Goal: Information Seeking & Learning: Learn about a topic

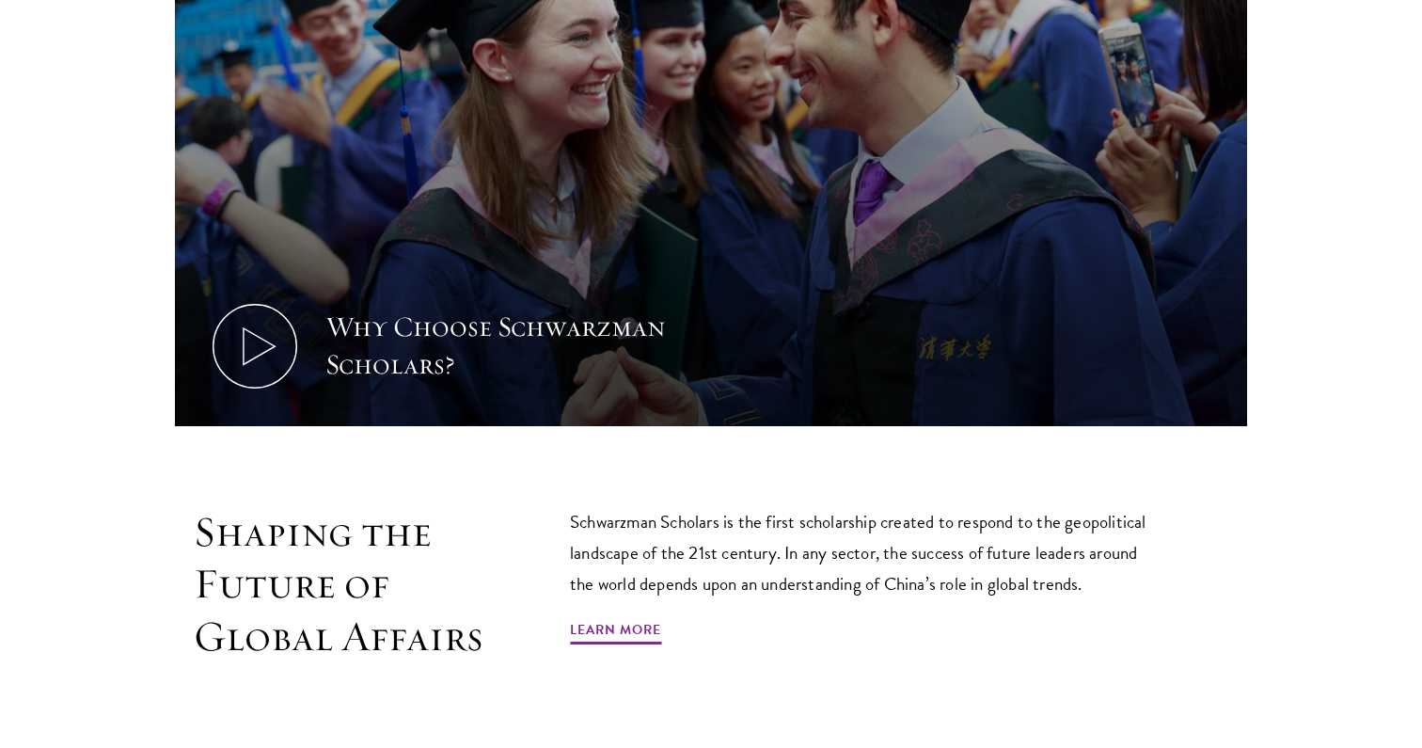
scroll to position [1118, 0]
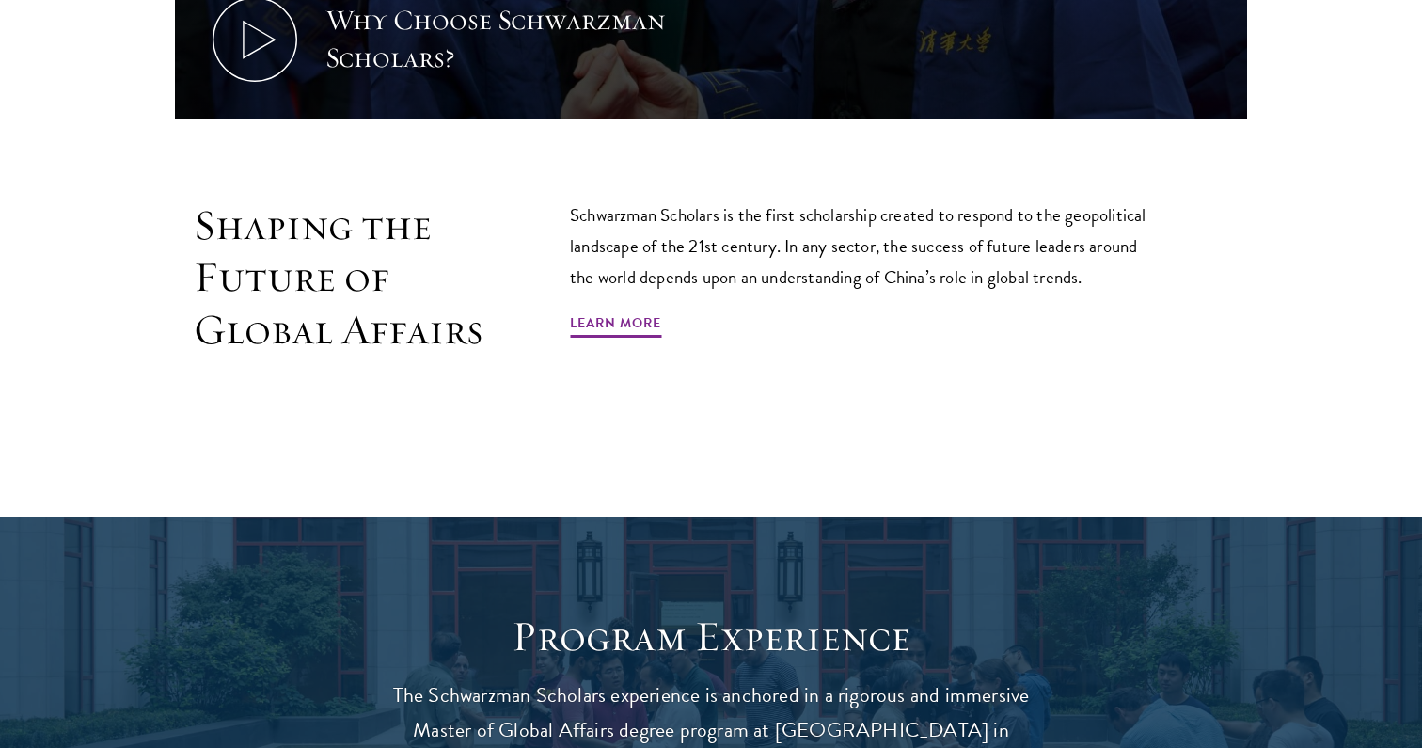
click at [655, 256] on p "Schwarzman Scholars is the first scholarship created to respond to the geopolit…" at bounding box center [866, 245] width 592 height 93
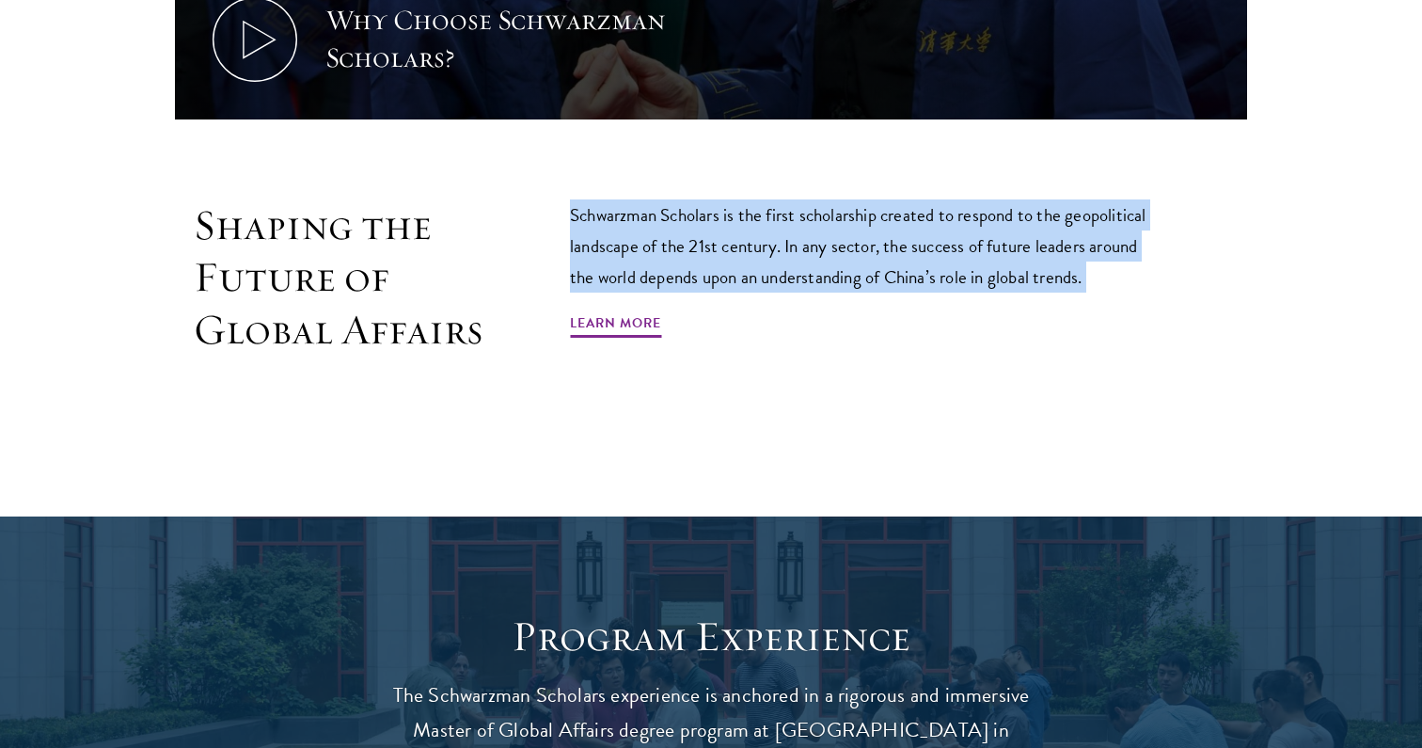
click at [655, 256] on p "Schwarzman Scholars is the first scholarship created to respond to the geopolit…" at bounding box center [866, 245] width 592 height 93
click at [638, 256] on p "Schwarzman Scholars is the first scholarship created to respond to the geopolit…" at bounding box center [866, 245] width 592 height 93
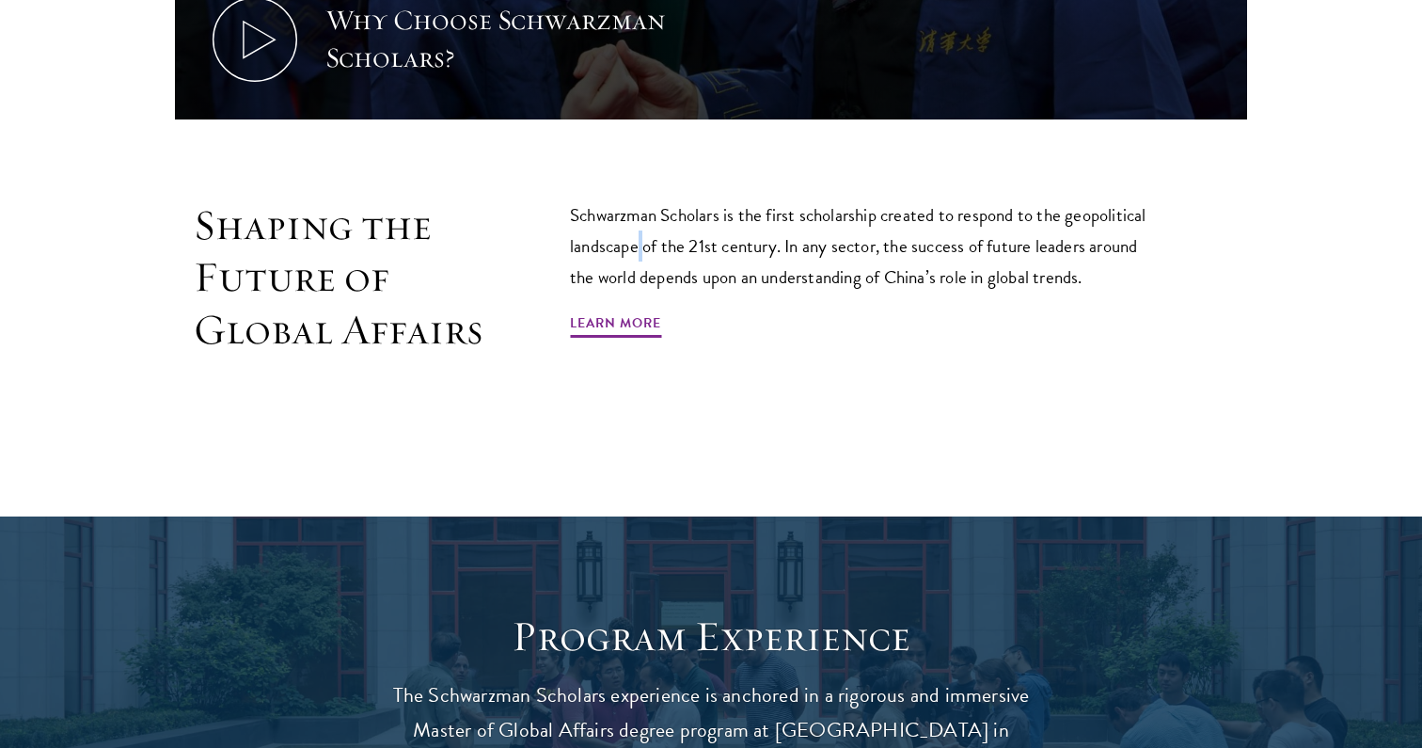
click at [638, 256] on p "Schwarzman Scholars is the first scholarship created to respond to the geopolit…" at bounding box center [866, 245] width 592 height 93
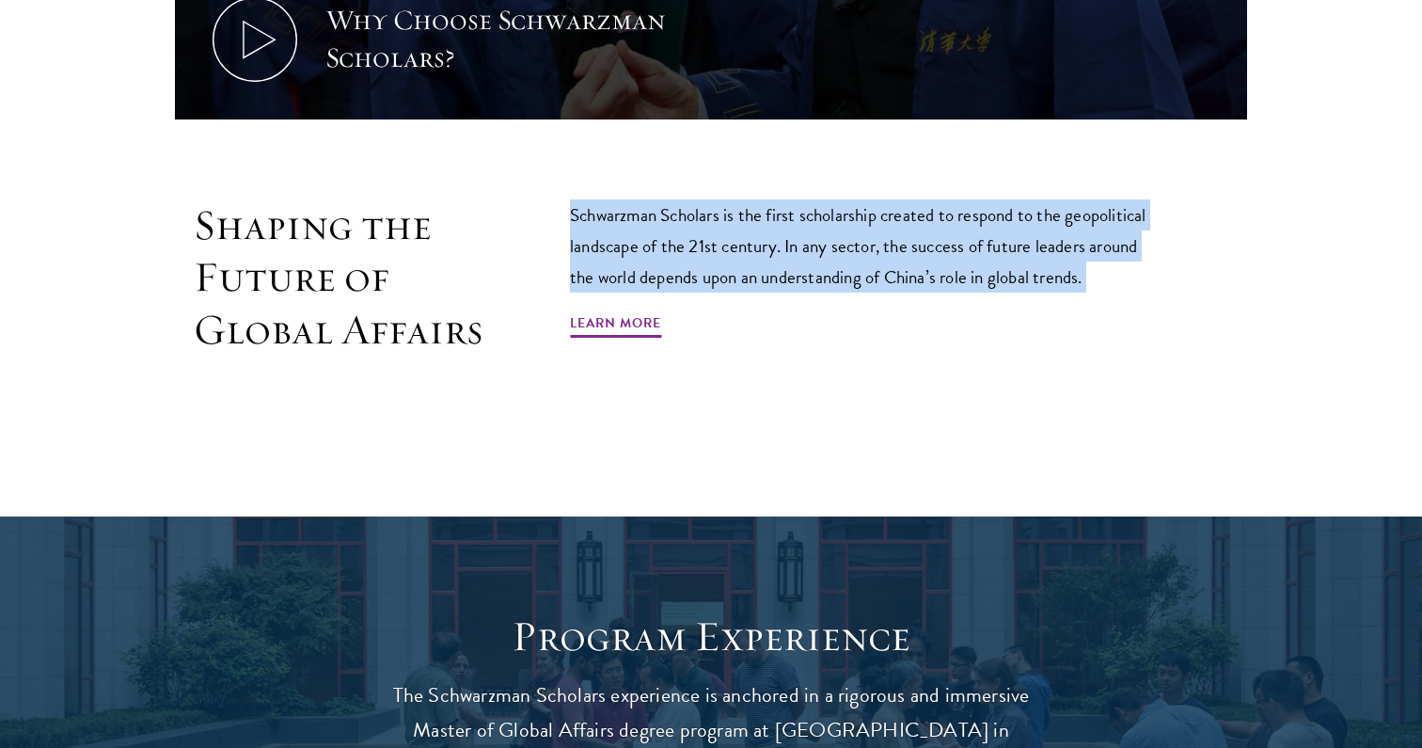
click at [638, 256] on p "Schwarzman Scholars is the first scholarship created to respond to the geopolit…" at bounding box center [866, 245] width 592 height 93
click at [748, 232] on p "Schwarzman Scholars is the first scholarship created to respond to the geopolit…" at bounding box center [866, 245] width 592 height 93
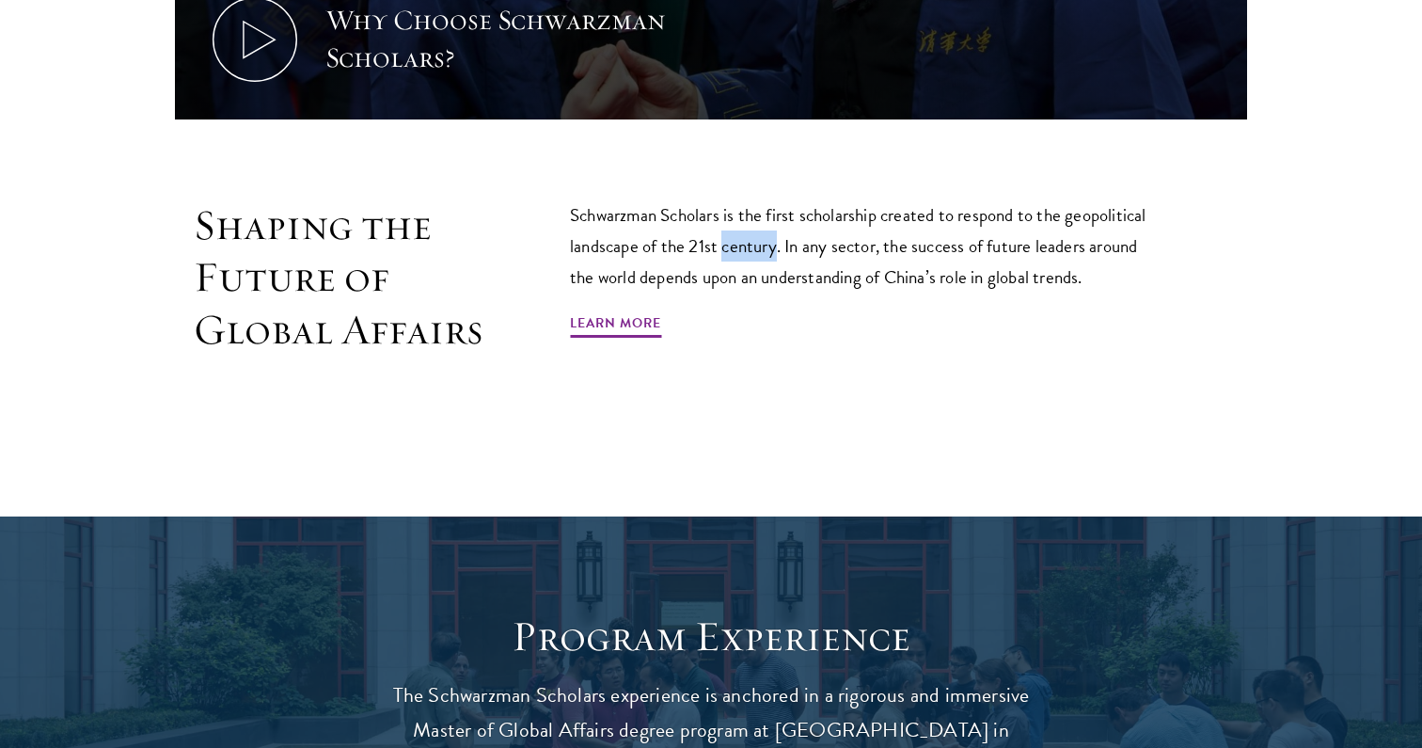
click at [748, 232] on p "Schwarzman Scholars is the first scholarship created to respond to the geopolit…" at bounding box center [866, 245] width 592 height 93
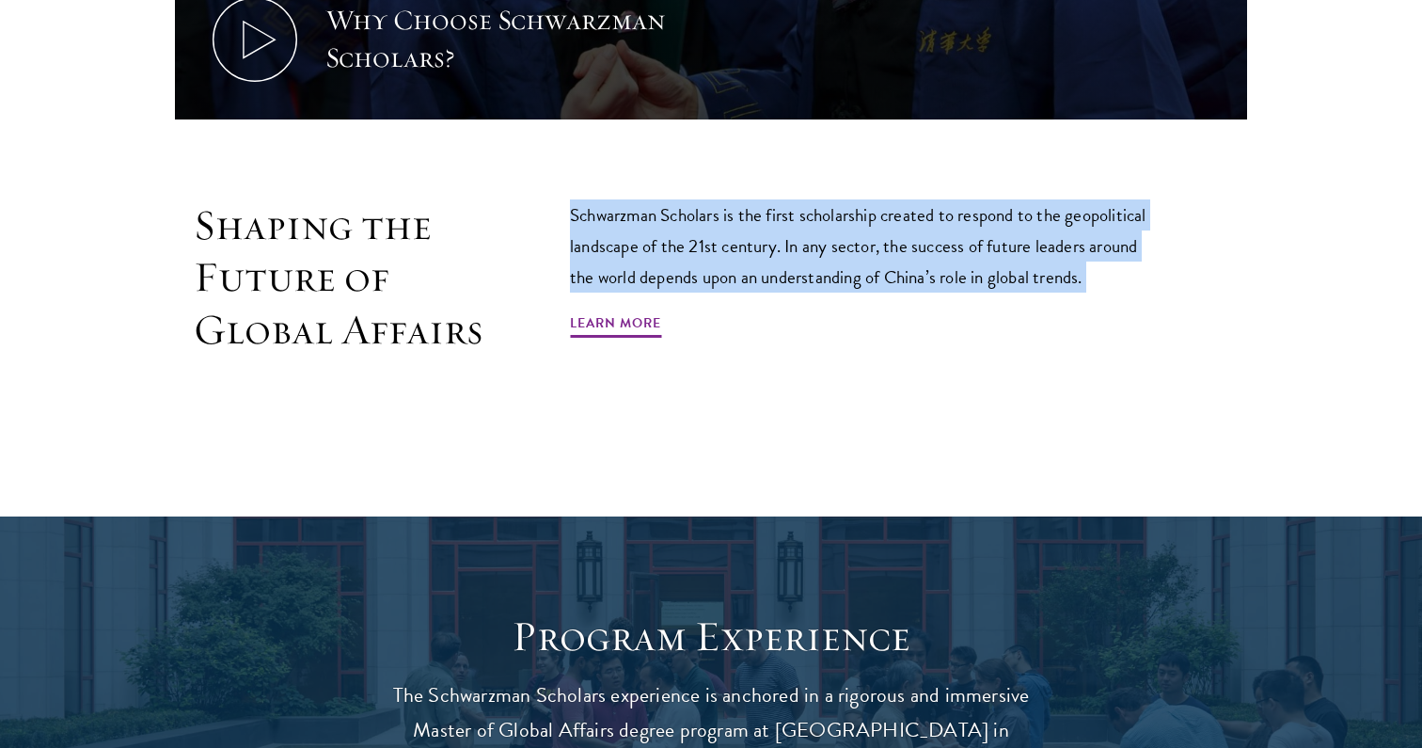
click at [748, 232] on p "Schwarzman Scholars is the first scholarship created to respond to the geopolit…" at bounding box center [866, 245] width 592 height 93
click at [734, 239] on p "Schwarzman Scholars is the first scholarship created to respond to the geopolit…" at bounding box center [866, 245] width 592 height 93
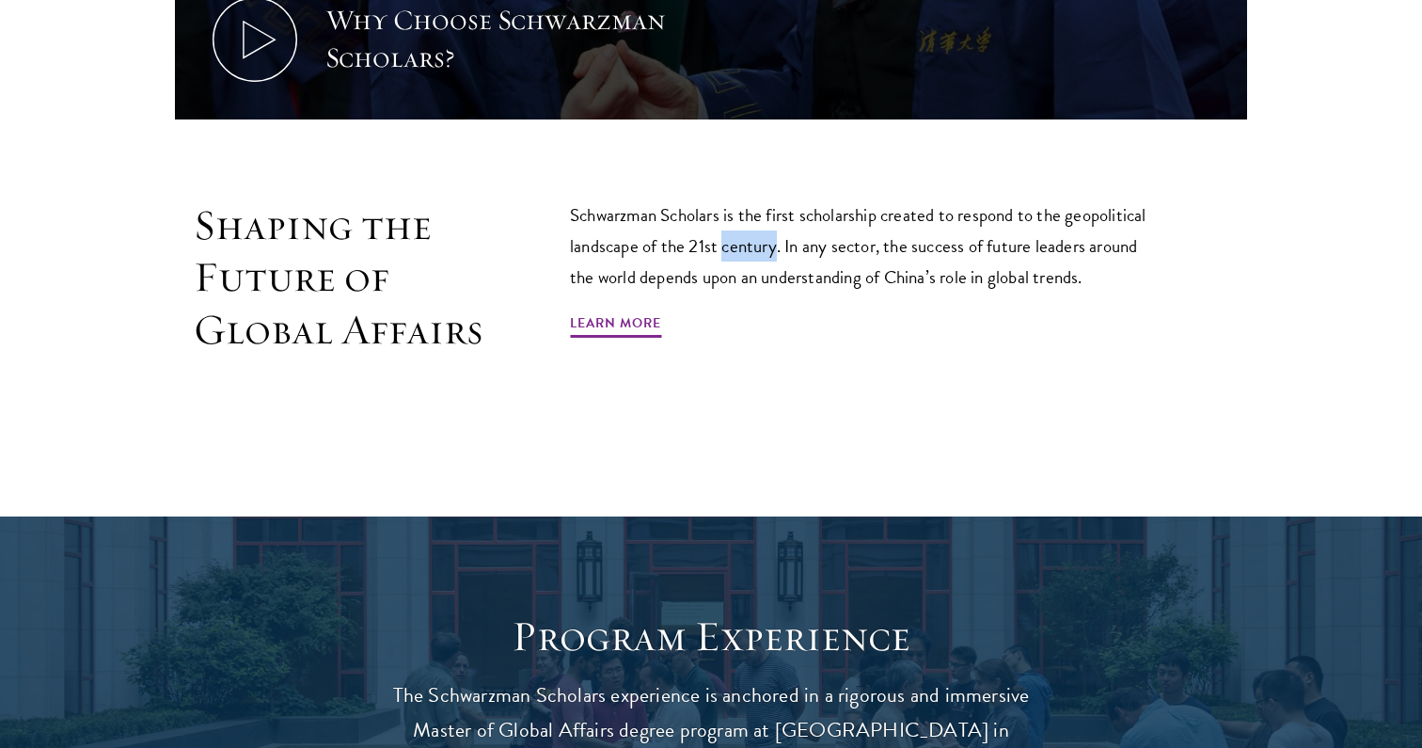
click at [734, 239] on p "Schwarzman Scholars is the first scholarship created to respond to the geopolit…" at bounding box center [866, 245] width 592 height 93
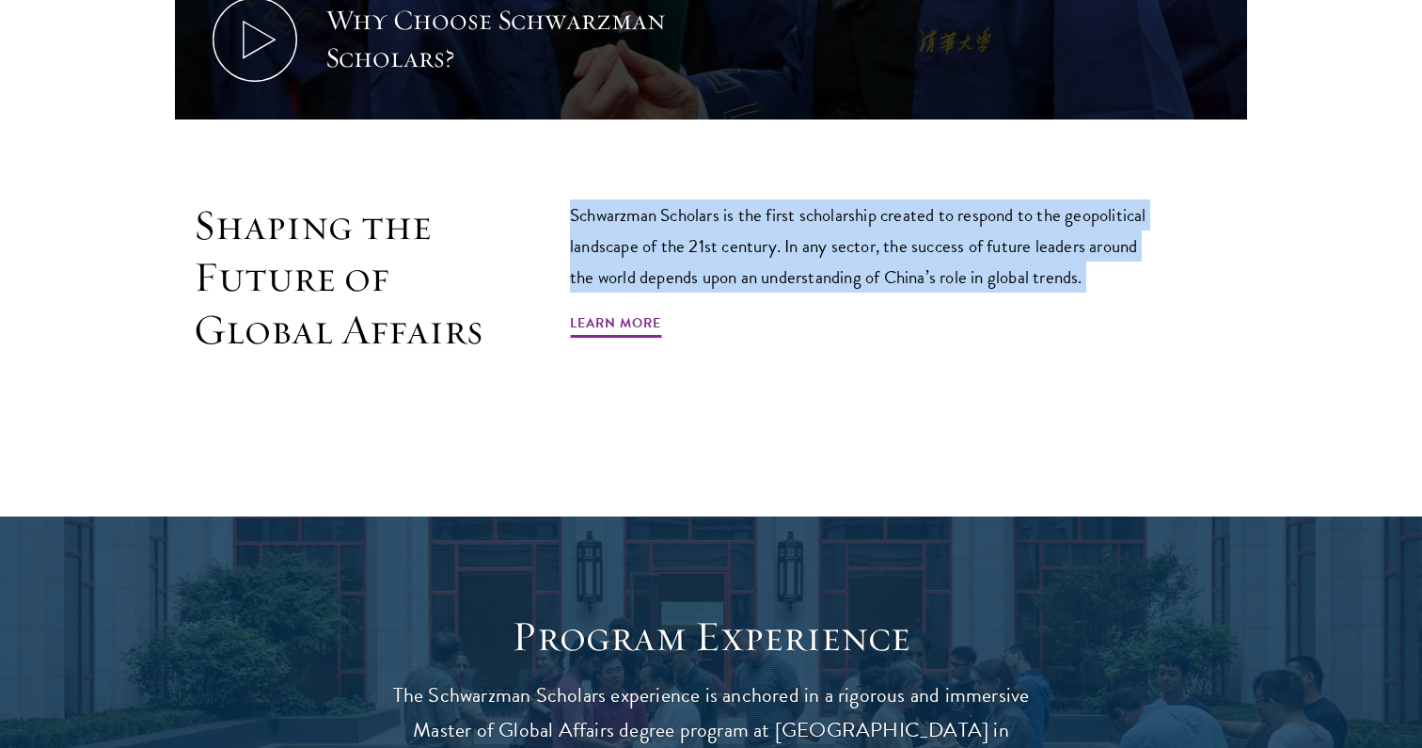
click at [734, 239] on p "Schwarzman Scholars is the first scholarship created to respond to the geopolit…" at bounding box center [866, 245] width 592 height 93
click at [759, 241] on p "Schwarzman Scholars is the first scholarship created to respond to the geopolit…" at bounding box center [866, 245] width 592 height 93
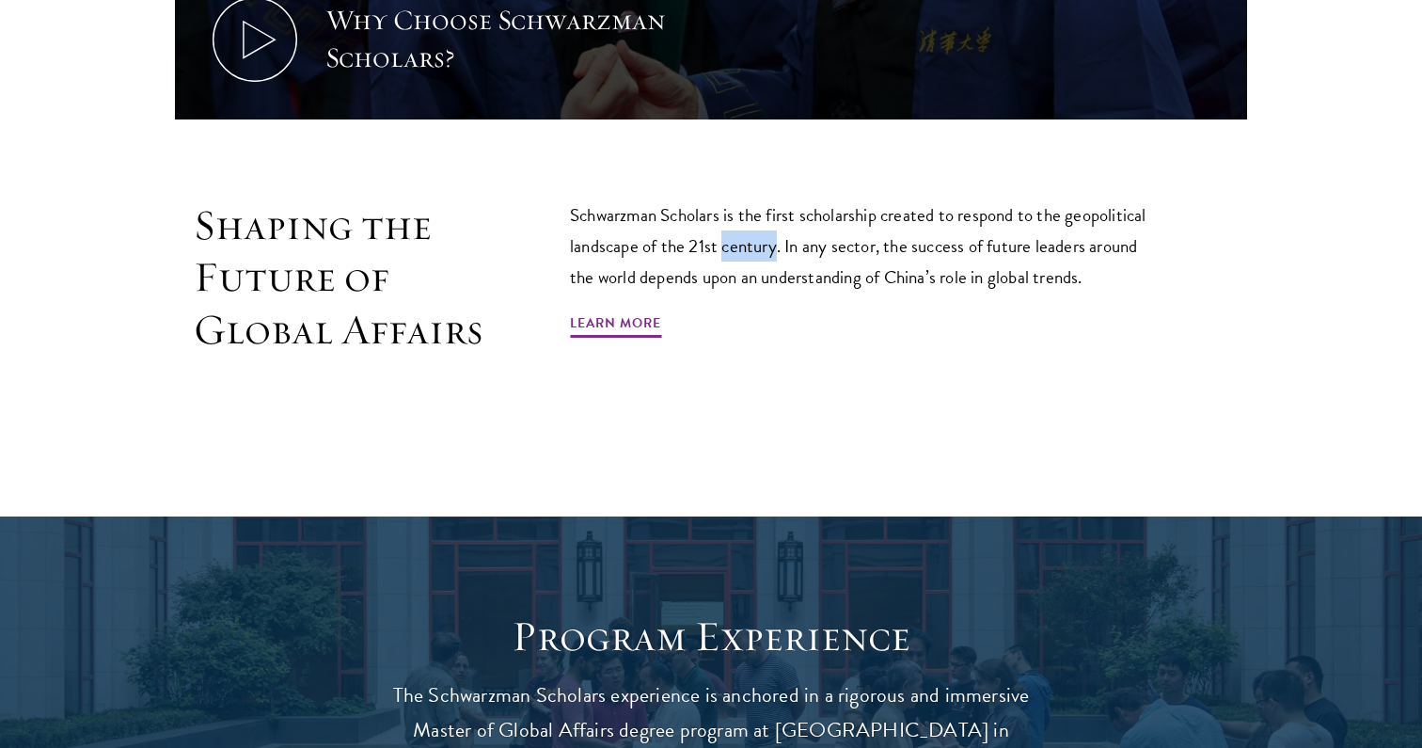
click at [759, 241] on p "Schwarzman Scholars is the first scholarship created to respond to the geopolit…" at bounding box center [866, 245] width 592 height 93
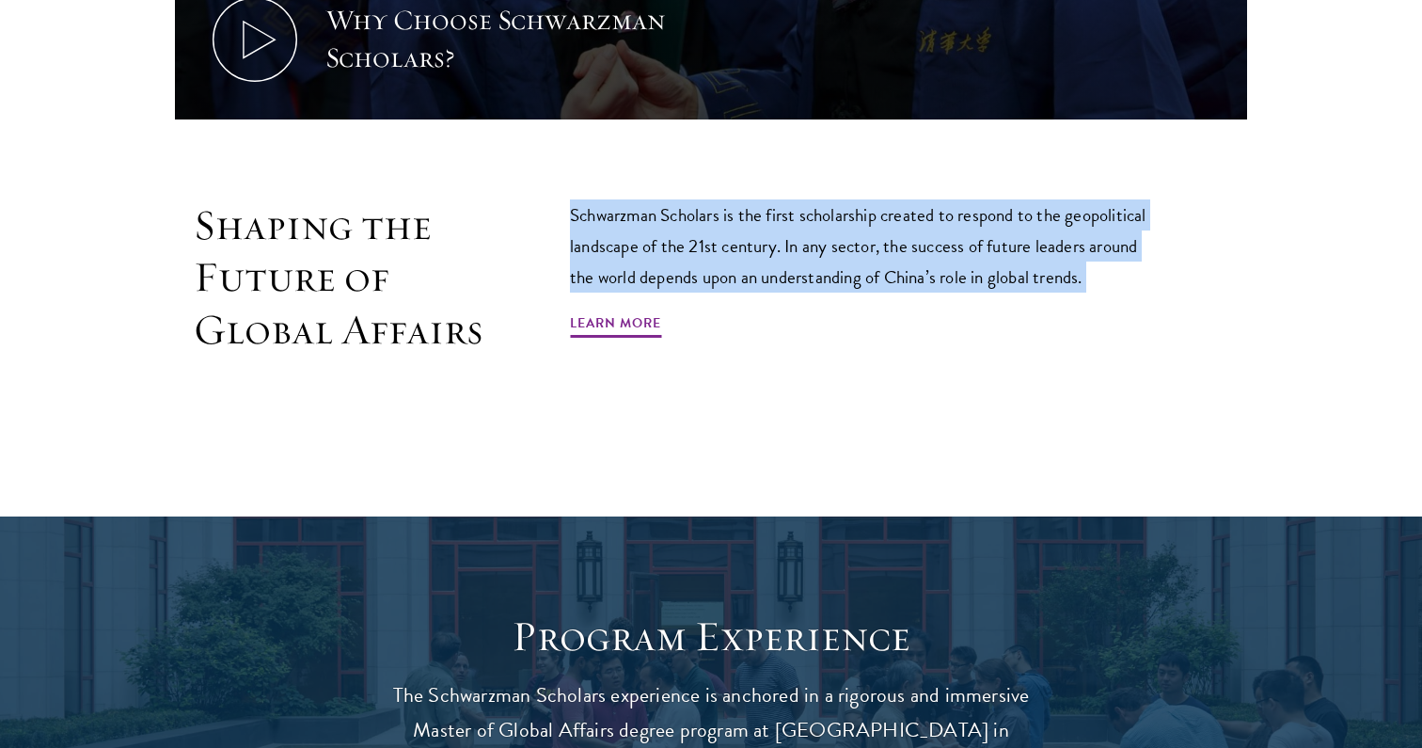
click at [759, 241] on p "Schwarzman Scholars is the first scholarship created to respond to the geopolit…" at bounding box center [866, 245] width 592 height 93
click at [862, 241] on p "Schwarzman Scholars is the first scholarship created to respond to the geopolit…" at bounding box center [866, 245] width 592 height 93
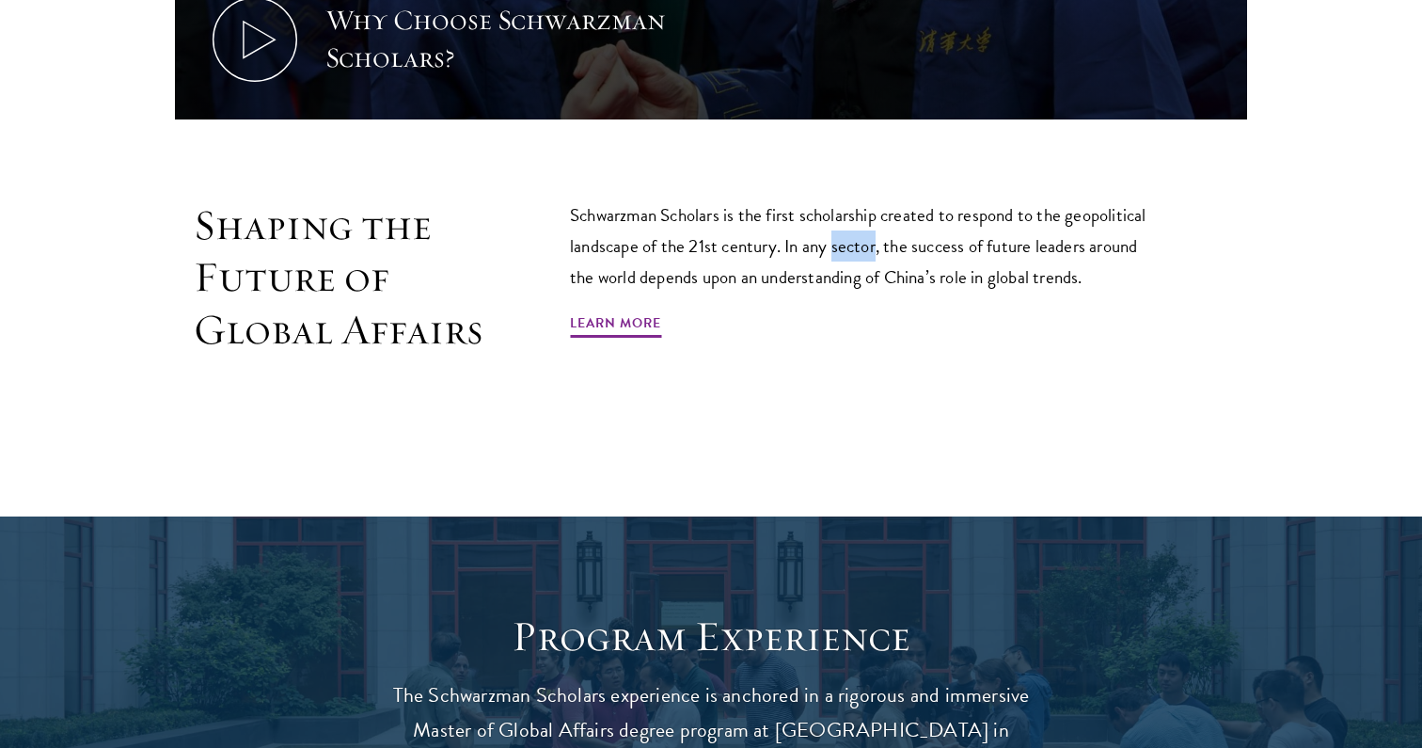
click at [862, 241] on p "Schwarzman Scholars is the first scholarship created to respond to the geopolit…" at bounding box center [866, 245] width 592 height 93
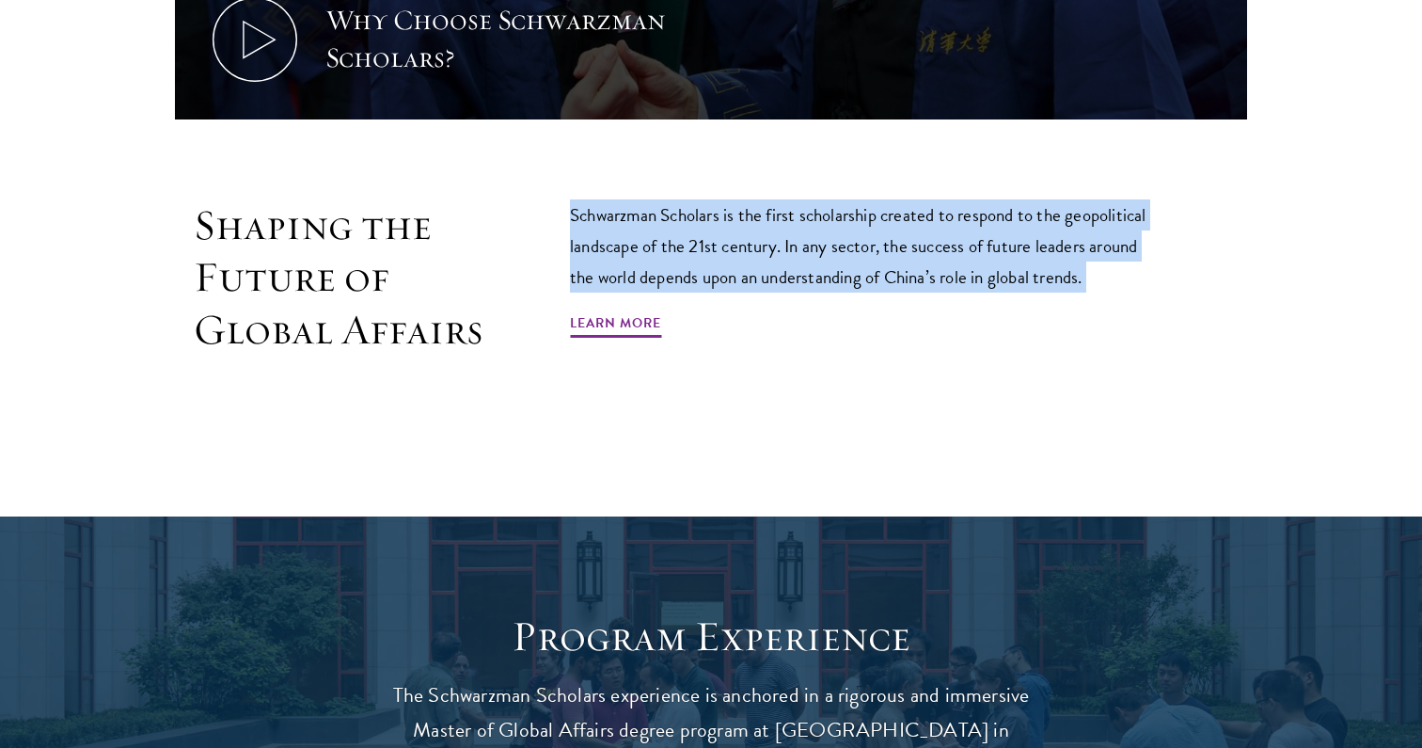
click at [862, 241] on p "Schwarzman Scholars is the first scholarship created to respond to the geopolit…" at bounding box center [866, 245] width 592 height 93
click at [805, 265] on p "Schwarzman Scholars is the first scholarship created to respond to the geopolit…" at bounding box center [866, 245] width 592 height 93
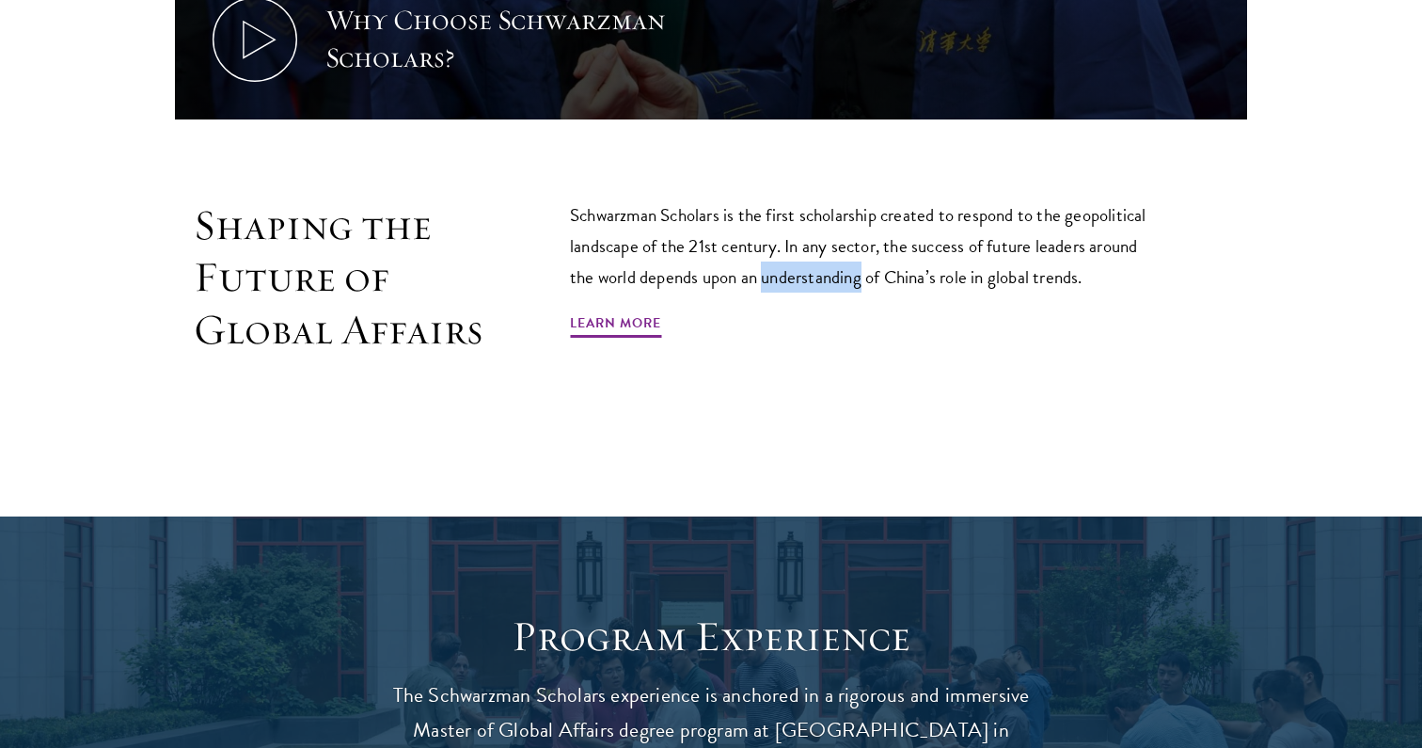
click at [805, 265] on p "Schwarzman Scholars is the first scholarship created to respond to the geopolit…" at bounding box center [866, 245] width 592 height 93
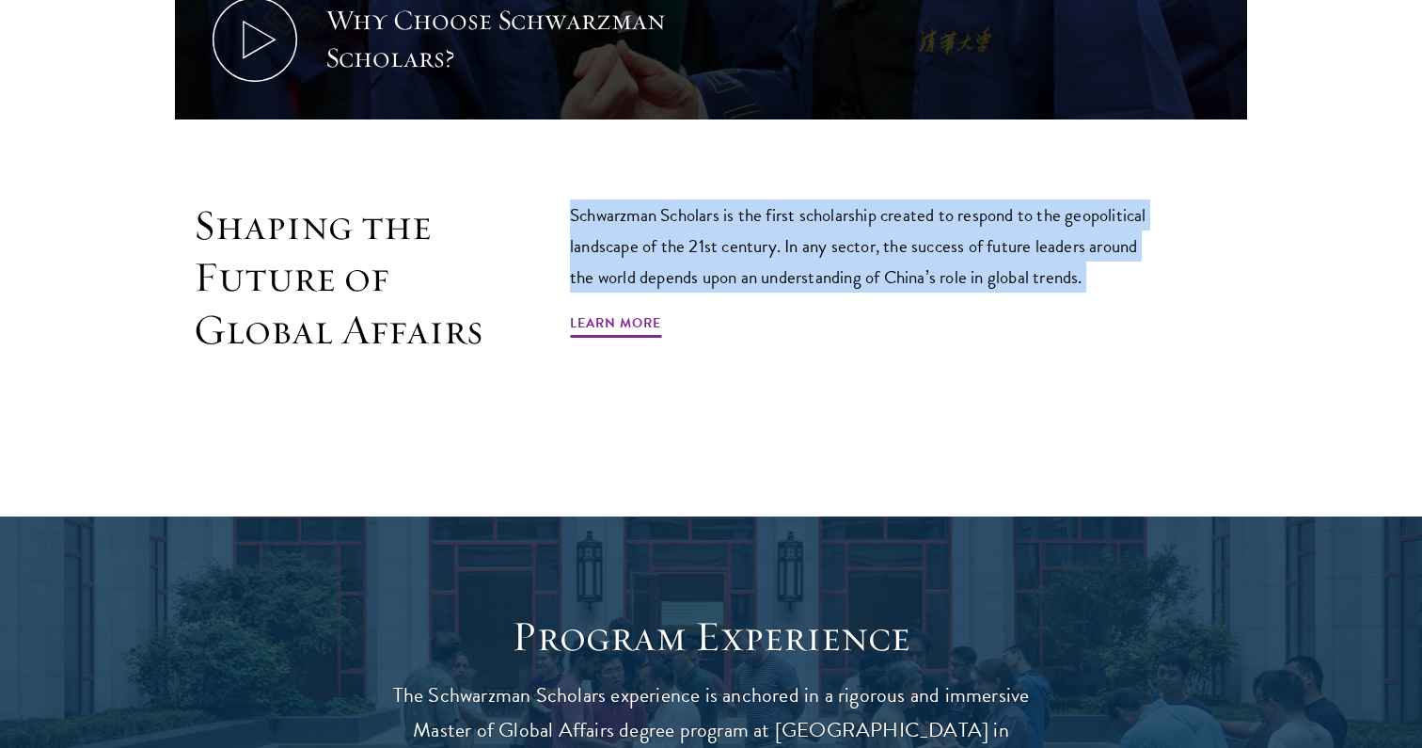
click at [805, 265] on p "Schwarzman Scholars is the first scholarship created to respond to the geopolit…" at bounding box center [866, 245] width 592 height 93
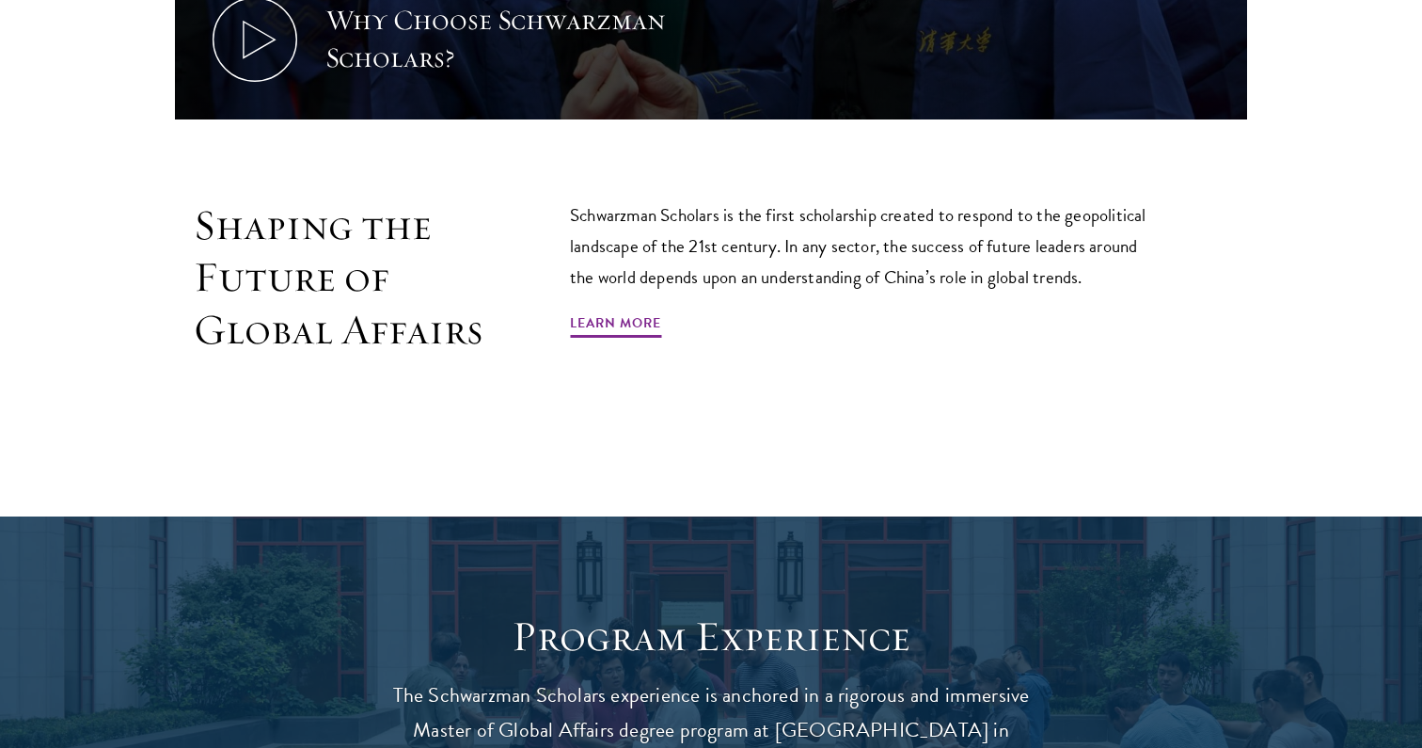
click at [750, 275] on p "Schwarzman Scholars is the first scholarship created to respond to the geopolit…" at bounding box center [866, 245] width 592 height 93
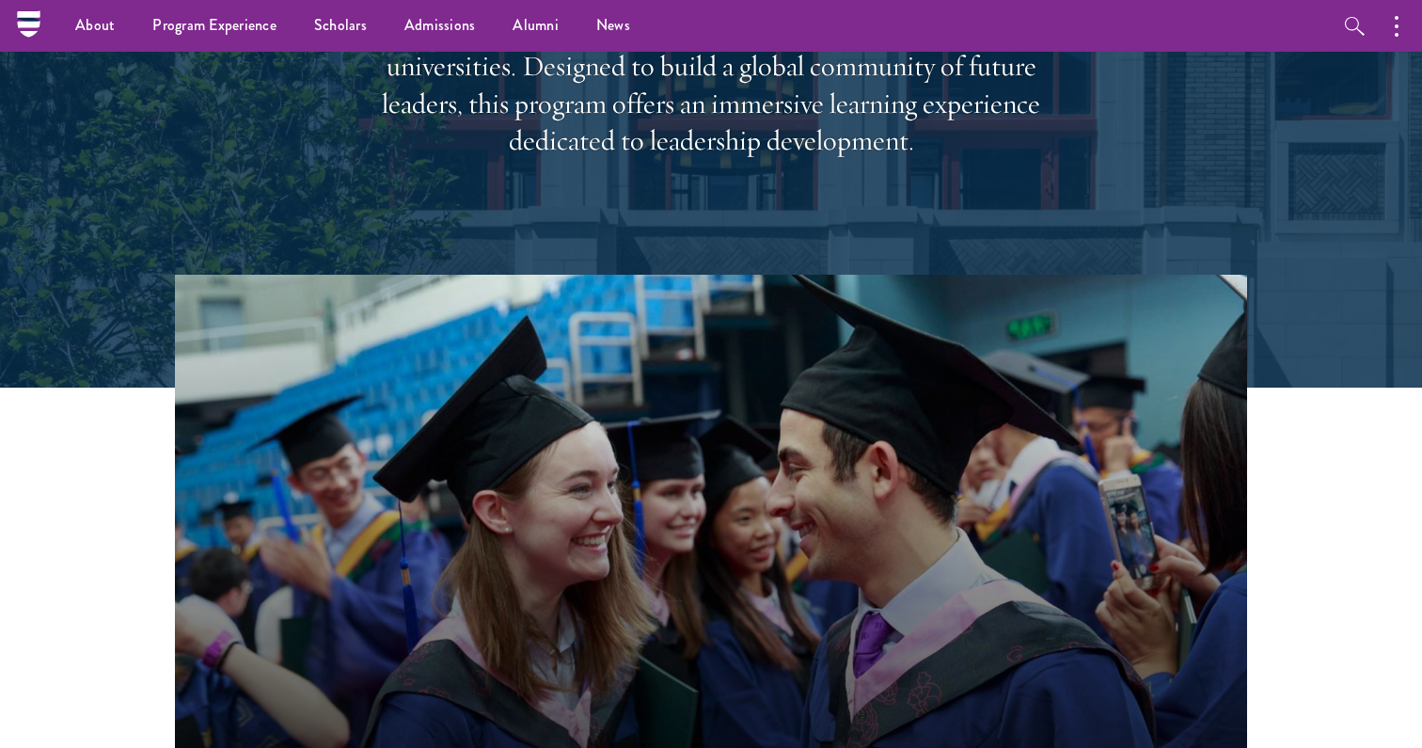
scroll to position [0, 0]
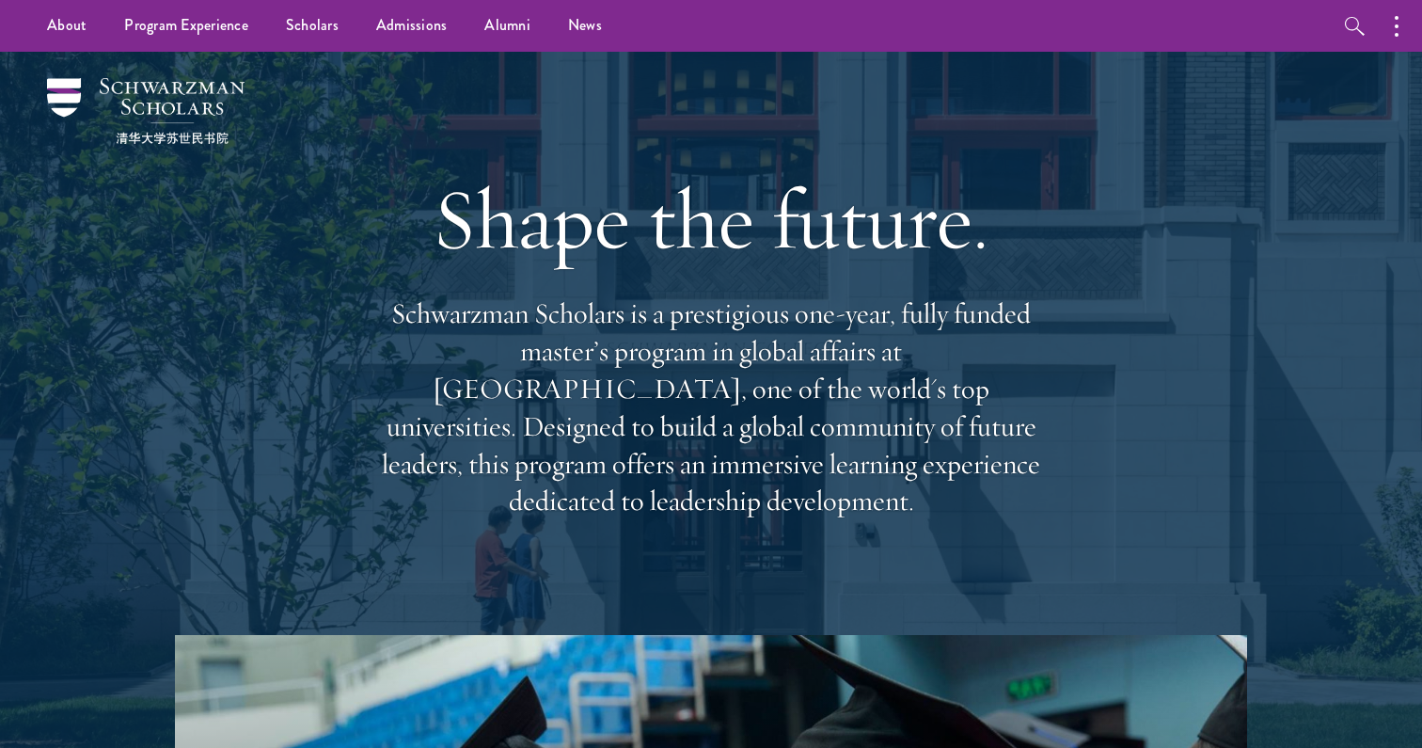
click at [735, 248] on h1 "Shape the future." at bounding box center [710, 218] width 677 height 105
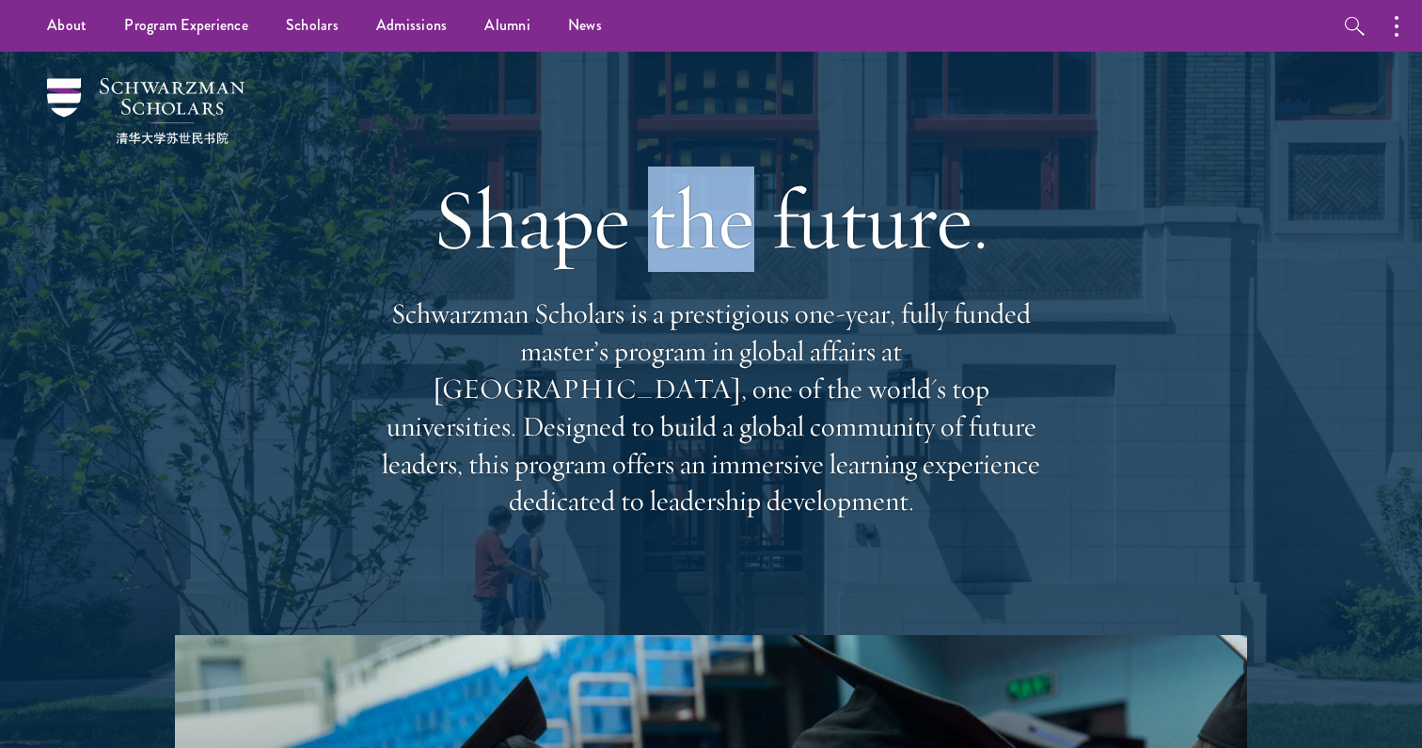
click at [735, 248] on h1 "Shape the future." at bounding box center [710, 218] width 677 height 105
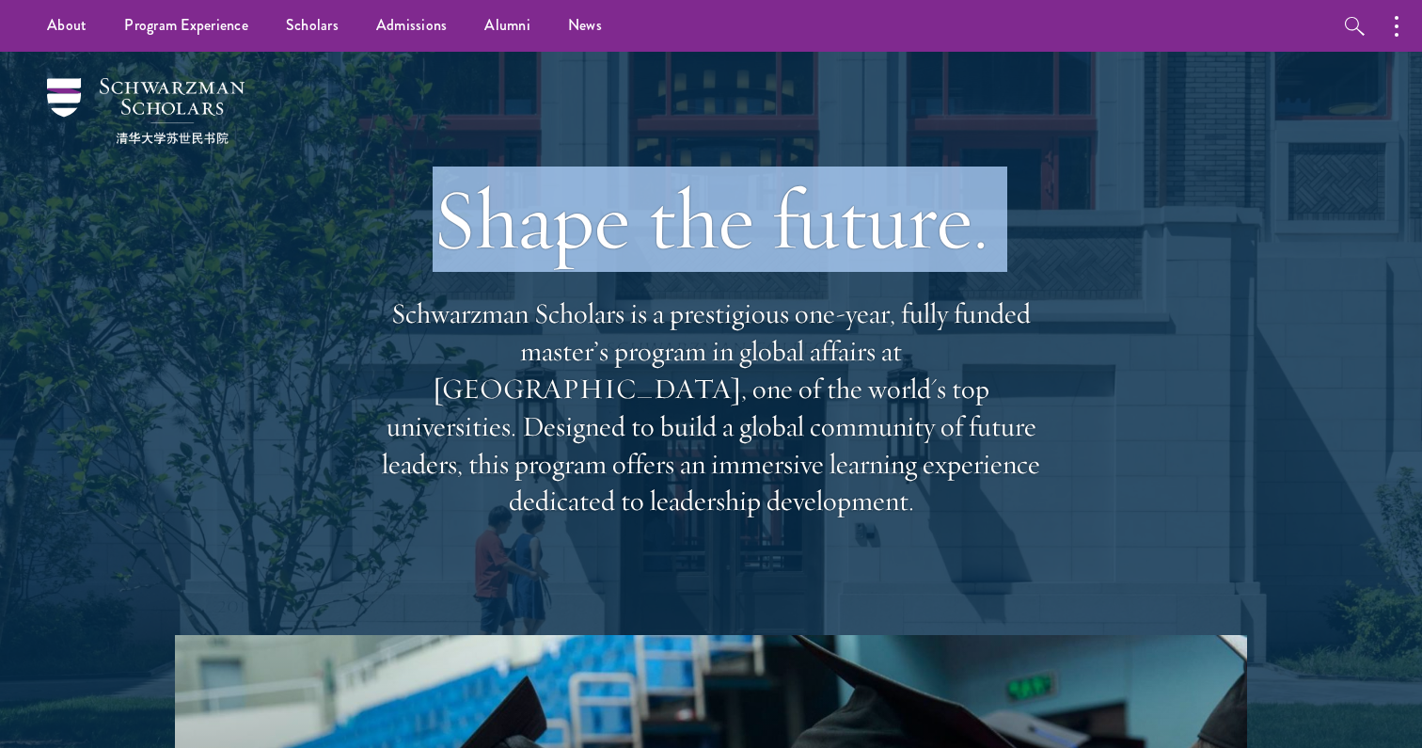
click at [735, 248] on h1 "Shape the future." at bounding box center [710, 218] width 677 height 105
click at [615, 249] on h1 "Shape the future." at bounding box center [710, 218] width 677 height 105
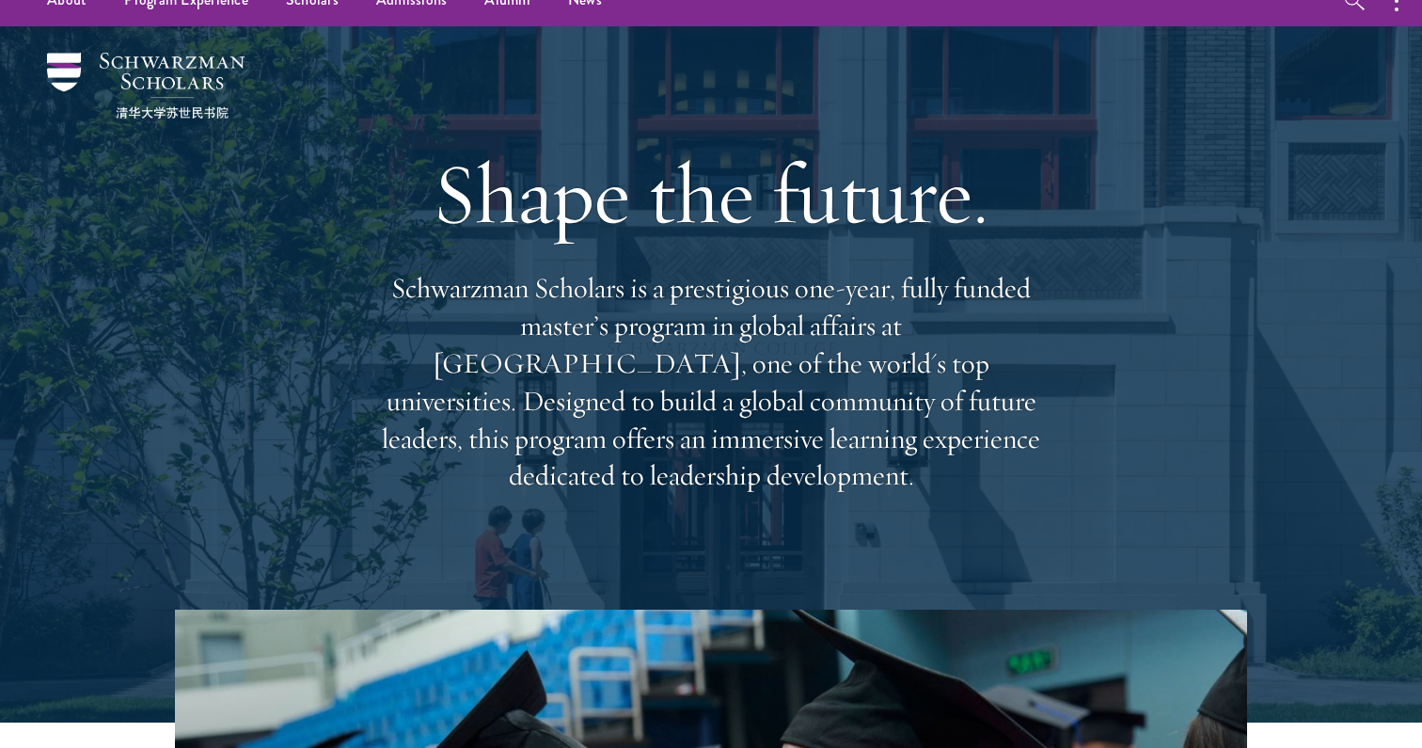
scroll to position [26, 0]
click at [697, 316] on p "Schwarzman Scholars is a prestigious one-year, fully funded master’s program in…" at bounding box center [710, 381] width 677 height 225
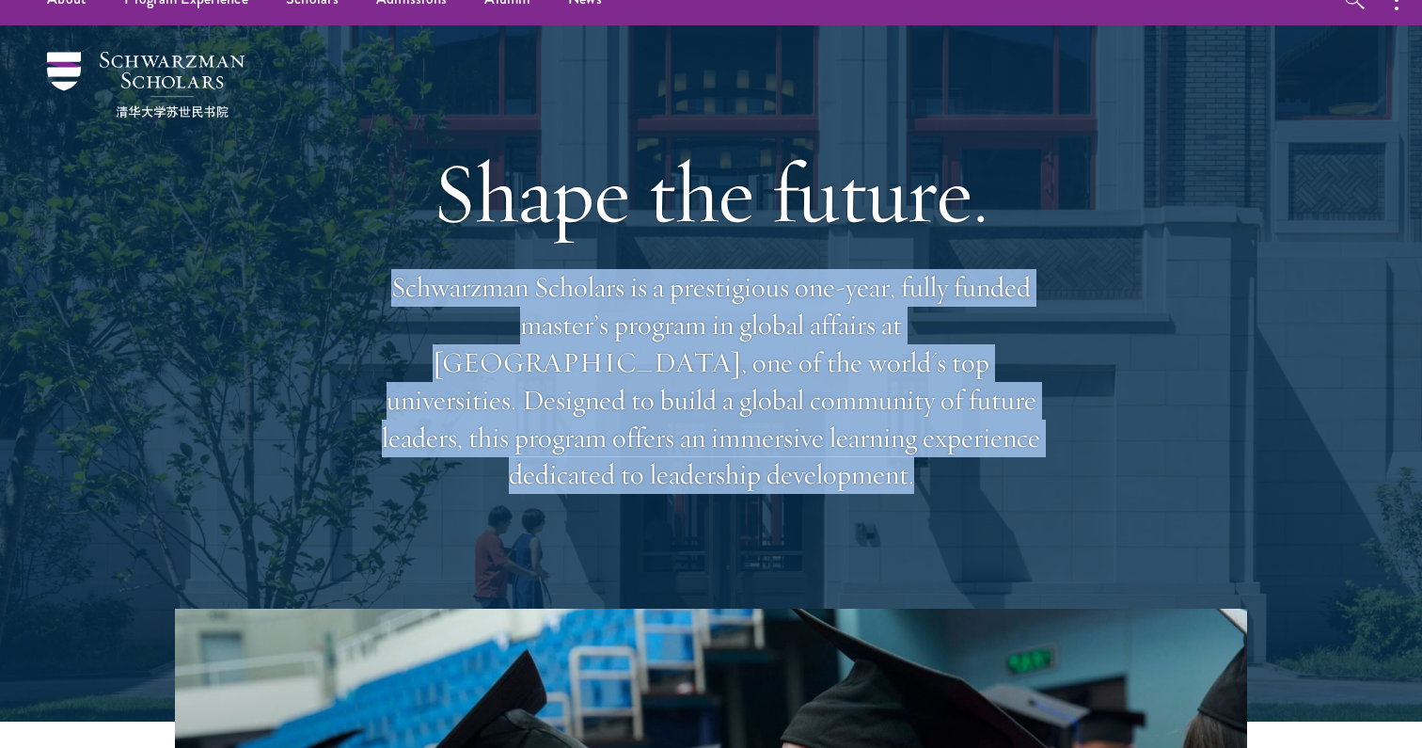
click at [697, 316] on p "Schwarzman Scholars is a prestigious one-year, fully funded master’s program in…" at bounding box center [710, 381] width 677 height 225
click at [674, 346] on p "Schwarzman Scholars is a prestigious one-year, fully funded master’s program in…" at bounding box center [710, 381] width 677 height 225
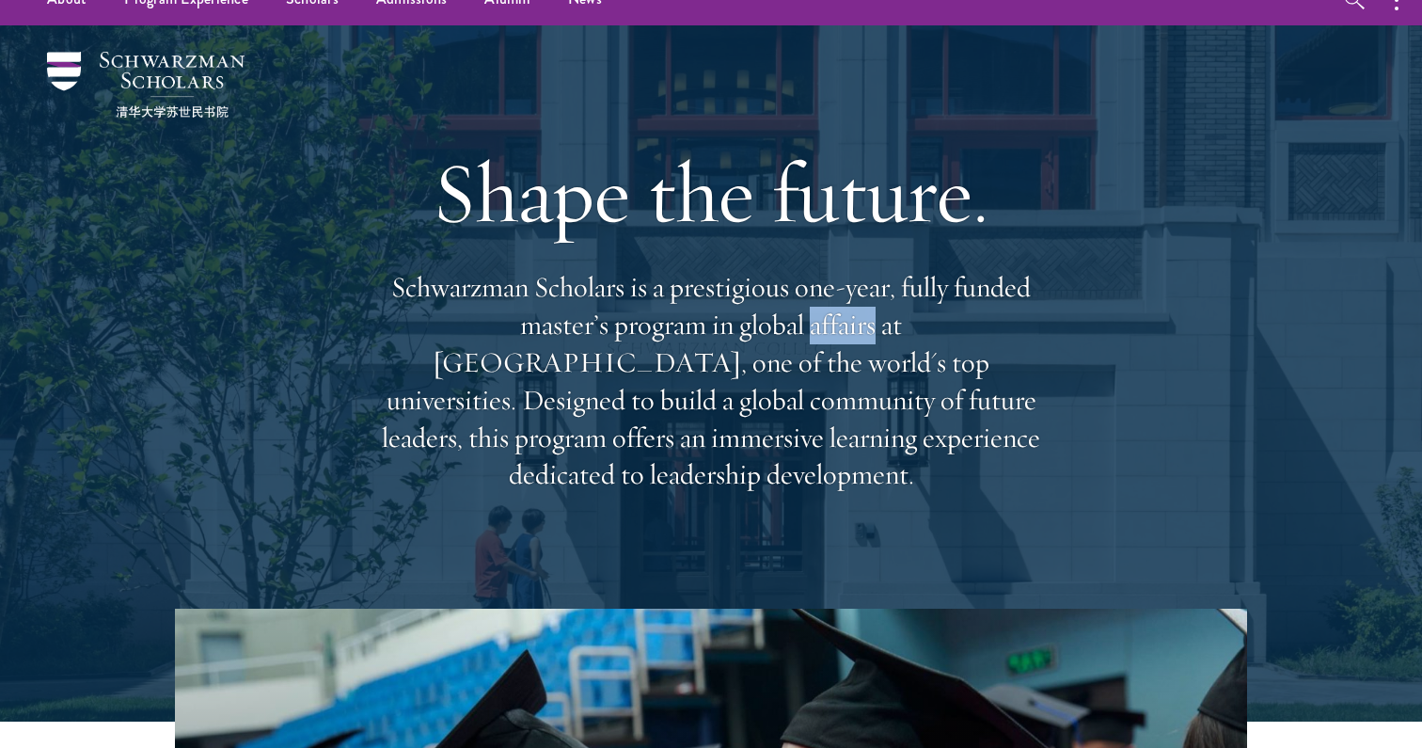
click at [674, 346] on p "Schwarzman Scholars is a prestigious one-year, fully funded master’s program in…" at bounding box center [710, 381] width 677 height 225
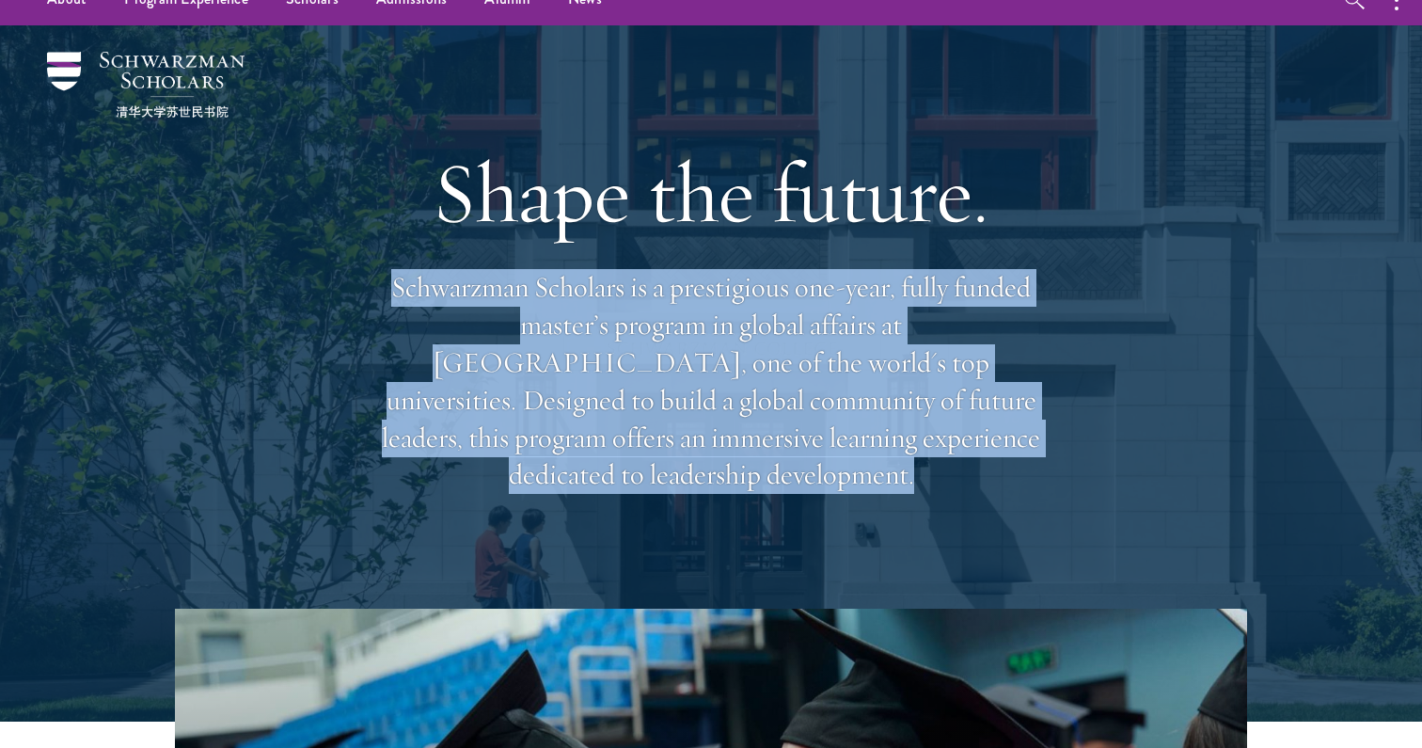
click at [674, 346] on p "Schwarzman Scholars is a prestigious one-year, fully funded master’s program in…" at bounding box center [710, 381] width 677 height 225
click at [675, 370] on p "Schwarzman Scholars is a prestigious one-year, fully funded master’s program in…" at bounding box center [710, 381] width 677 height 225
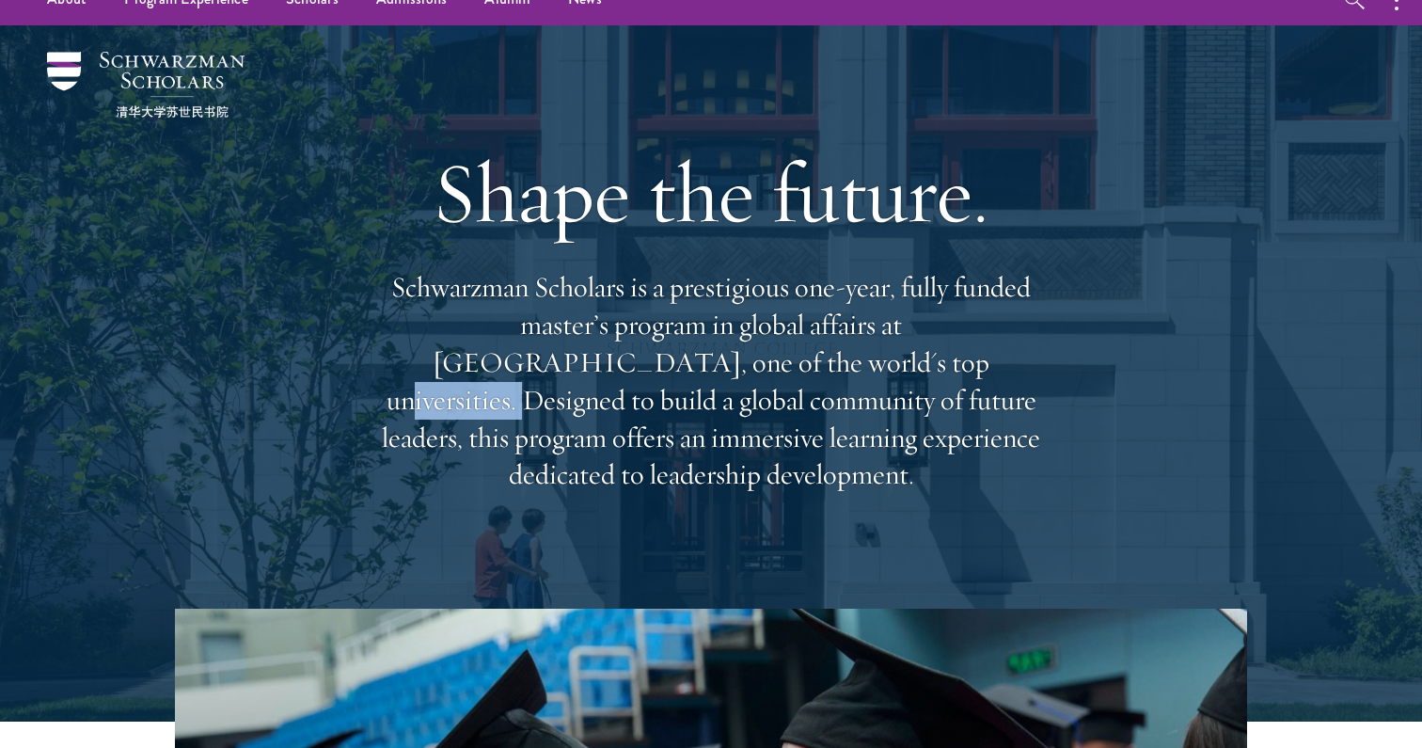
click at [675, 370] on p "Schwarzman Scholars is a prestigious one-year, fully funded master’s program in…" at bounding box center [710, 381] width 677 height 225
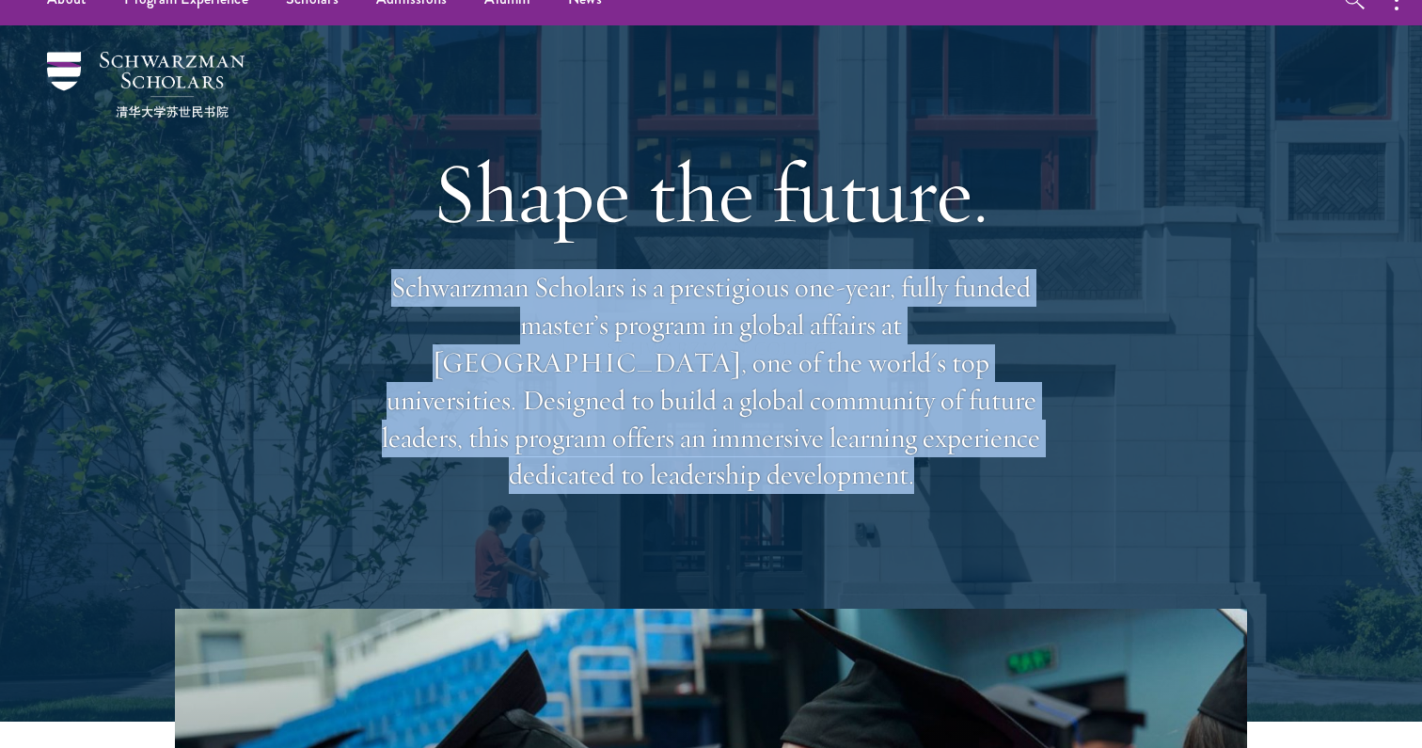
click at [675, 370] on p "Schwarzman Scholars is a prestigious one-year, fully funded master’s program in…" at bounding box center [710, 381] width 677 height 225
click at [735, 370] on p "Schwarzman Scholars is a prestigious one-year, fully funded master’s program in…" at bounding box center [710, 381] width 677 height 225
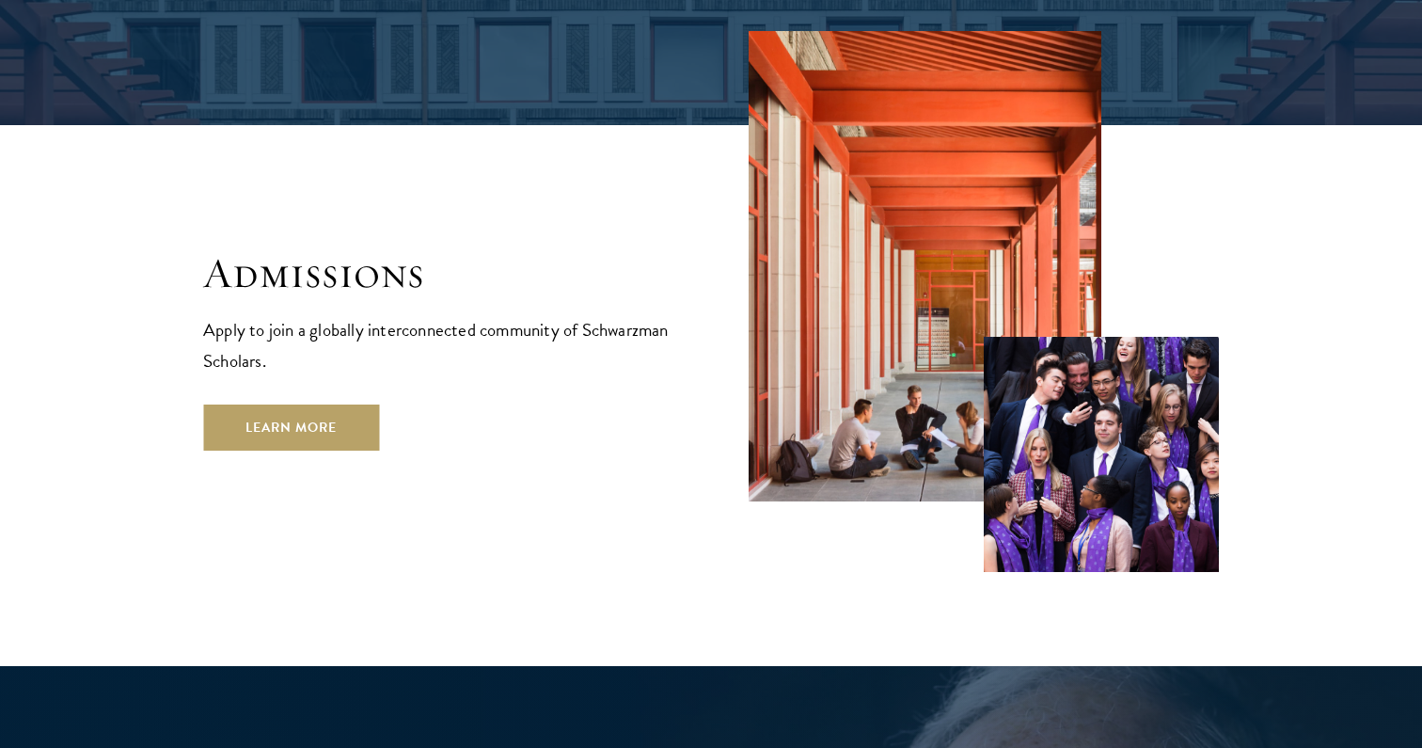
scroll to position [3113, 0]
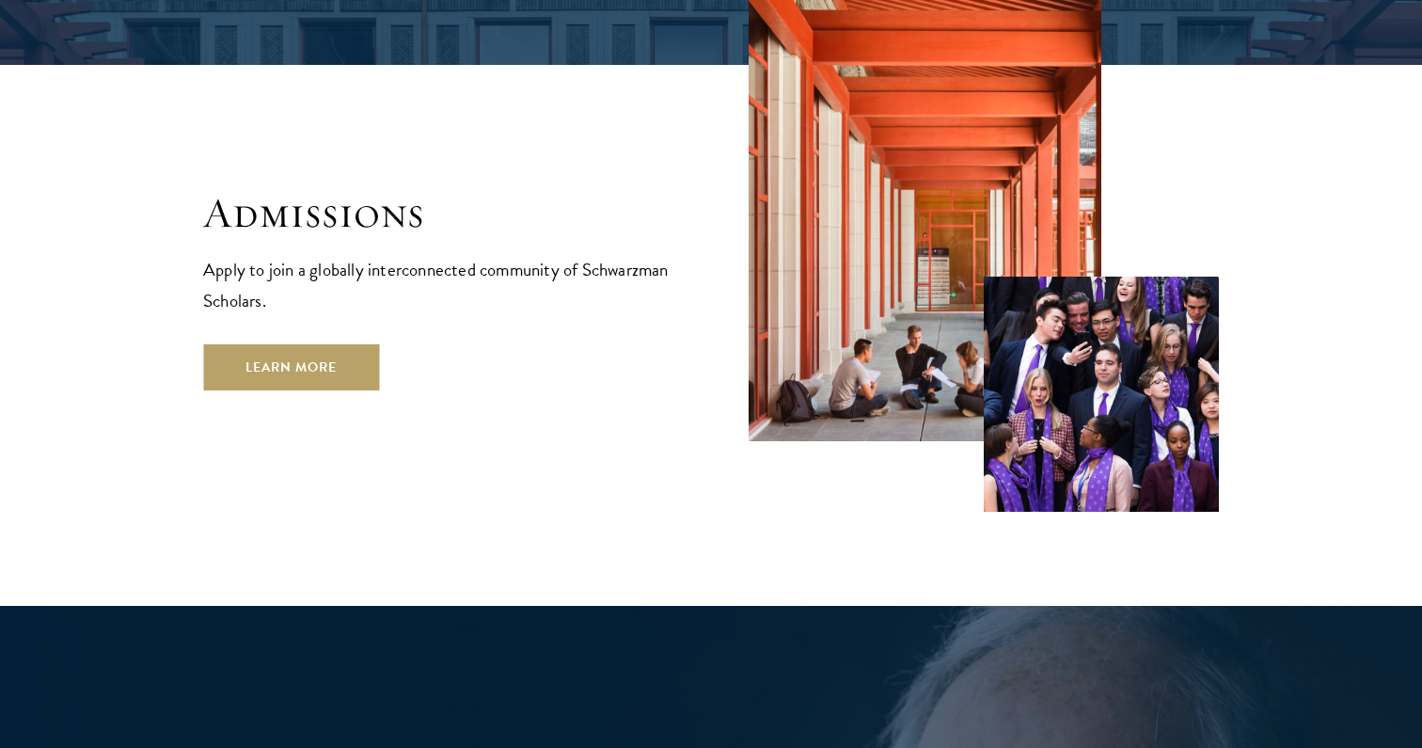
click at [330, 254] on p "Apply to join a globally interconnected community of Schwarzman Scholars." at bounding box center [438, 285] width 470 height 62
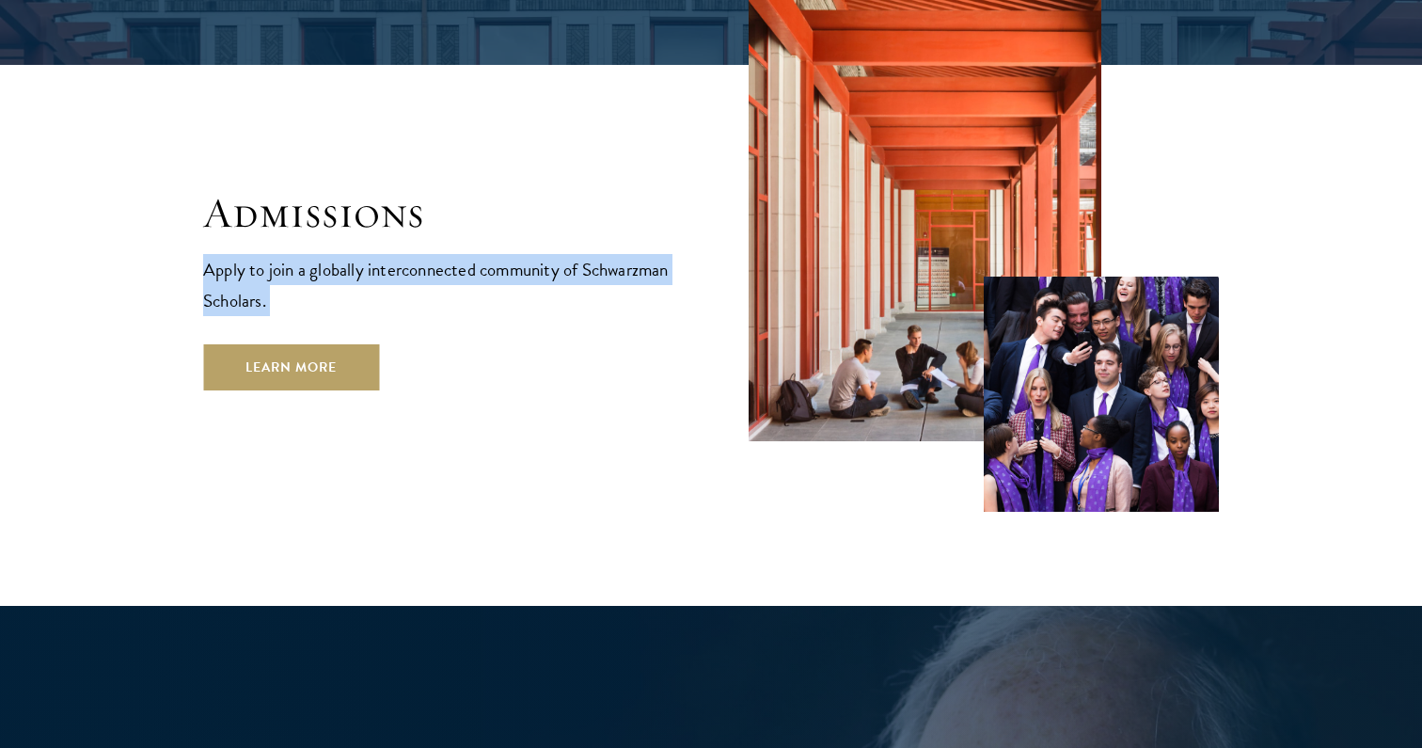
click at [330, 254] on p "Apply to join a globally interconnected community of Schwarzman Scholars." at bounding box center [438, 285] width 470 height 62
click at [312, 254] on p "Apply to join a globally interconnected community of Schwarzman Scholars." at bounding box center [438, 285] width 470 height 62
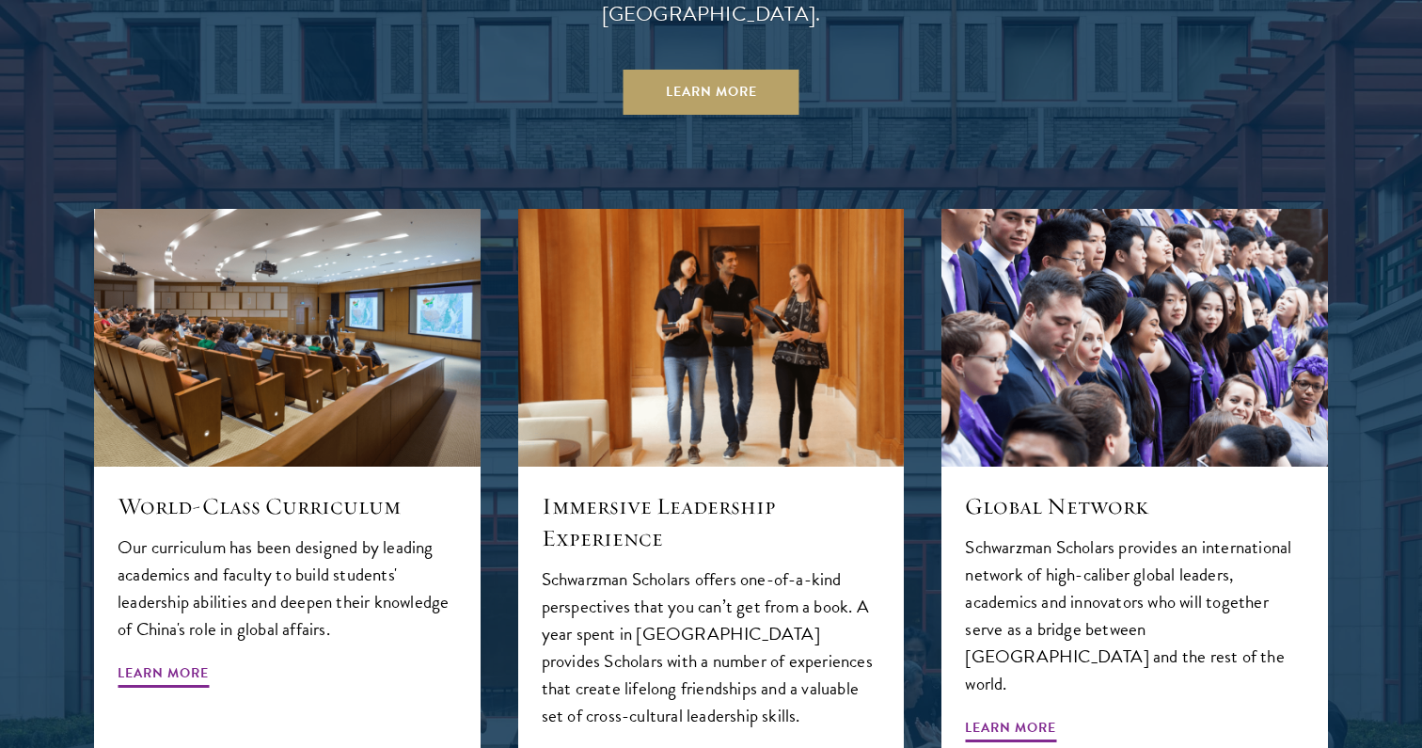
scroll to position [1947, 0]
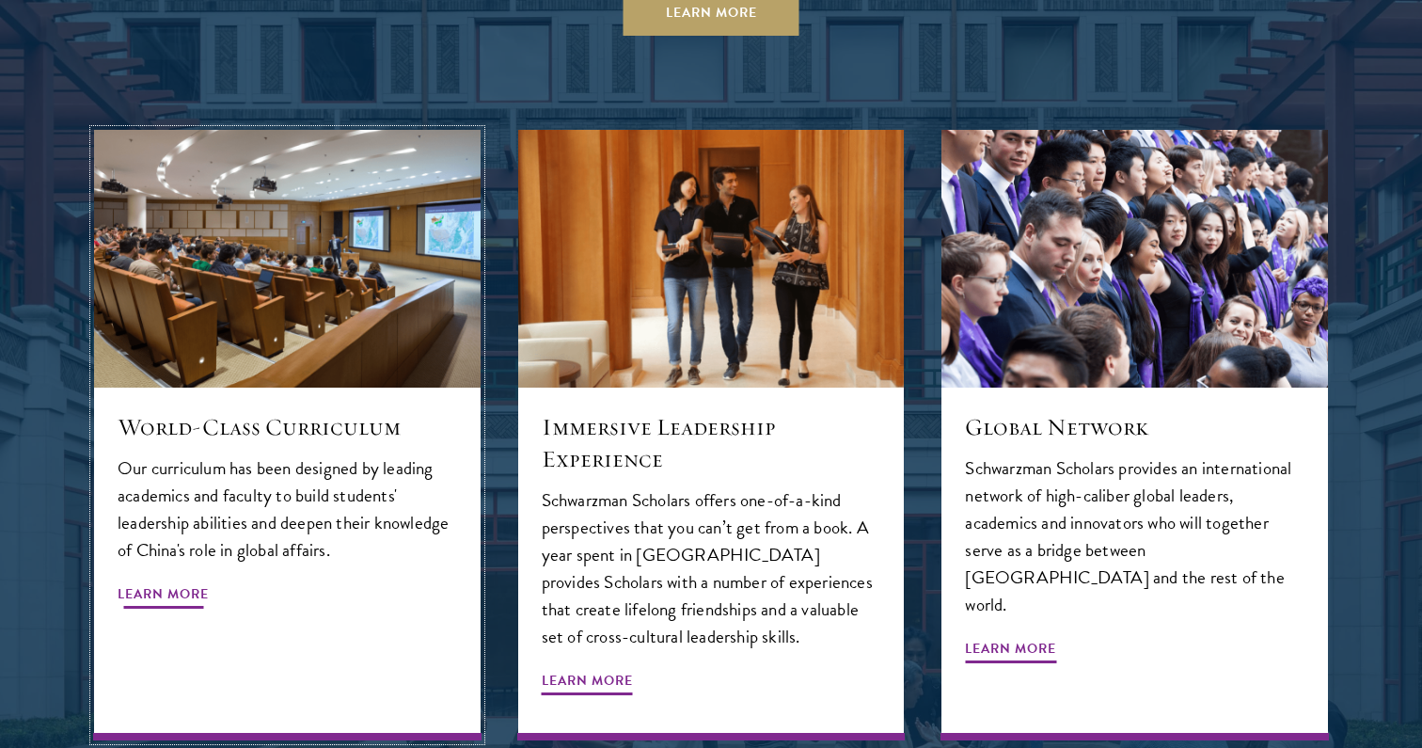
click at [140, 539] on div "World-Class Curriculum Our curriculum has been designed by leading academics an…" at bounding box center [287, 563] width 386 height 353
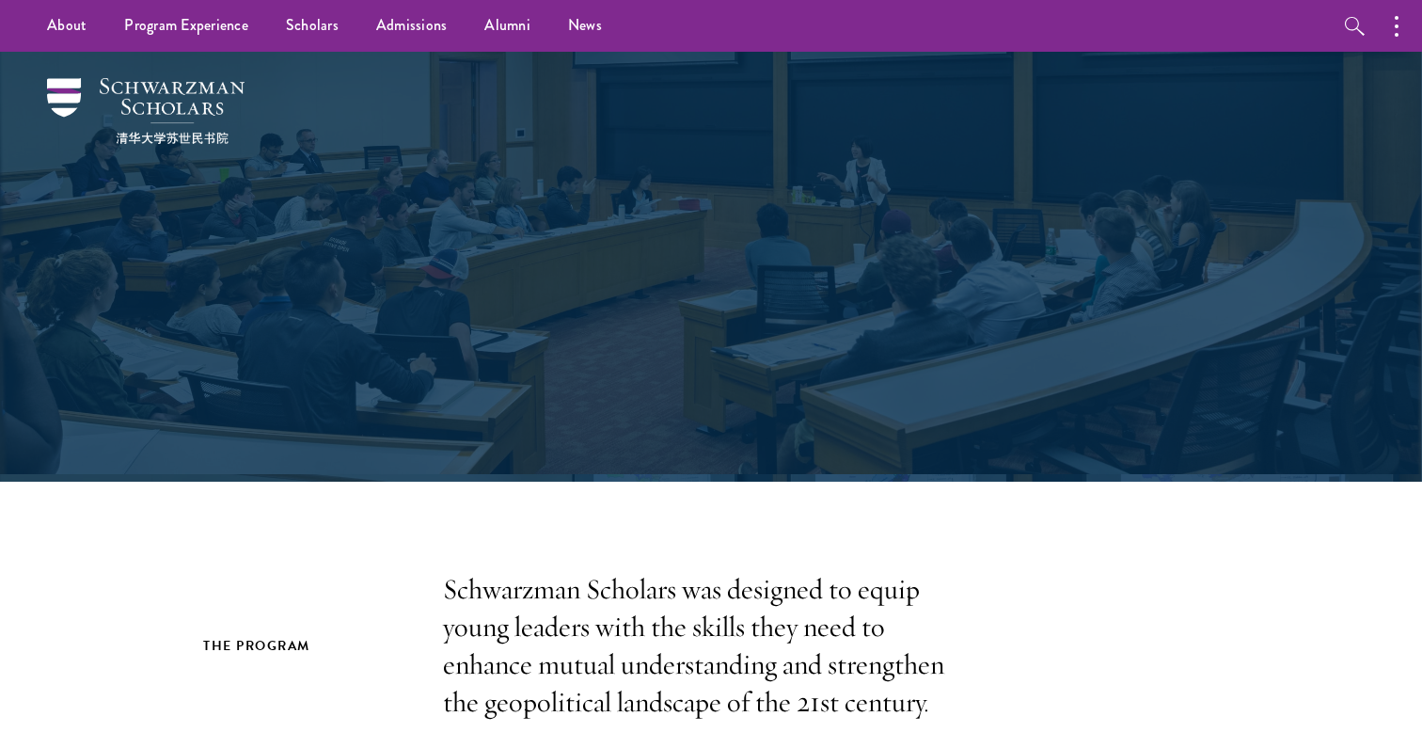
click at [708, 591] on p "Schwarzman Scholars was designed to equip young leaders with the skills they ne…" at bounding box center [711, 646] width 536 height 150
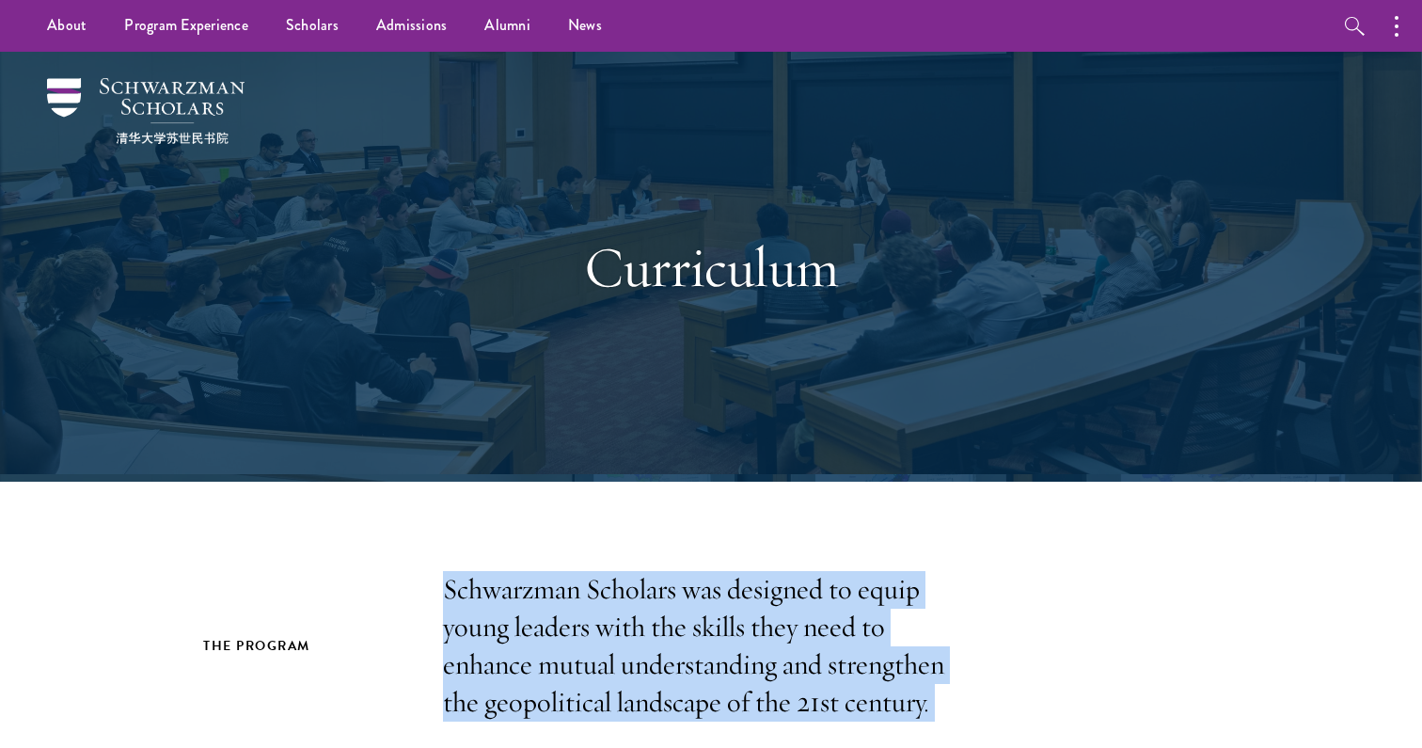
click at [708, 591] on p "Schwarzman Scholars was designed to equip young leaders with the skills they ne…" at bounding box center [711, 646] width 536 height 150
click at [708, 609] on p "Schwarzman Scholars was designed to equip young leaders with the skills they ne…" at bounding box center [711, 646] width 536 height 150
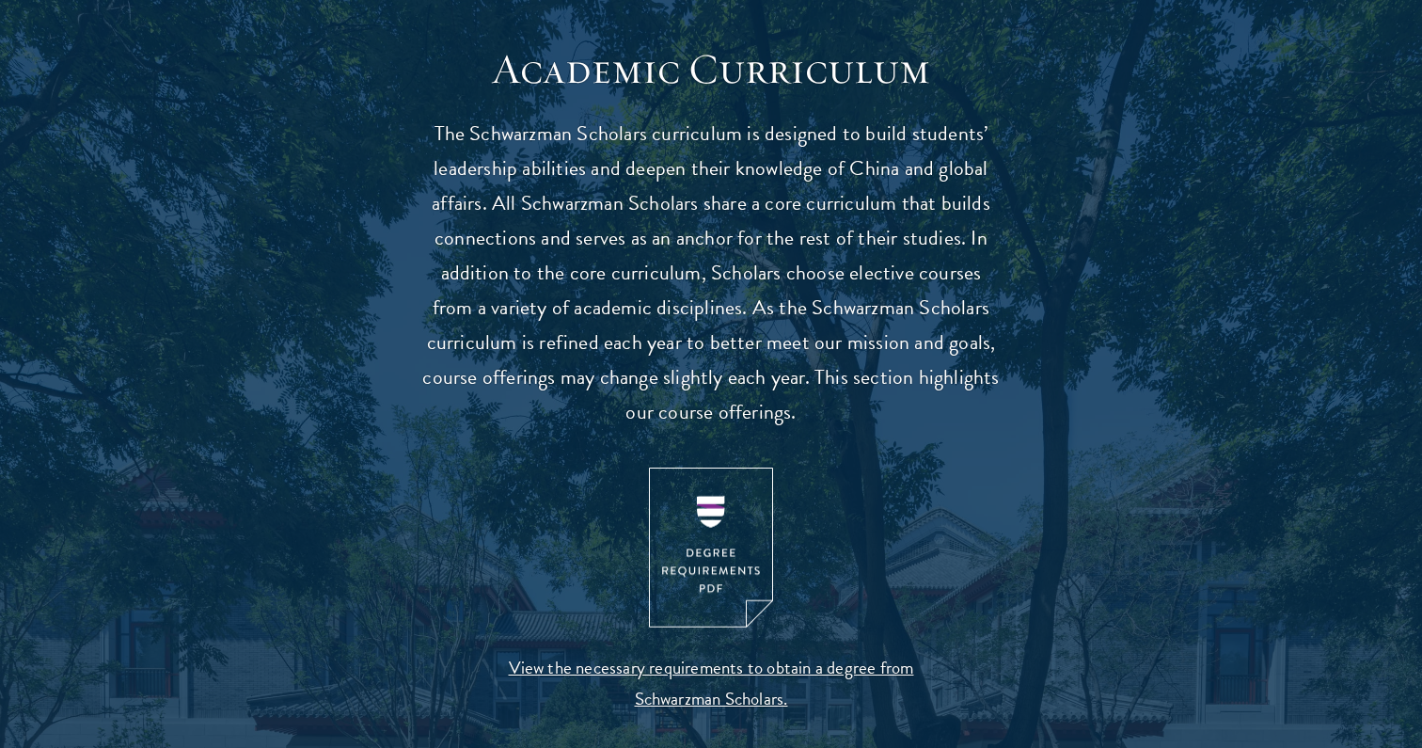
scroll to position [1628, 0]
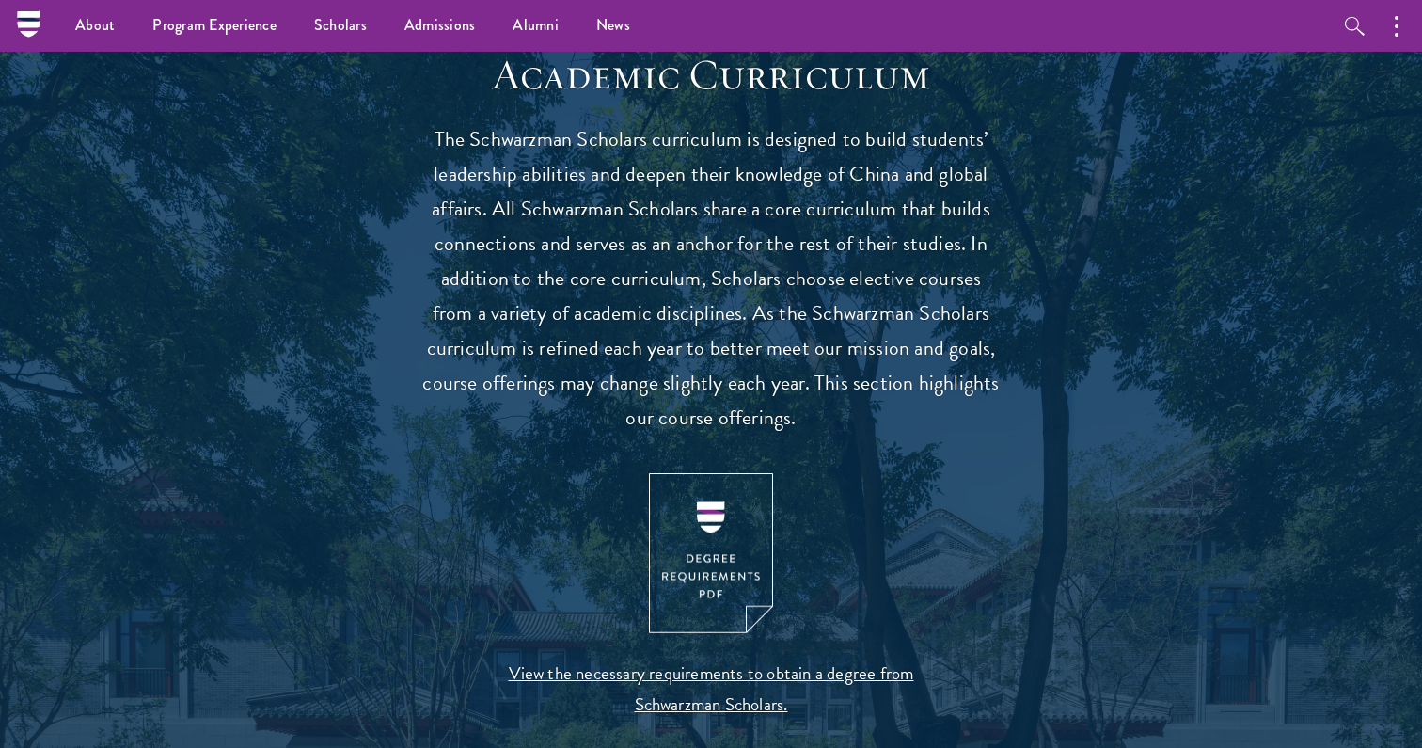
click at [707, 141] on p "The Schwarzman Scholars curriculum is designed to build students’ leadership ab…" at bounding box center [710, 278] width 583 height 313
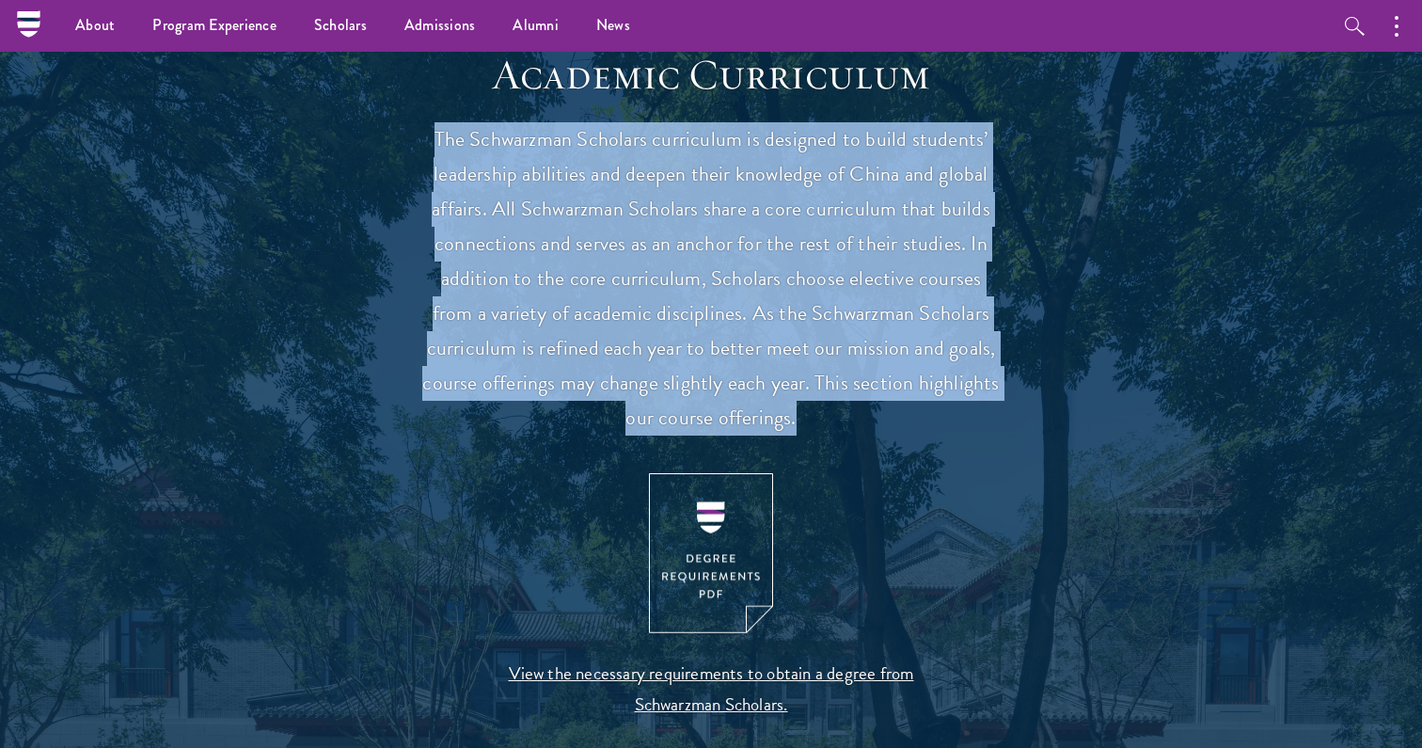
click at [707, 141] on p "The Schwarzman Scholars curriculum is designed to build students’ leadership ab…" at bounding box center [710, 278] width 583 height 313
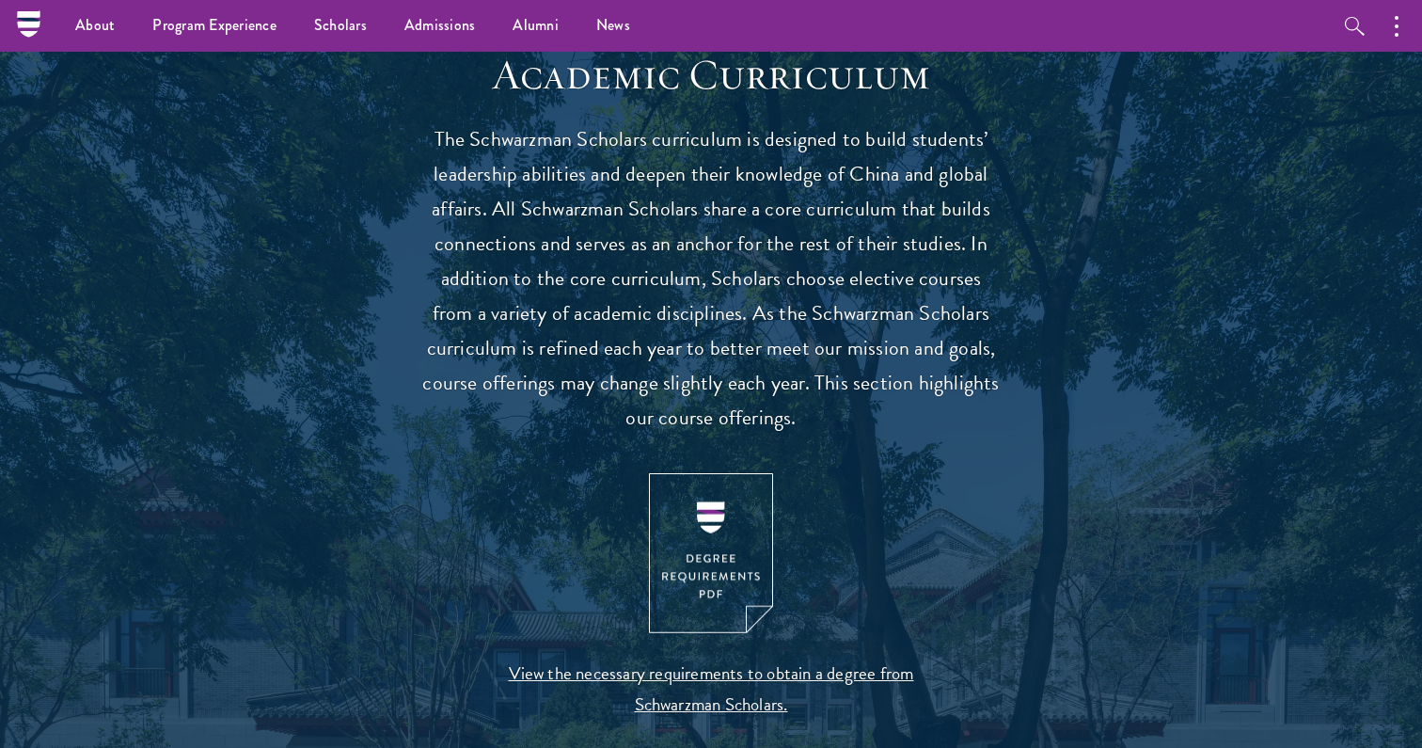
click at [705, 155] on p "The Schwarzman Scholars curriculum is designed to build students’ leadership ab…" at bounding box center [710, 278] width 583 height 313
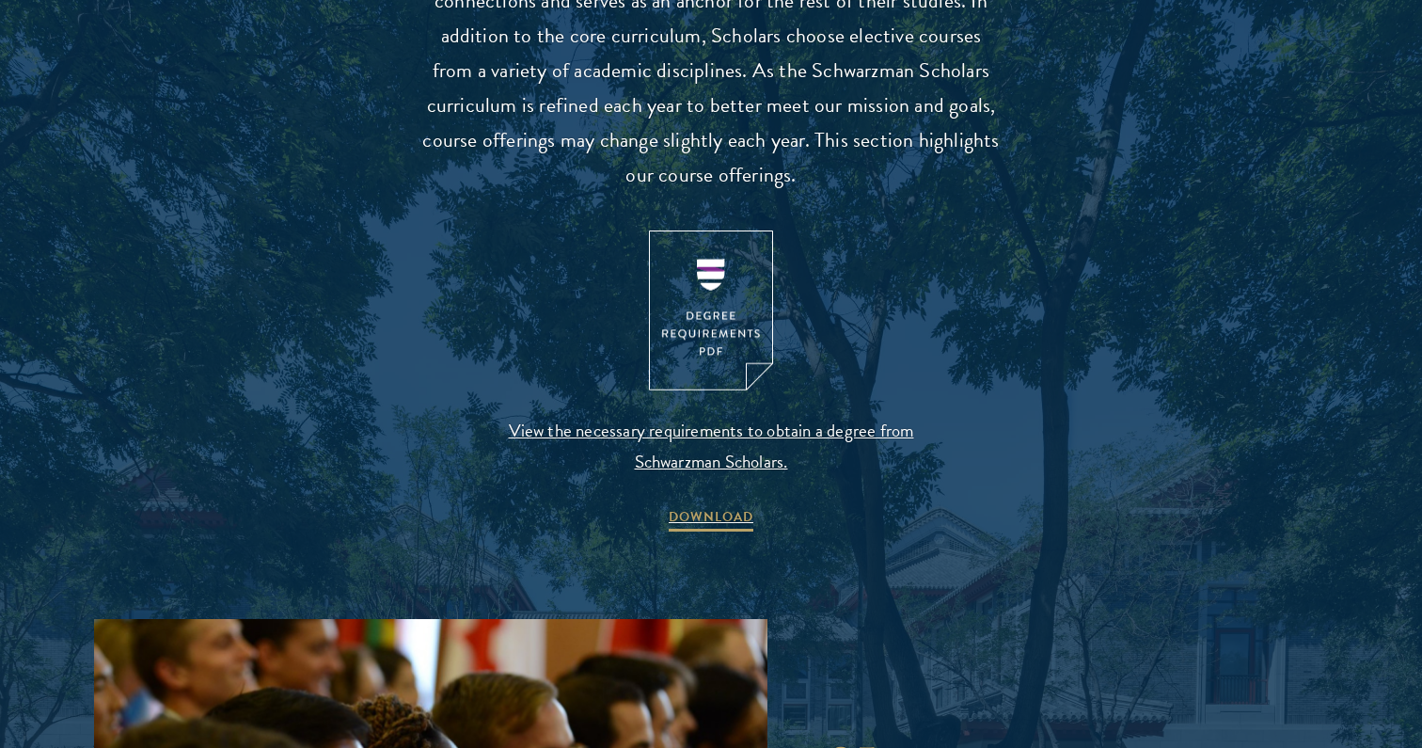
scroll to position [1878, 0]
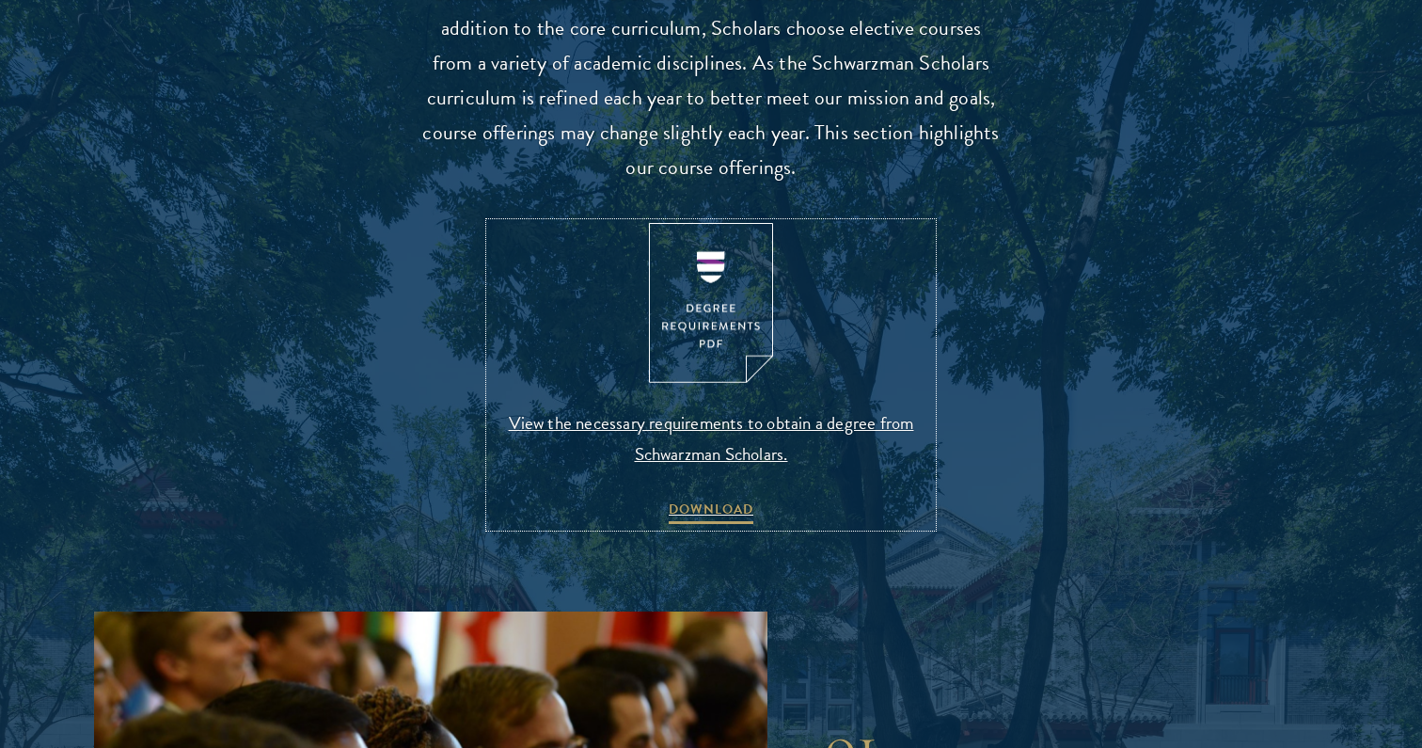
click at [713, 336] on img at bounding box center [711, 303] width 124 height 161
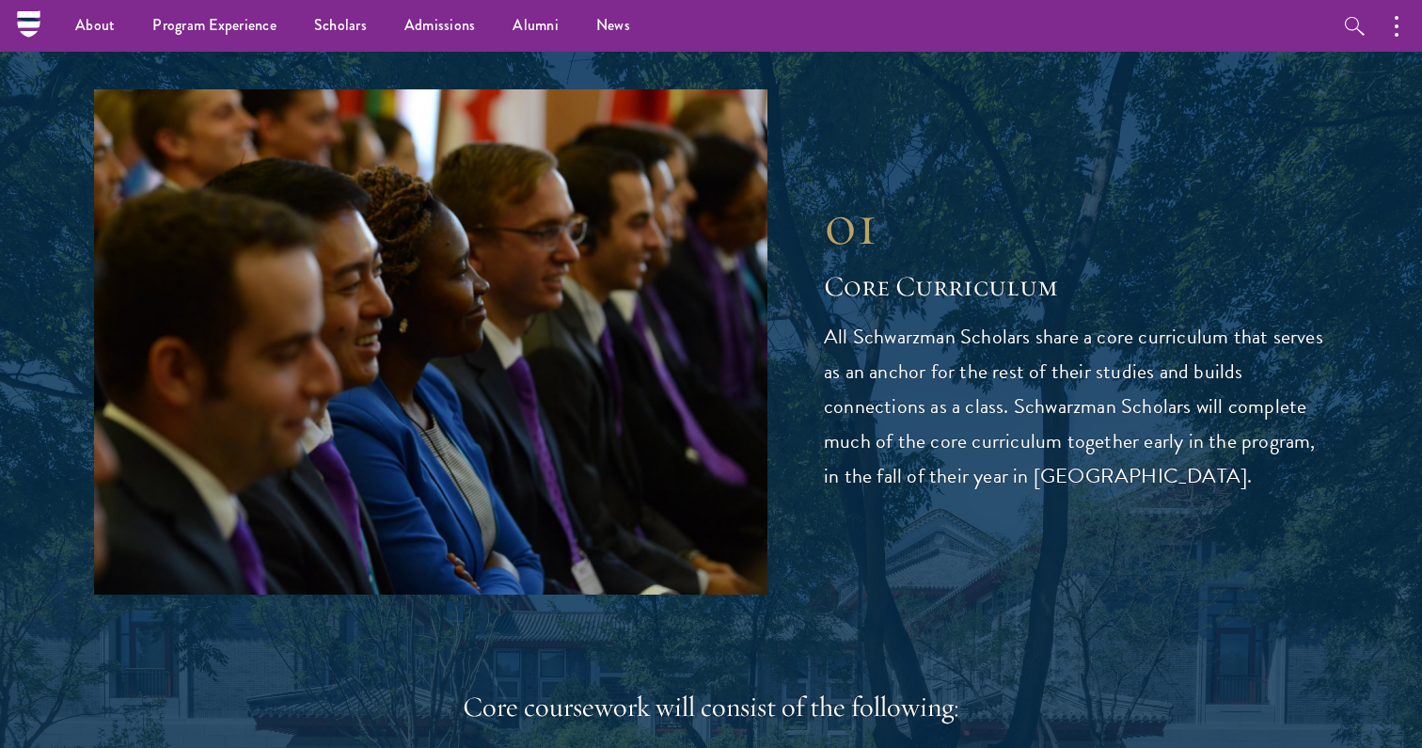
scroll to position [2390, 0]
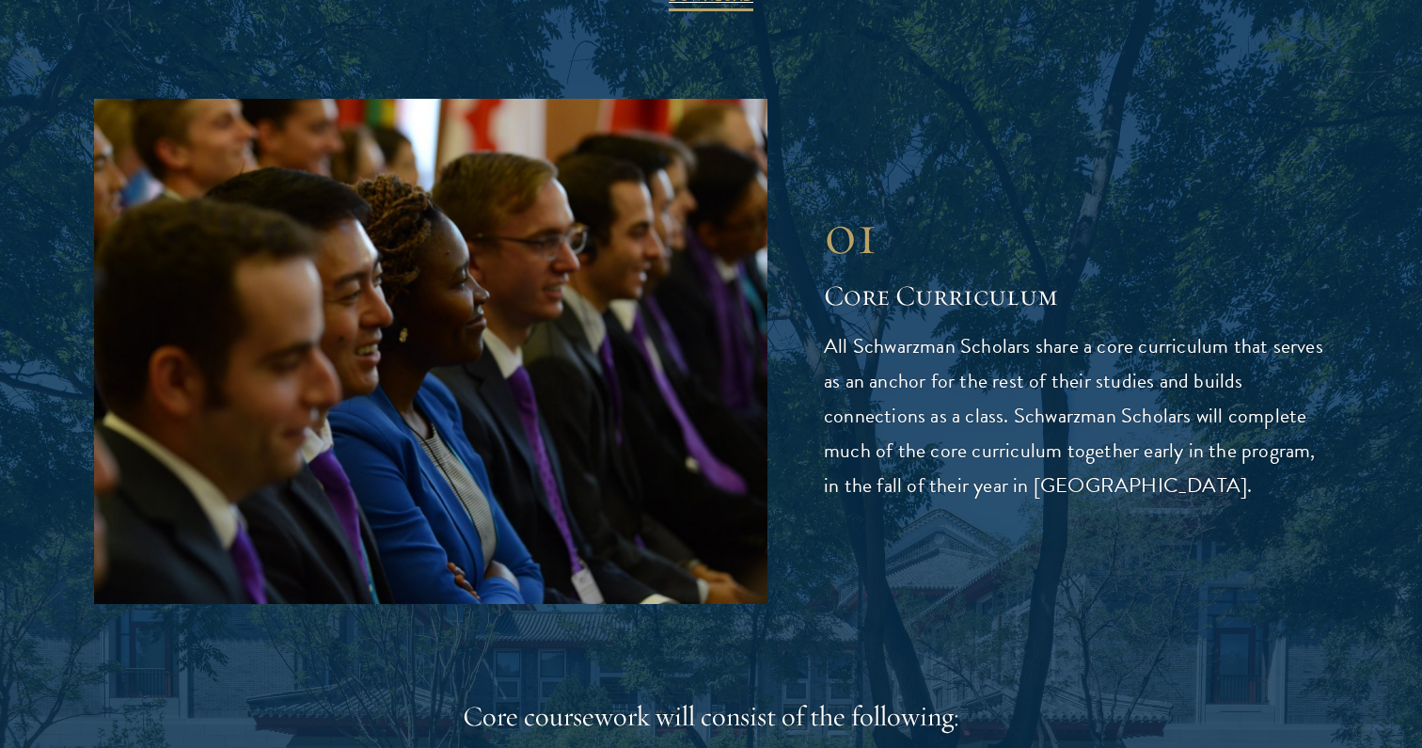
click at [918, 347] on p "All Schwarzman Scholars share a core curriculum that serves as an anchor for th…" at bounding box center [1076, 416] width 504 height 174
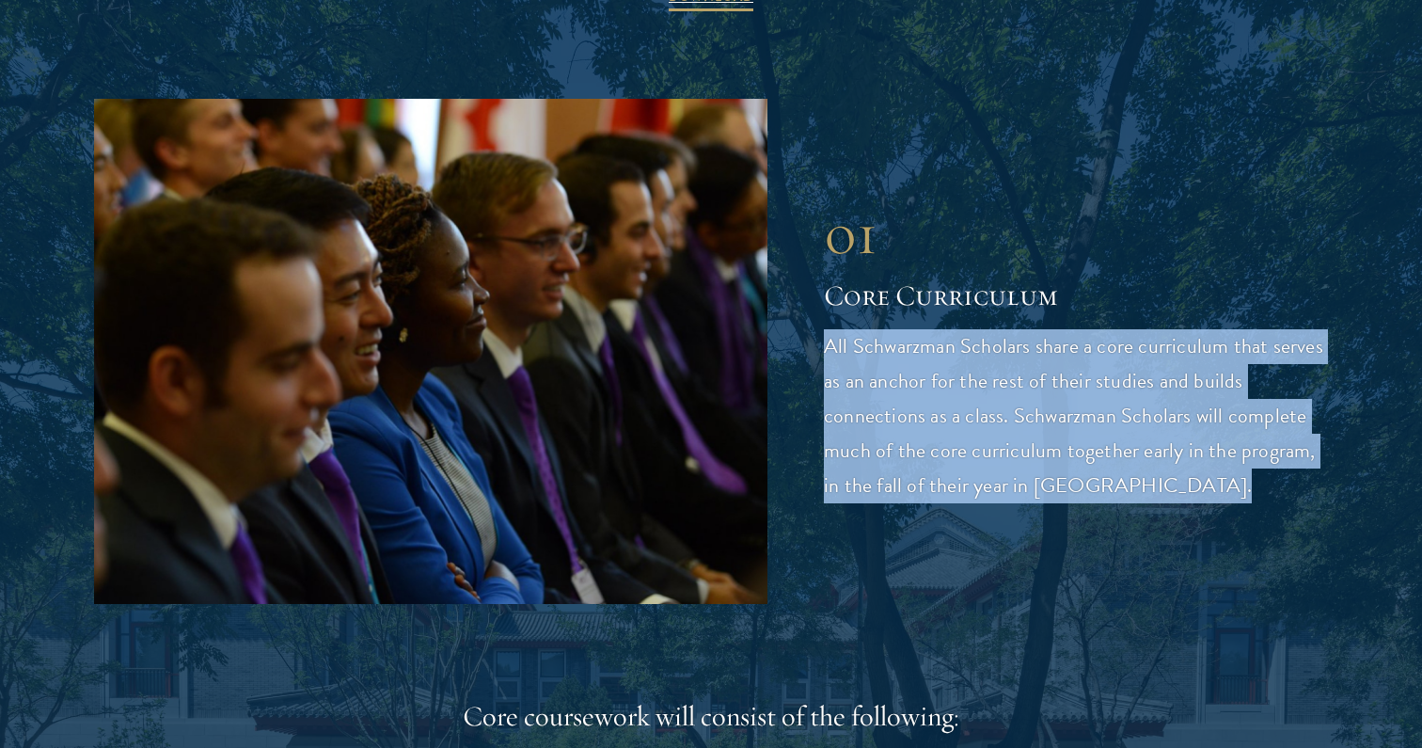
click at [918, 347] on p "All Schwarzman Scholars share a core curriculum that serves as an anchor for th…" at bounding box center [1076, 416] width 504 height 174
click at [909, 383] on p "All Schwarzman Scholars share a core curriculum that serves as an anchor for th…" at bounding box center [1076, 416] width 504 height 174
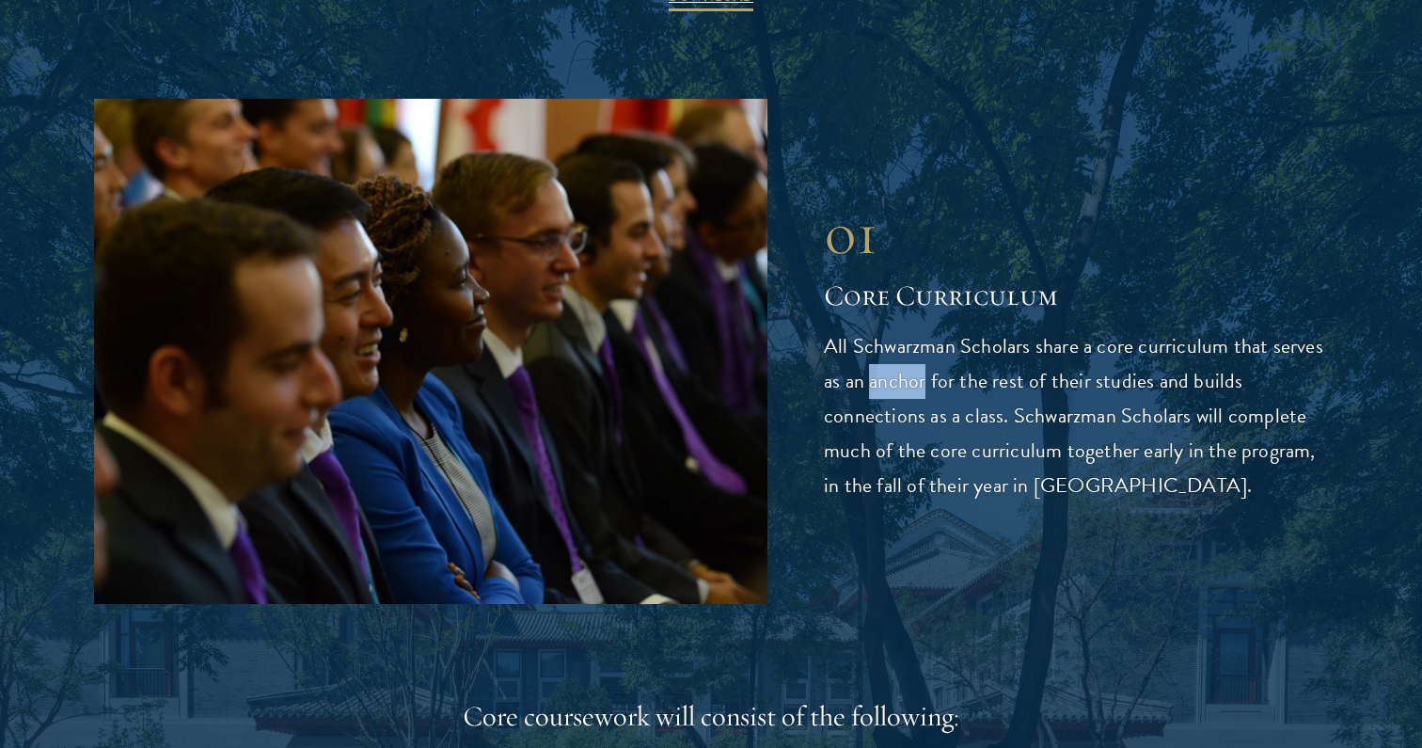
click at [909, 383] on p "All Schwarzman Scholars share a core curriculum that serves as an anchor for th…" at bounding box center [1076, 416] width 504 height 174
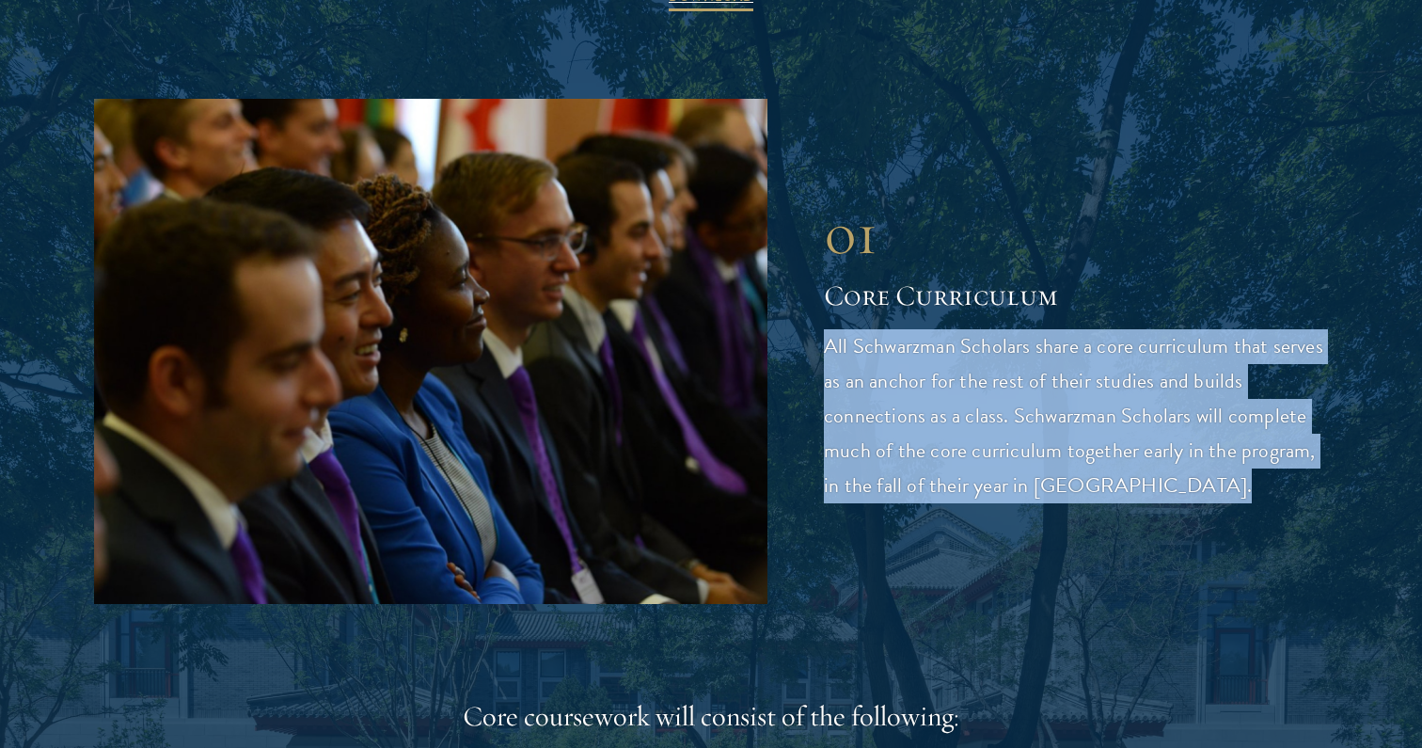
click at [909, 388] on p "All Schwarzman Scholars share a core curriculum that serves as an anchor for th…" at bounding box center [1076, 416] width 504 height 174
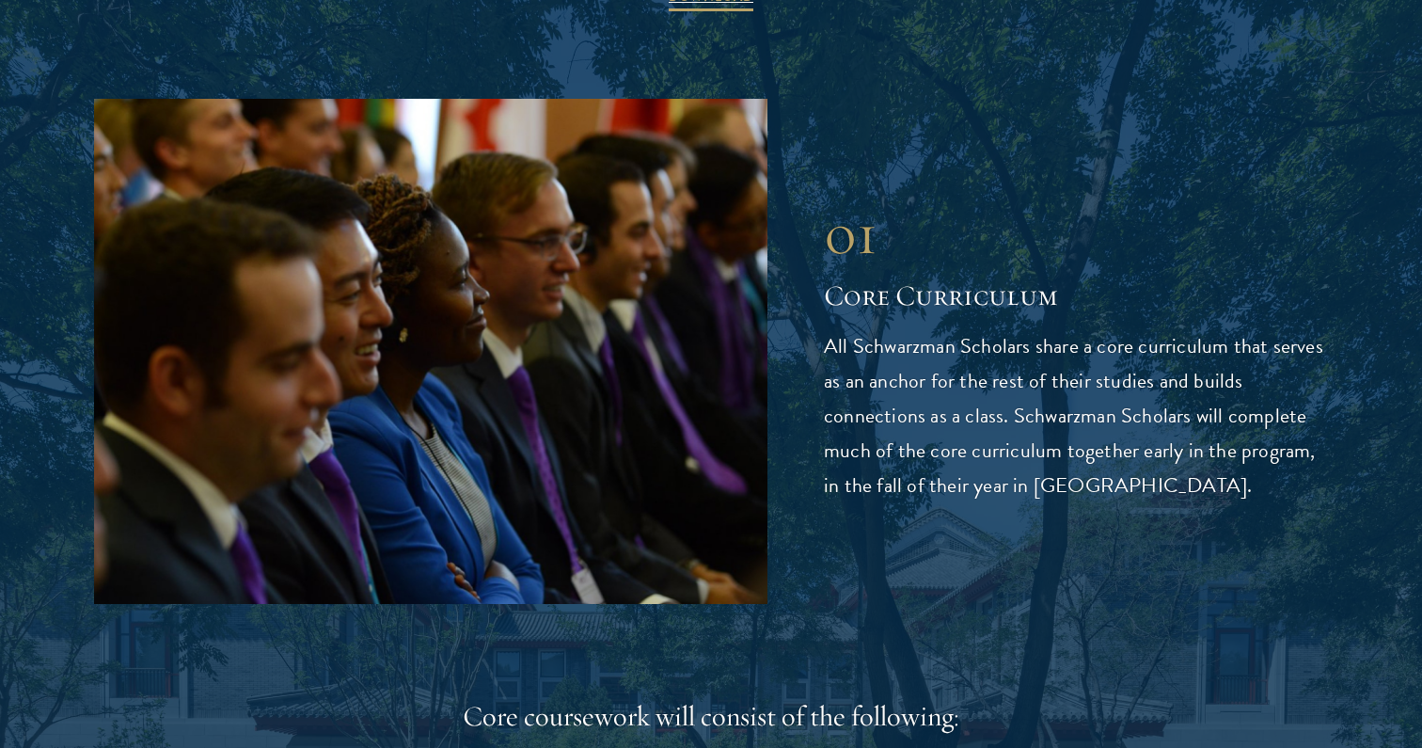
click at [912, 461] on p "All Schwarzman Scholars share a core curriculum that serves as an anchor for th…" at bounding box center [1076, 416] width 504 height 174
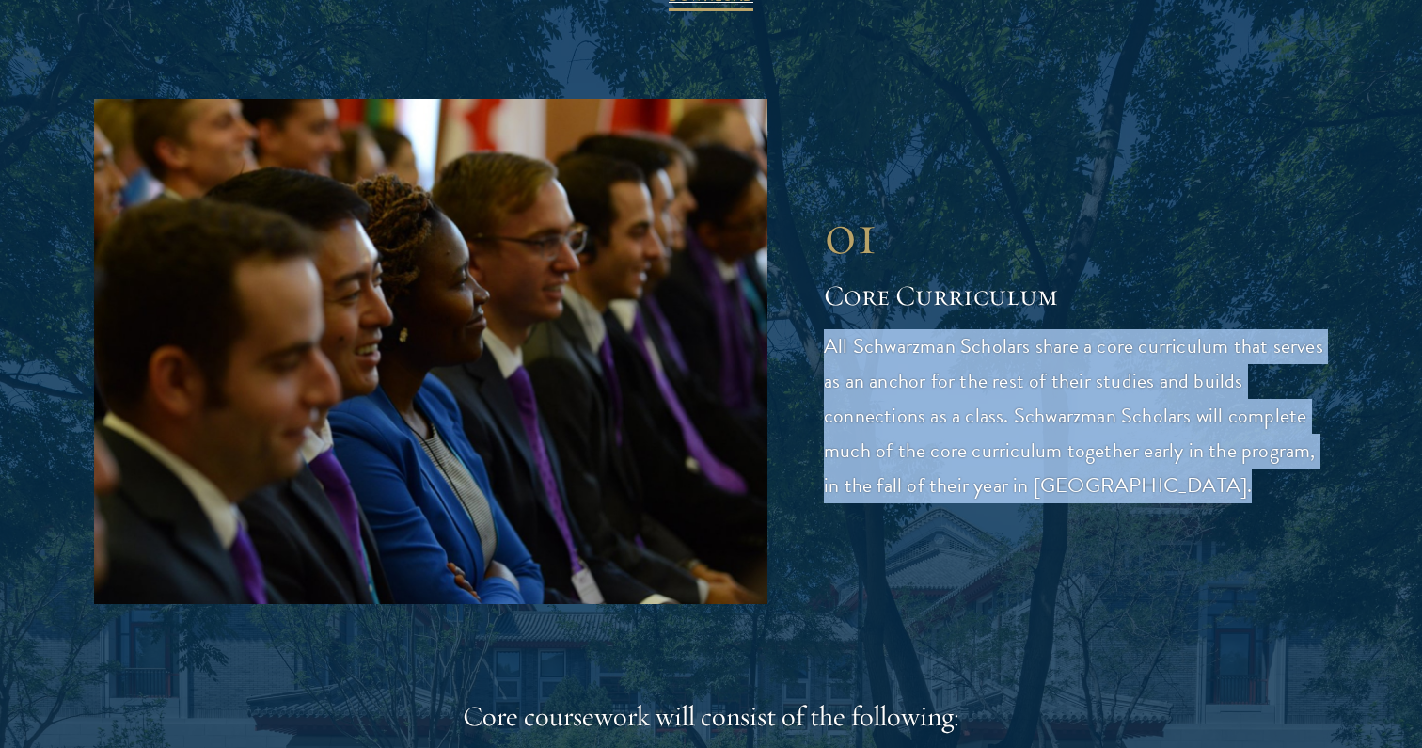
click at [912, 461] on p "All Schwarzman Scholars share a core curriculum that serves as an anchor for th…" at bounding box center [1076, 416] width 504 height 174
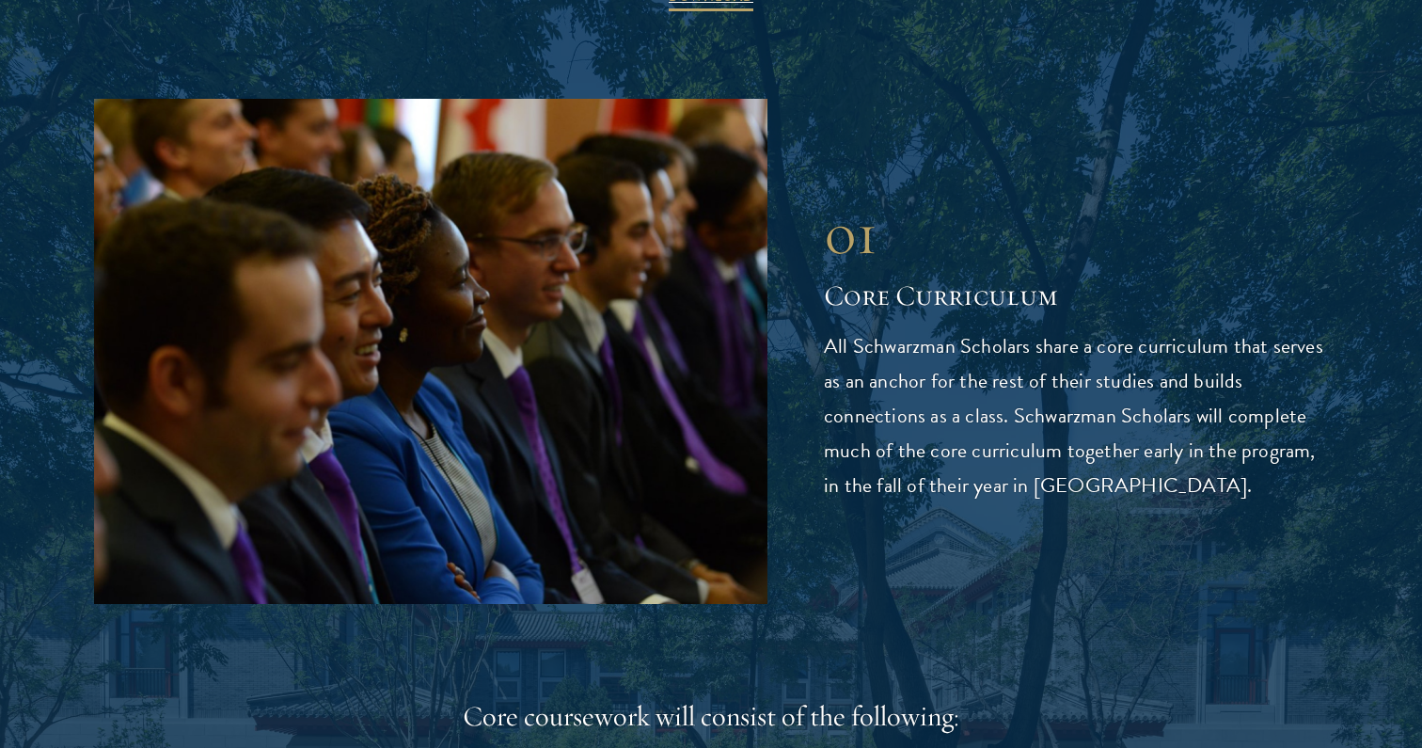
click at [911, 486] on p "All Schwarzman Scholars share a core curriculum that serves as an anchor for th…" at bounding box center [1076, 416] width 504 height 174
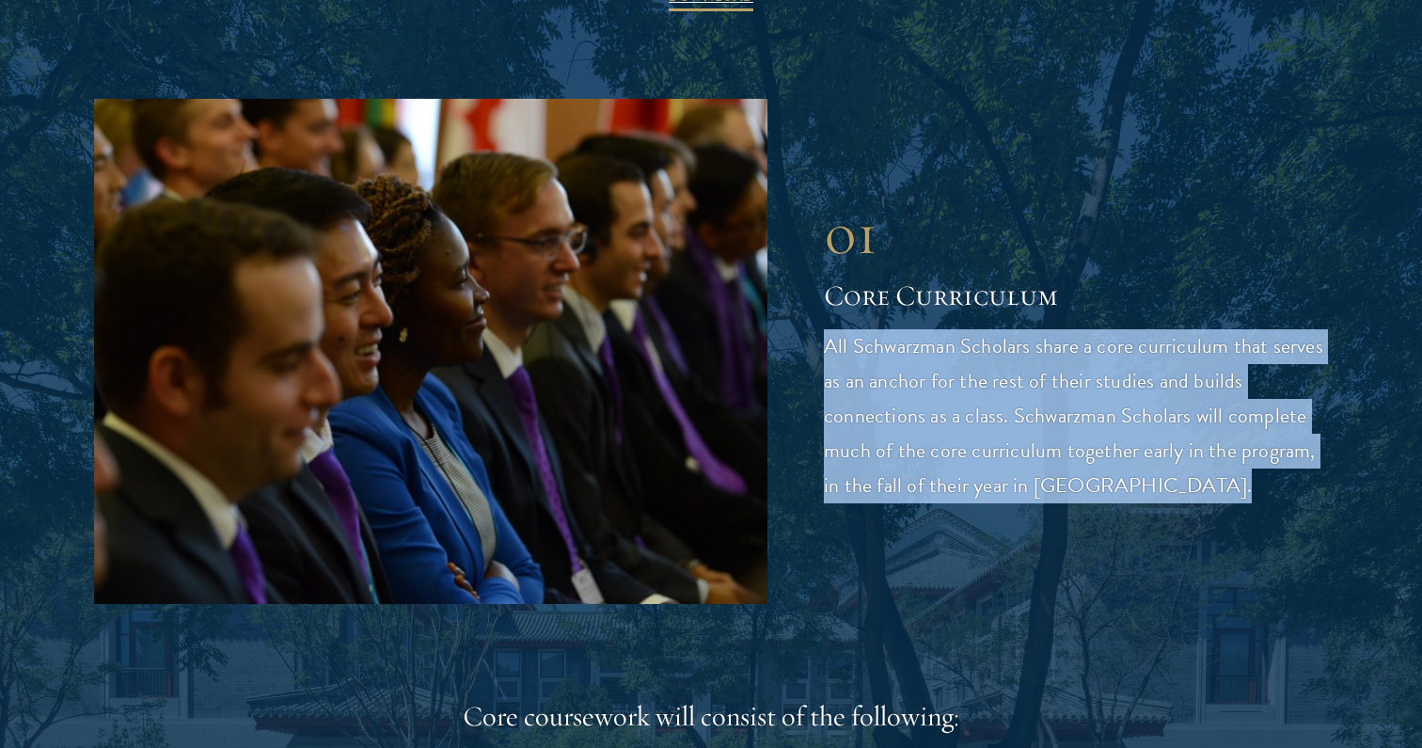
click at [911, 486] on p "All Schwarzman Scholars share a core curriculum that serves as an anchor for th…" at bounding box center [1076, 416] width 504 height 174
click at [884, 482] on p "All Schwarzman Scholars share a core curriculum that serves as an anchor for th…" at bounding box center [1076, 416] width 504 height 174
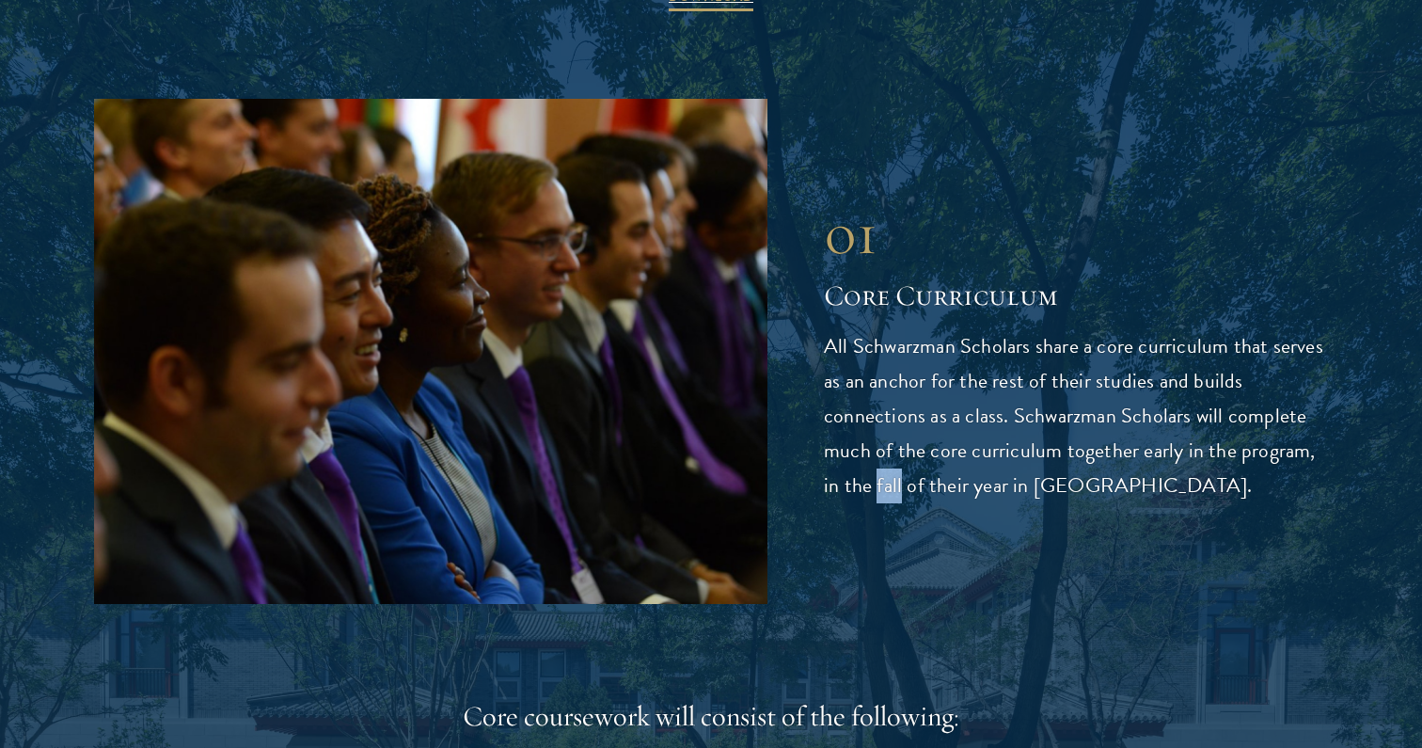
click at [884, 482] on p "All Schwarzman Scholars share a core curriculum that serves as an anchor for th…" at bounding box center [1076, 416] width 504 height 174
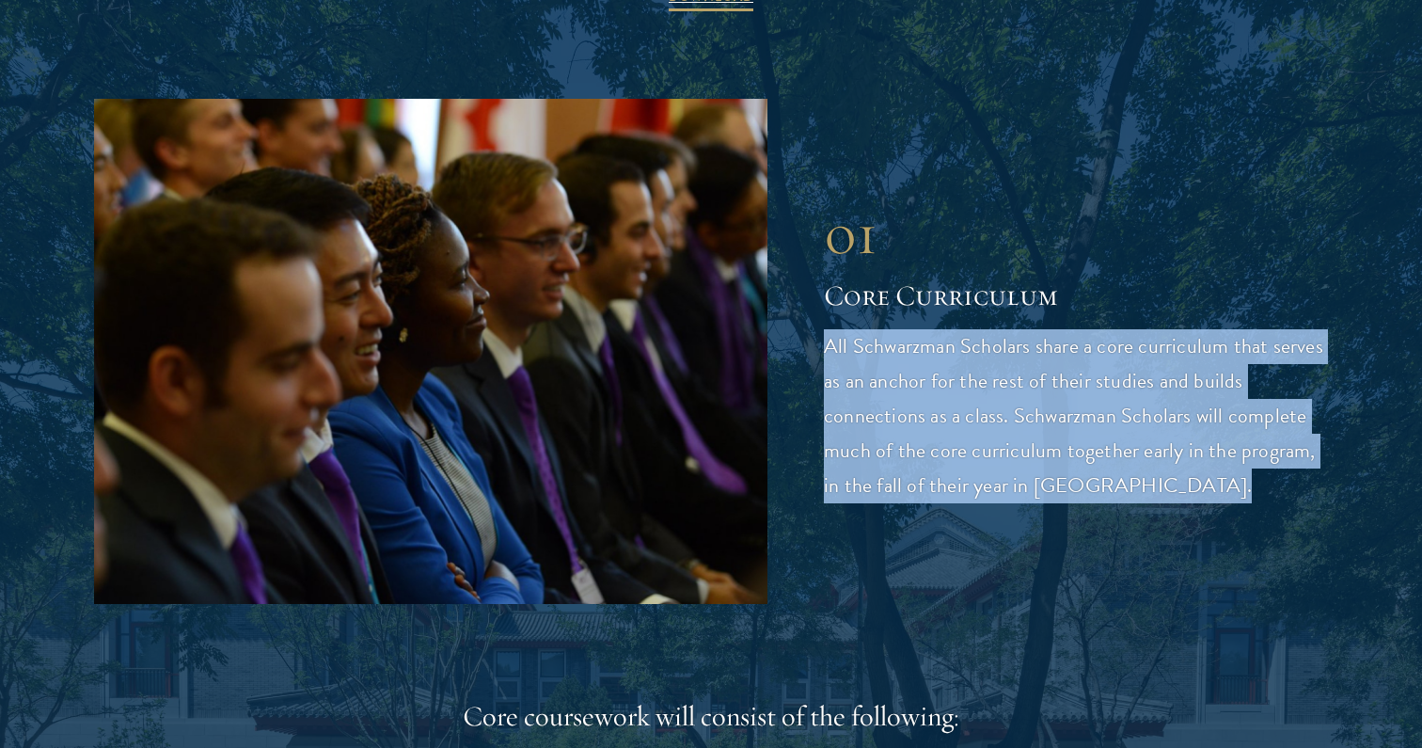
click at [884, 482] on p "All Schwarzman Scholars share a core curriculum that serves as an anchor for th…" at bounding box center [1076, 416] width 504 height 174
click at [923, 484] on p "All Schwarzman Scholars share a core curriculum that serves as an anchor for th…" at bounding box center [1076, 416] width 504 height 174
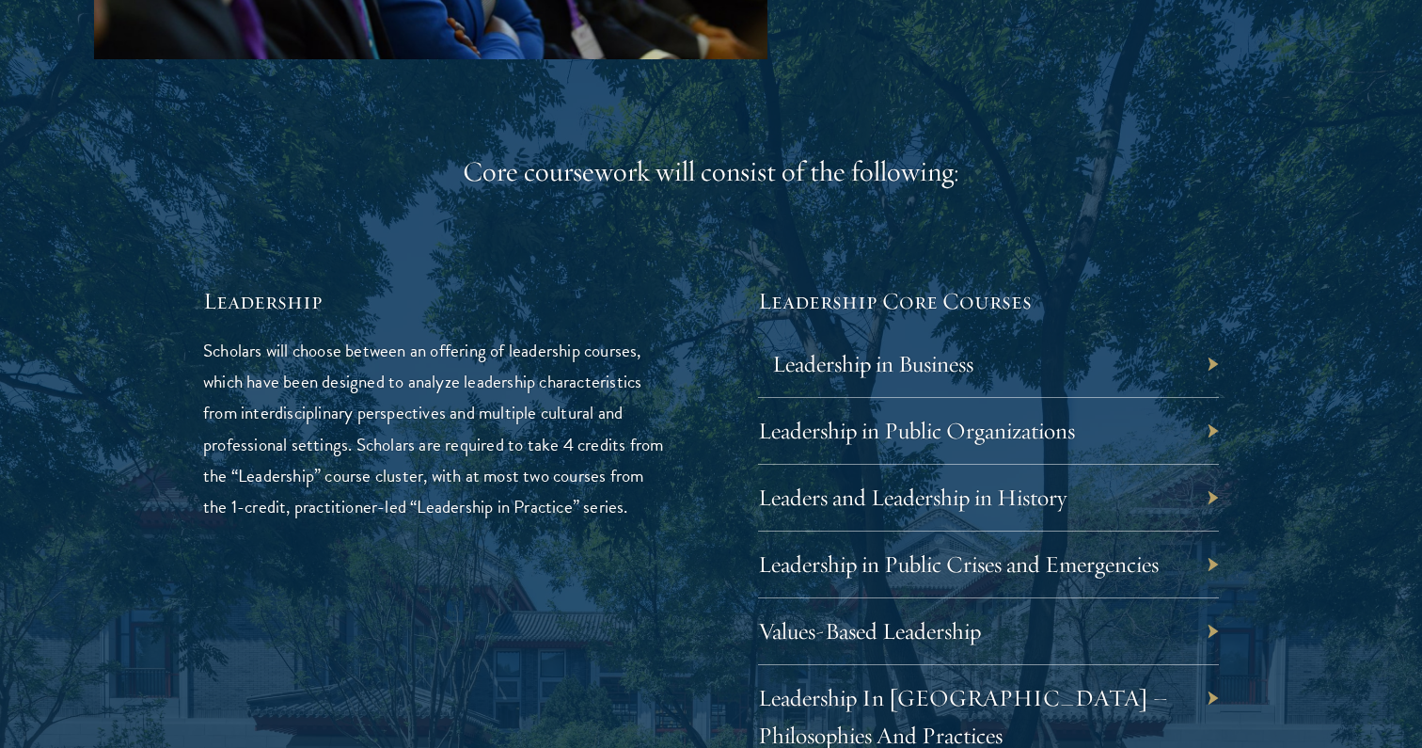
scroll to position [3006, 0]
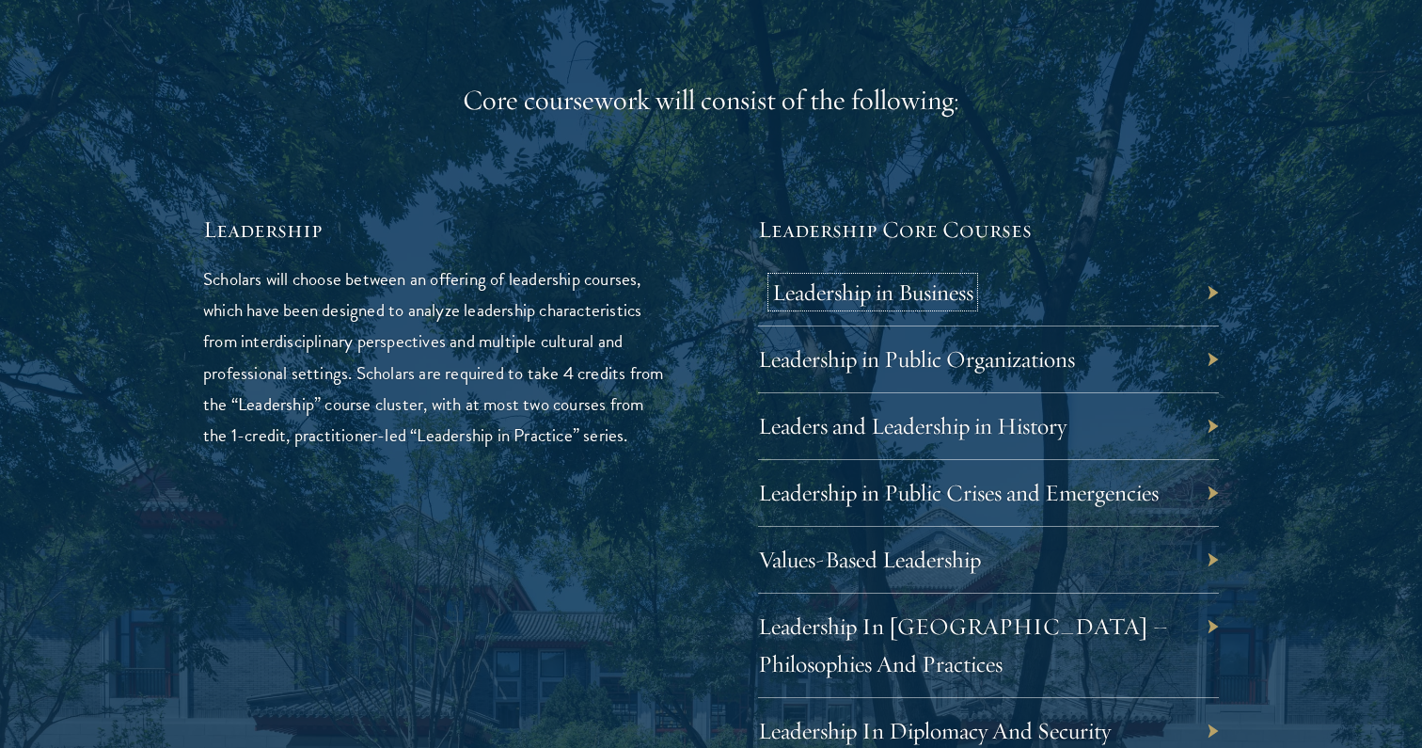
click at [950, 285] on link "Leadership in Business" at bounding box center [872, 291] width 201 height 29
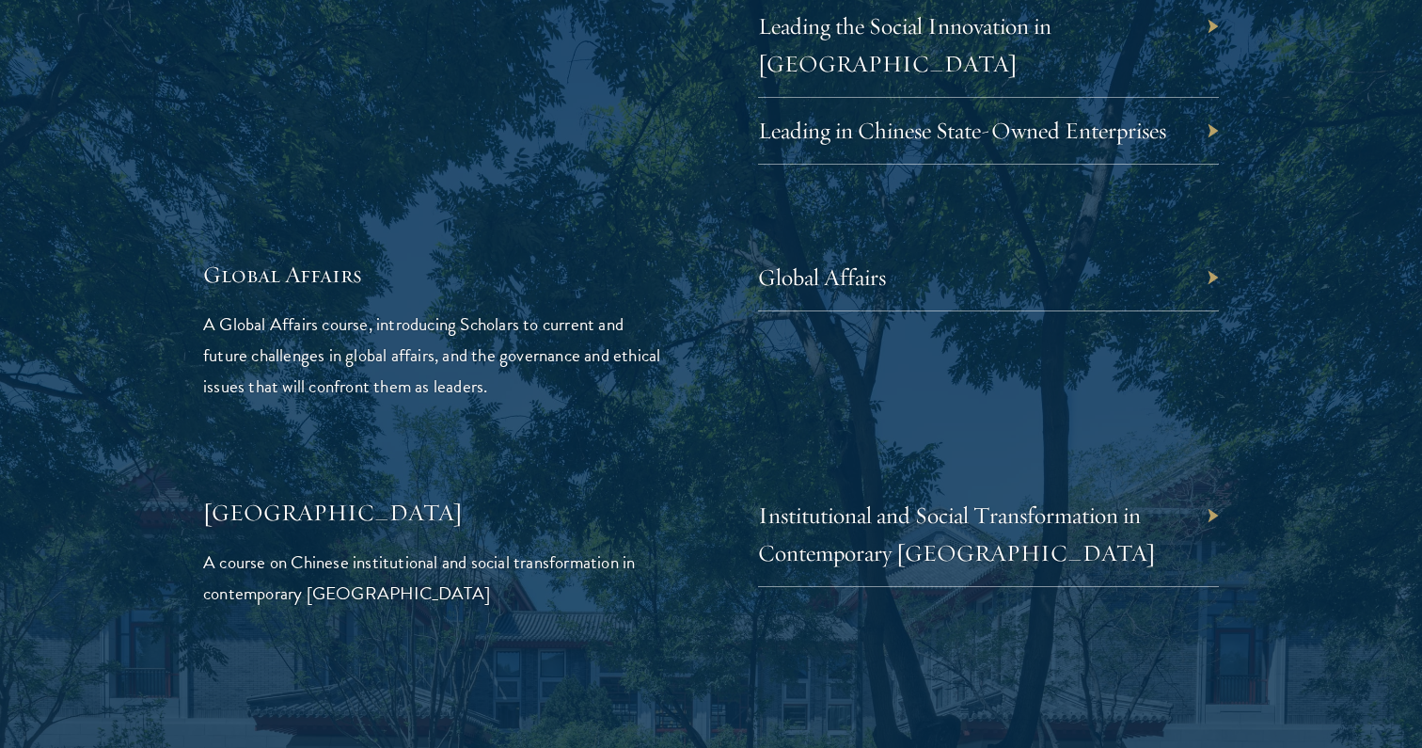
scroll to position [4305, 0]
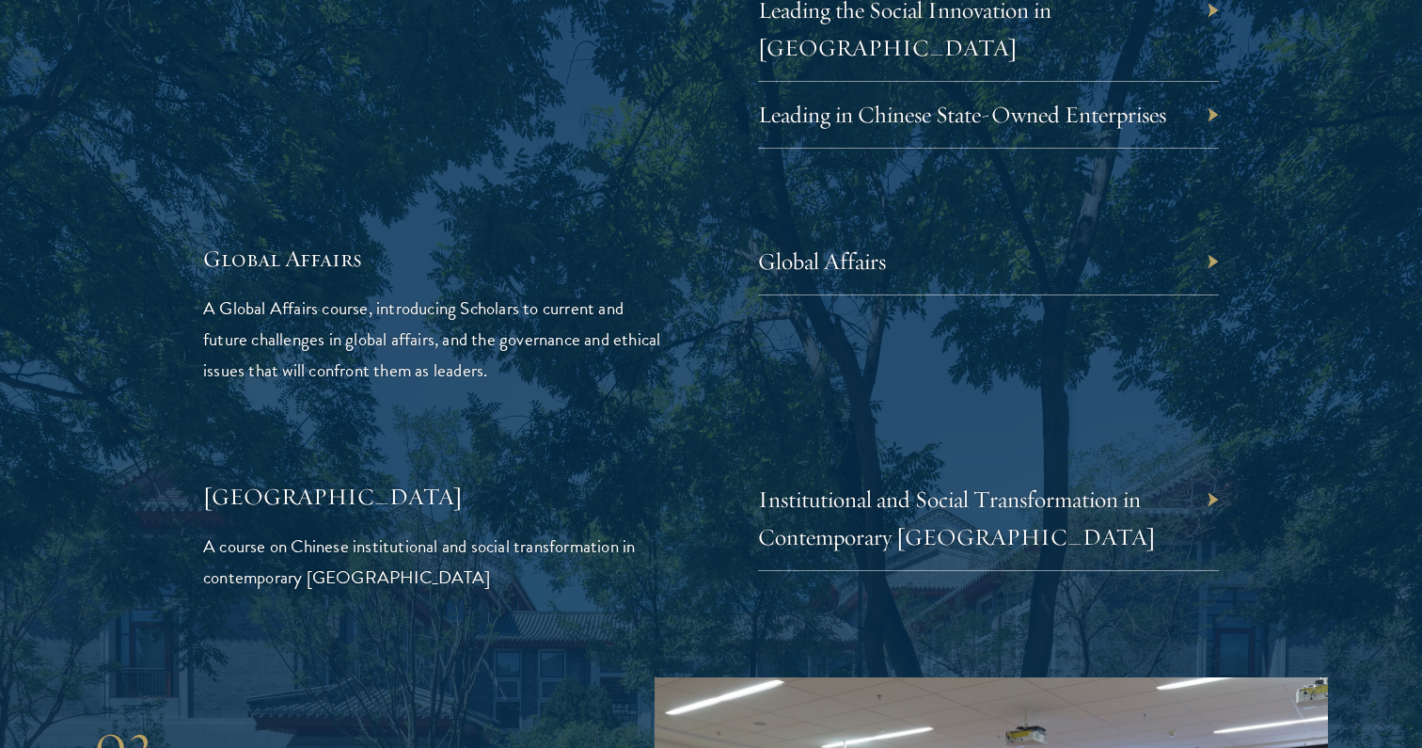
click at [1018, 229] on div "Global Affairs" at bounding box center [988, 262] width 461 height 67
click at [1006, 229] on div "Global Affairs" at bounding box center [988, 262] width 461 height 67
click at [1208, 229] on div "Global Affairs" at bounding box center [988, 262] width 461 height 67
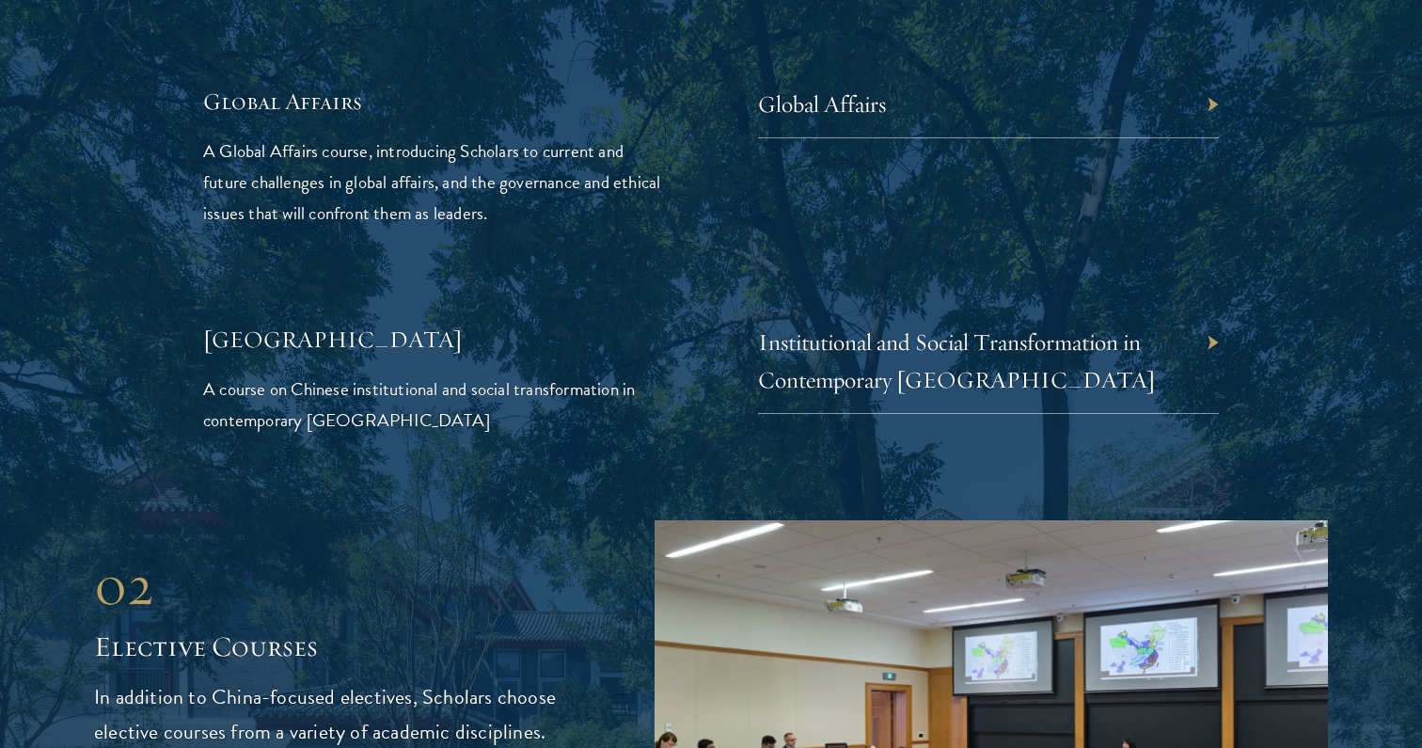
scroll to position [4463, 0]
click at [918, 326] on link "Institutional and Social Transformation in Contemporary China" at bounding box center [971, 359] width 398 height 67
click at [827, 88] on link "Global Affairs" at bounding box center [836, 102] width 128 height 29
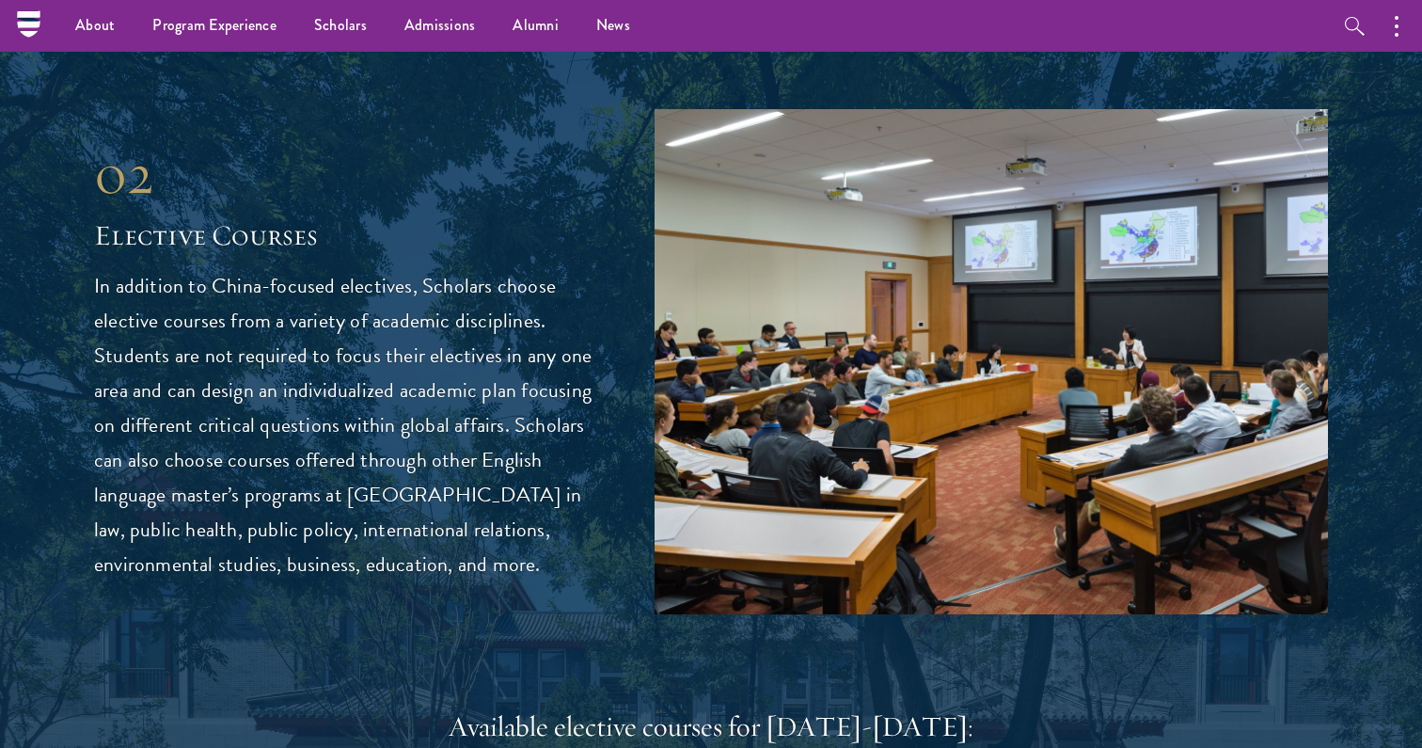
scroll to position [4872, 0]
click at [294, 270] on p "In addition to China-focused electives, Scholars choose elective courses from a…" at bounding box center [346, 426] width 504 height 313
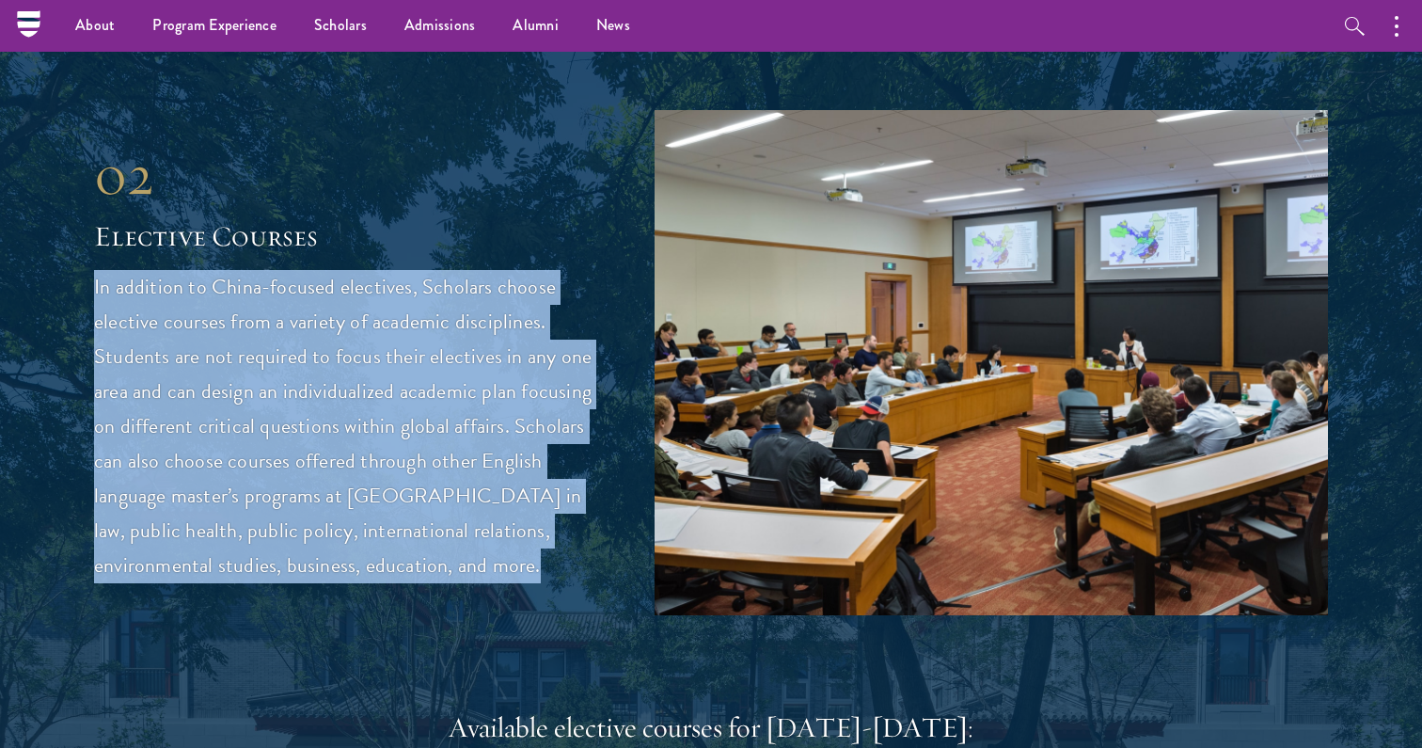
click at [294, 270] on p "In addition to China-focused electives, Scholars choose elective courses from a…" at bounding box center [346, 426] width 504 height 313
click at [296, 270] on p "In addition to China-focused electives, Scholars choose elective courses from a…" at bounding box center [346, 426] width 504 height 313
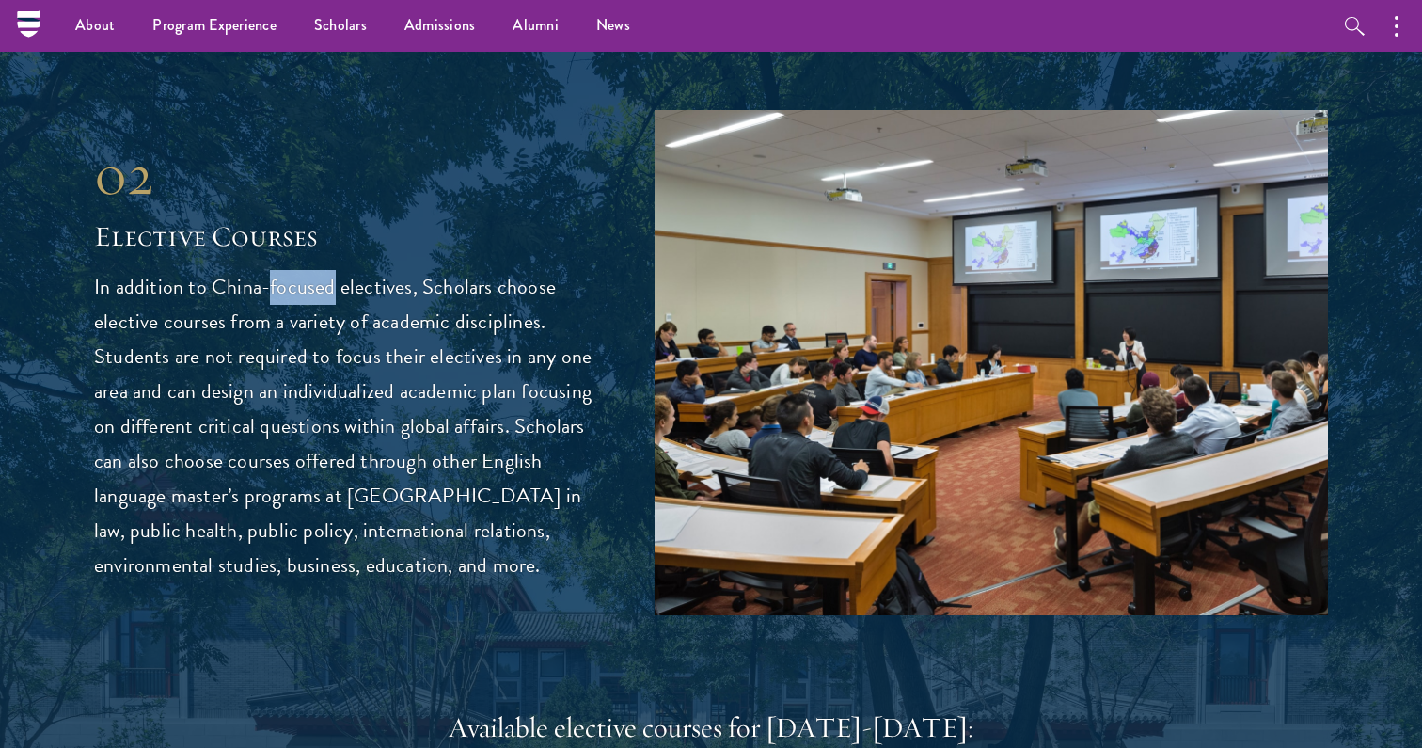
click at [296, 270] on p "In addition to China-focused electives, Scholars choose elective courses from a…" at bounding box center [346, 426] width 504 height 313
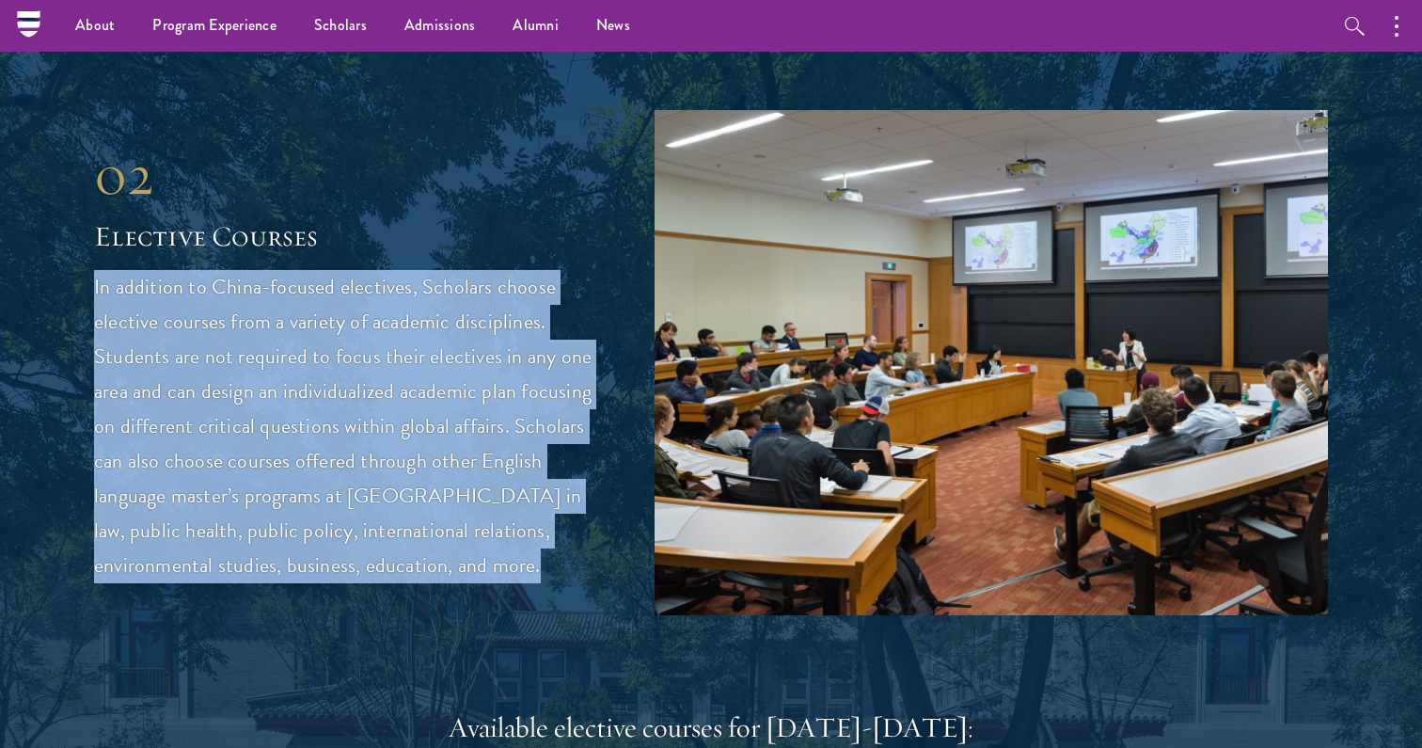
click at [296, 270] on p "In addition to China-focused electives, Scholars choose elective courses from a…" at bounding box center [346, 426] width 504 height 313
click at [292, 291] on p "In addition to China-focused electives, Scholars choose elective courses from a…" at bounding box center [346, 426] width 504 height 313
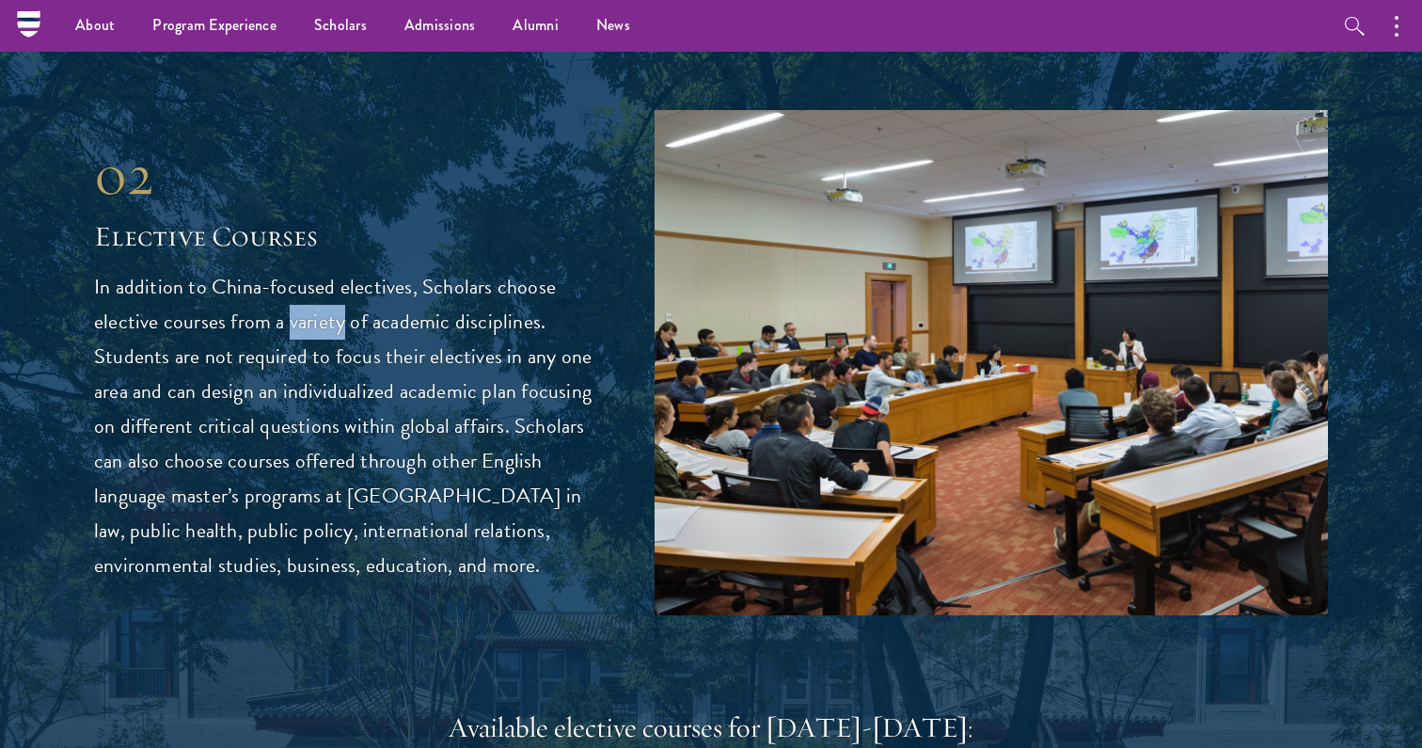
click at [292, 291] on p "In addition to China-focused electives, Scholars choose elective courses from a…" at bounding box center [346, 426] width 504 height 313
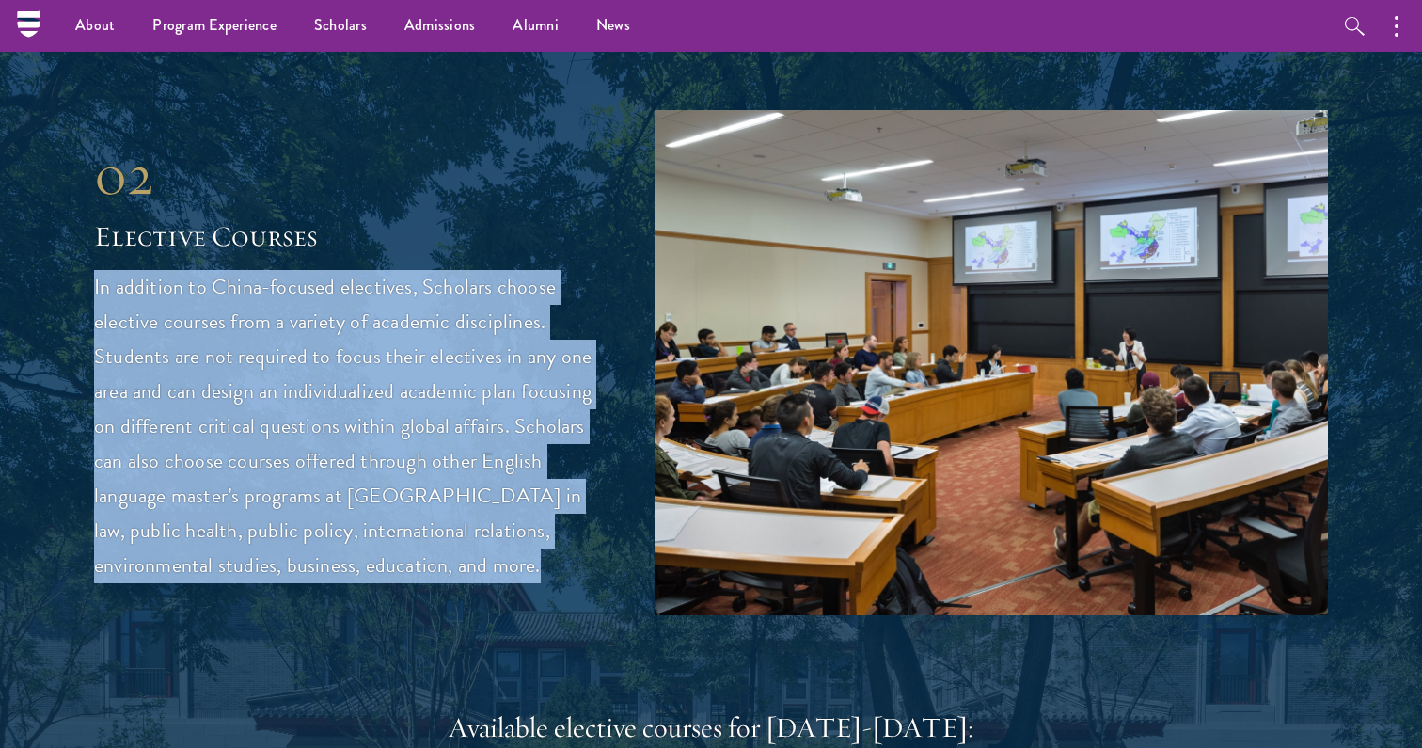
click at [292, 291] on p "In addition to China-focused electives, Scholars choose elective courses from a…" at bounding box center [346, 426] width 504 height 313
click at [292, 350] on p "In addition to China-focused electives, Scholars choose elective courses from a…" at bounding box center [346, 426] width 504 height 313
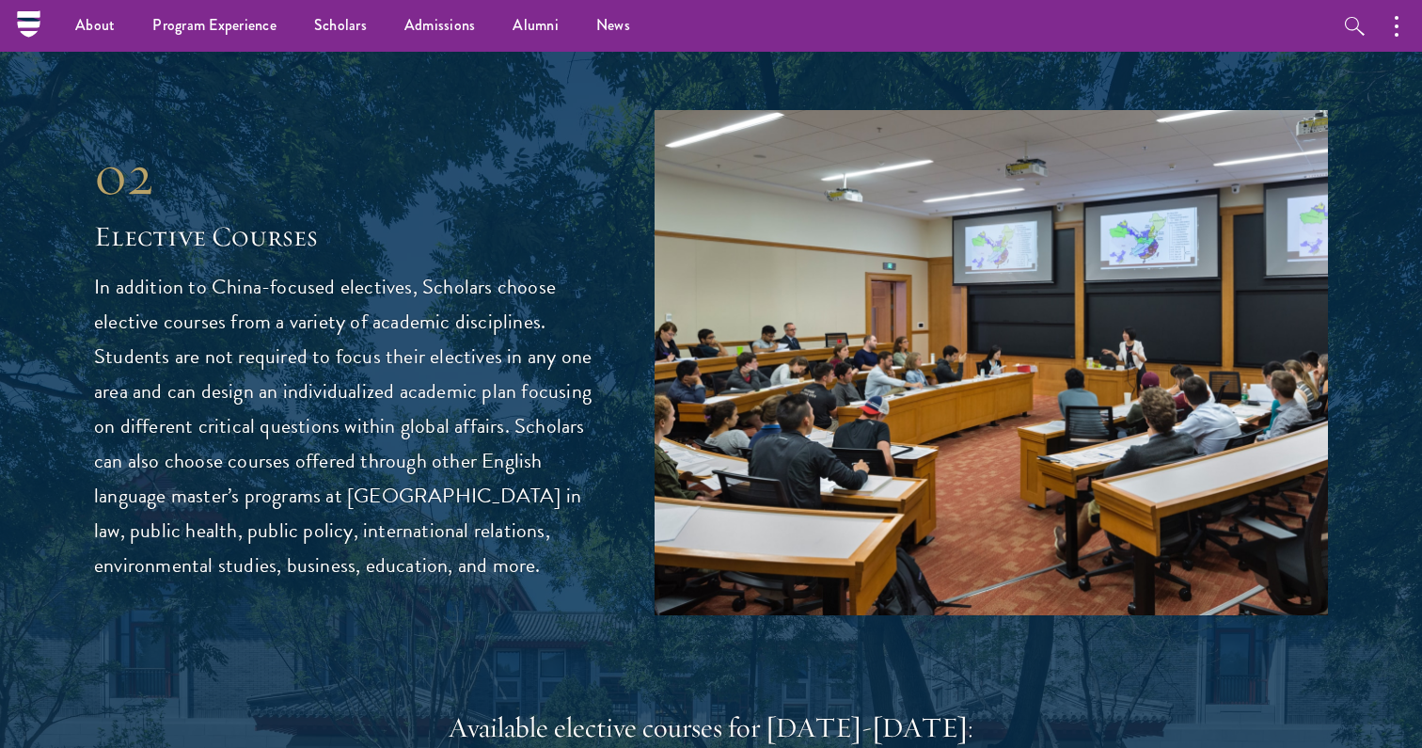
click at [236, 425] on p "In addition to China-focused electives, Scholars choose elective courses from a…" at bounding box center [346, 426] width 504 height 313
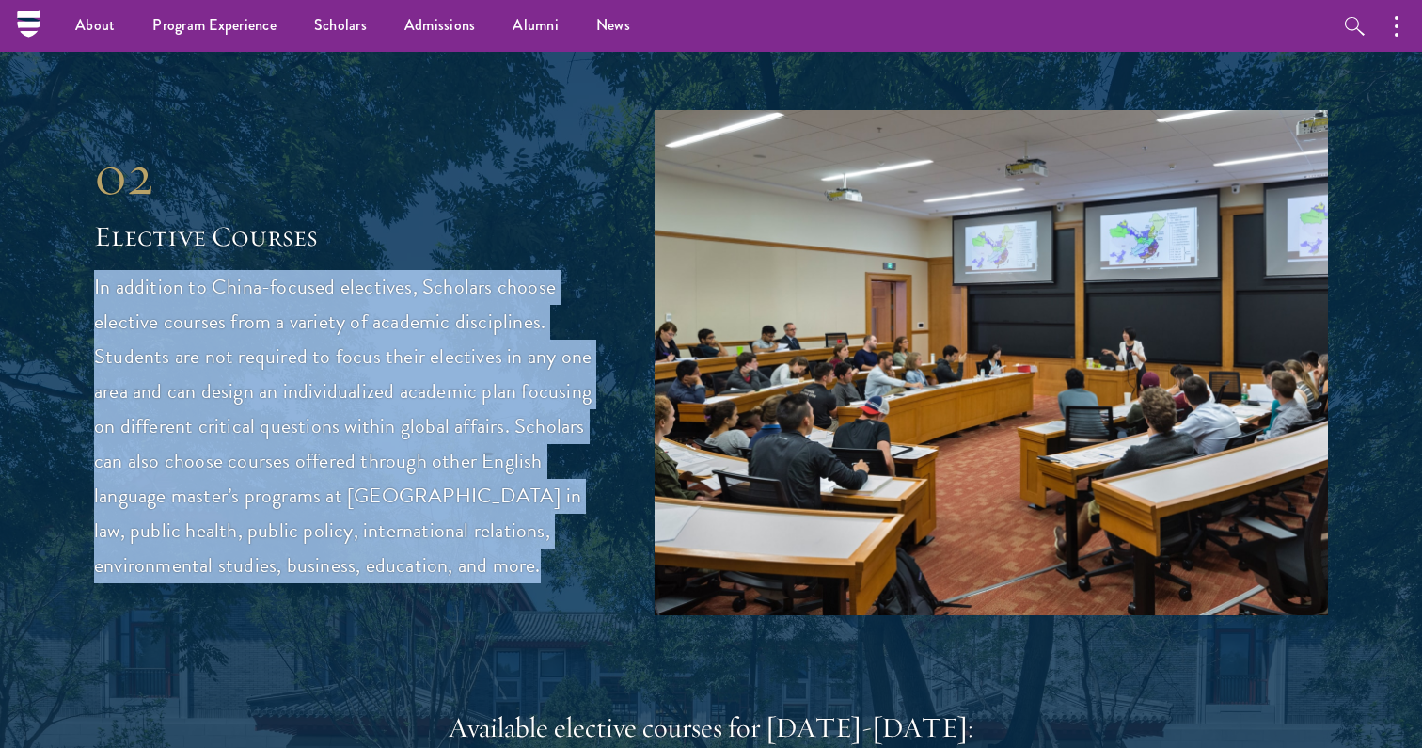
click at [236, 425] on p "In addition to China-focused electives, Scholars choose elective courses from a…" at bounding box center [346, 426] width 504 height 313
click at [244, 425] on p "In addition to China-focused electives, Scholars choose elective courses from a…" at bounding box center [346, 426] width 504 height 313
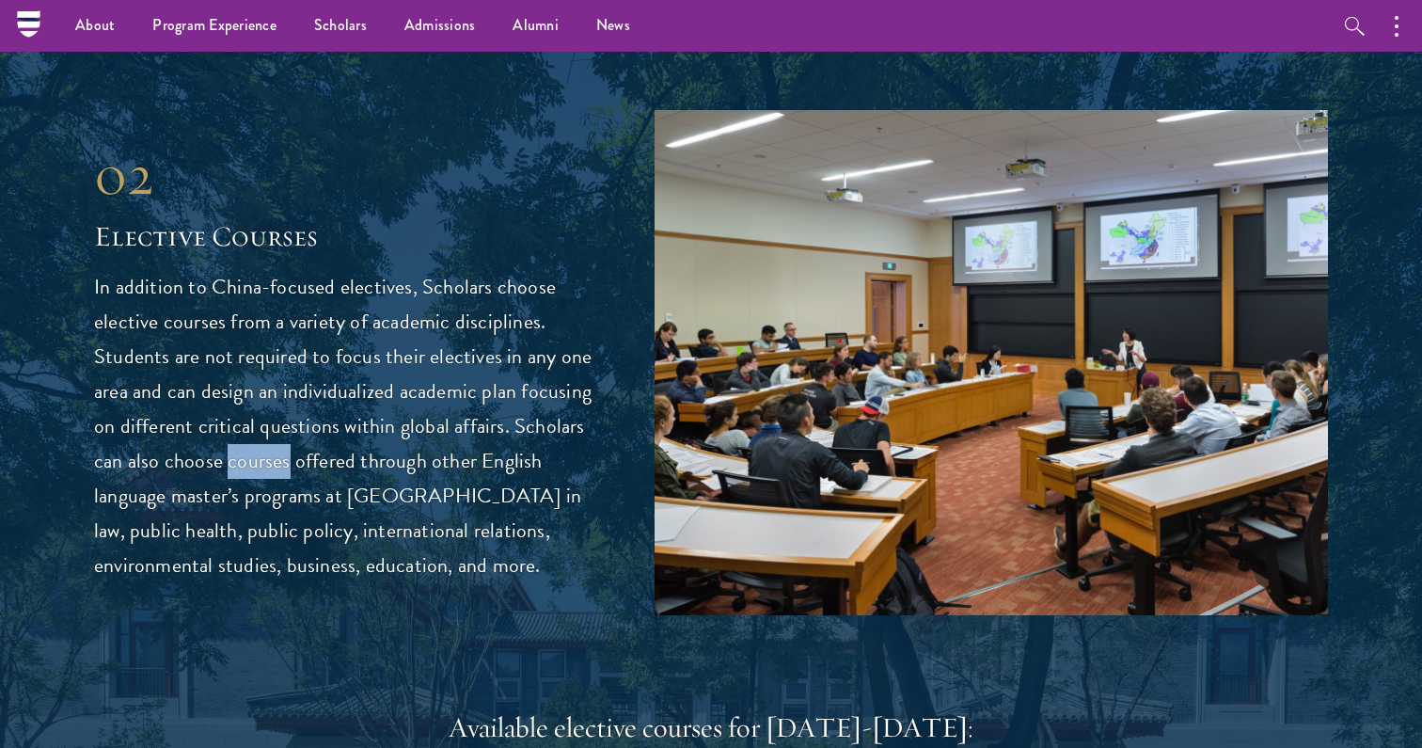
click at [244, 425] on p "In addition to China-focused electives, Scholars choose elective courses from a…" at bounding box center [346, 426] width 504 height 313
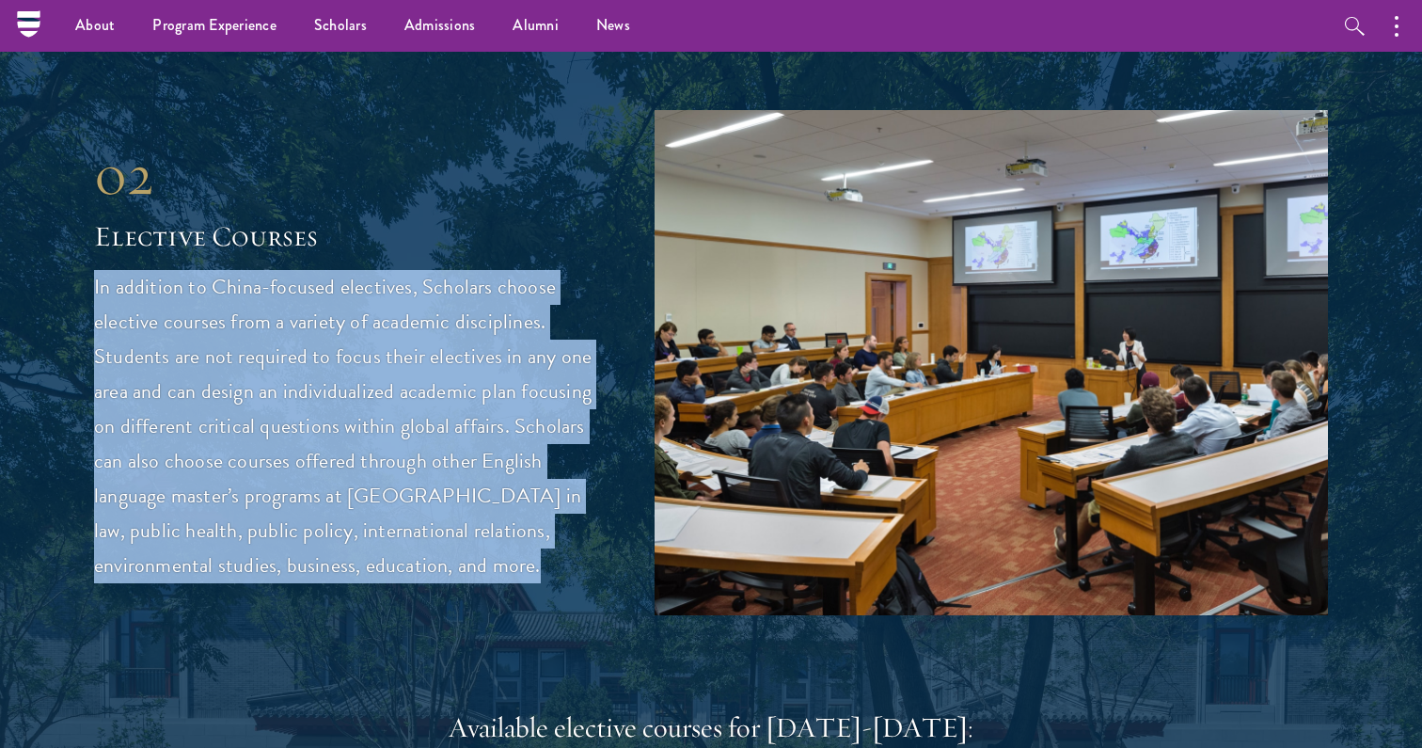
click at [244, 425] on p "In addition to China-focused electives, Scholars choose elective courses from a…" at bounding box center [346, 426] width 504 height 313
click at [248, 448] on p "In addition to China-focused electives, Scholars choose elective courses from a…" at bounding box center [346, 426] width 504 height 313
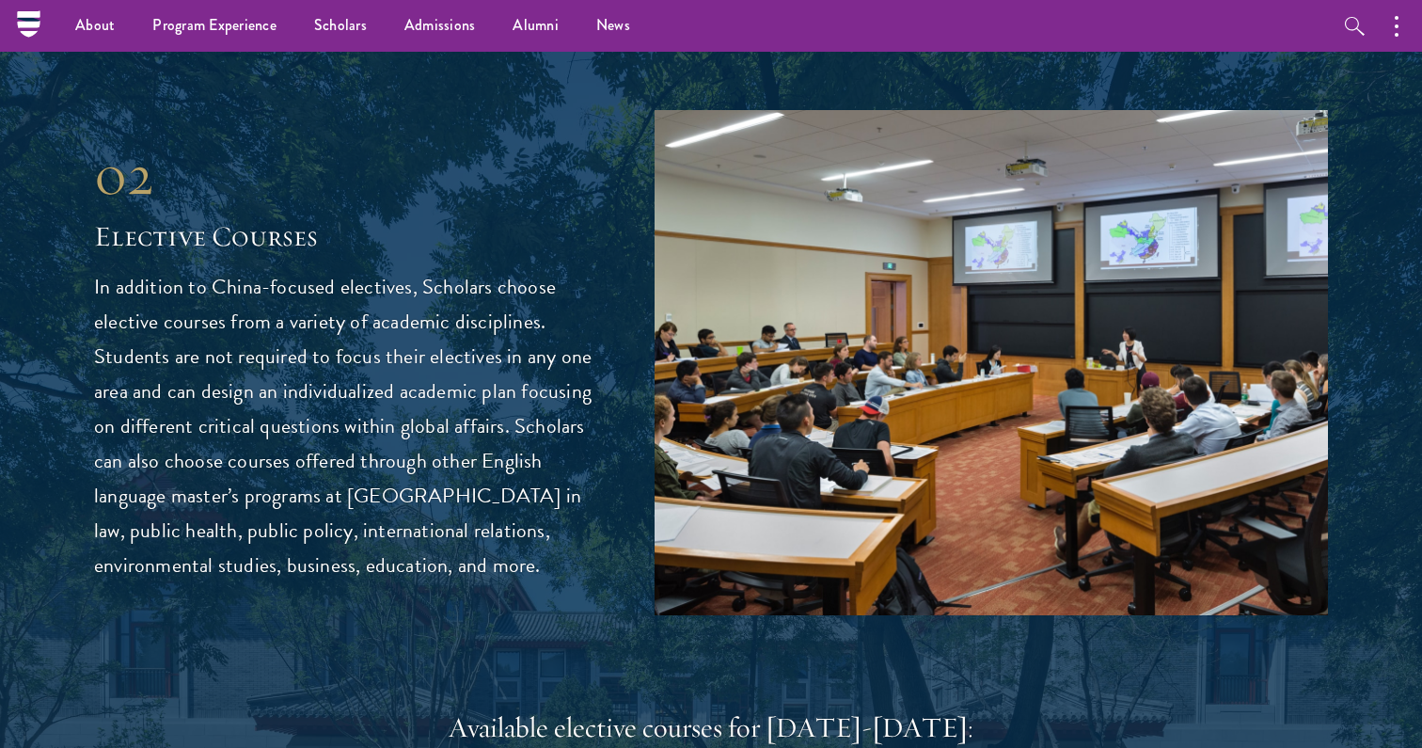
click at [249, 465] on p "In addition to China-focused electives, Scholars choose elective courses from a…" at bounding box center [346, 426] width 504 height 313
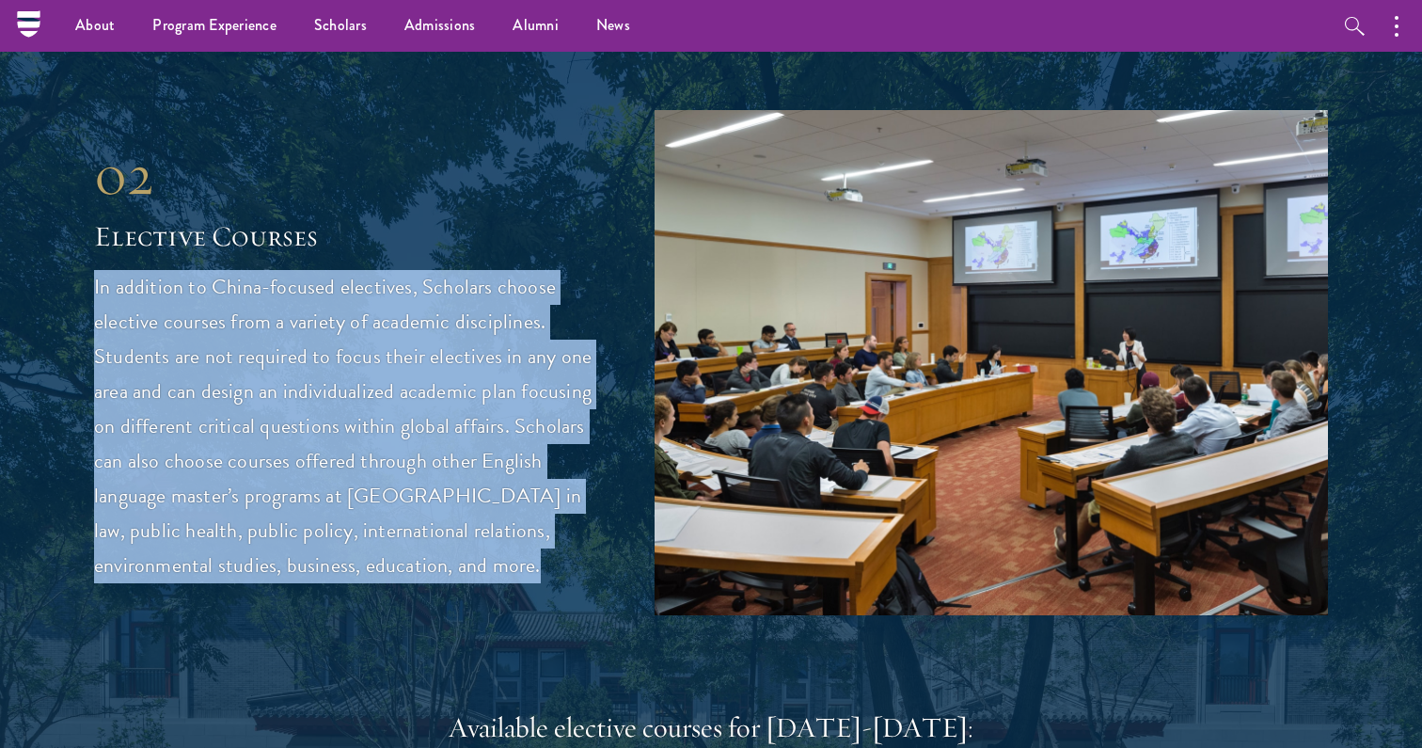
click at [249, 465] on p "In addition to China-focused electives, Scholars choose elective courses from a…" at bounding box center [346, 426] width 504 height 313
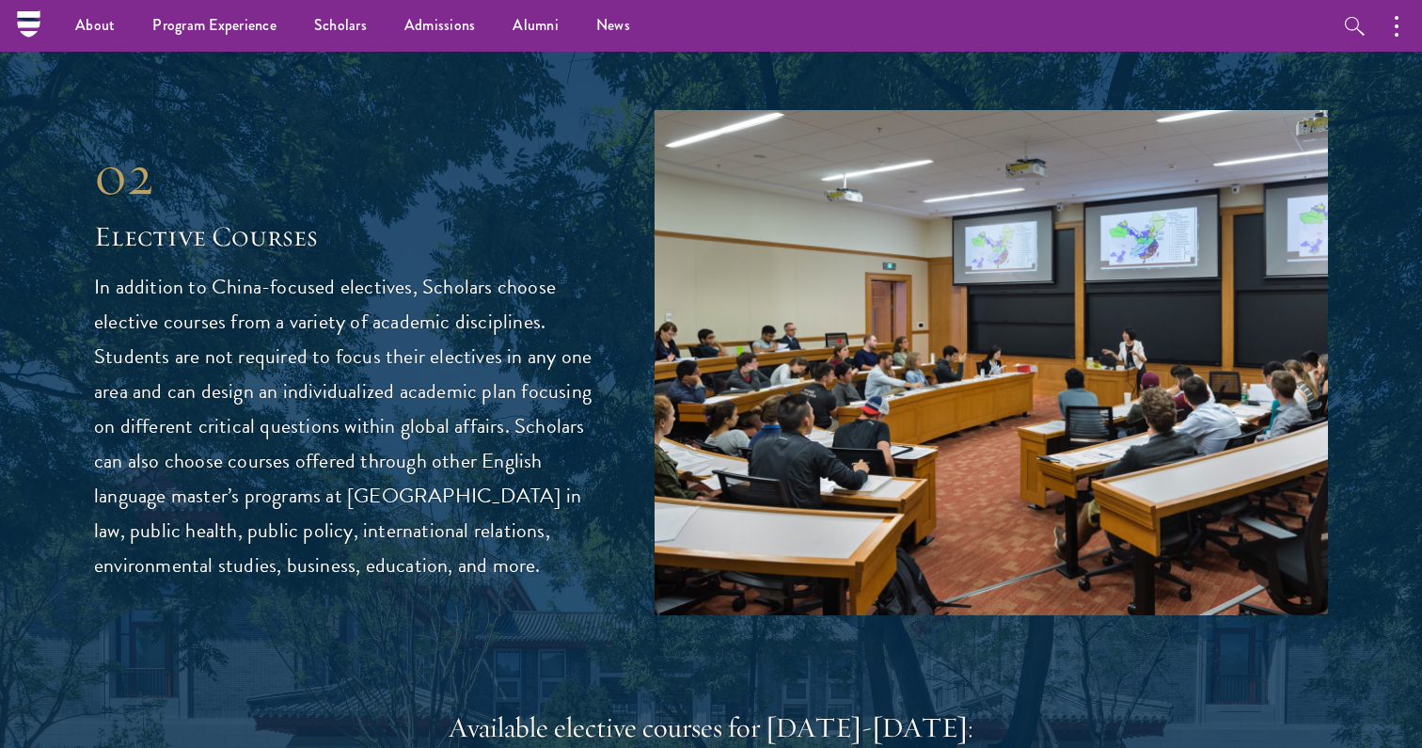
click at [249, 493] on p "In addition to China-focused electives, Scholars choose elective courses from a…" at bounding box center [346, 426] width 504 height 313
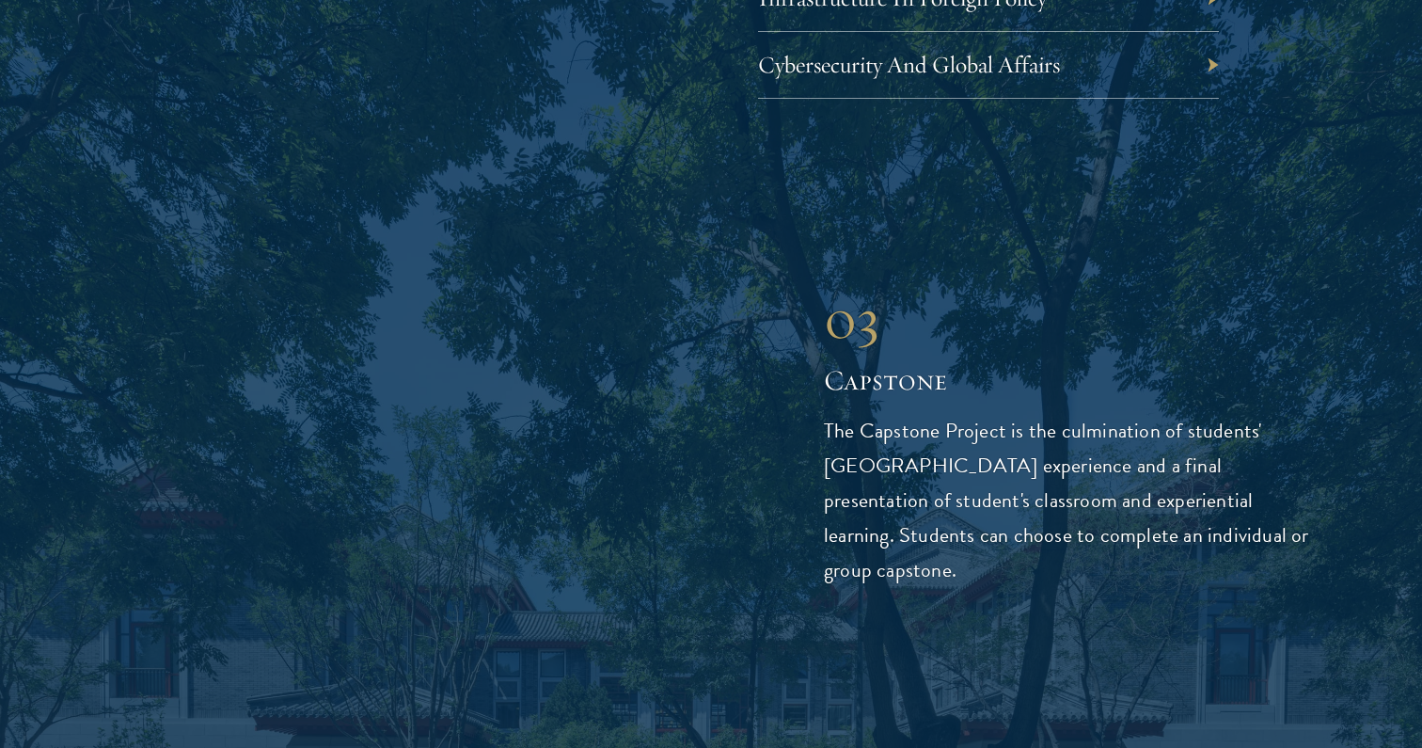
scroll to position [6368, 0]
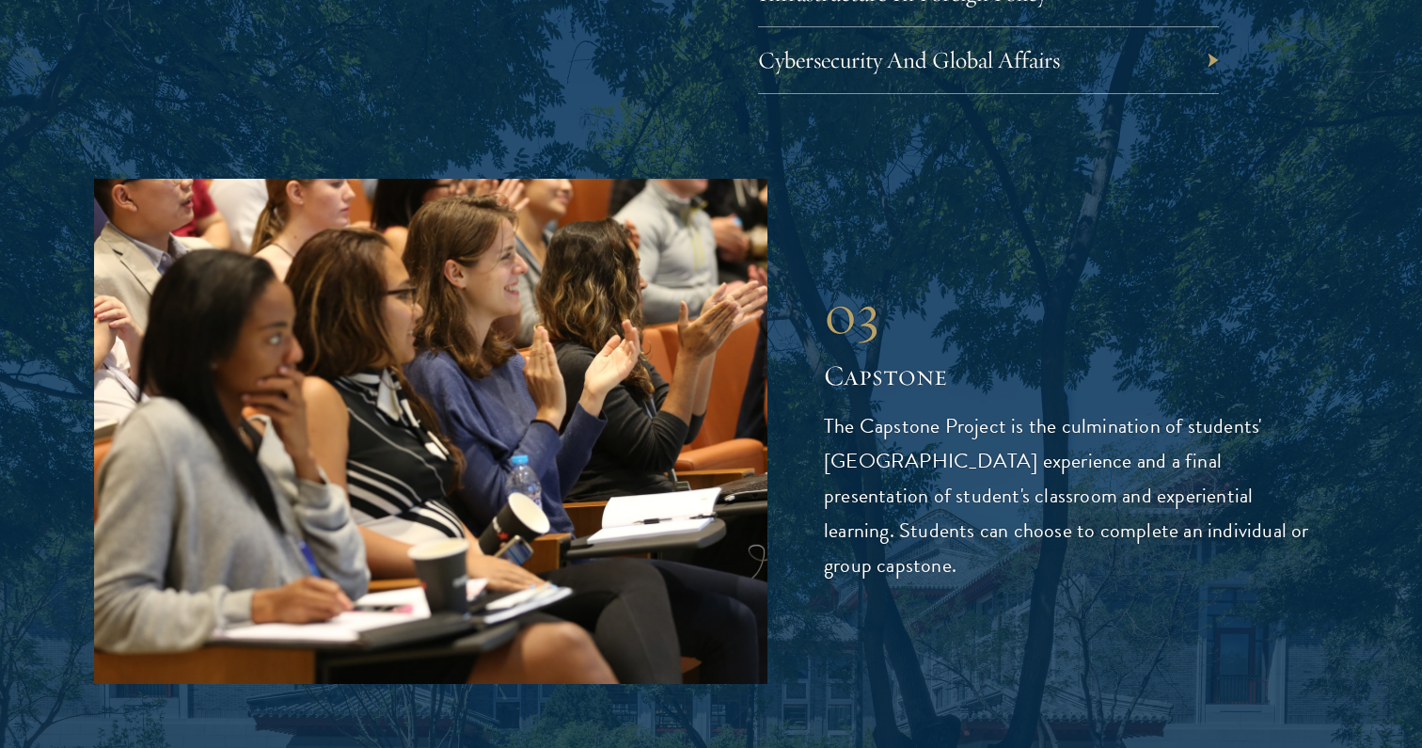
click at [878, 409] on p "The Capstone Project is the culmination of students' Schwarzman College experie…" at bounding box center [1076, 496] width 504 height 174
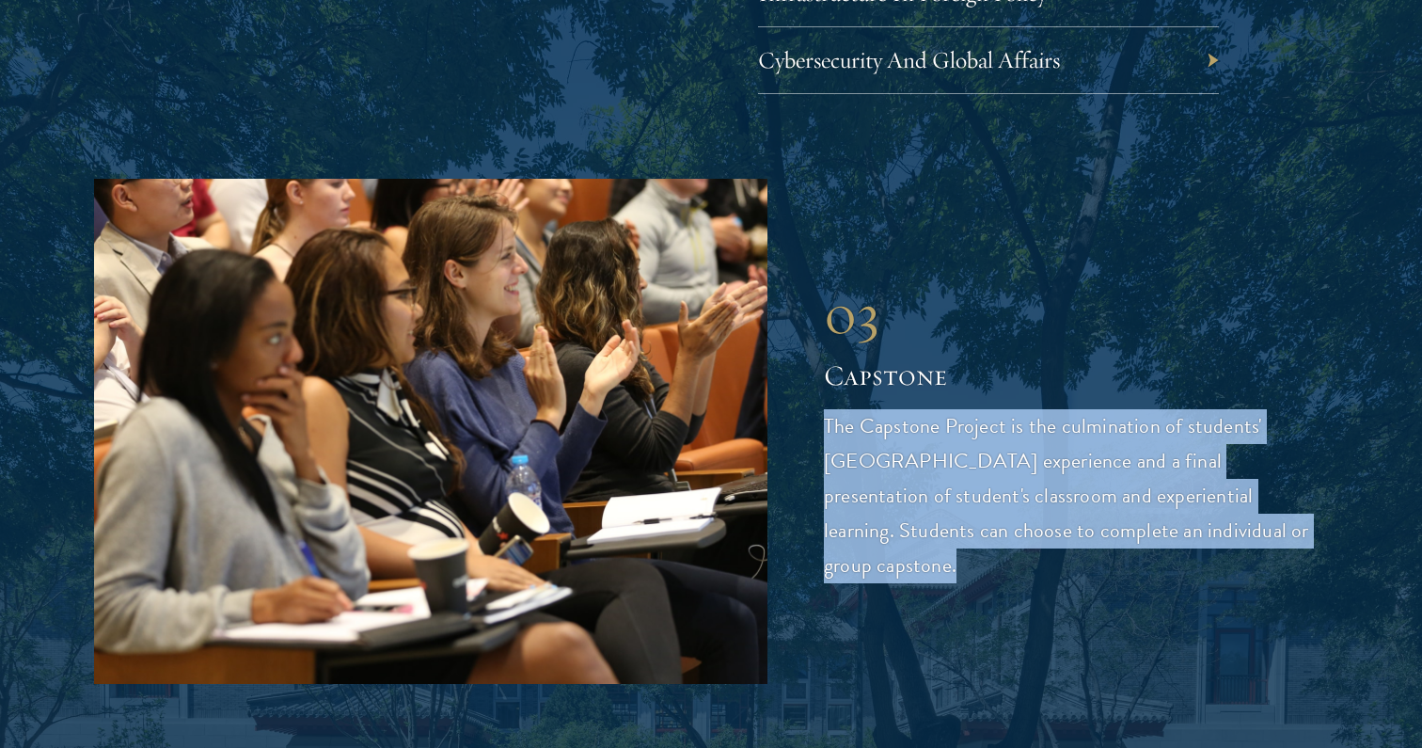
click at [878, 409] on p "The Capstone Project is the culmination of students' Schwarzman College experie…" at bounding box center [1076, 496] width 504 height 174
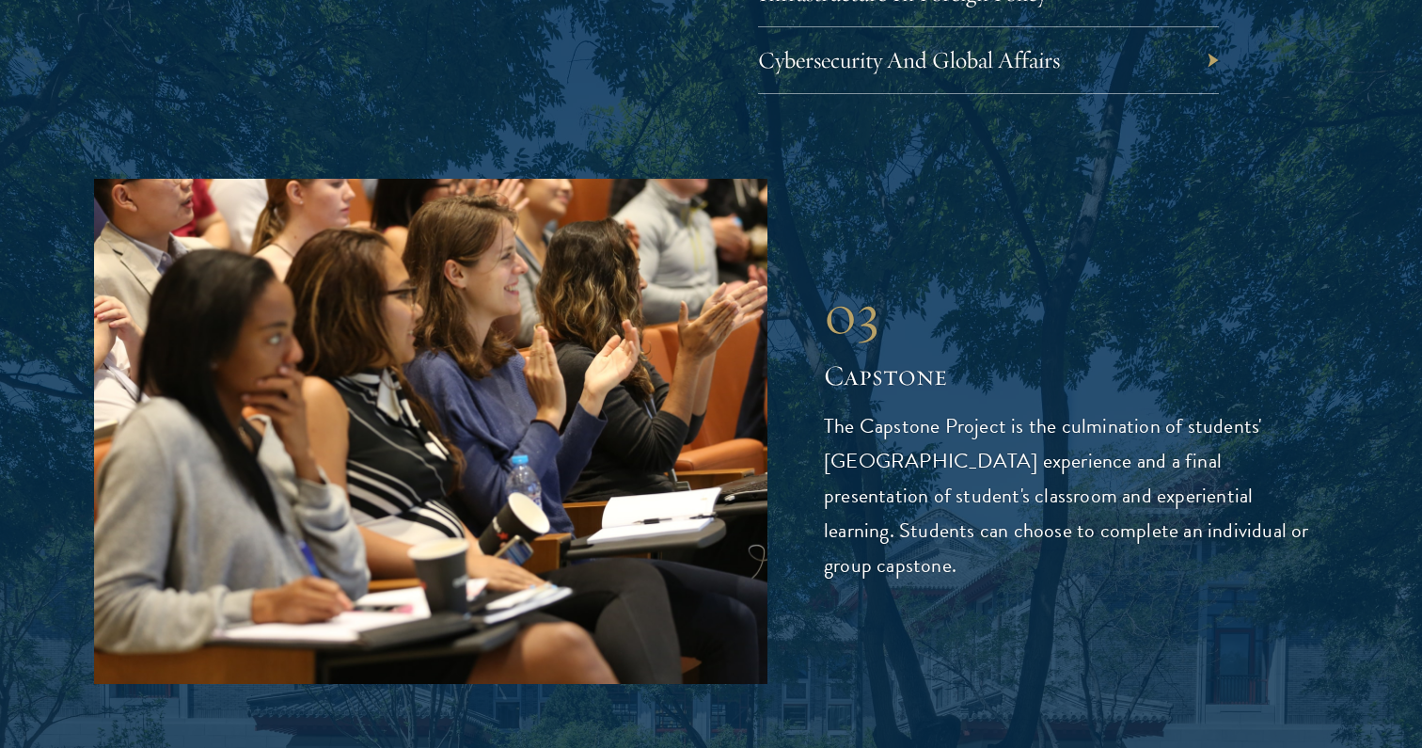
click at [891, 409] on p "The Capstone Project is the culmination of students' Schwarzman College experie…" at bounding box center [1076, 496] width 504 height 174
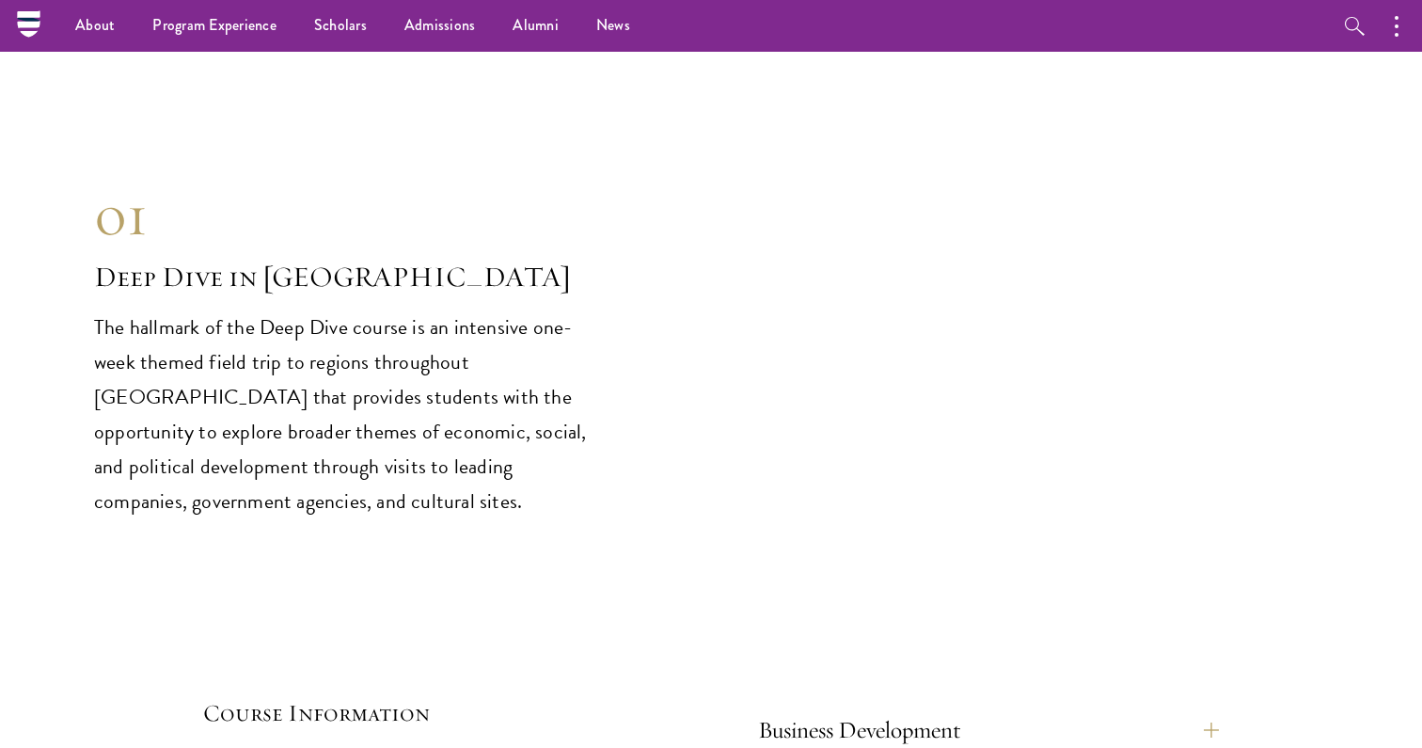
scroll to position [7542, 0]
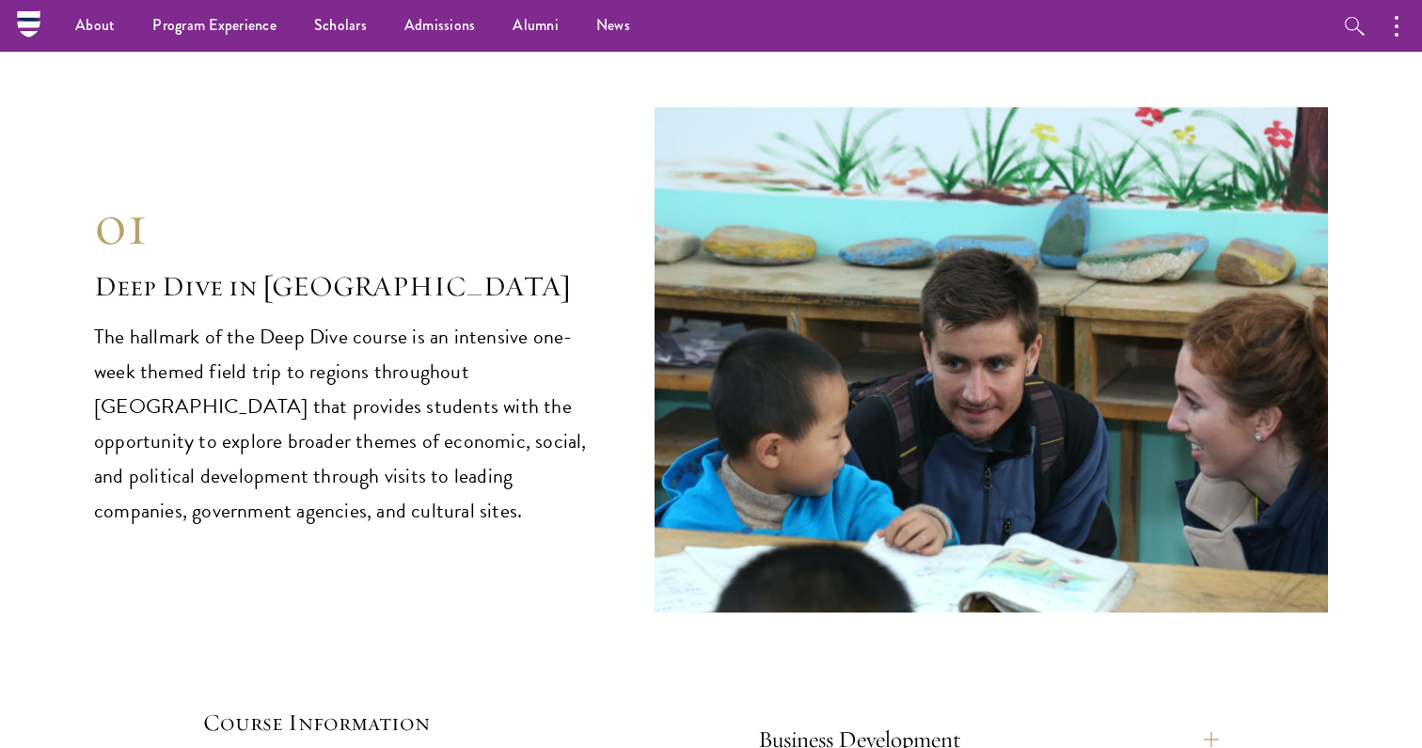
click at [286, 320] on p "The hallmark of the Deep Dive course is an intensive one-week themed field trip…" at bounding box center [346, 424] width 504 height 209
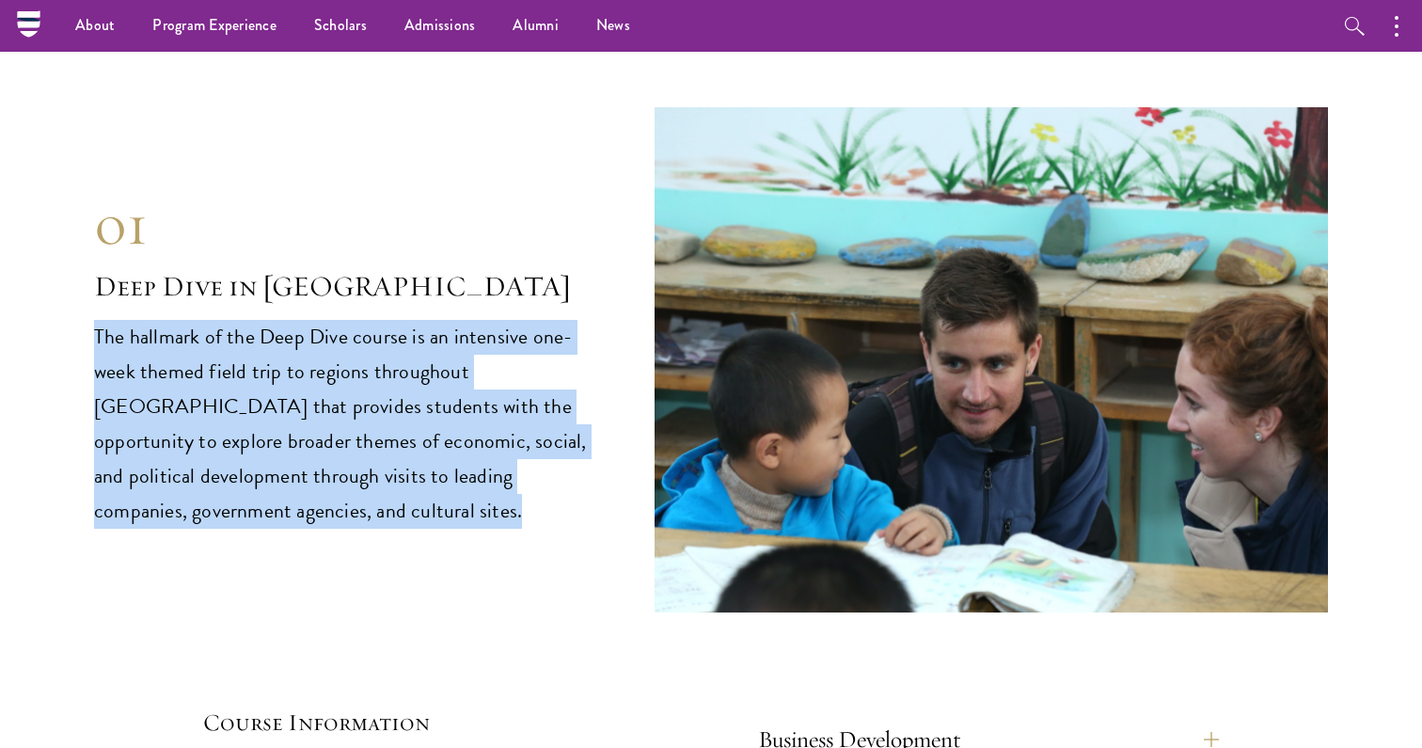
click at [286, 320] on p "The hallmark of the Deep Dive course is an intensive one-week themed field trip…" at bounding box center [346, 424] width 504 height 209
click at [283, 320] on p "The hallmark of the Deep Dive course is an intensive one-week themed field trip…" at bounding box center [346, 424] width 504 height 209
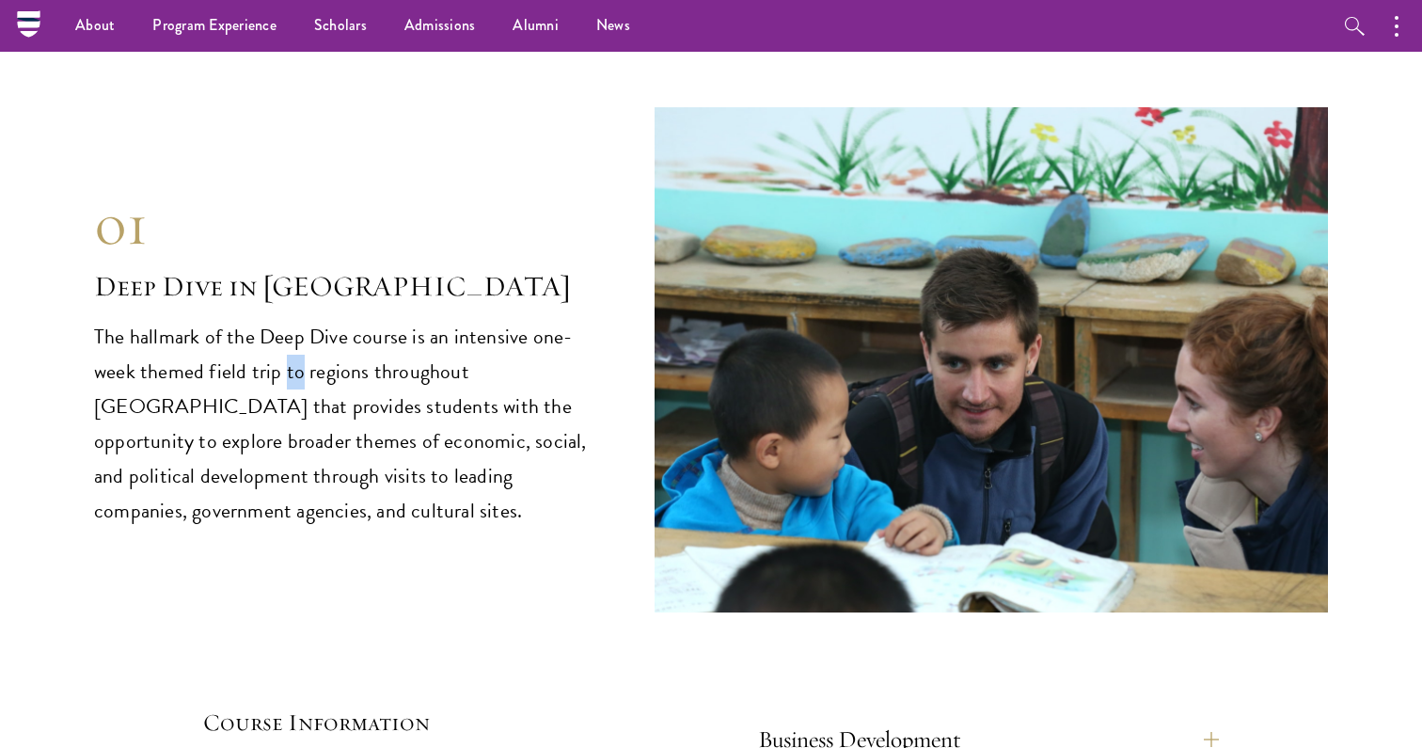
click at [283, 320] on p "The hallmark of the Deep Dive course is an intensive one-week themed field trip…" at bounding box center [346, 424] width 504 height 209
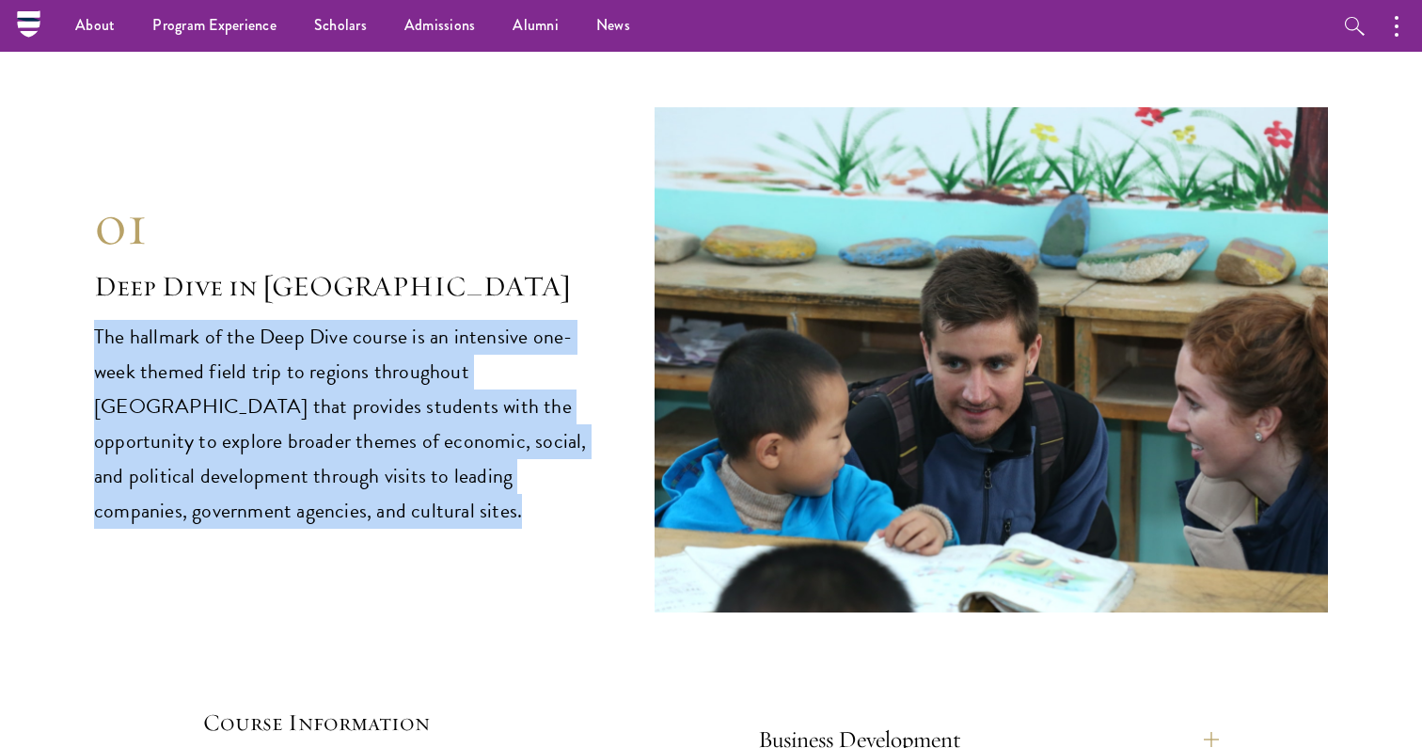
click at [283, 320] on p "The hallmark of the Deep Dive course is an intensive one-week themed field trip…" at bounding box center [346, 424] width 504 height 209
click at [283, 321] on p "The hallmark of the Deep Dive course is an intensive one-week themed field trip…" at bounding box center [346, 424] width 504 height 209
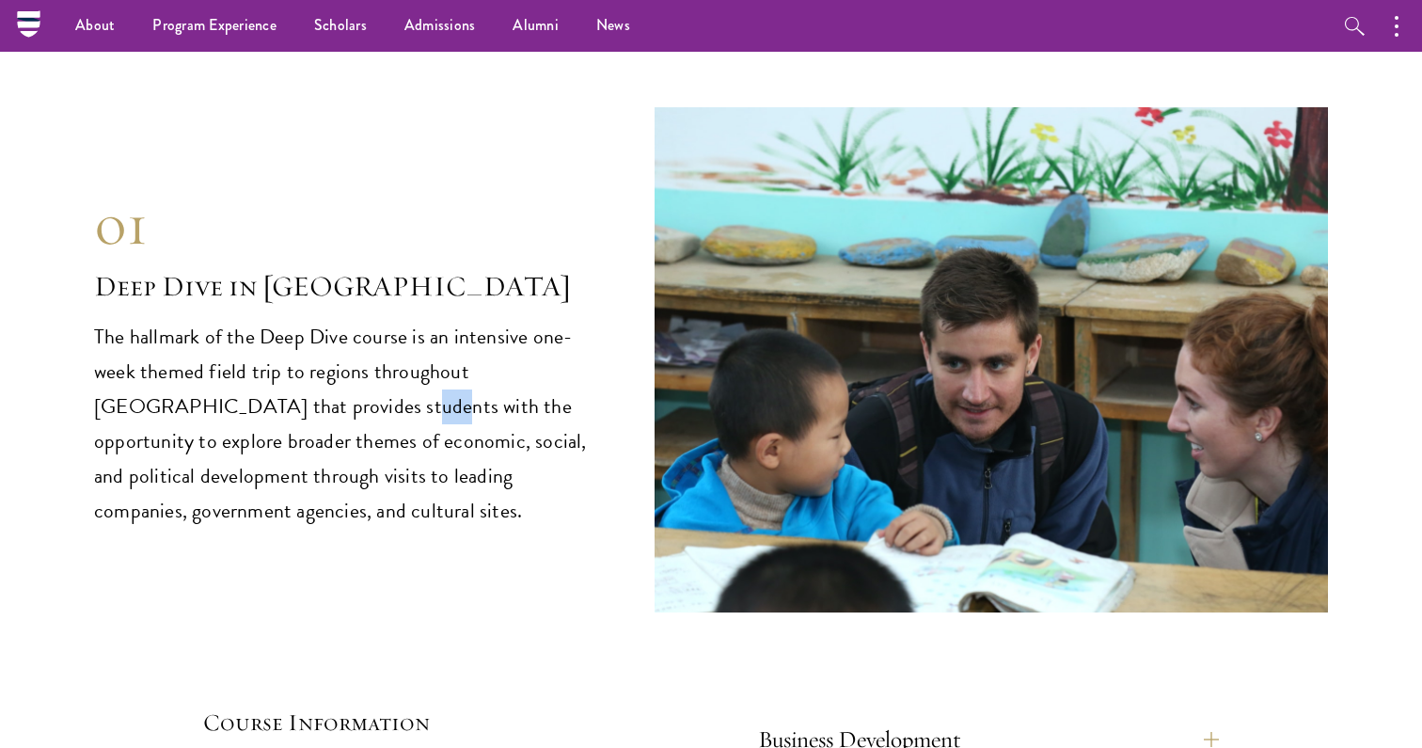
click at [283, 321] on p "The hallmark of the Deep Dive course is an intensive one-week themed field trip…" at bounding box center [346, 424] width 504 height 209
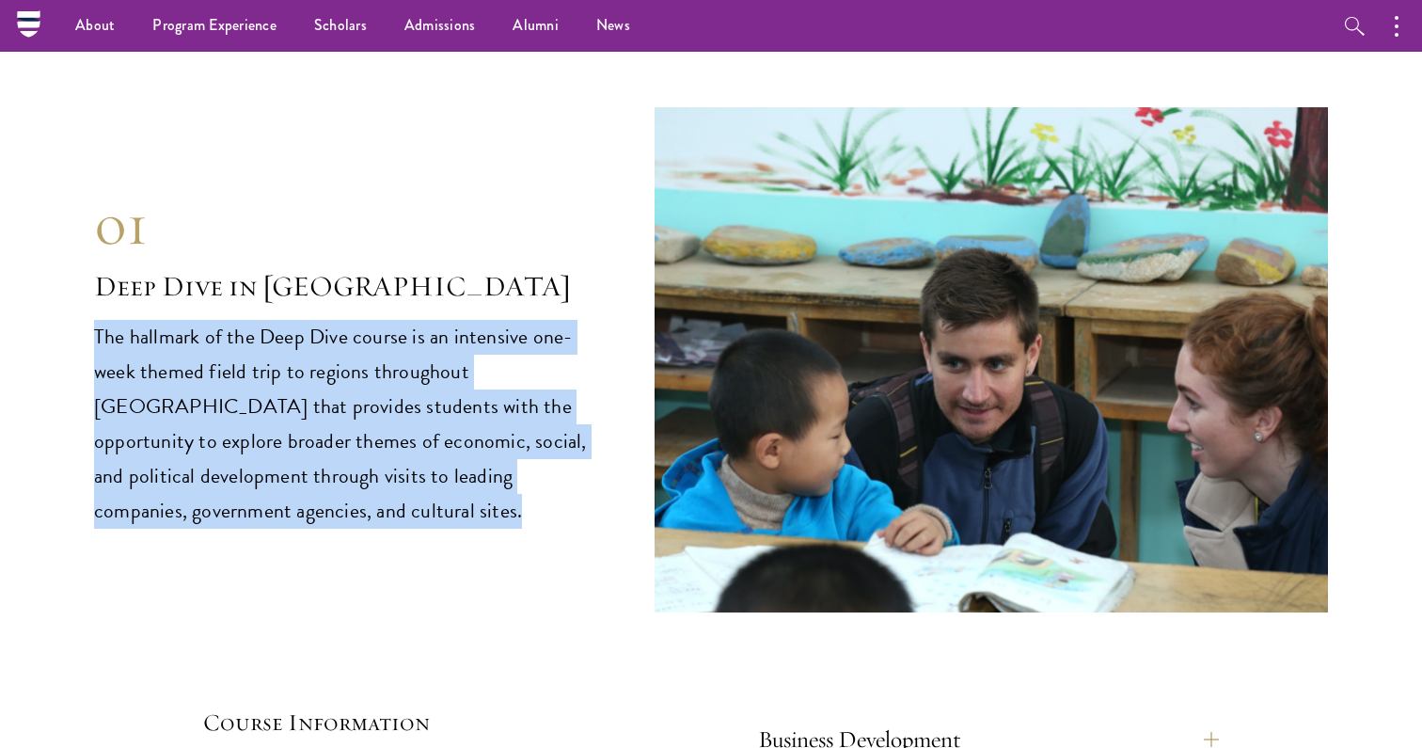
click at [283, 321] on p "The hallmark of the Deep Dive course is an intensive one-week themed field trip…" at bounding box center [346, 424] width 504 height 209
click at [283, 358] on p "The hallmark of the Deep Dive course is an intensive one-week themed field trip…" at bounding box center [346, 424] width 504 height 209
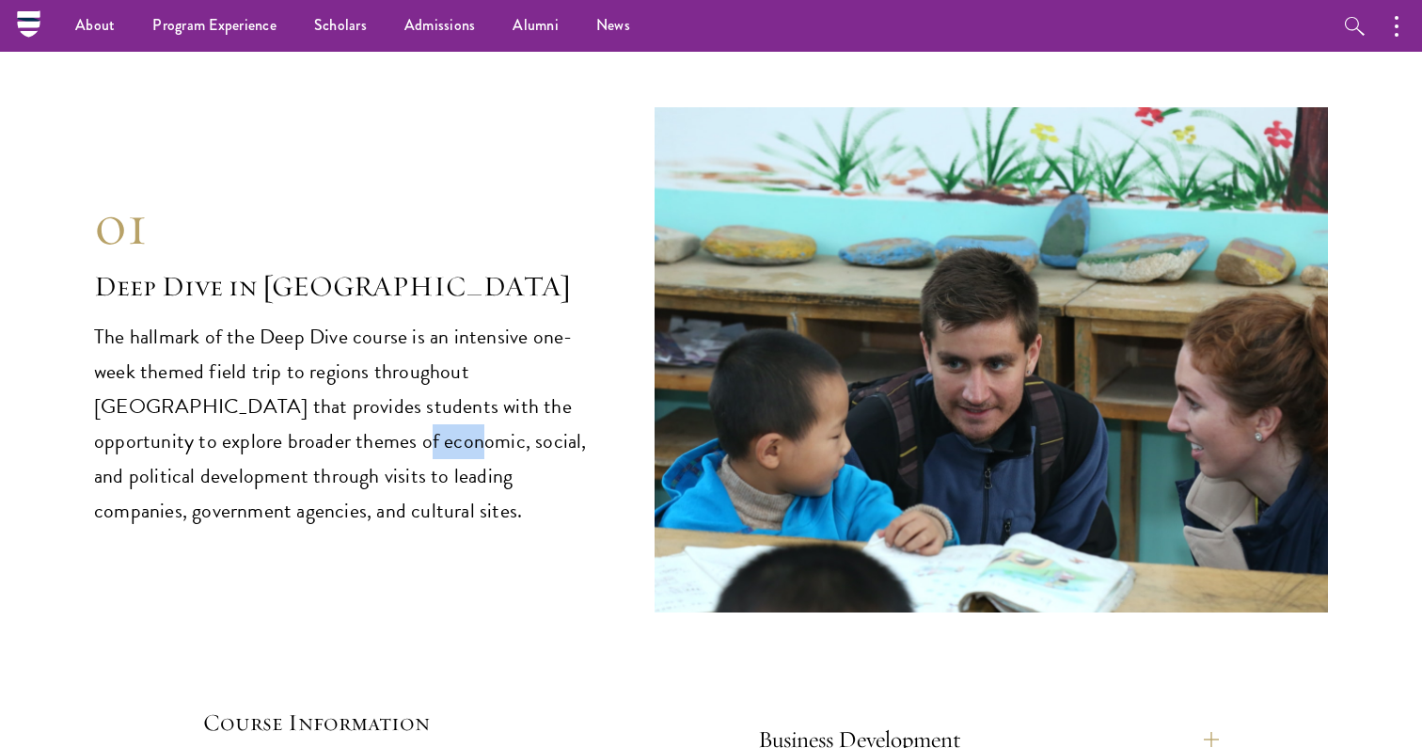
click at [283, 358] on p "The hallmark of the Deep Dive course is an intensive one-week themed field trip…" at bounding box center [346, 424] width 504 height 209
click at [240, 403] on p "The hallmark of the Deep Dive course is an intensive one-week themed field trip…" at bounding box center [346, 424] width 504 height 209
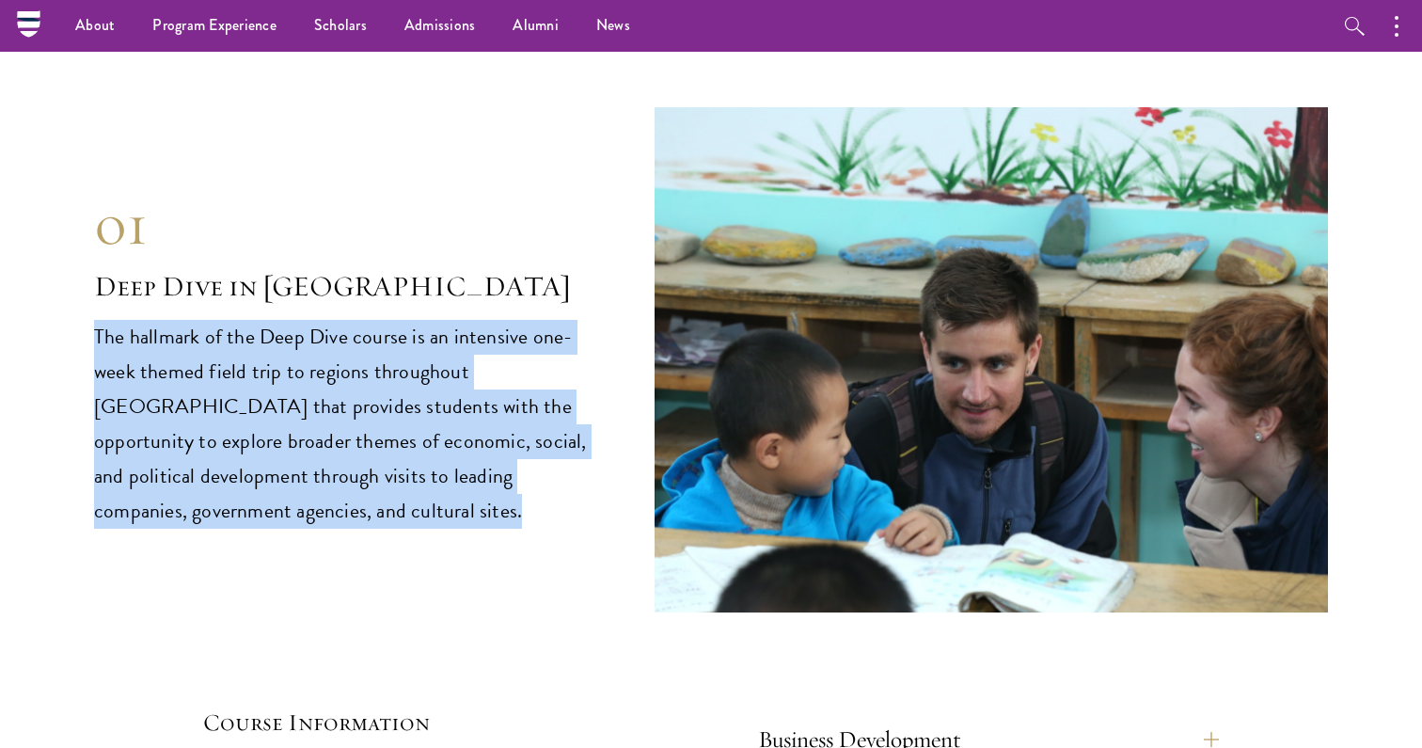
click at [240, 403] on p "The hallmark of the Deep Dive course is an intensive one-week themed field trip…" at bounding box center [346, 424] width 504 height 209
click at [234, 402] on p "The hallmark of the Deep Dive course is an intensive one-week themed field trip…" at bounding box center [346, 424] width 504 height 209
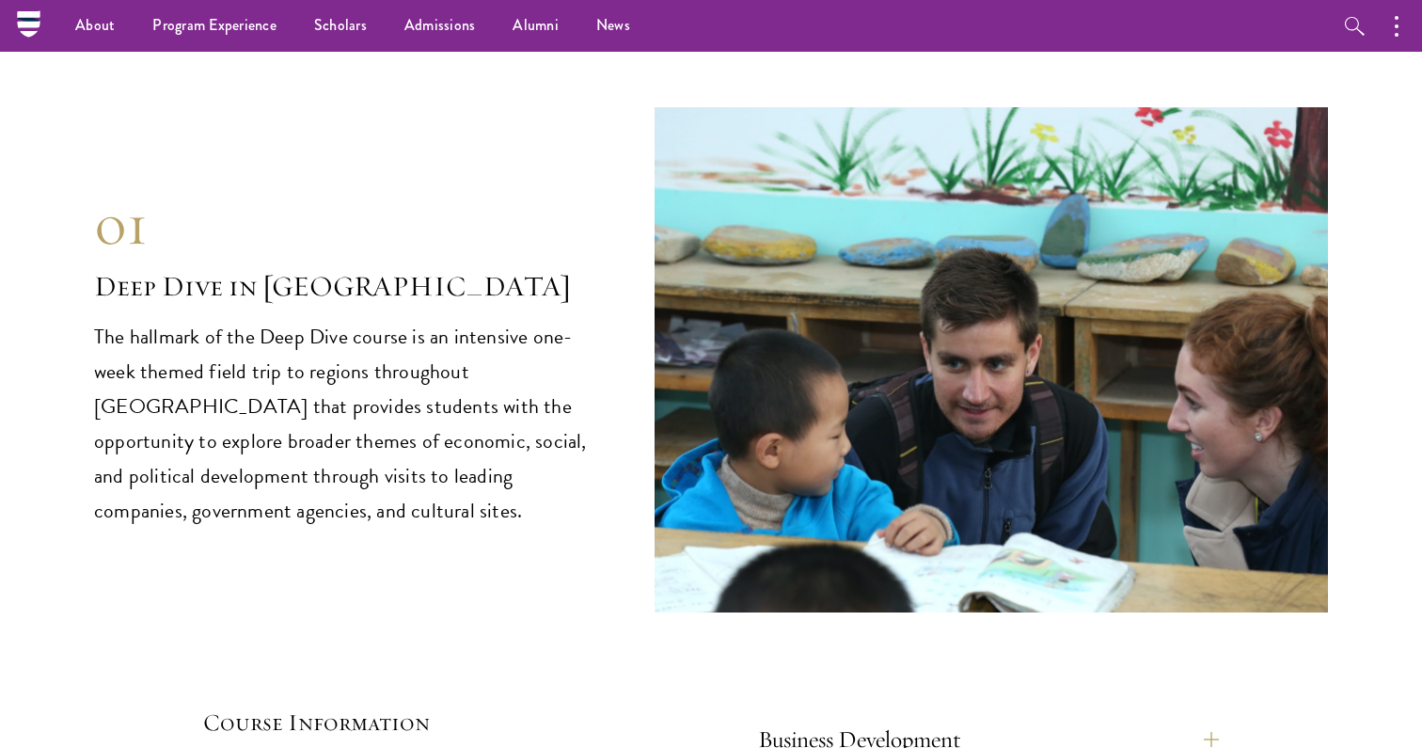
click at [242, 402] on p "The hallmark of the Deep Dive course is an intensive one-week themed field trip…" at bounding box center [346, 424] width 504 height 209
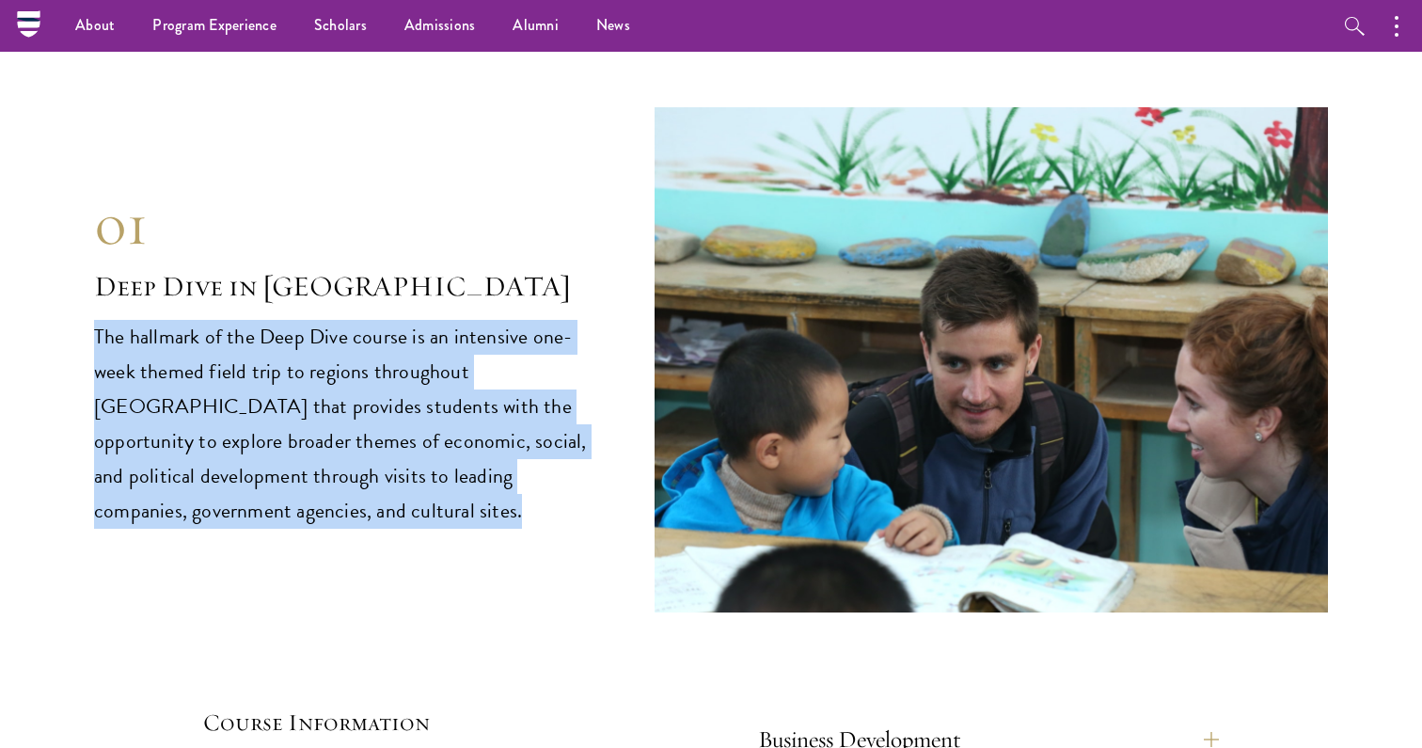
click at [242, 402] on p "The hallmark of the Deep Dive course is an intensive one-week themed field trip…" at bounding box center [346, 424] width 504 height 209
click at [253, 401] on p "The hallmark of the Deep Dive course is an intensive one-week themed field trip…" at bounding box center [346, 424] width 504 height 209
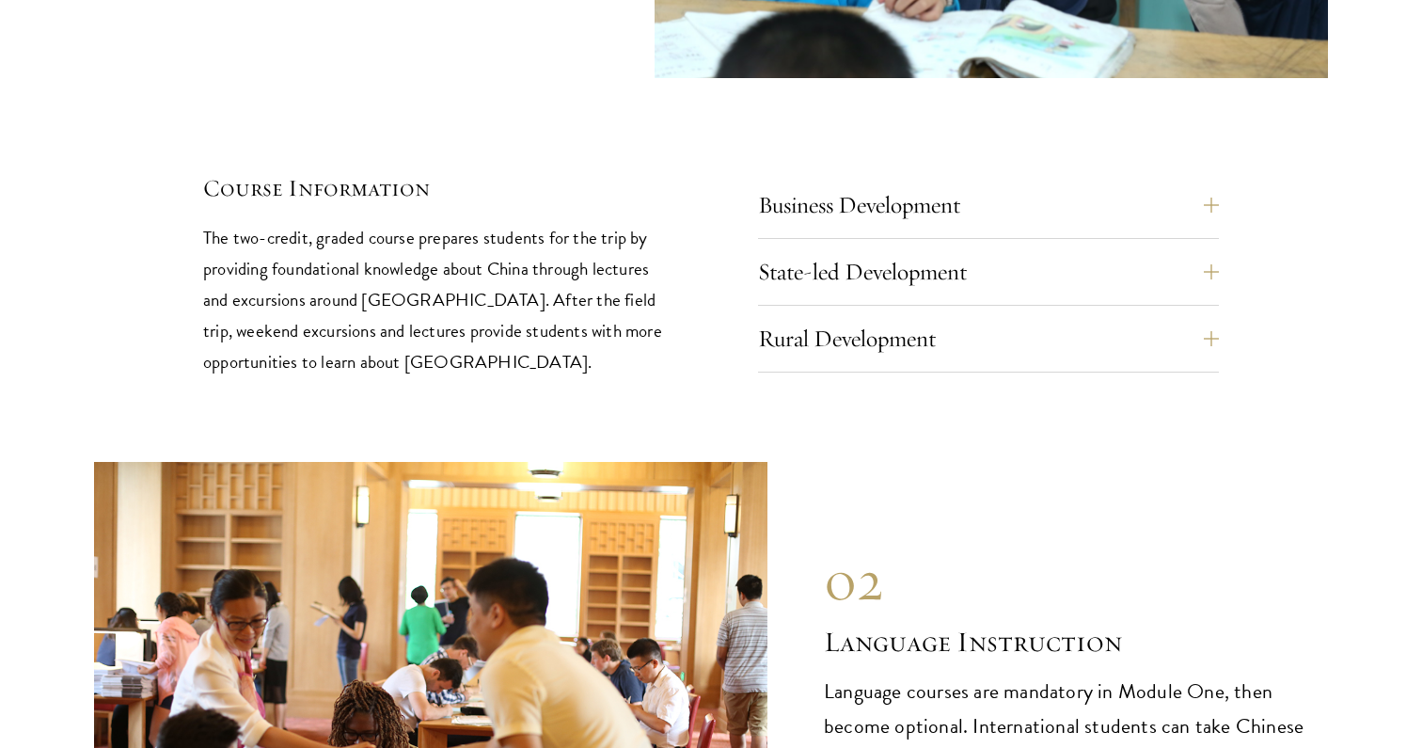
scroll to position [8083, 0]
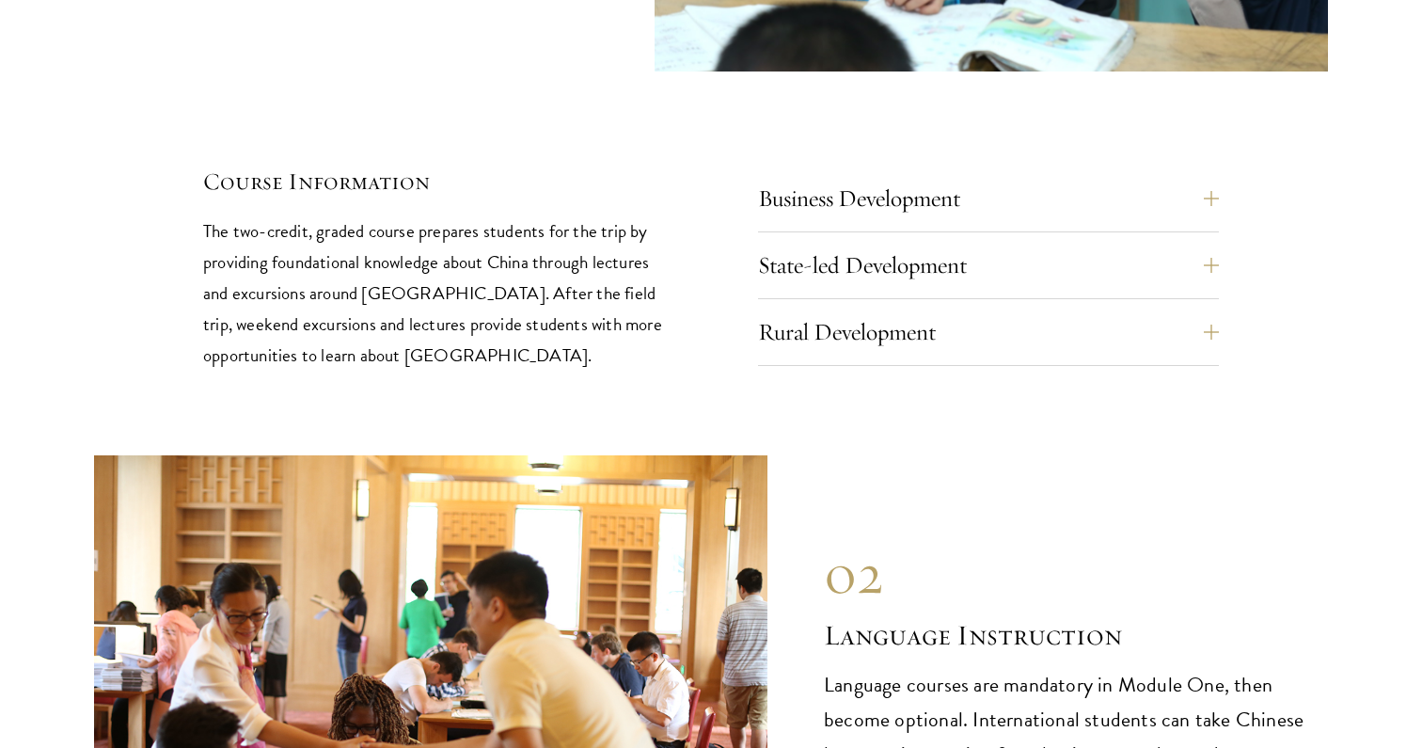
click at [334, 215] on p "The two-credit, graded course prepares students for the trip by providing found…" at bounding box center [433, 292] width 461 height 155
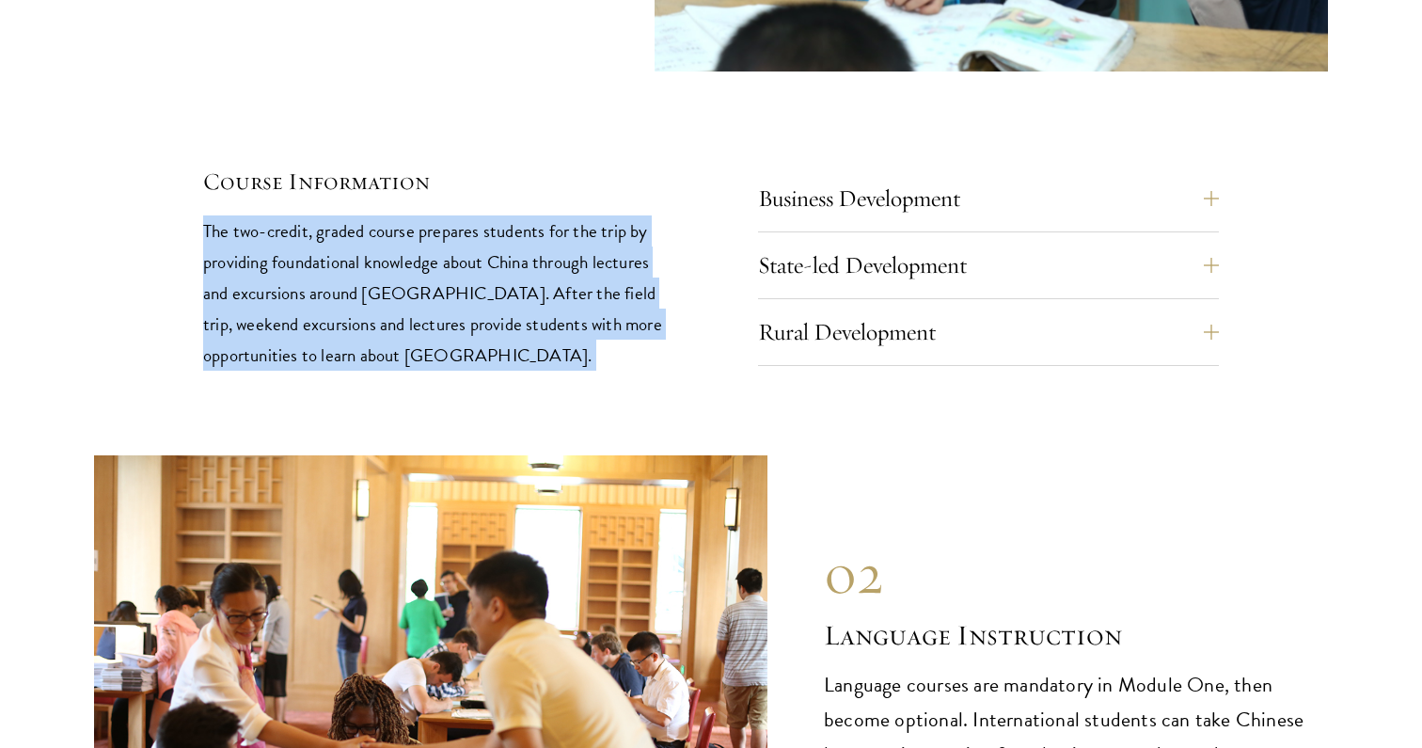
click at [334, 215] on p "The two-credit, graded course prepares students for the trip by providing found…" at bounding box center [433, 292] width 461 height 155
click at [330, 215] on p "The two-credit, graded course prepares students for the trip by providing found…" at bounding box center [433, 292] width 461 height 155
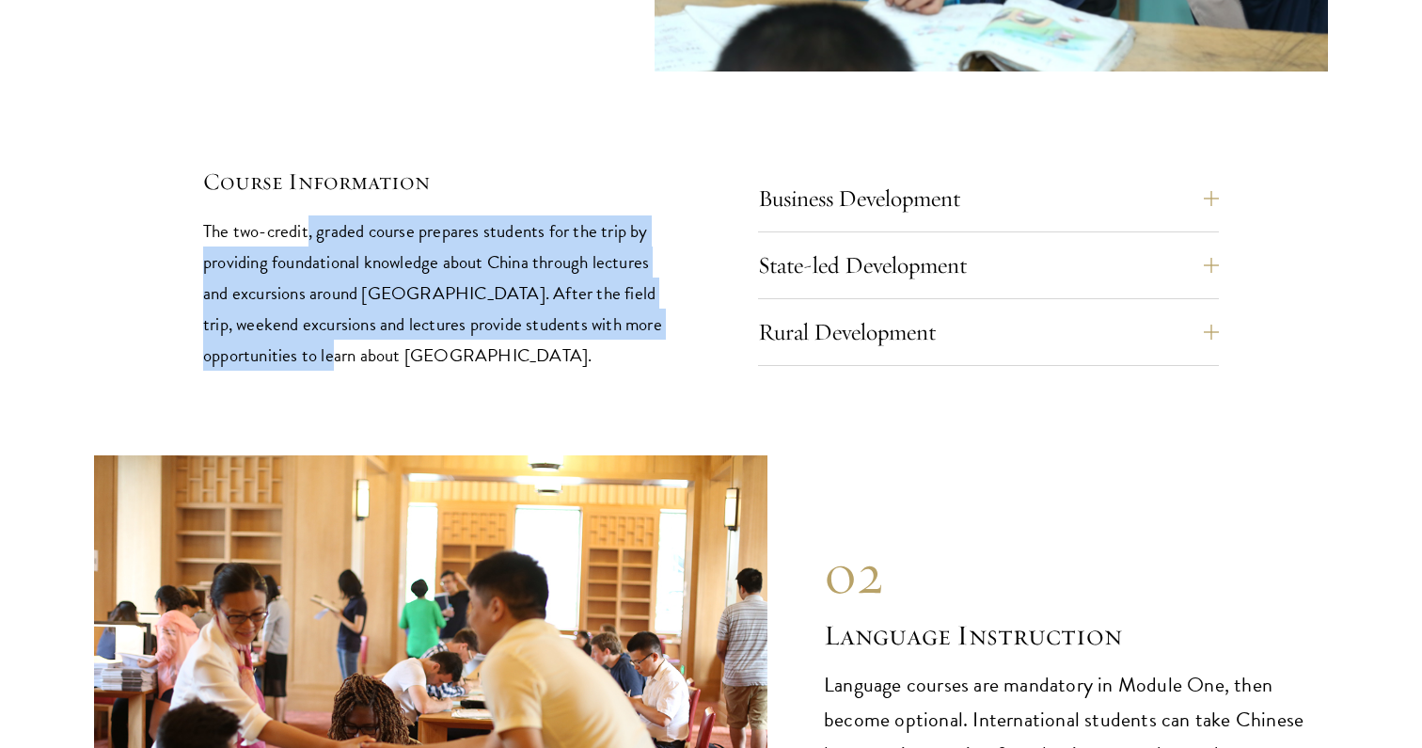
drag, startPoint x: 307, startPoint y: 142, endPoint x: 310, endPoint y: 281, distance: 139.2
click at [310, 281] on p "The two-credit, graded course prepares students for the trip by providing found…" at bounding box center [433, 292] width 461 height 155
click at [307, 260] on p "The two-credit, graded course prepares students for the trip by providing found…" at bounding box center [433, 292] width 461 height 155
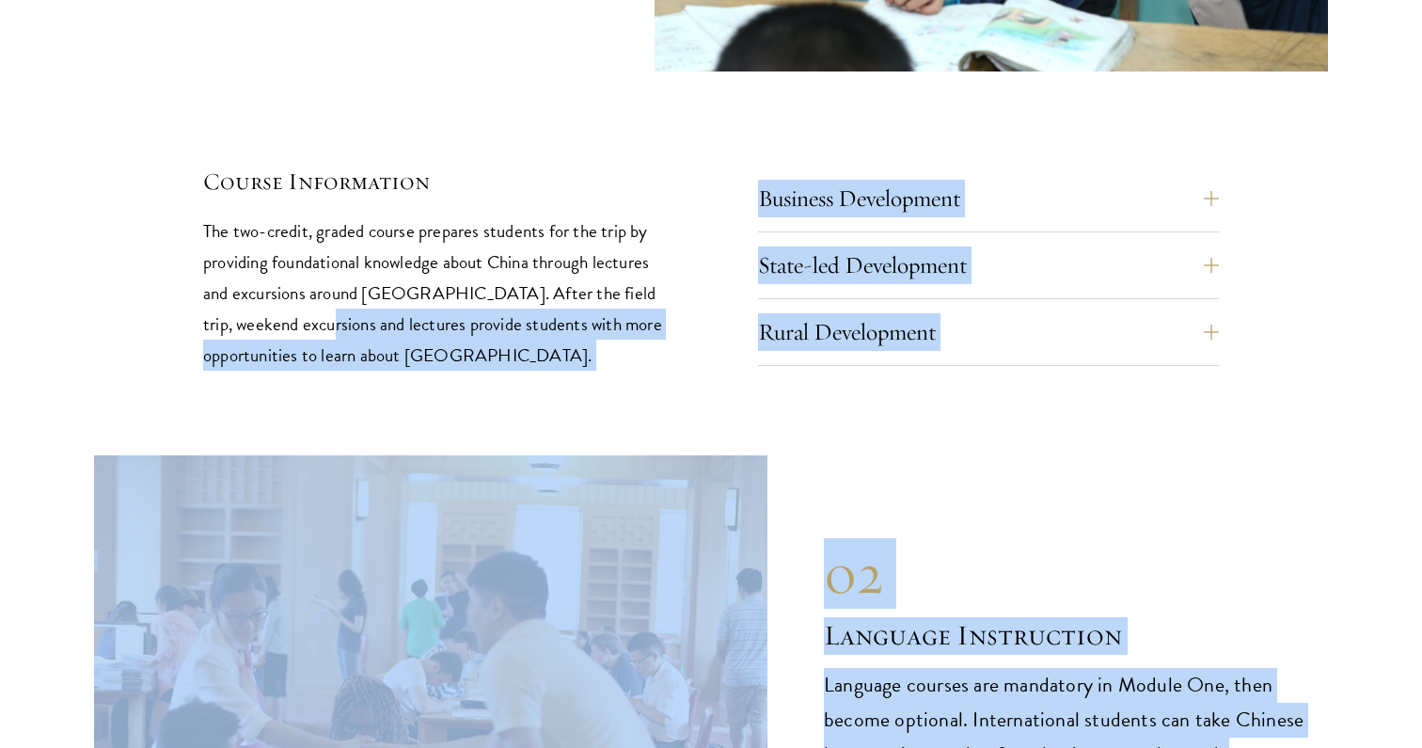
drag, startPoint x: 307, startPoint y: 260, endPoint x: 308, endPoint y: 304, distance: 44.2
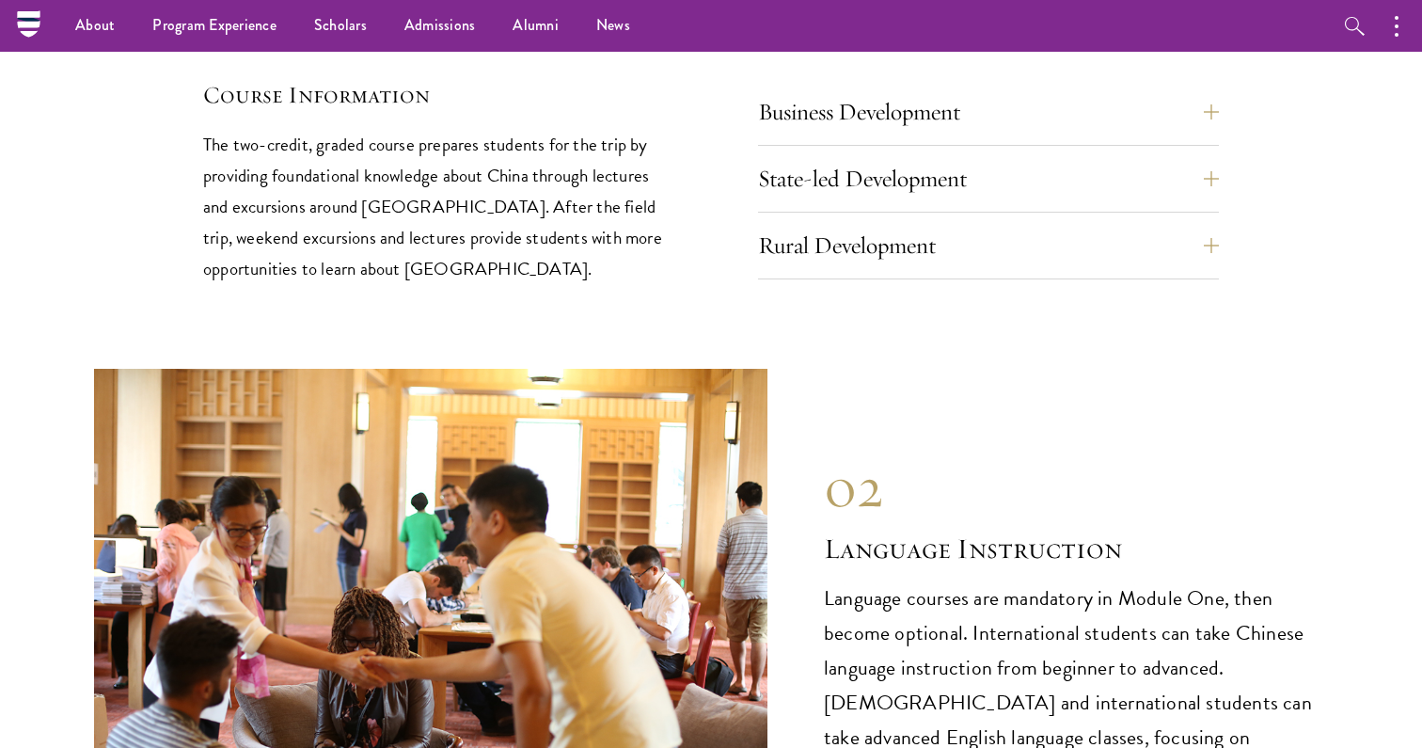
scroll to position [8100, 0]
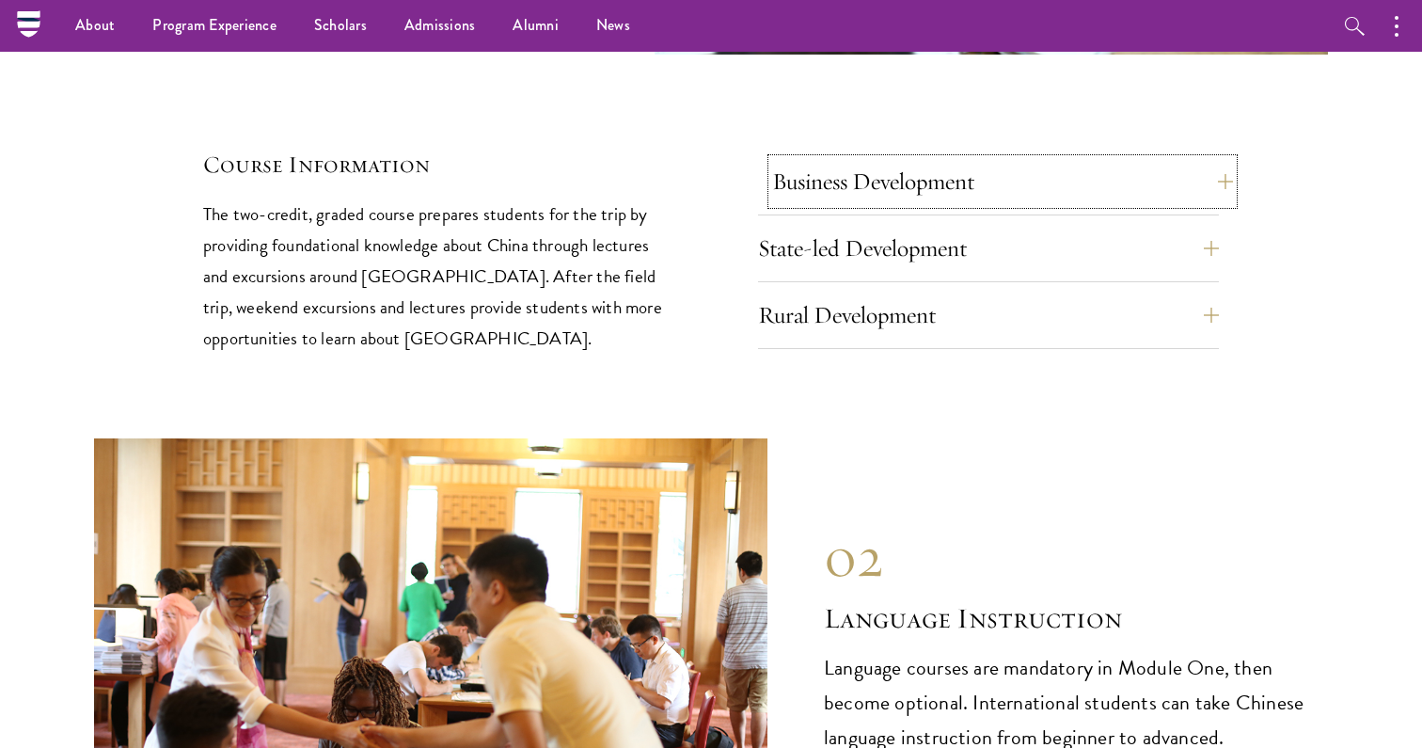
click at [1209, 159] on button "Business Development" at bounding box center [1002, 181] width 461 height 45
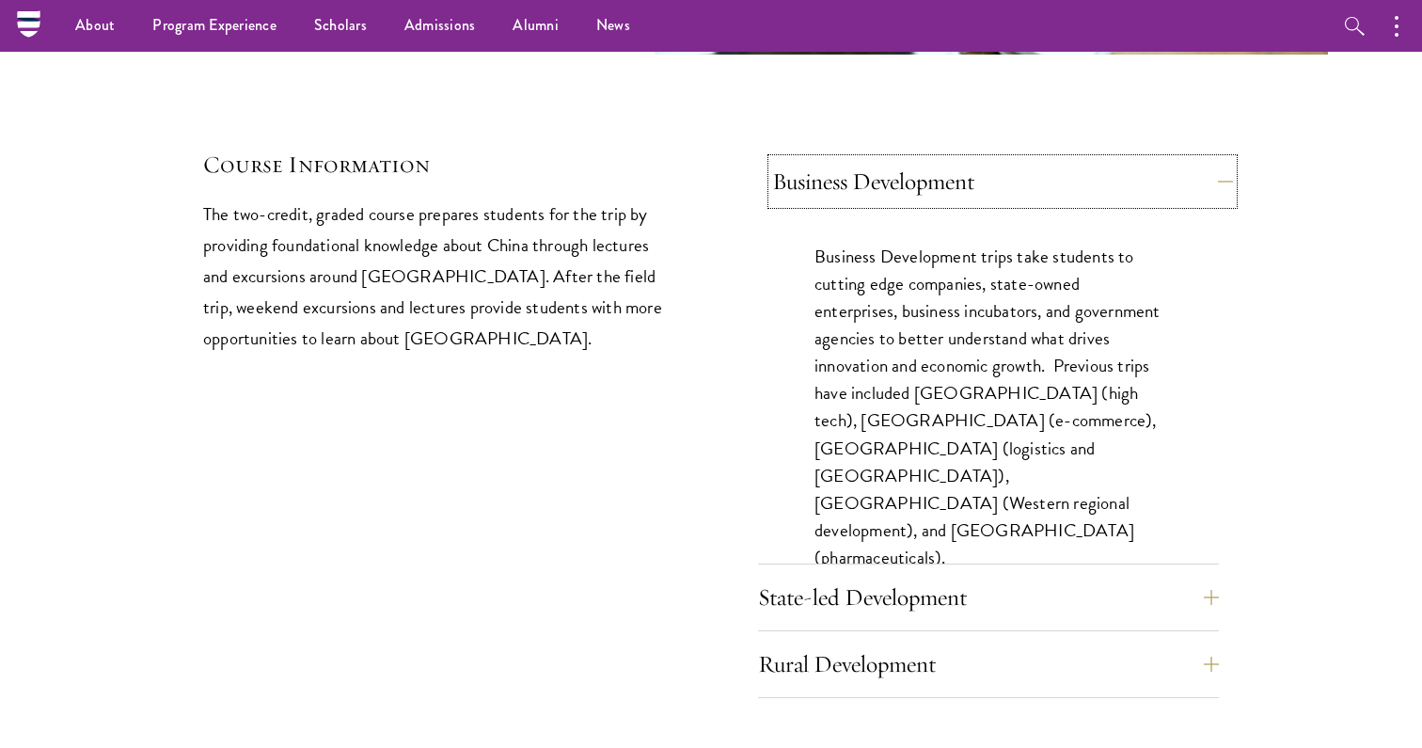
click at [1206, 159] on button "Business Development" at bounding box center [1002, 181] width 461 height 45
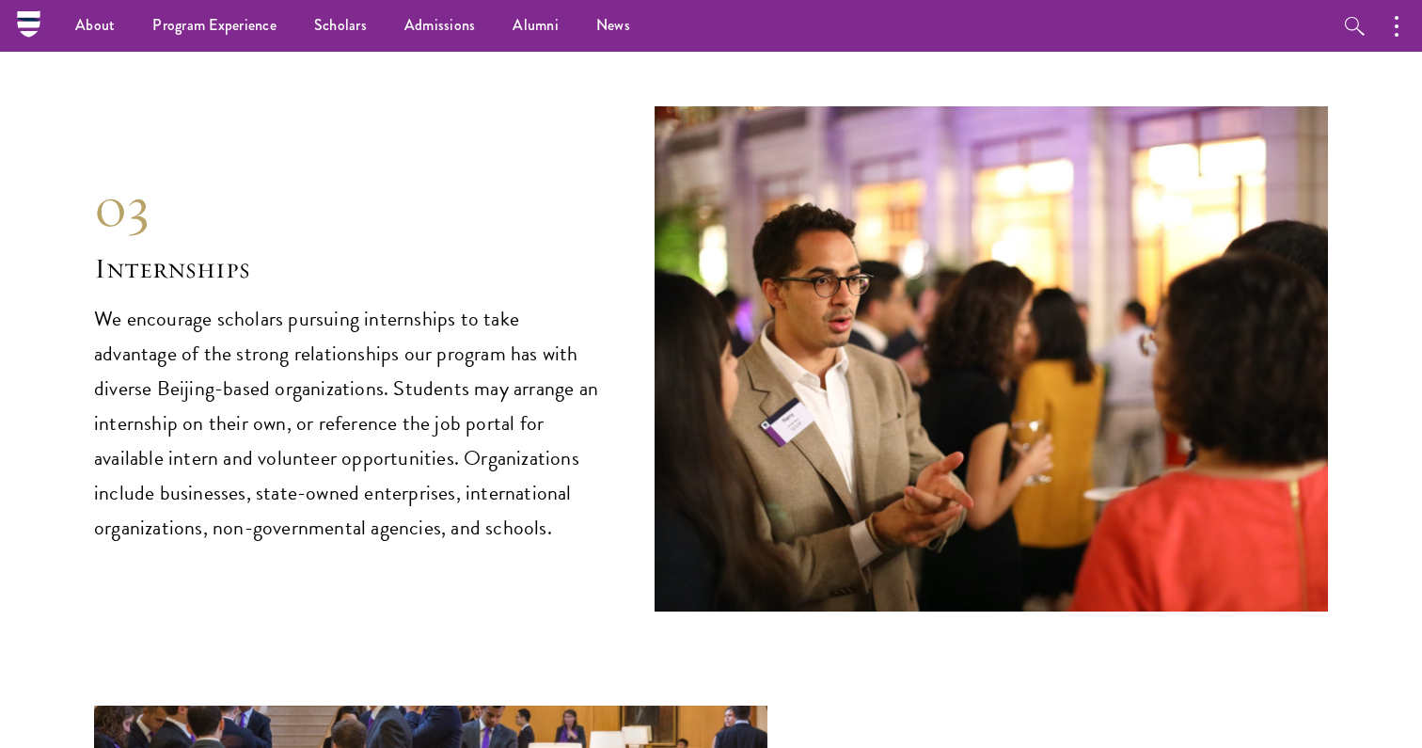
scroll to position [9019, 0]
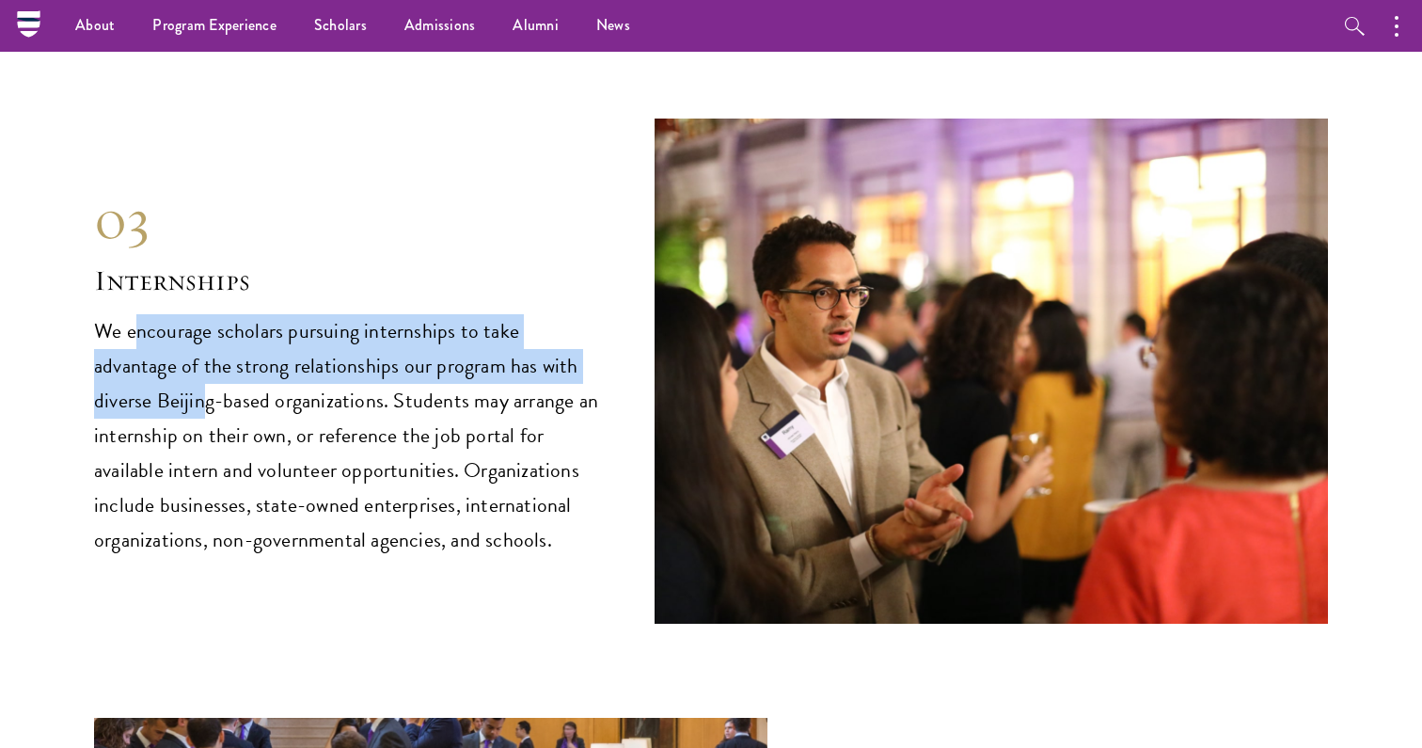
drag, startPoint x: 140, startPoint y: 257, endPoint x: 201, endPoint y: 311, distance: 81.9
click at [201, 314] on p "We encourage scholars pursuing internships to take advantage of the strong rela…" at bounding box center [346, 436] width 504 height 244
click at [197, 314] on p "We encourage scholars pursuing internships to take advantage of the strong rela…" at bounding box center [346, 436] width 504 height 244
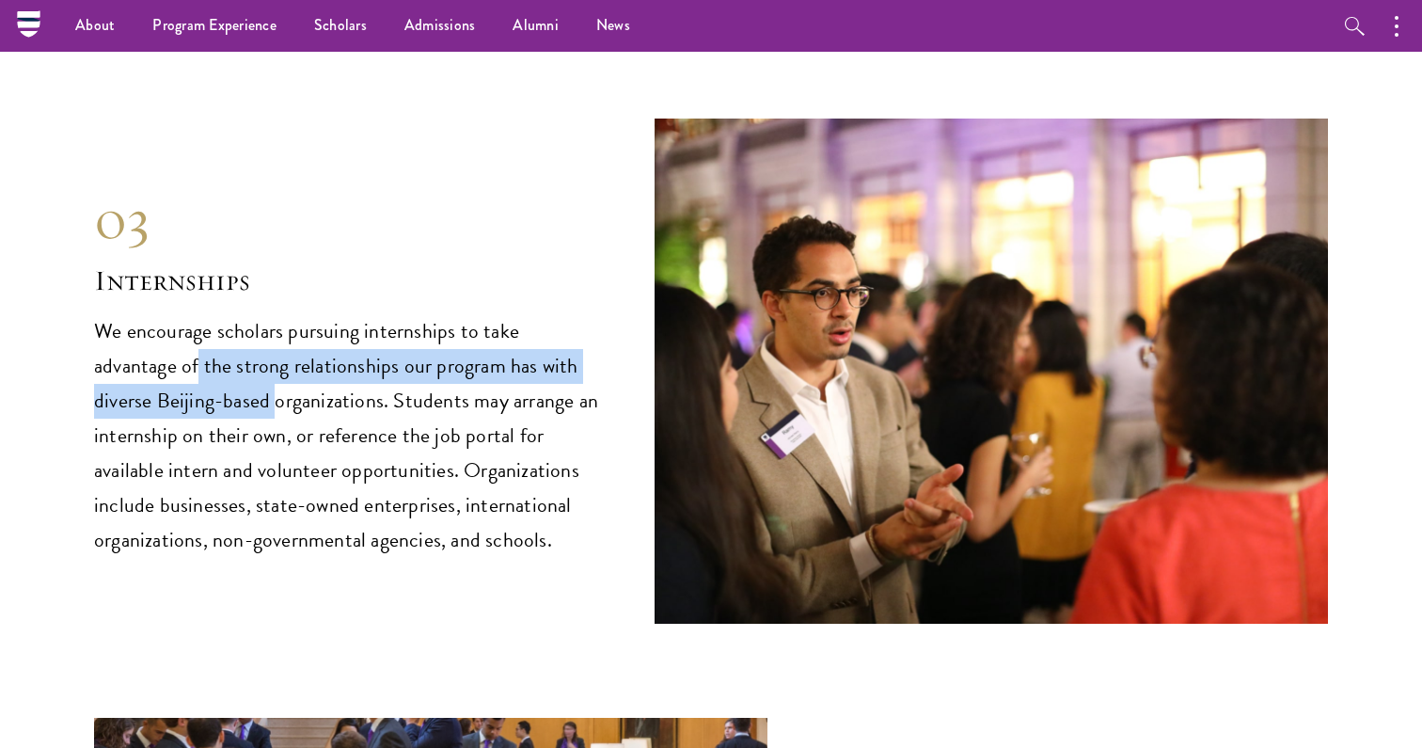
drag, startPoint x: 197, startPoint y: 293, endPoint x: 264, endPoint y: 334, distance: 78.1
click at [264, 334] on p "We encourage scholars pursuing internships to take advantage of the strong rela…" at bounding box center [346, 436] width 504 height 244
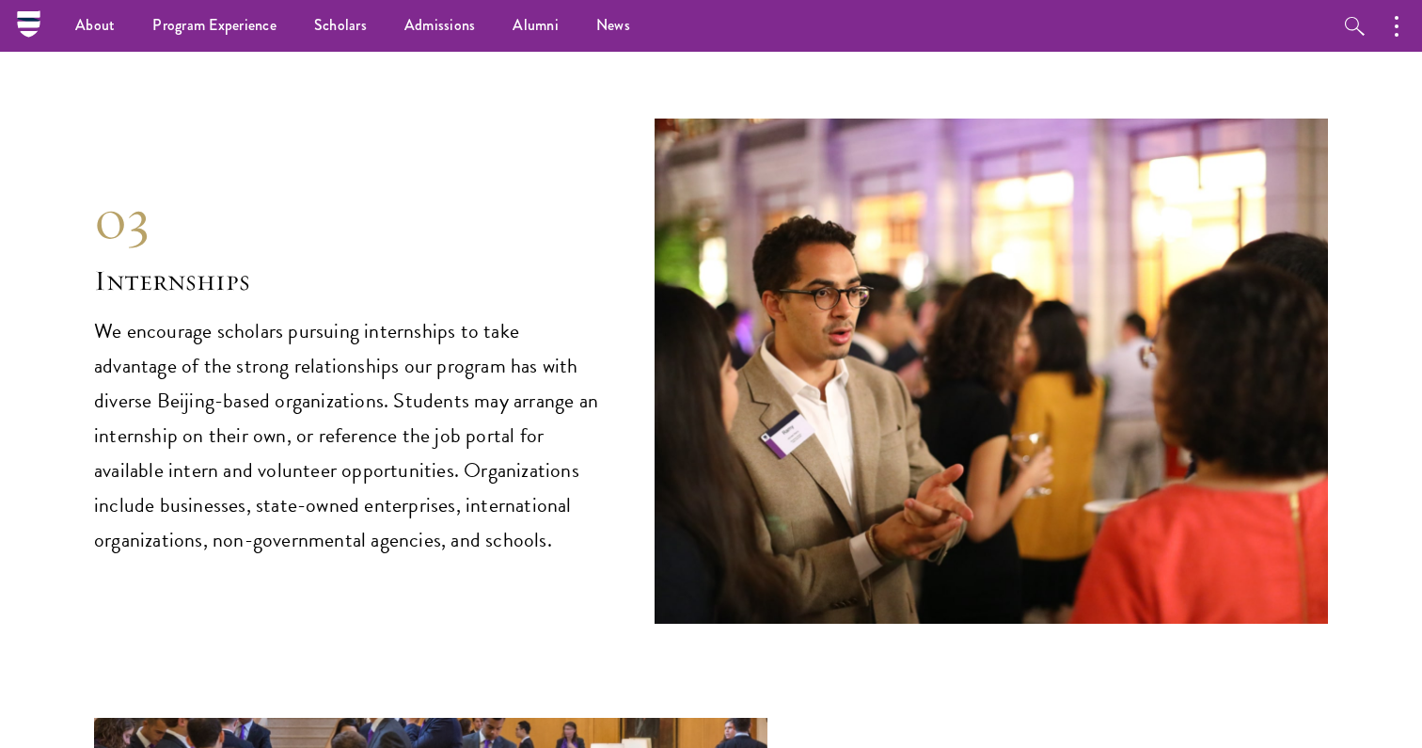
drag, startPoint x: 262, startPoint y: 329, endPoint x: 295, endPoint y: 377, distance: 58.2
click at [296, 380] on p "We encourage scholars pursuing internships to take advantage of the strong rela…" at bounding box center [346, 436] width 504 height 244
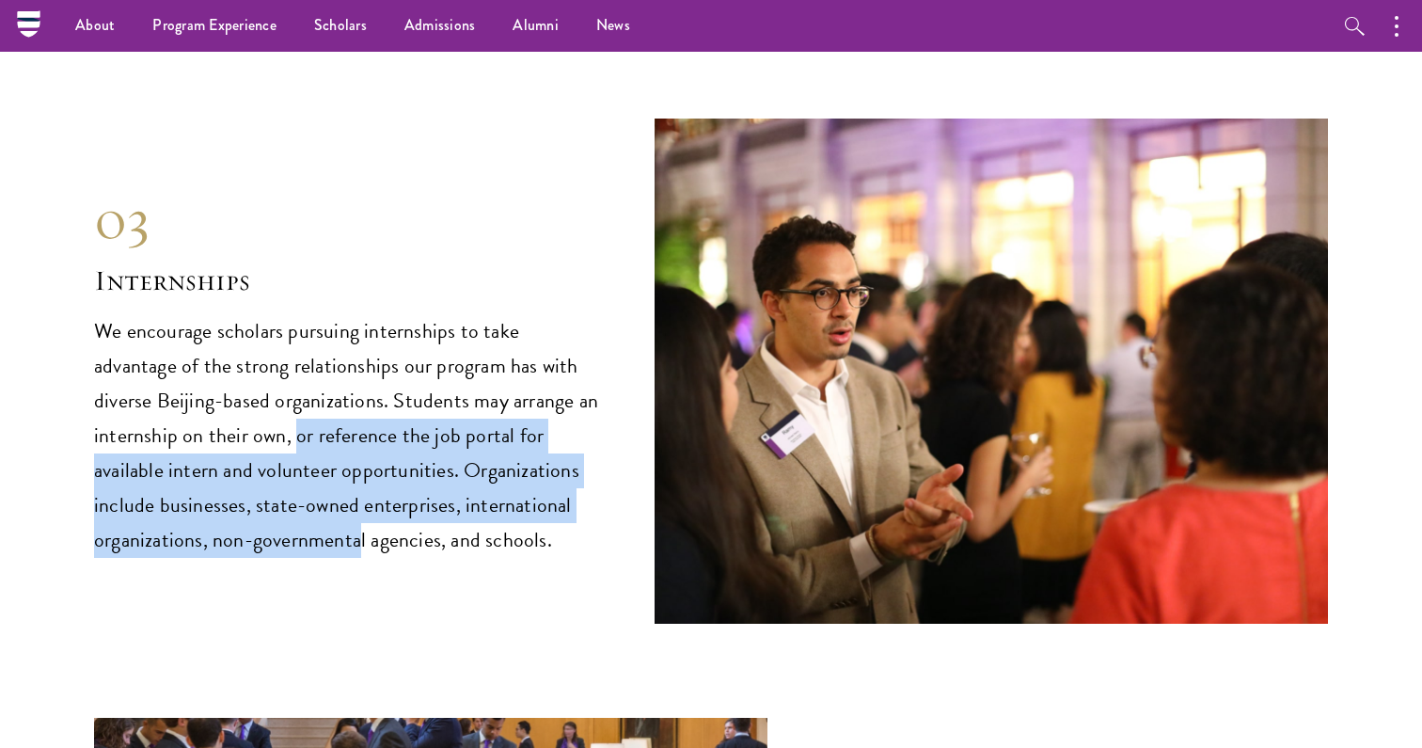
drag, startPoint x: 294, startPoint y: 368, endPoint x: 359, endPoint y: 465, distance: 117.4
click at [359, 465] on p "We encourage scholars pursuing internships to take advantage of the strong rela…" at bounding box center [346, 436] width 504 height 244
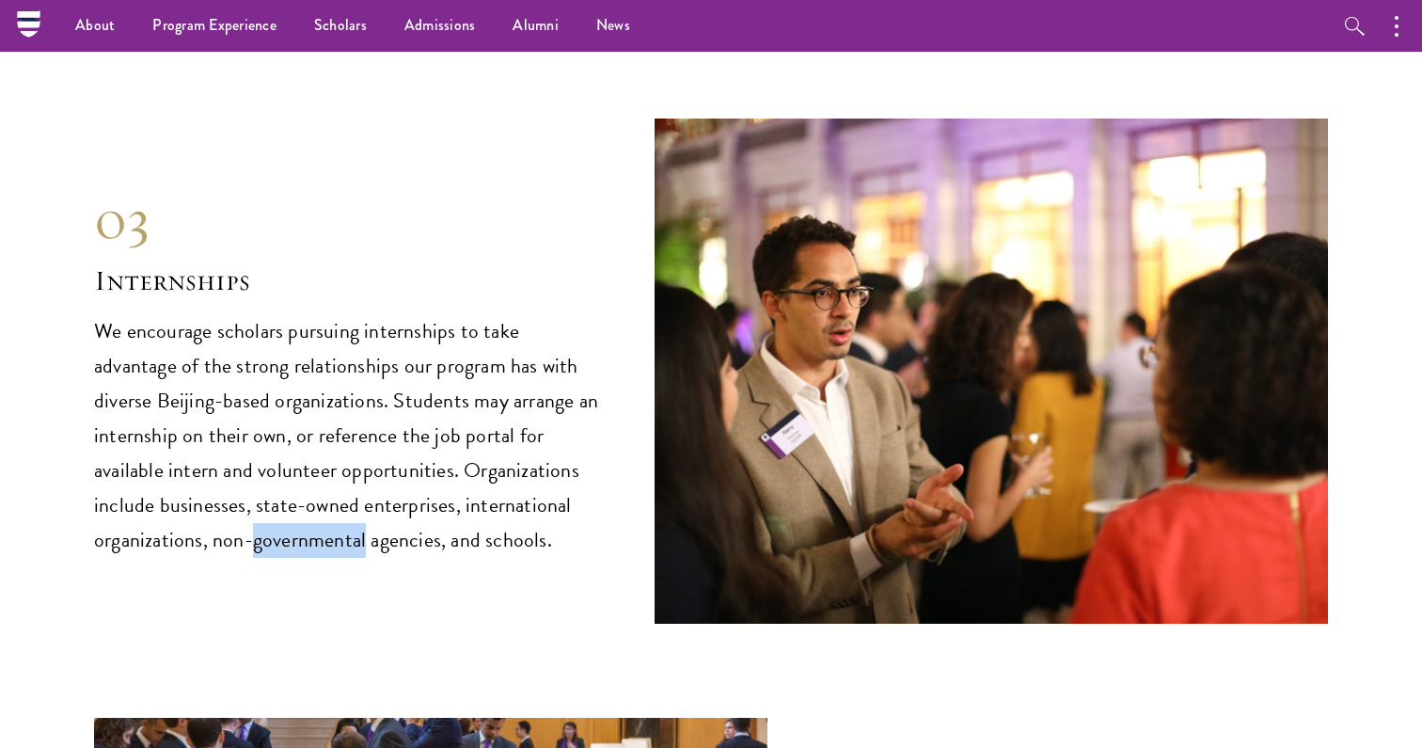
click at [359, 465] on p "We encourage scholars pursuing internships to take advantage of the strong rela…" at bounding box center [346, 436] width 504 height 244
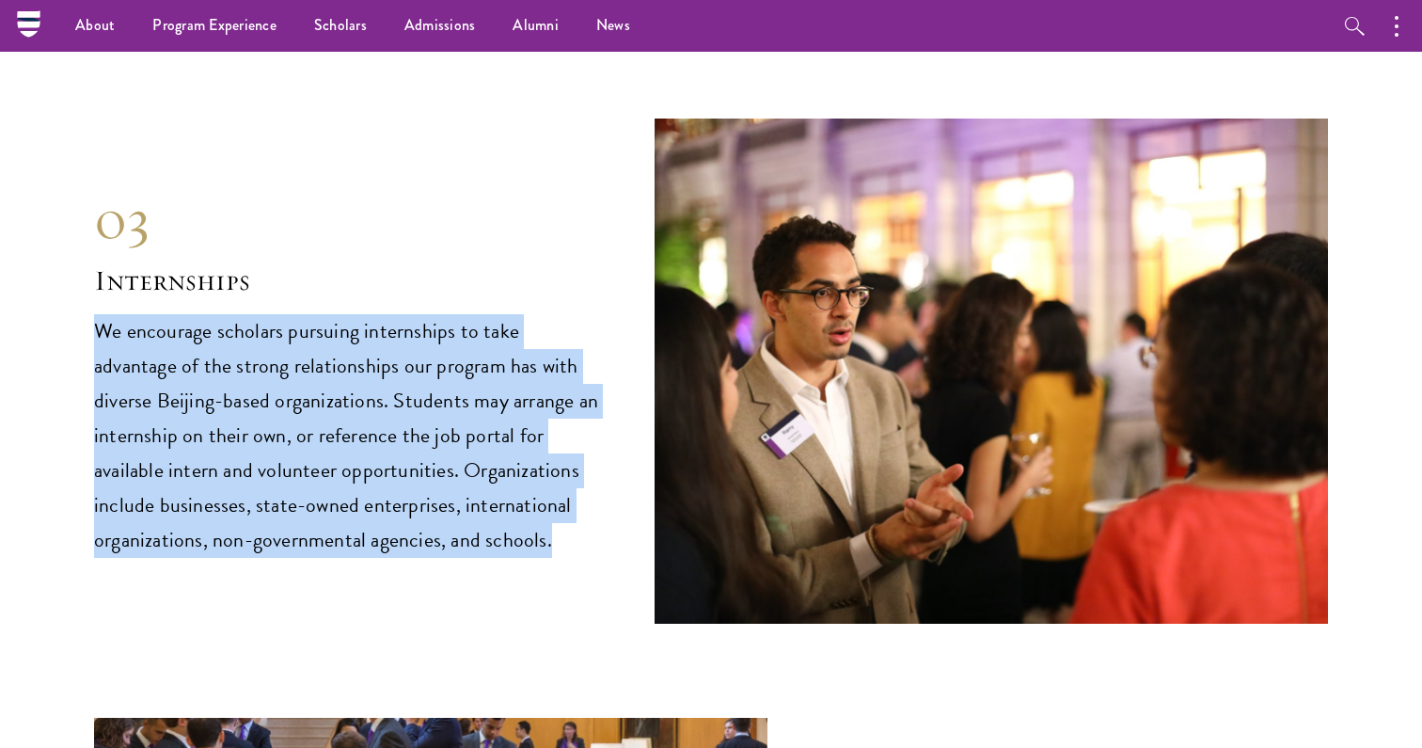
click at [359, 465] on p "We encourage scholars pursuing internships to take advantage of the strong rela…" at bounding box center [346, 436] width 504 height 244
click at [347, 427] on p "We encourage scholars pursuing internships to take advantage of the strong rela…" at bounding box center [346, 436] width 504 height 244
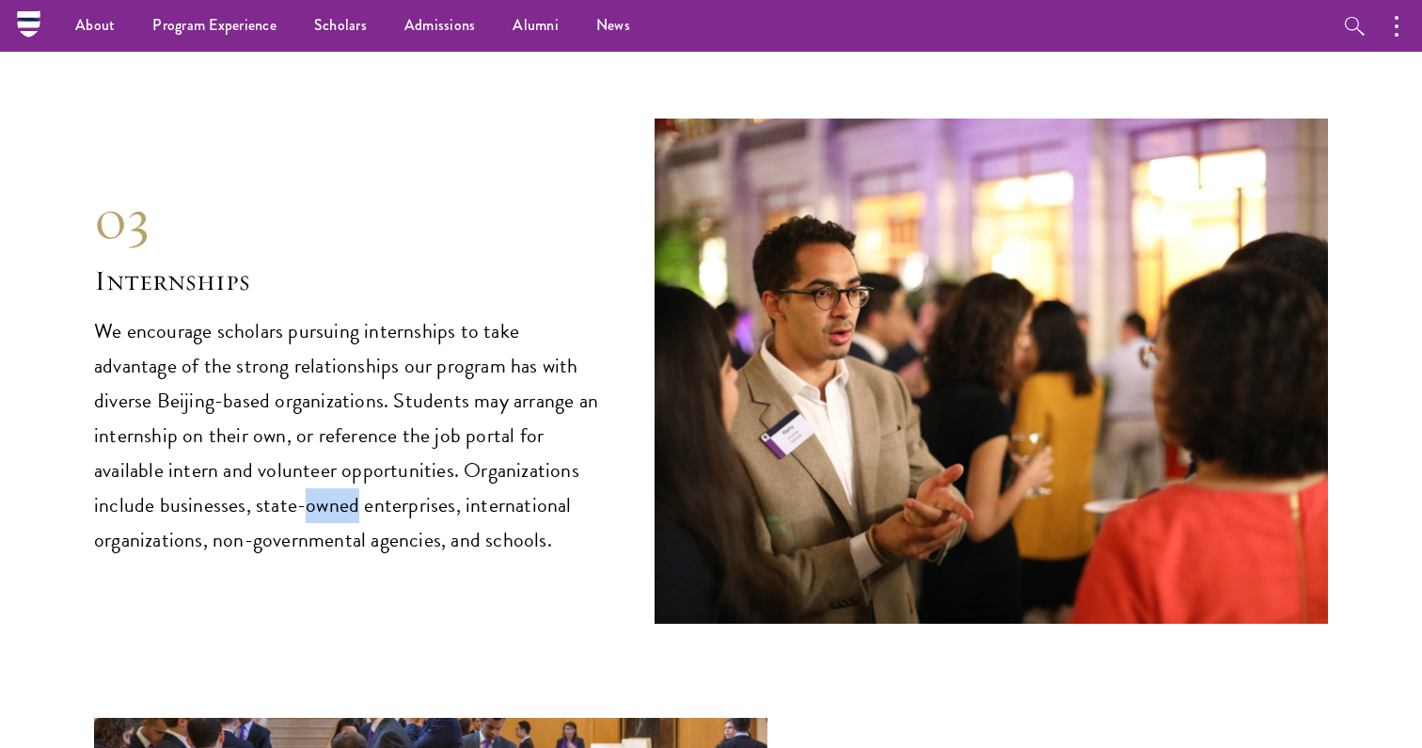
click at [347, 427] on p "We encourage scholars pursuing internships to take advantage of the strong rela…" at bounding box center [346, 436] width 504 height 244
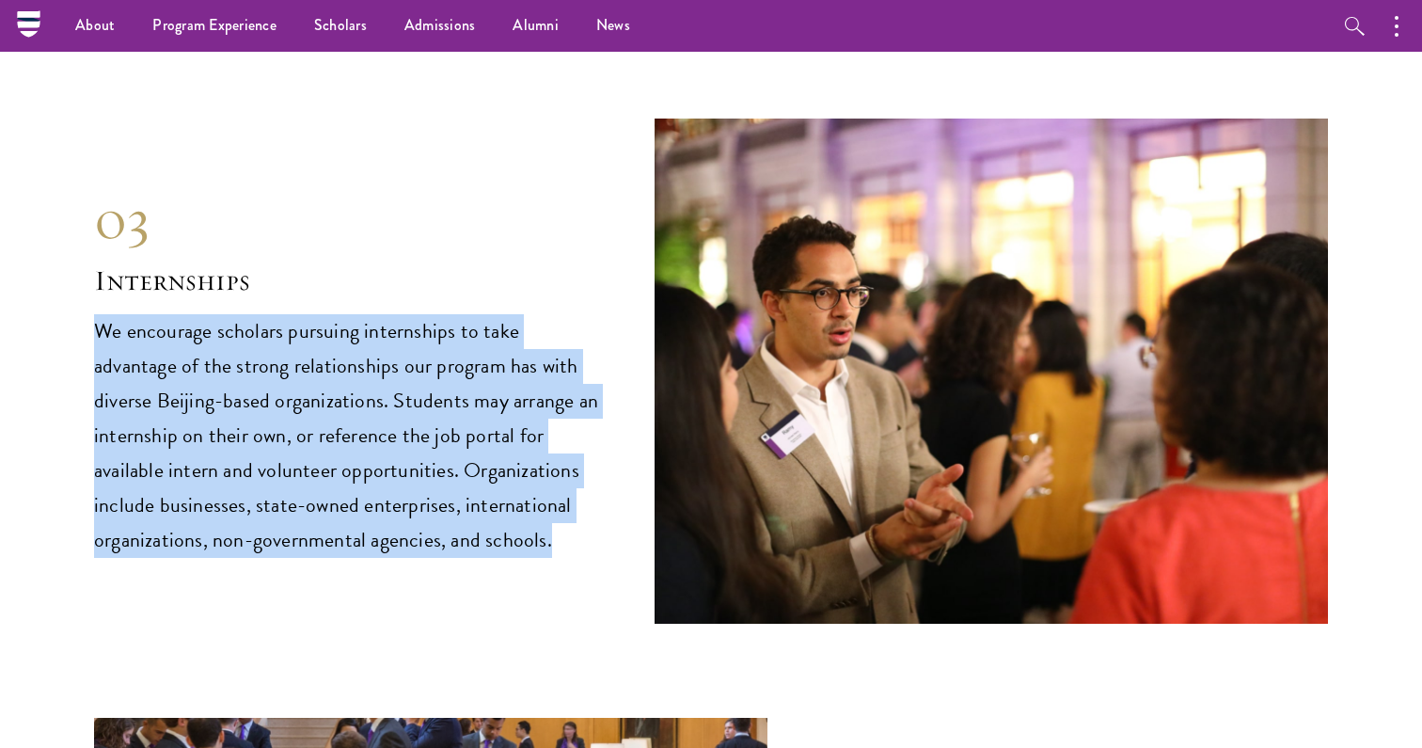
click at [347, 427] on p "We encourage scholars pursuing internships to take advantage of the strong rela…" at bounding box center [346, 436] width 504 height 244
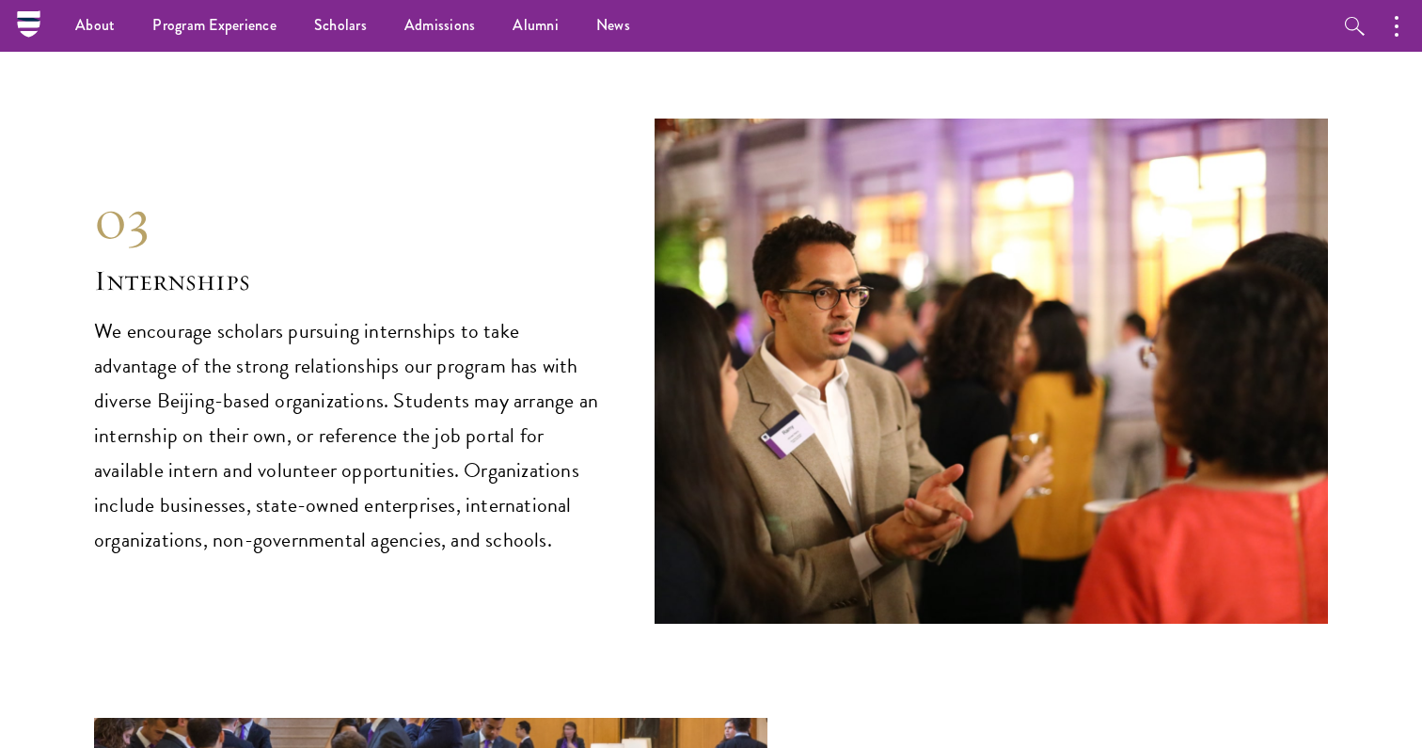
click at [345, 412] on p "We encourage scholars pursuing internships to take advantage of the strong rela…" at bounding box center [346, 436] width 504 height 244
click at [321, 426] on p "We encourage scholars pursuing internships to take advantage of the strong rela…" at bounding box center [346, 436] width 504 height 244
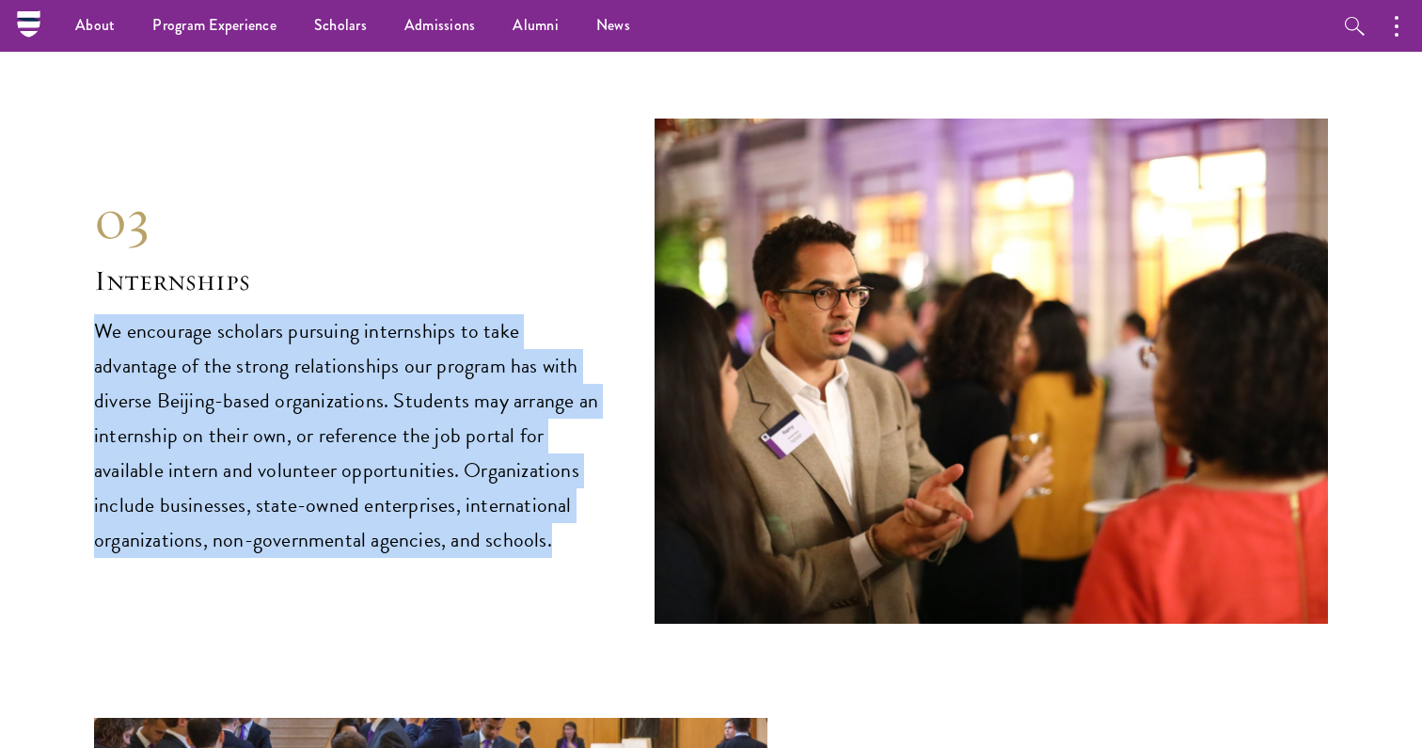
click at [321, 426] on p "We encourage scholars pursuing internships to take advantage of the strong rela…" at bounding box center [346, 436] width 504 height 244
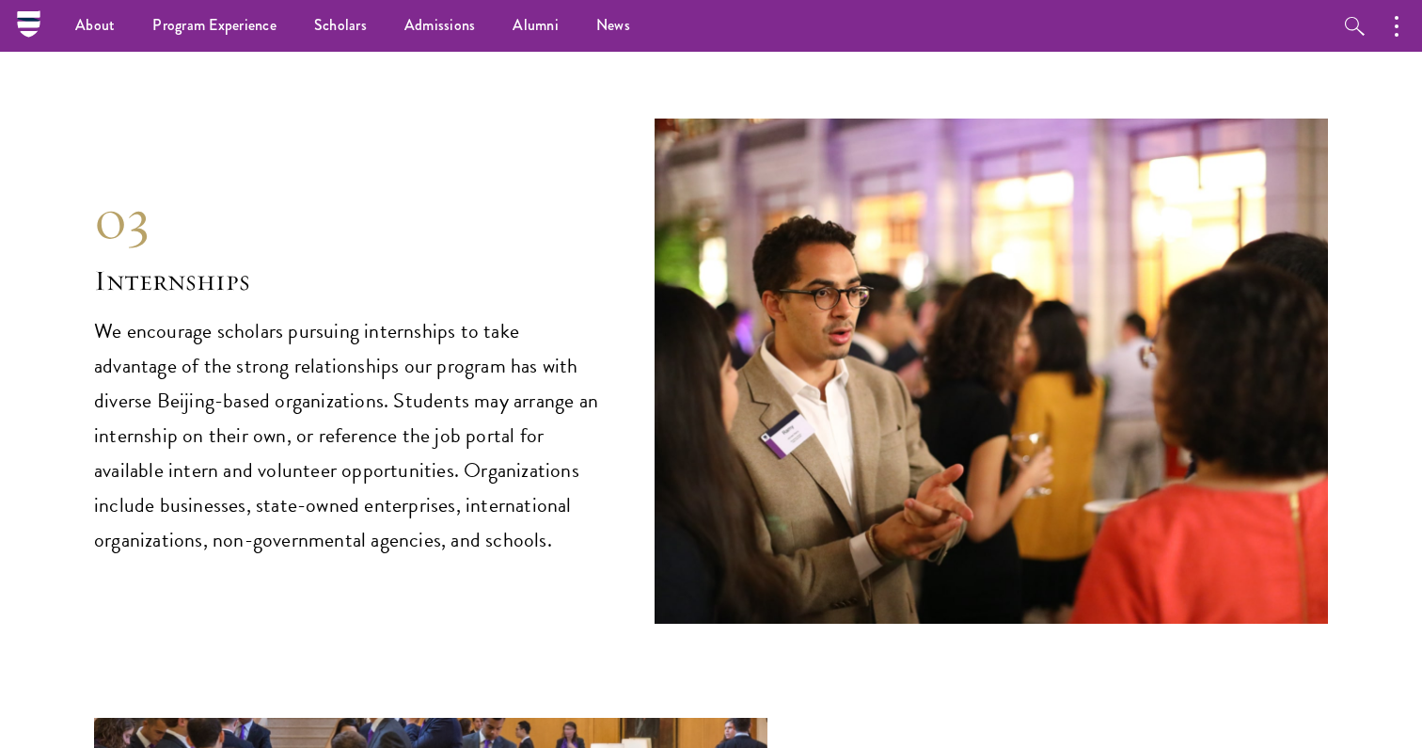
click at [360, 441] on p "We encourage scholars pursuing internships to take advantage of the strong rela…" at bounding box center [346, 436] width 504 height 244
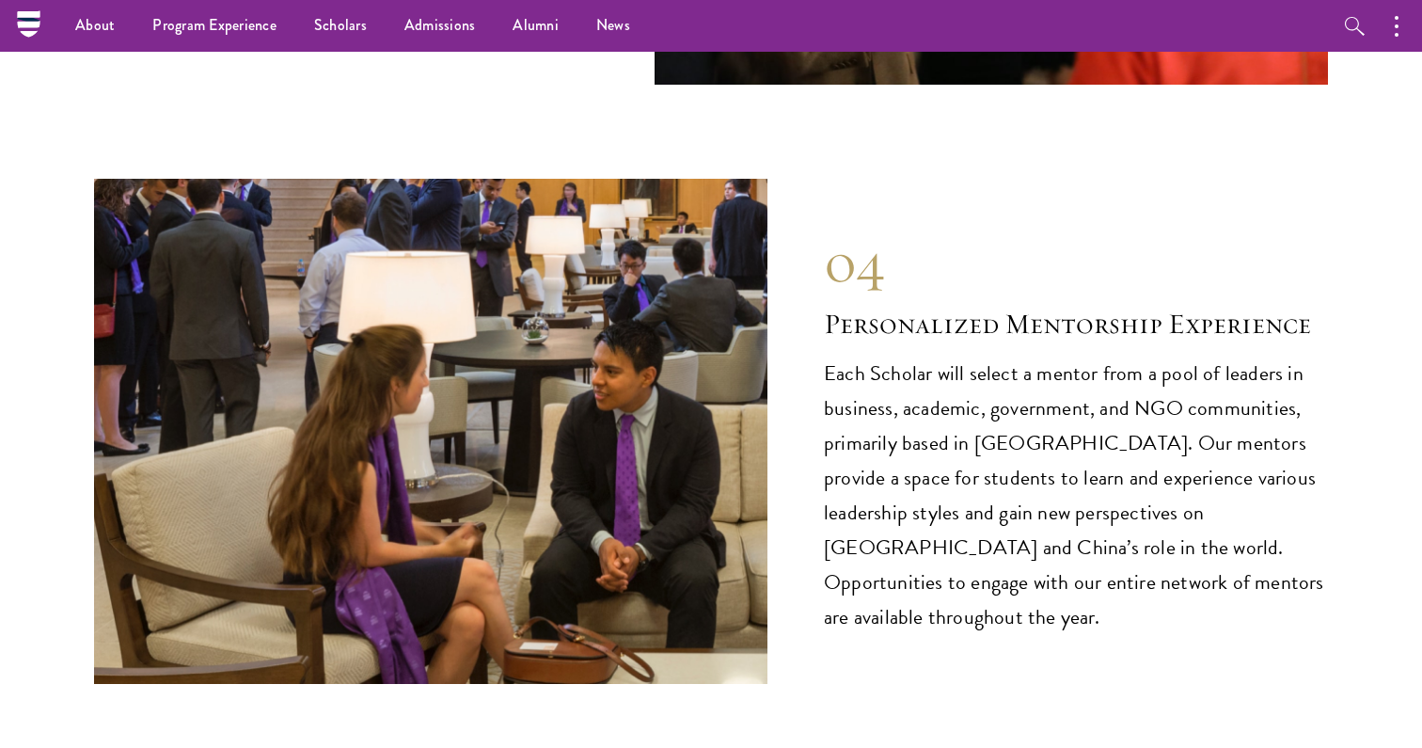
scroll to position [9562, 0]
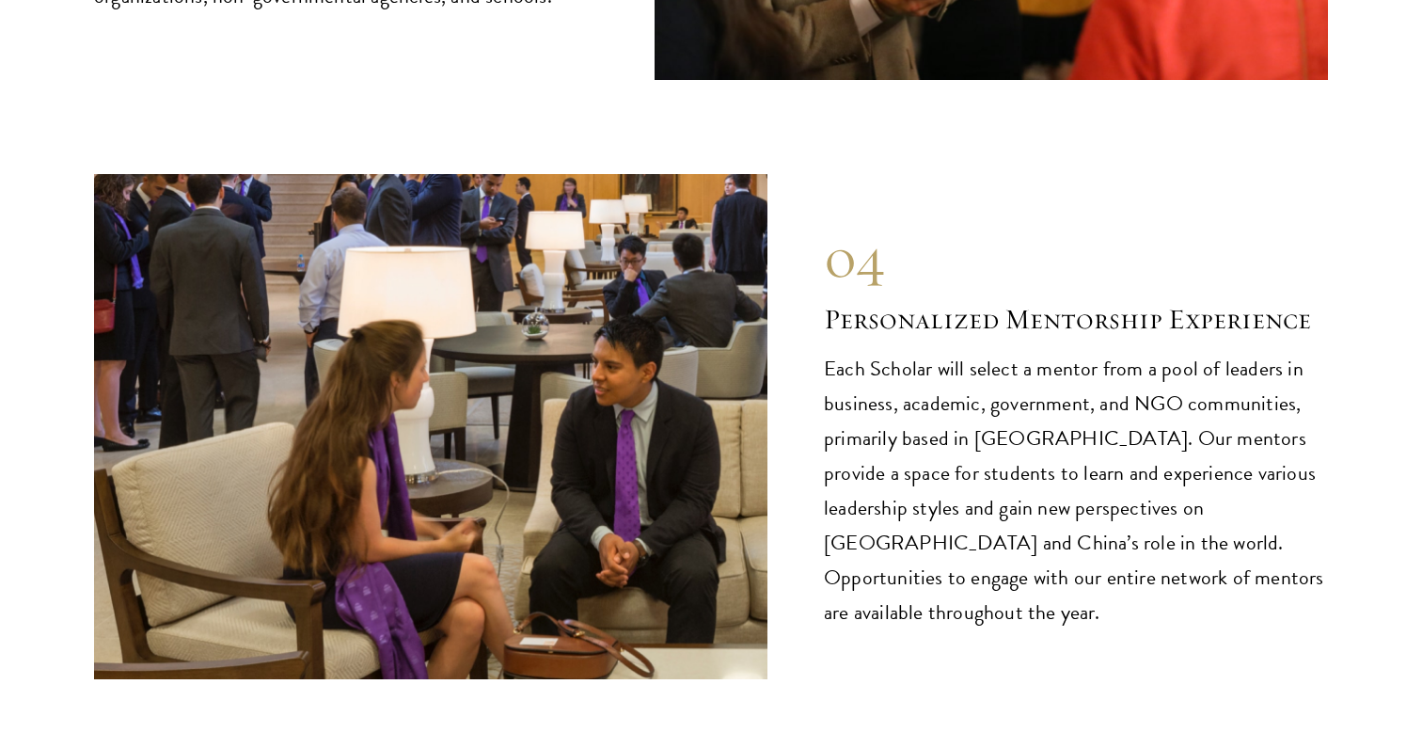
click at [889, 301] on h2 "Personalized Mentorship Experience" at bounding box center [1076, 320] width 504 height 38
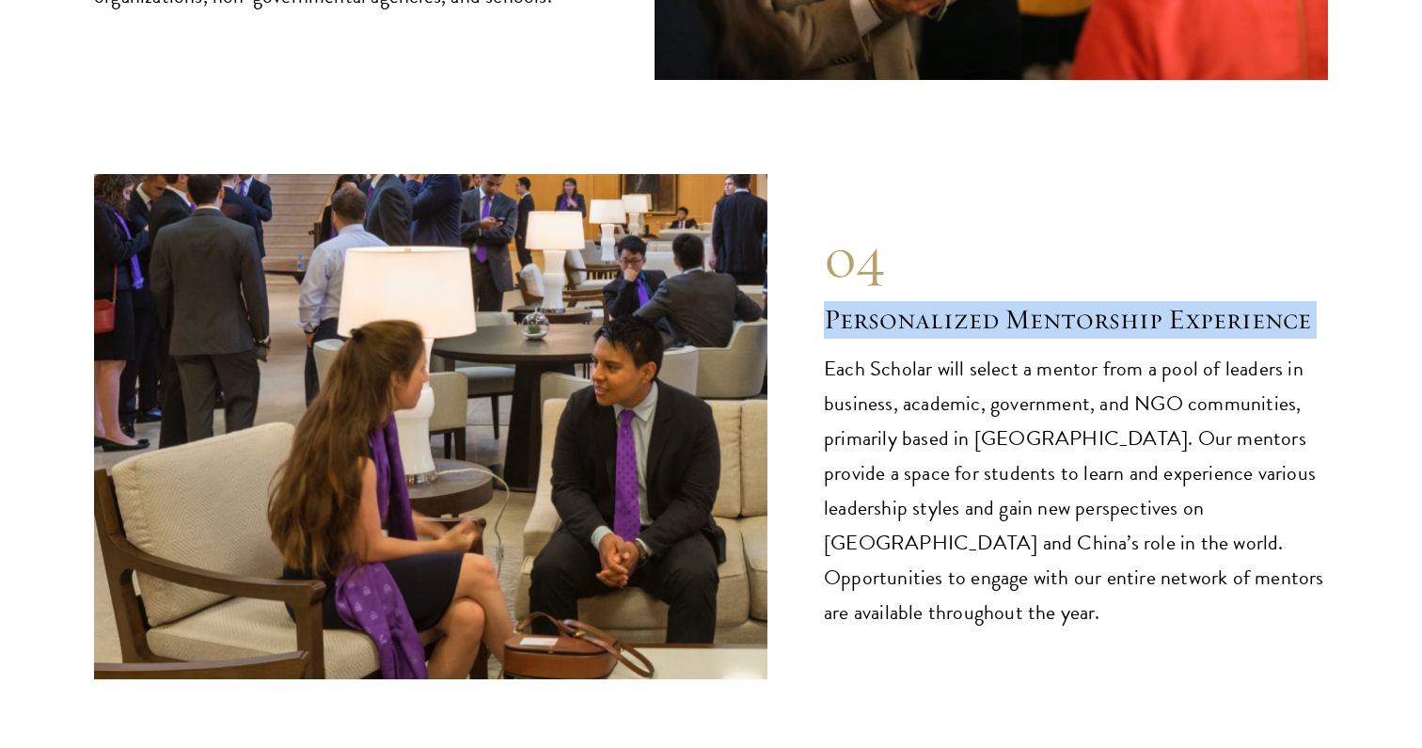
click at [889, 301] on h2 "Personalized Mentorship Experience" at bounding box center [1076, 320] width 504 height 38
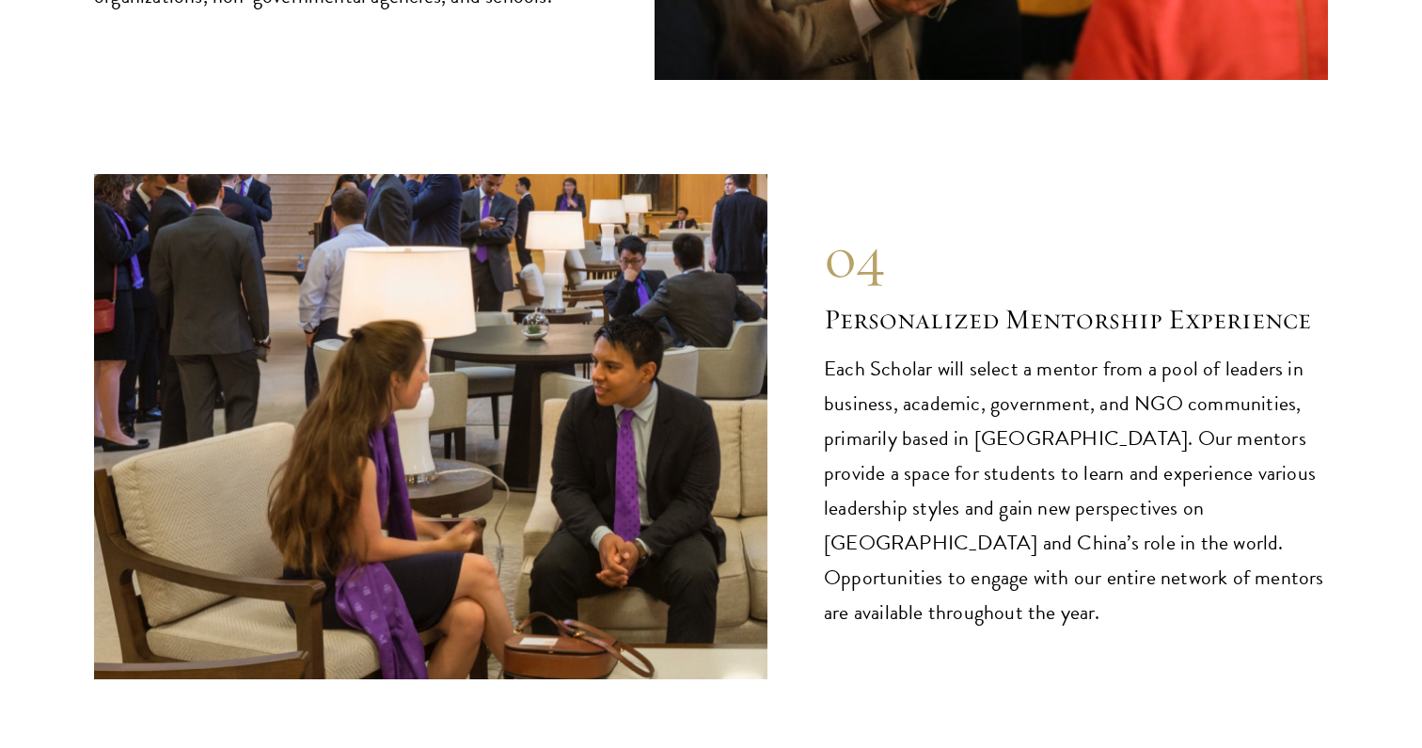
click at [888, 352] on p "Each Scholar will select a mentor from a pool of leaders in business, academic,…" at bounding box center [1076, 491] width 504 height 278
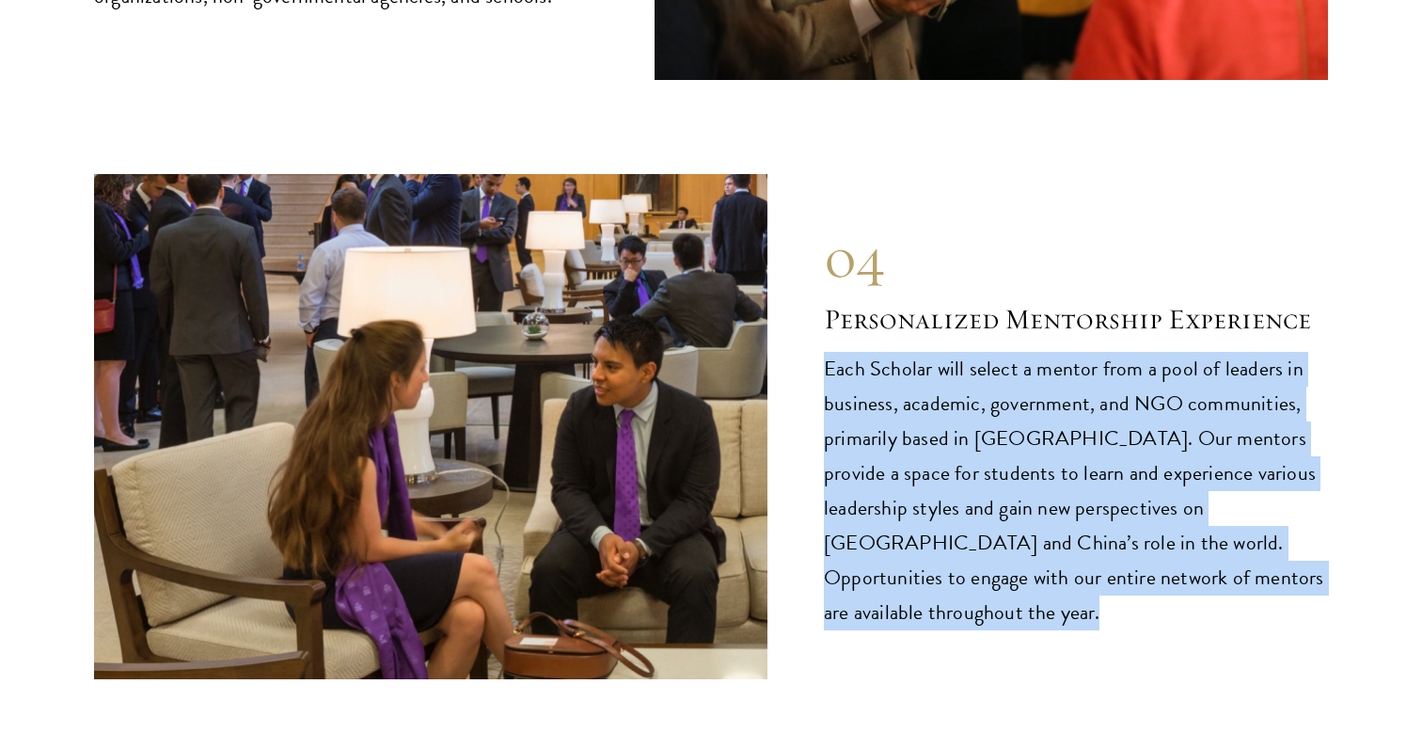
click at [888, 352] on p "Each Scholar will select a mentor from a pool of leaders in business, academic,…" at bounding box center [1076, 491] width 504 height 278
click at [883, 352] on p "Each Scholar will select a mentor from a pool of leaders in business, academic,…" at bounding box center [1076, 491] width 504 height 278
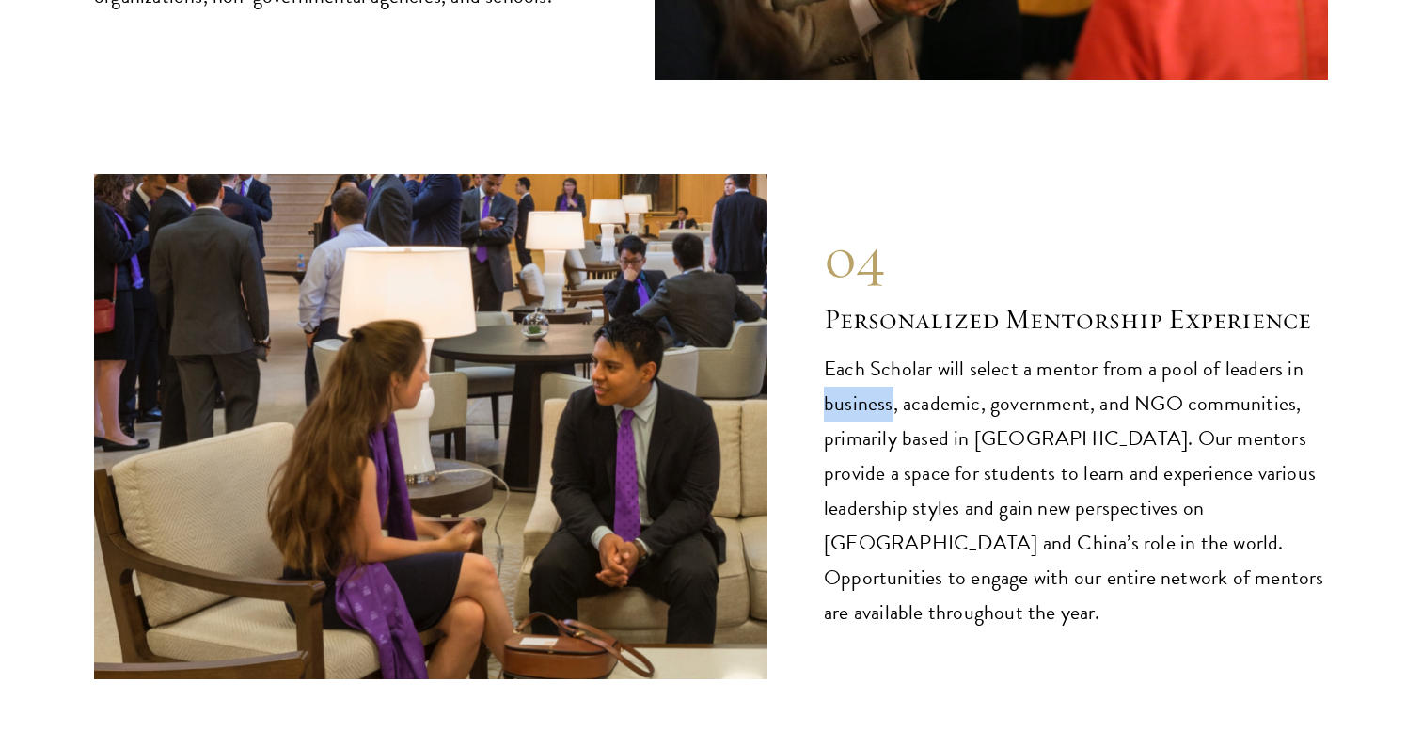
click at [883, 352] on p "Each Scholar will select a mentor from a pool of leaders in business, academic,…" at bounding box center [1076, 491] width 504 height 278
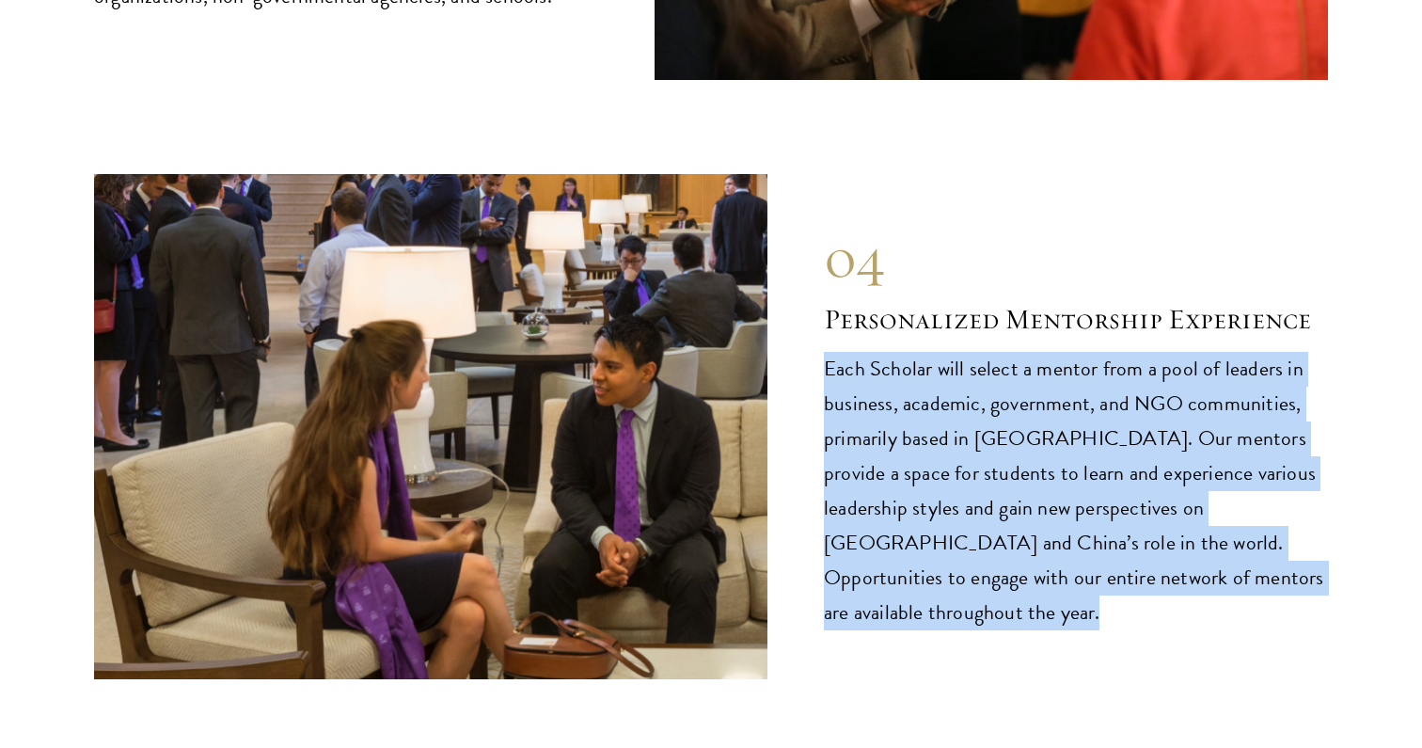
click at [883, 352] on p "Each Scholar will select a mentor from a pool of leaders in business, academic,…" at bounding box center [1076, 491] width 504 height 278
click at [879, 352] on p "Each Scholar will select a mentor from a pool of leaders in business, academic,…" at bounding box center [1076, 491] width 504 height 278
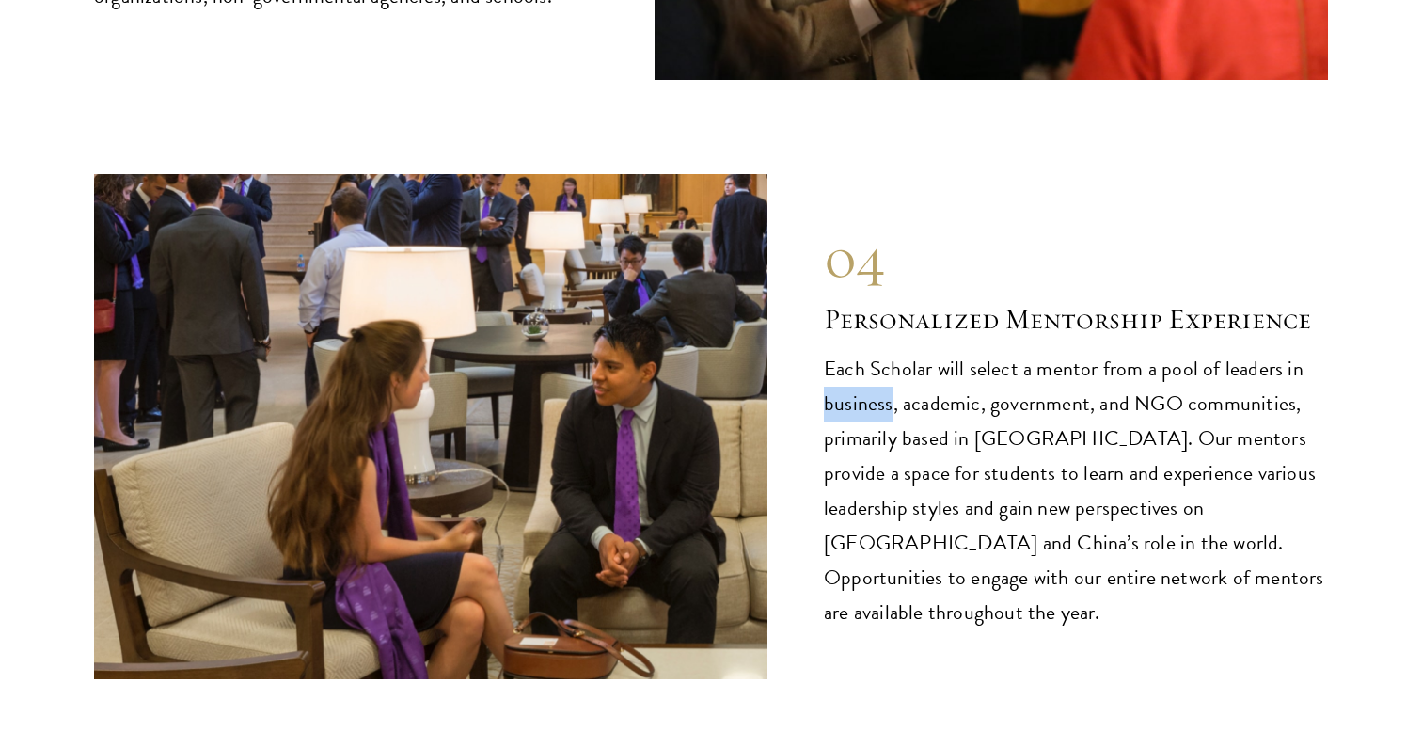
click at [879, 352] on p "Each Scholar will select a mentor from a pool of leaders in business, academic,…" at bounding box center [1076, 491] width 504 height 278
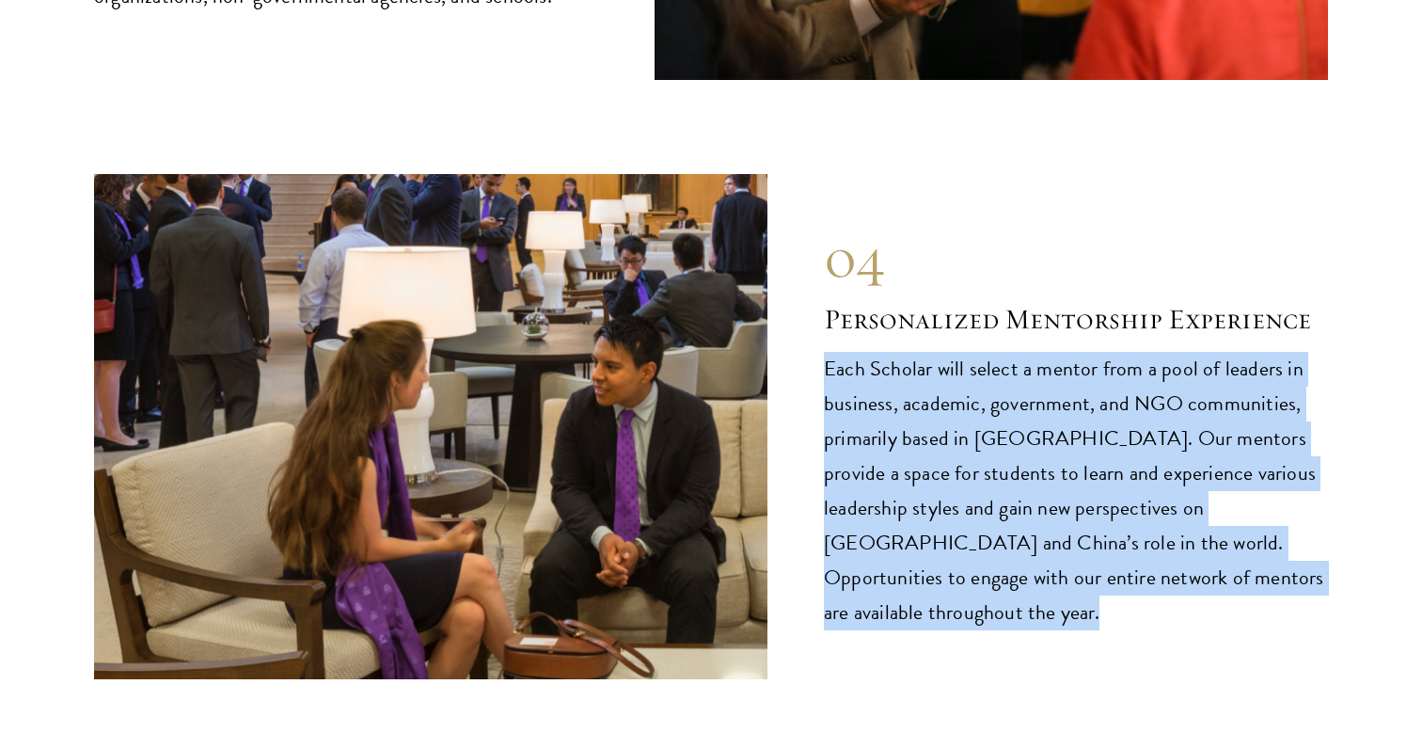
click at [879, 352] on p "Each Scholar will select a mentor from a pool of leaders in business, academic,…" at bounding box center [1076, 491] width 504 height 278
click at [882, 352] on p "Each Scholar will select a mentor from a pool of leaders in business, academic,…" at bounding box center [1076, 491] width 504 height 278
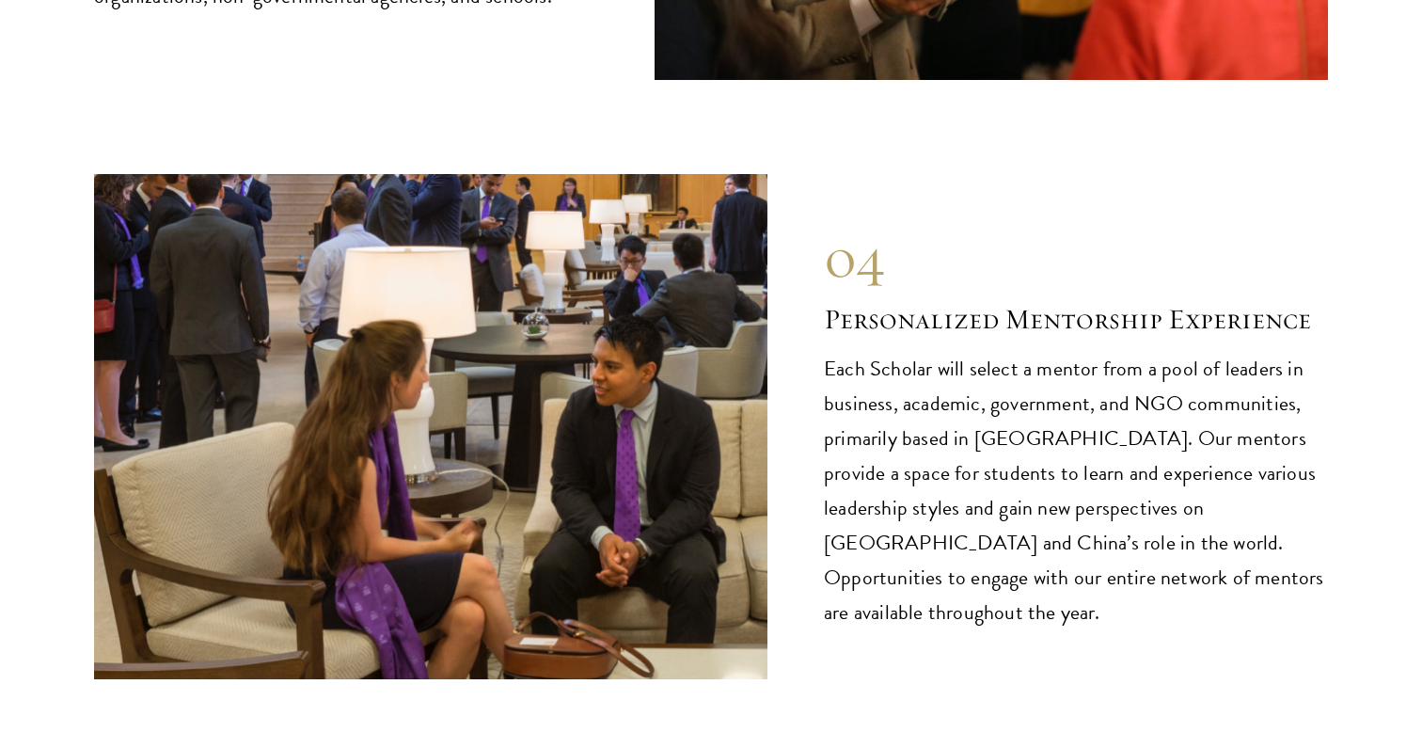
click at [914, 383] on p "Each Scholar will select a mentor from a pool of leaders in business, academic,…" at bounding box center [1076, 491] width 504 height 278
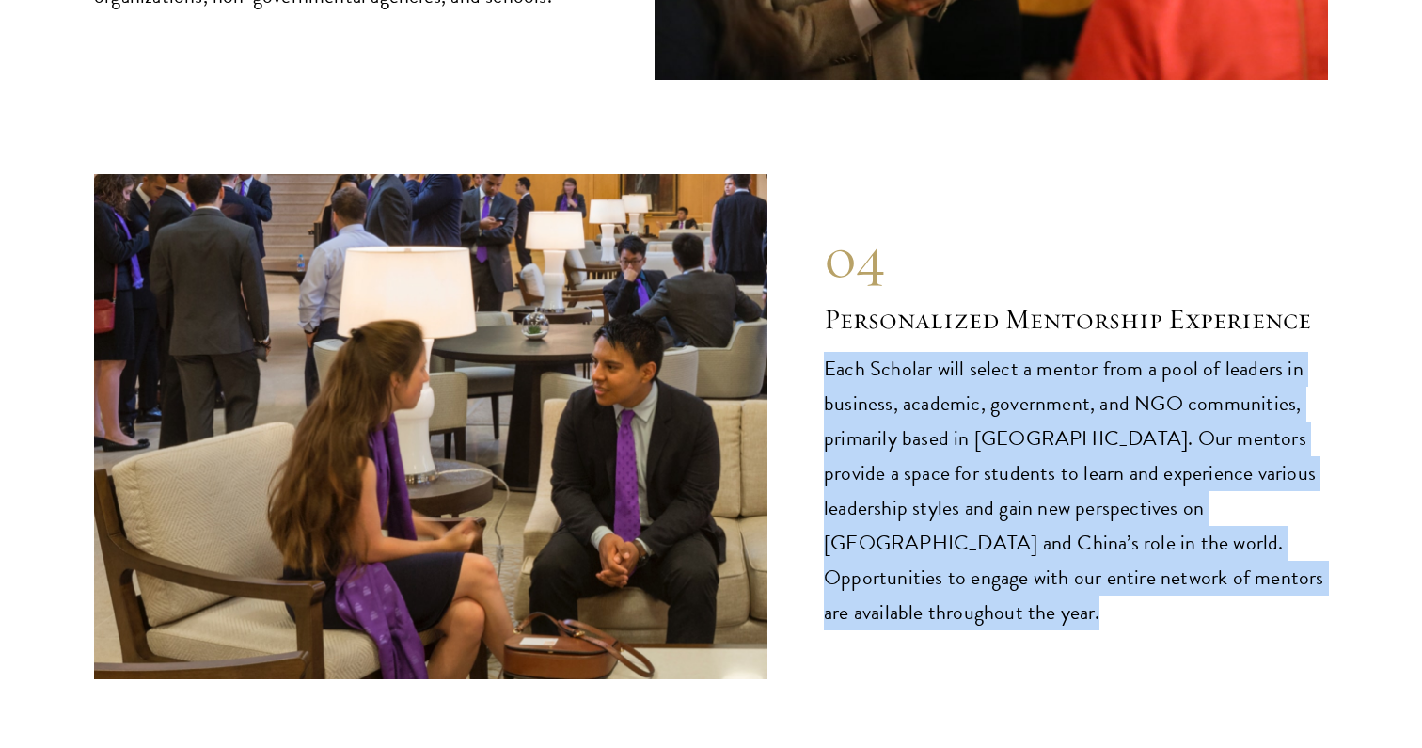
click at [914, 383] on p "Each Scholar will select a mentor from a pool of leaders in business, academic,…" at bounding box center [1076, 491] width 504 height 278
click at [925, 417] on p "Each Scholar will select a mentor from a pool of leaders in business, academic,…" at bounding box center [1076, 491] width 504 height 278
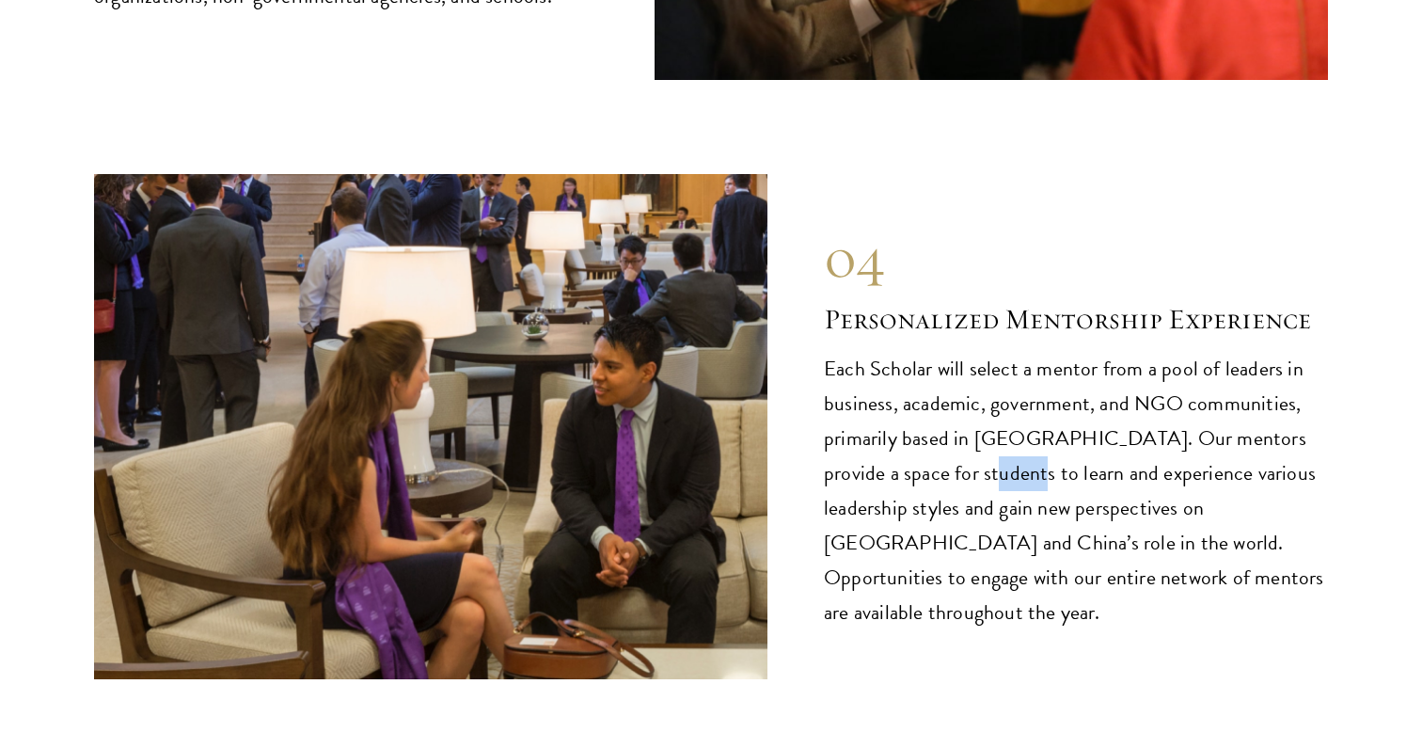
click at [925, 417] on p "Each Scholar will select a mentor from a pool of leaders in business, academic,…" at bounding box center [1076, 491] width 504 height 278
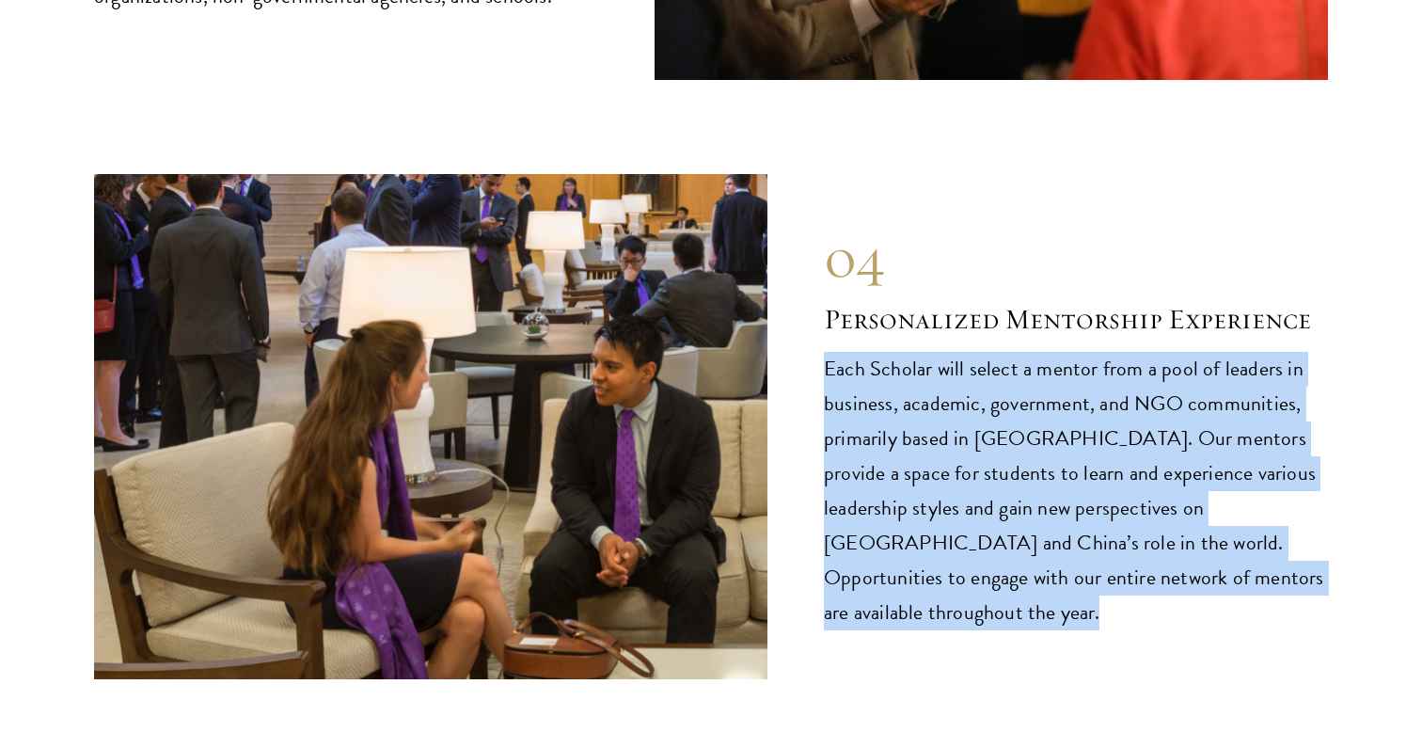
click at [925, 417] on p "Each Scholar will select a mentor from a pool of leaders in business, academic,…" at bounding box center [1076, 491] width 504 height 278
click at [923, 492] on p "Each Scholar will select a mentor from a pool of leaders in business, academic,…" at bounding box center [1076, 491] width 504 height 278
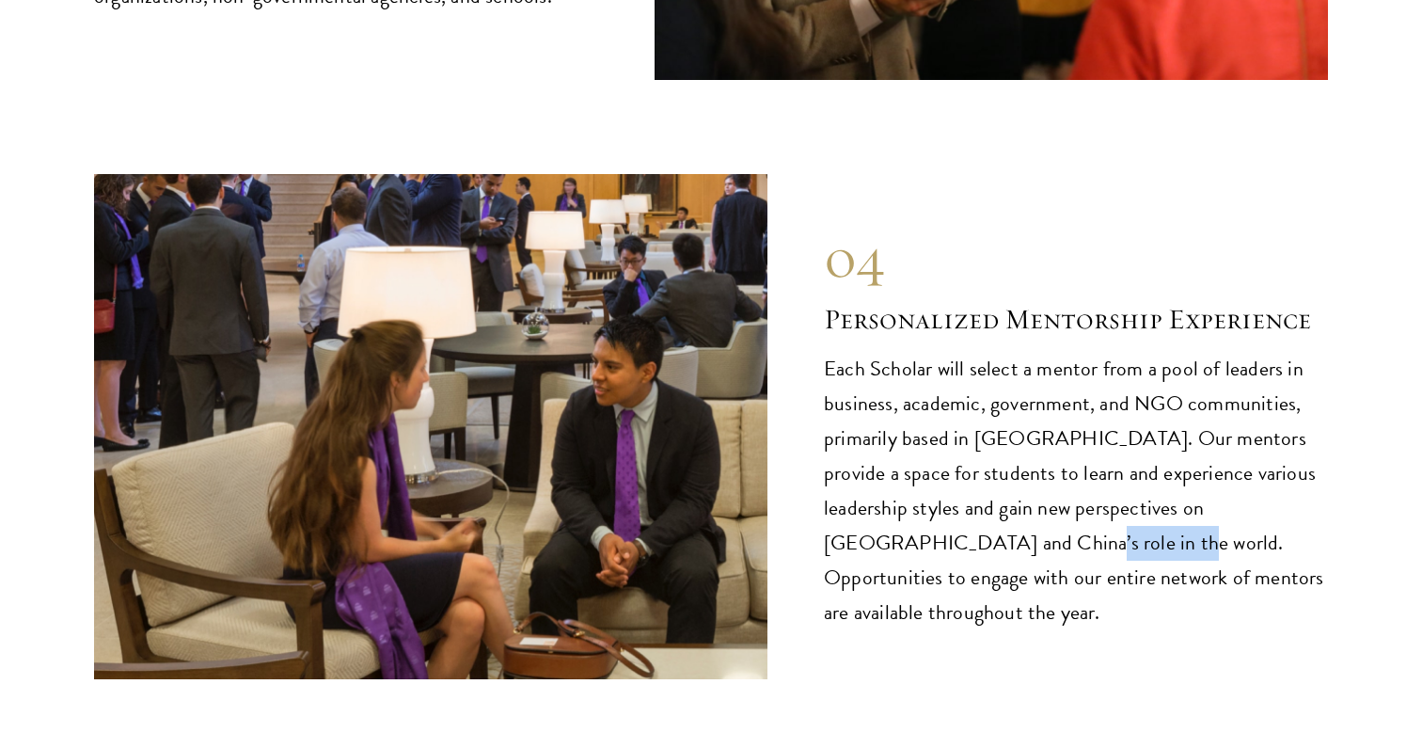
click at [923, 492] on p "Each Scholar will select a mentor from a pool of leaders in business, academic,…" at bounding box center [1076, 491] width 504 height 278
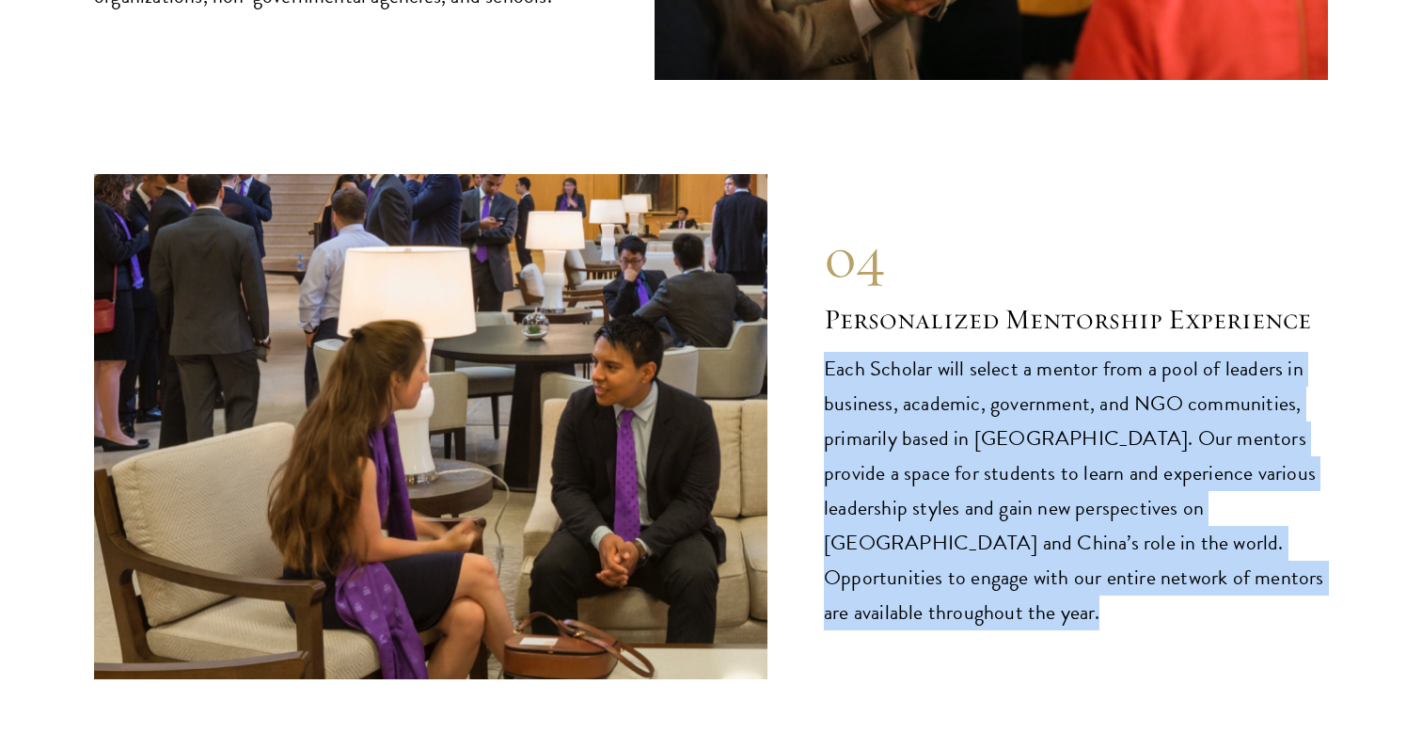
click at [923, 492] on p "Each Scholar will select a mentor from a pool of leaders in business, academic,…" at bounding box center [1076, 491] width 504 height 278
click at [933, 497] on p "Each Scholar will select a mentor from a pool of leaders in business, academic,…" at bounding box center [1076, 491] width 504 height 278
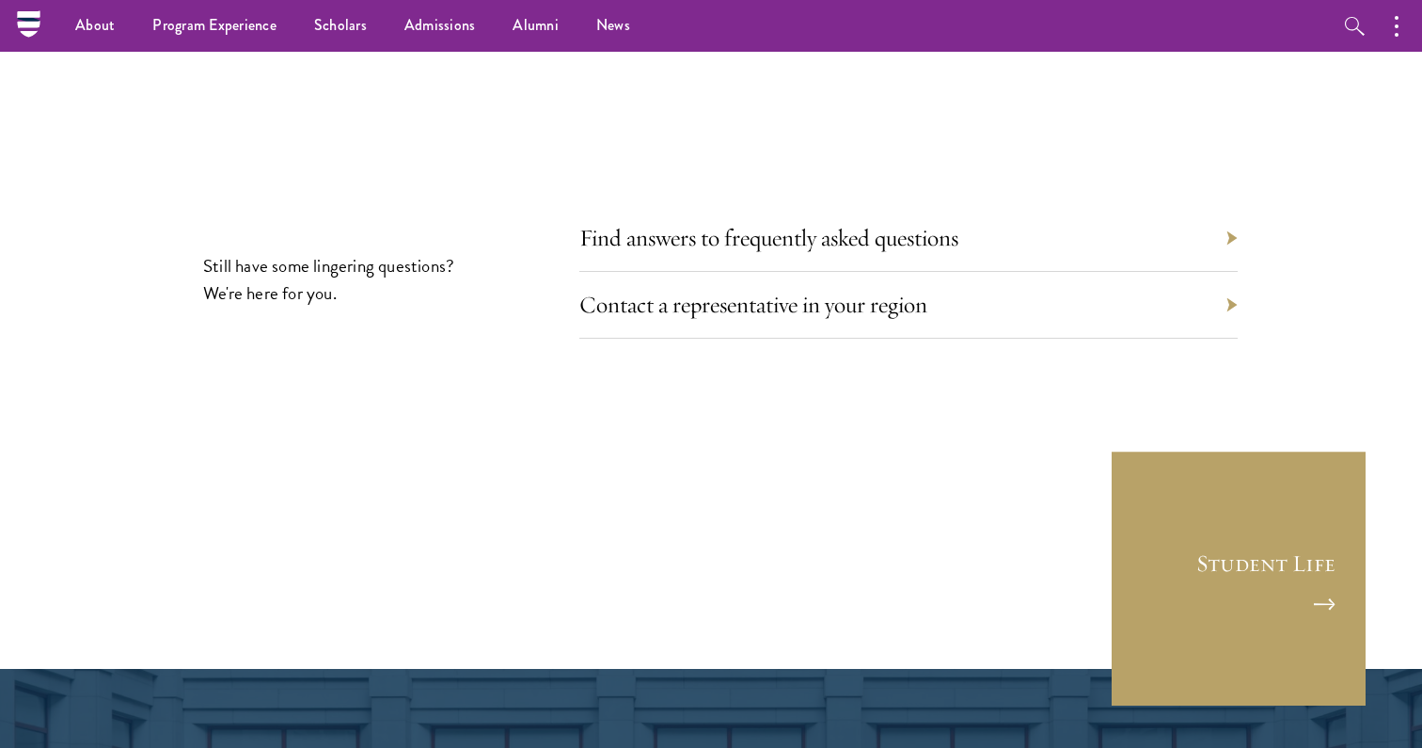
scroll to position [10318, 0]
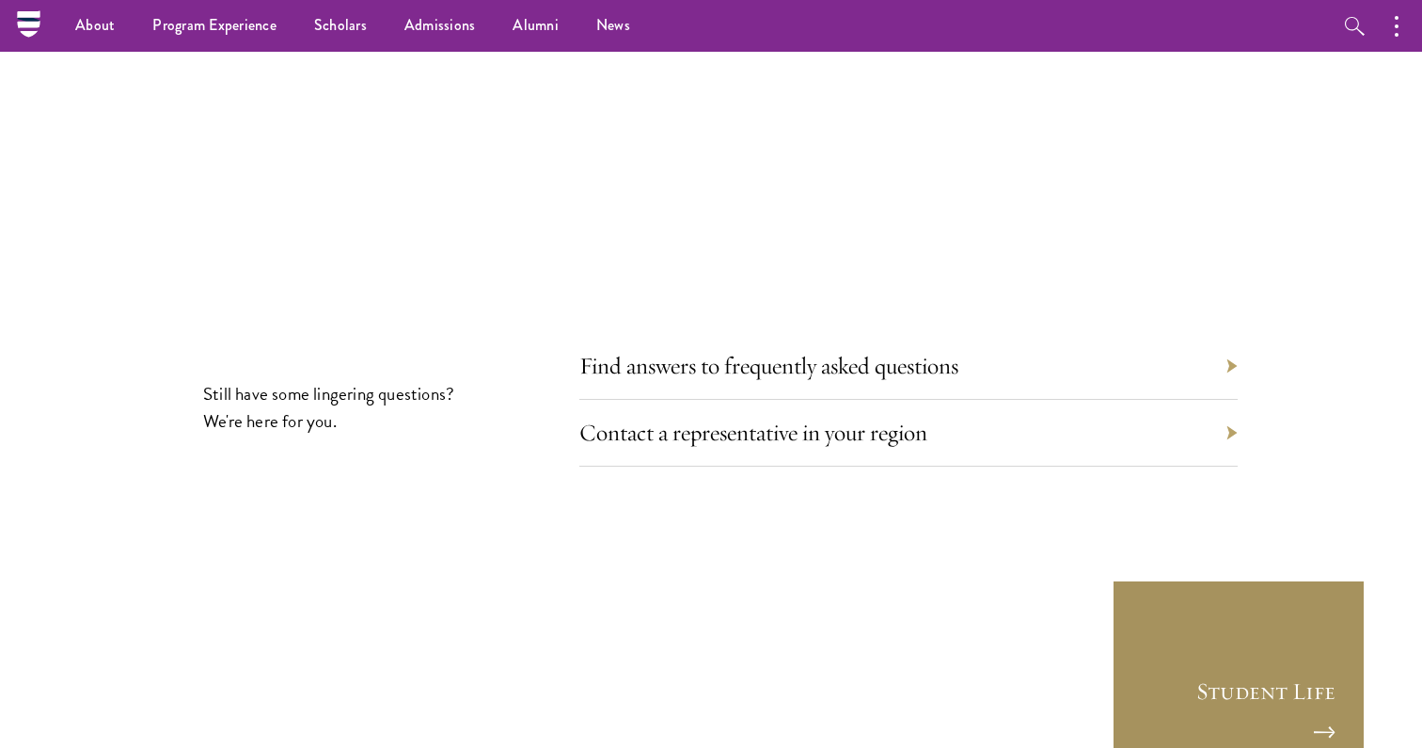
click at [1252, 620] on link "Student Life" at bounding box center [1238, 706] width 254 height 254
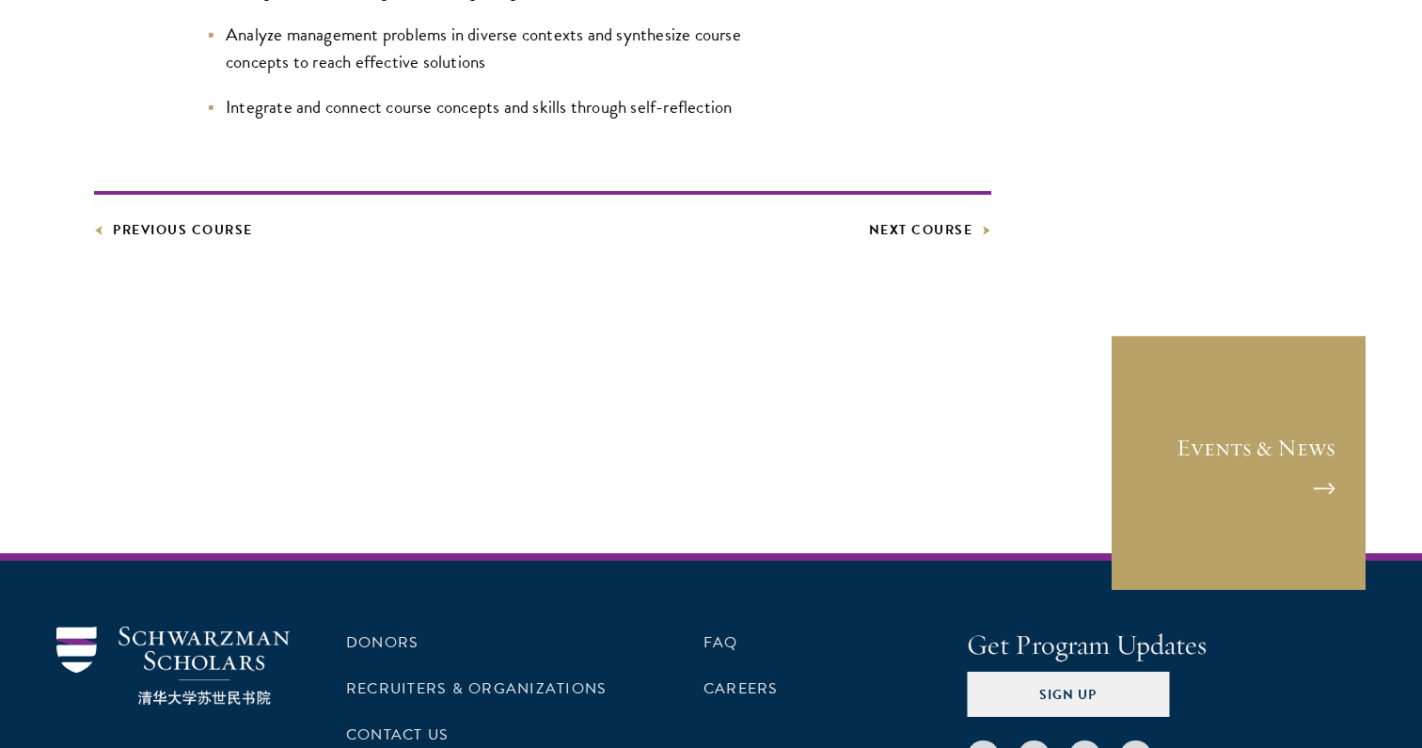
scroll to position [1402, 0]
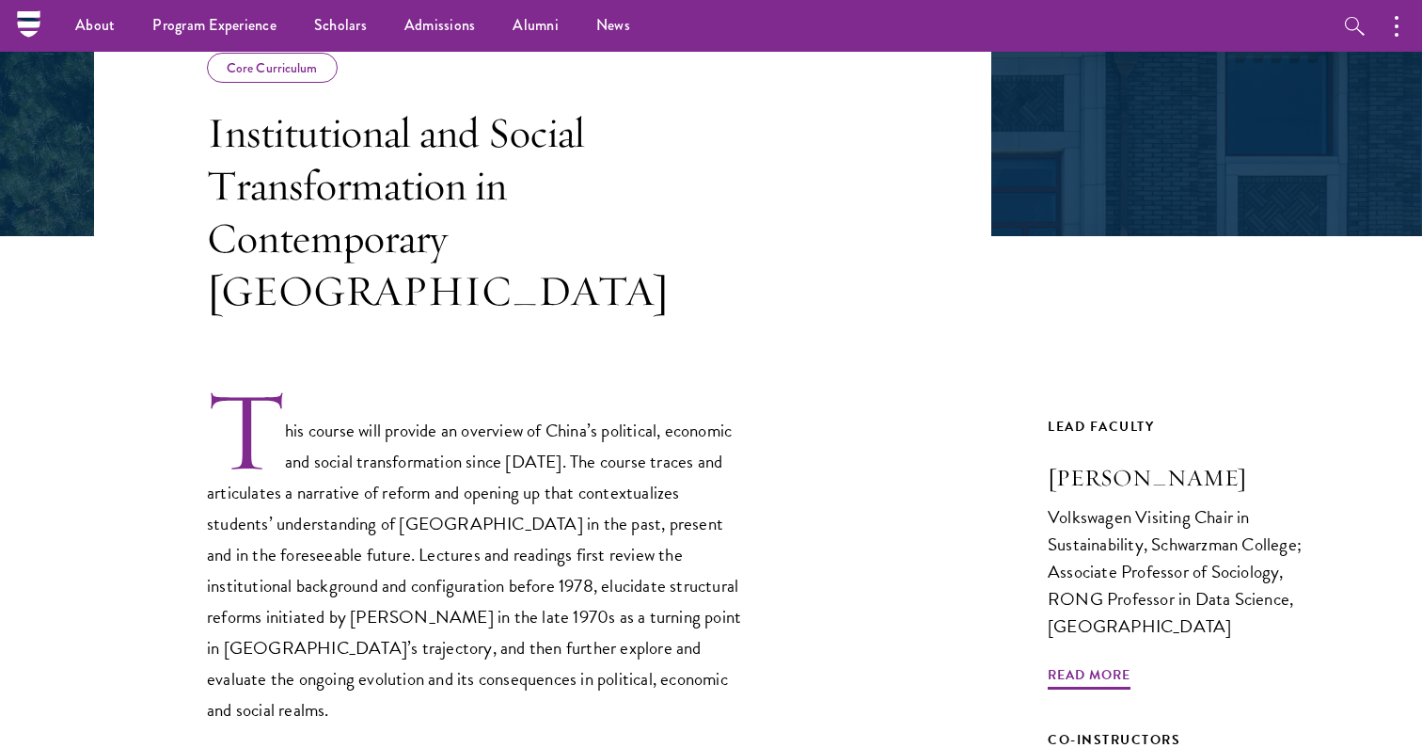
scroll to position [273, 0]
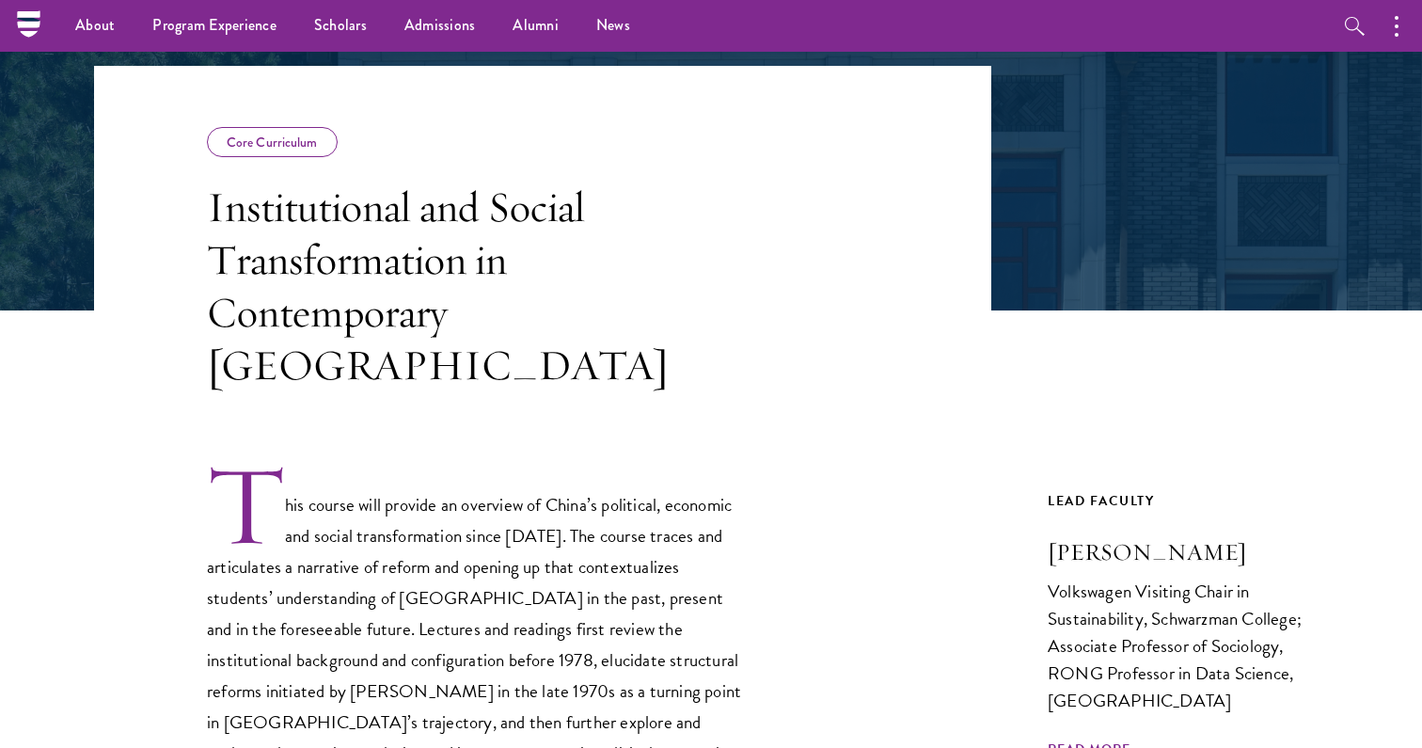
click at [383, 265] on h3 "Institutional and Social Transformation in Contemporary [GEOGRAPHIC_DATA]" at bounding box center [475, 286] width 536 height 211
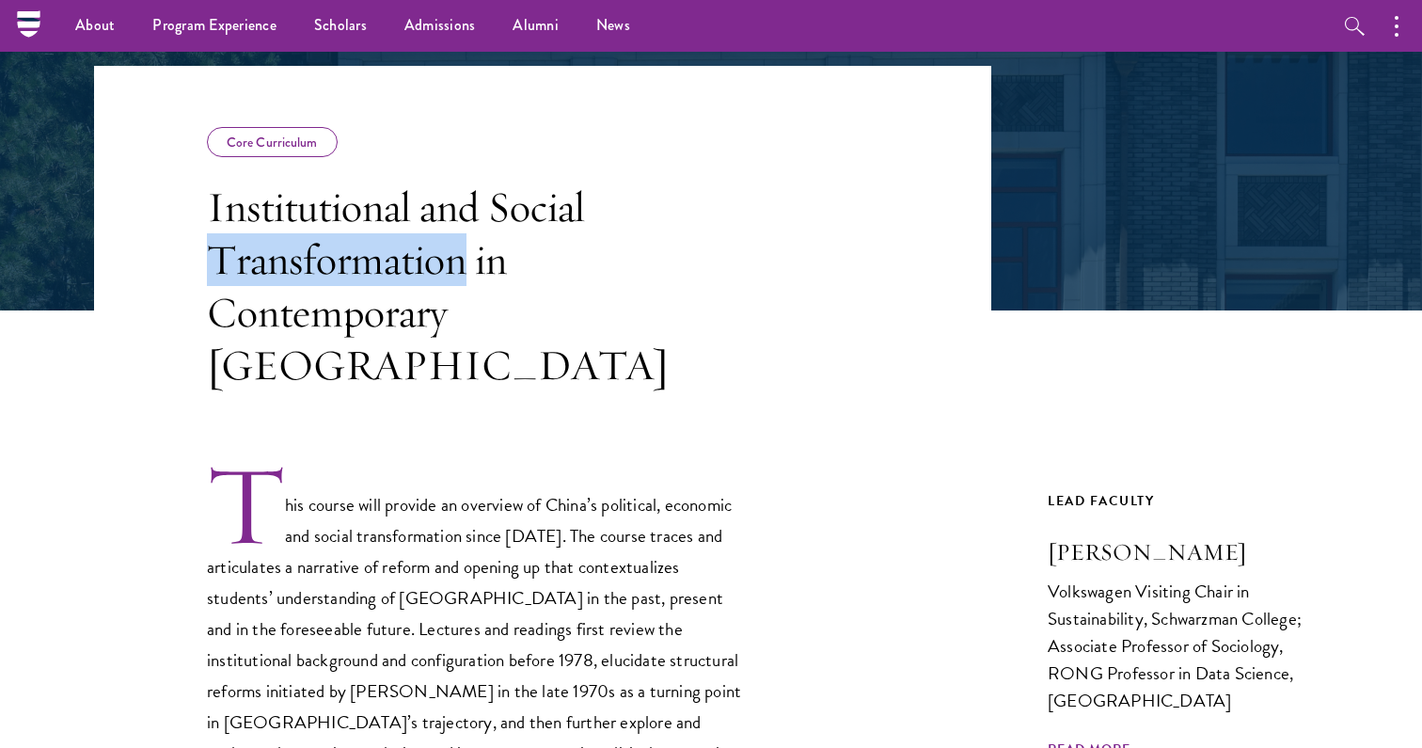
click at [383, 265] on h3 "Institutional and Social Transformation in Contemporary [GEOGRAPHIC_DATA]" at bounding box center [475, 286] width 536 height 211
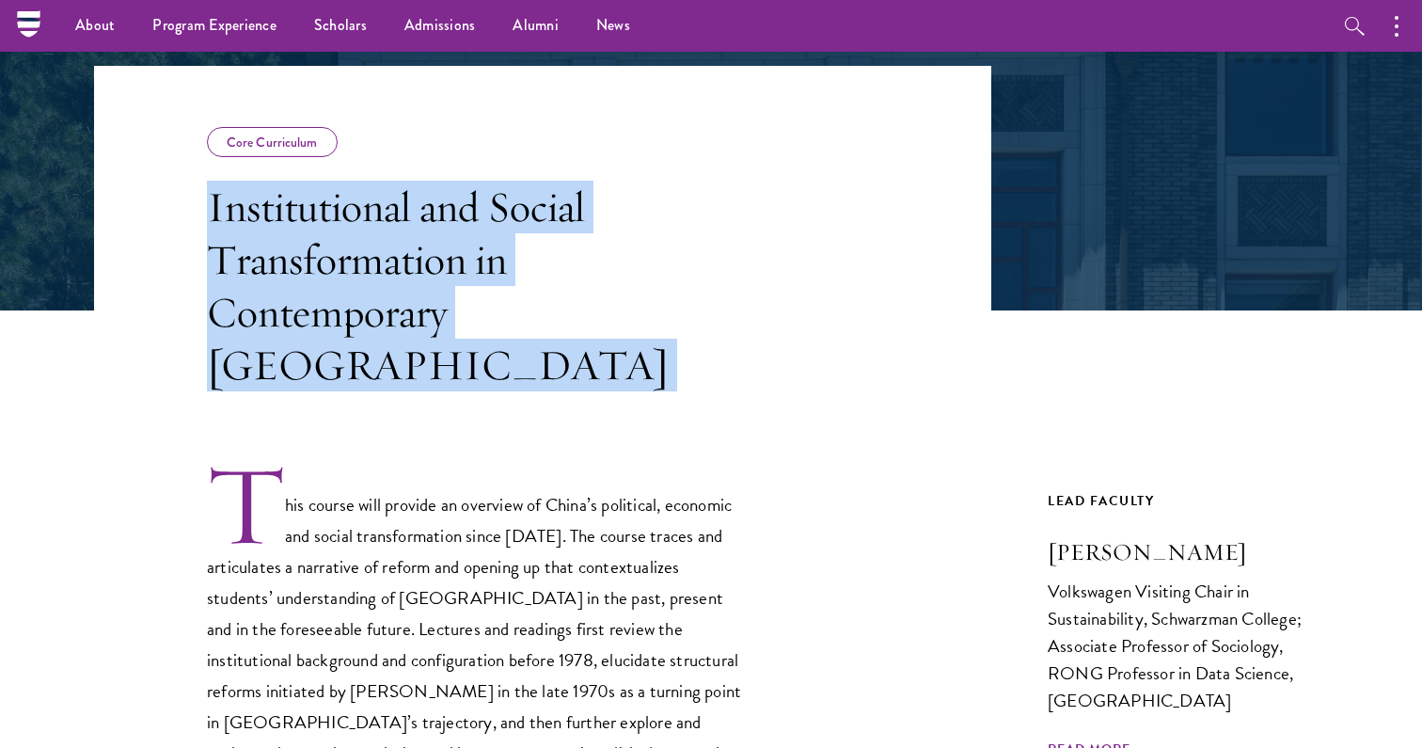
click at [383, 265] on h3 "Institutional and Social Transformation in Contemporary China" at bounding box center [475, 286] width 536 height 211
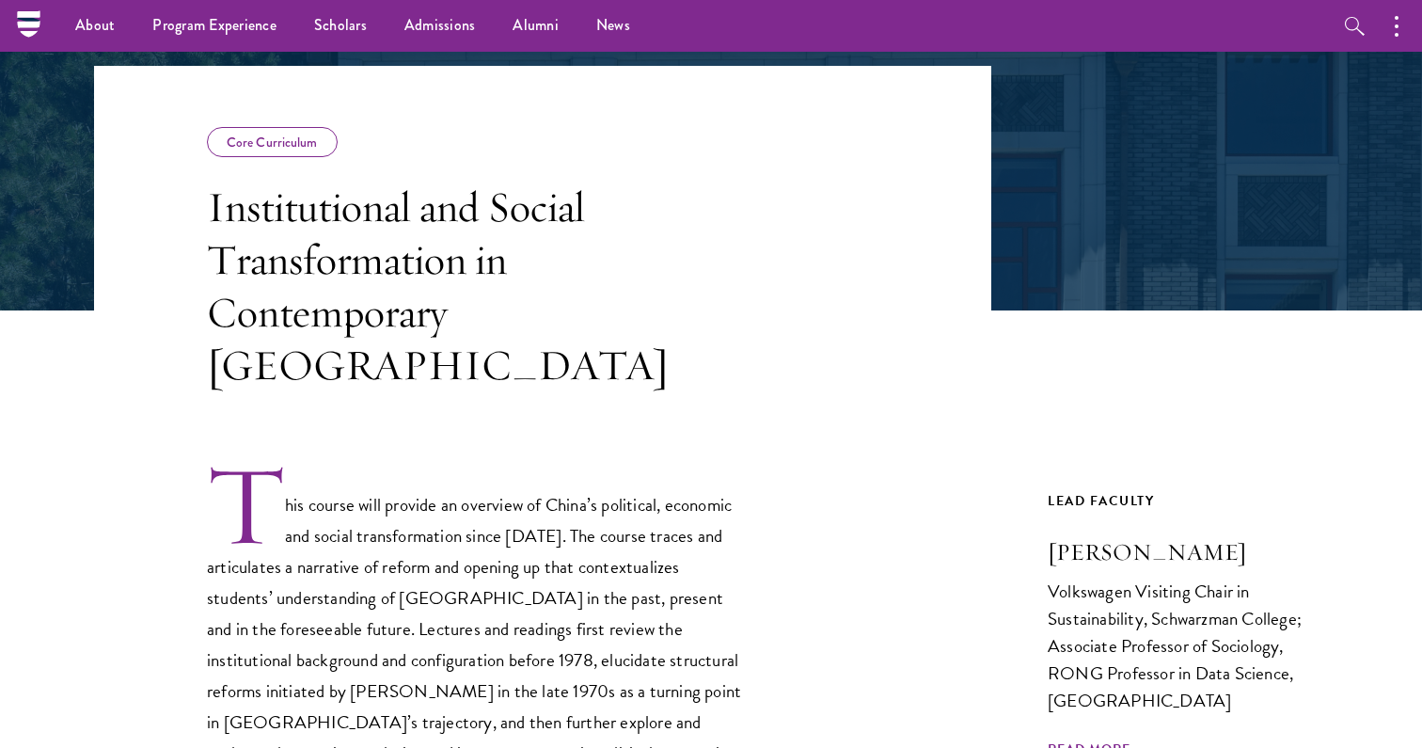
click at [383, 308] on h3 "Institutional and Social Transformation in Contemporary China" at bounding box center [475, 286] width 536 height 211
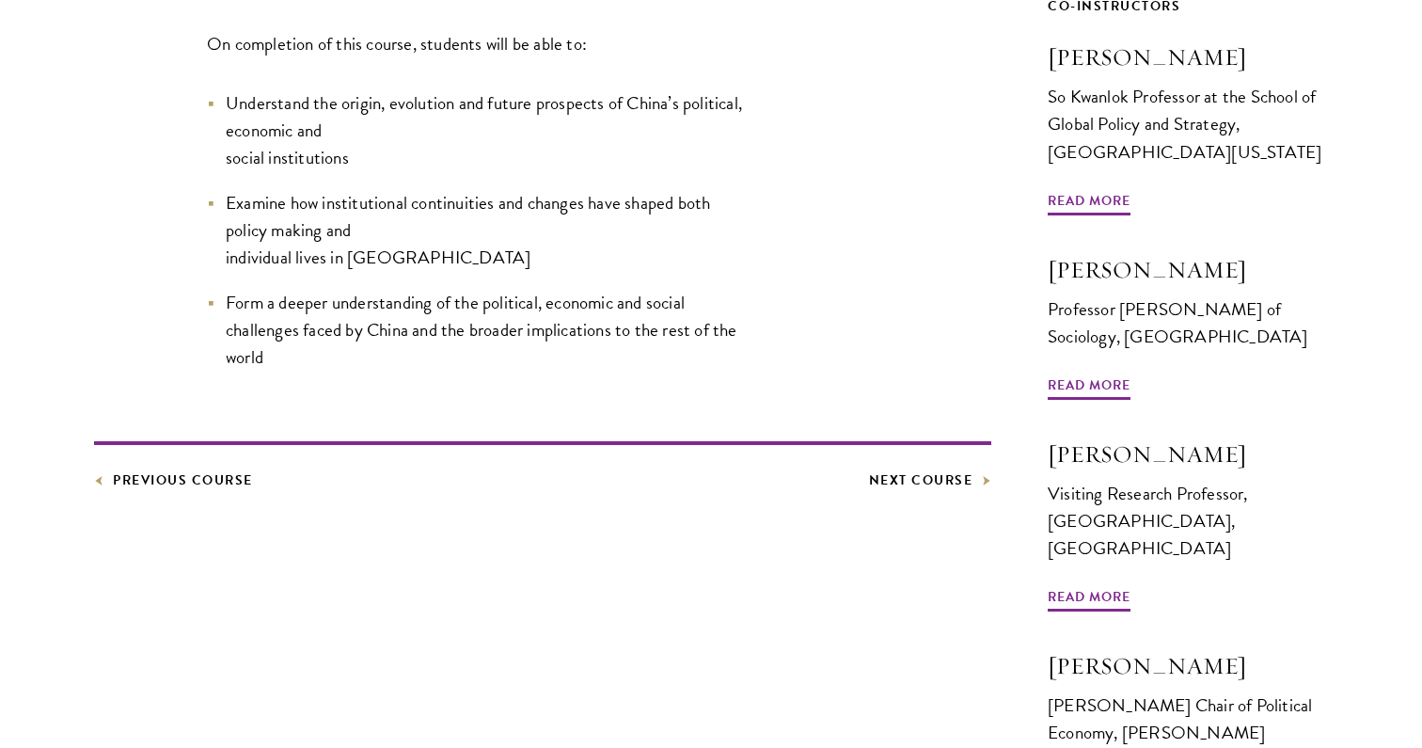
scroll to position [1082, 0]
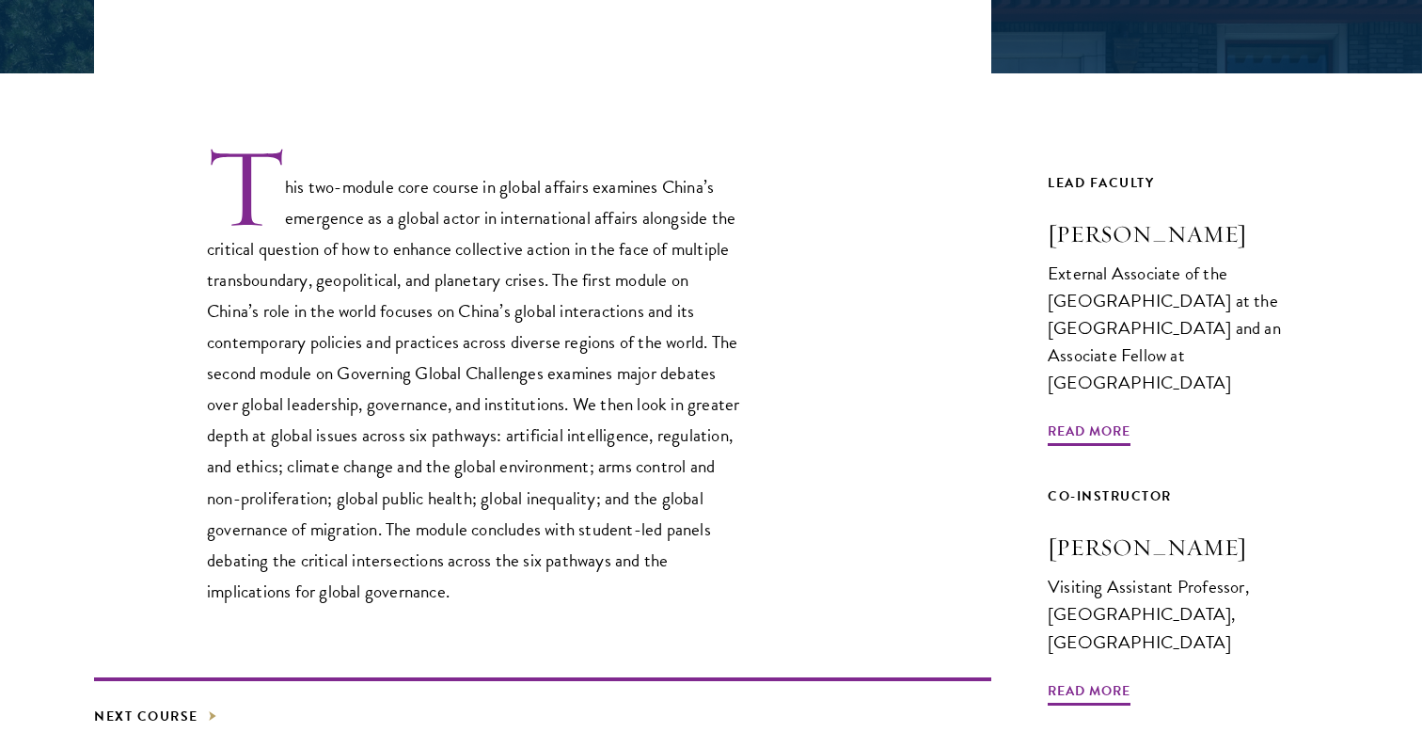
scroll to position [524, 0]
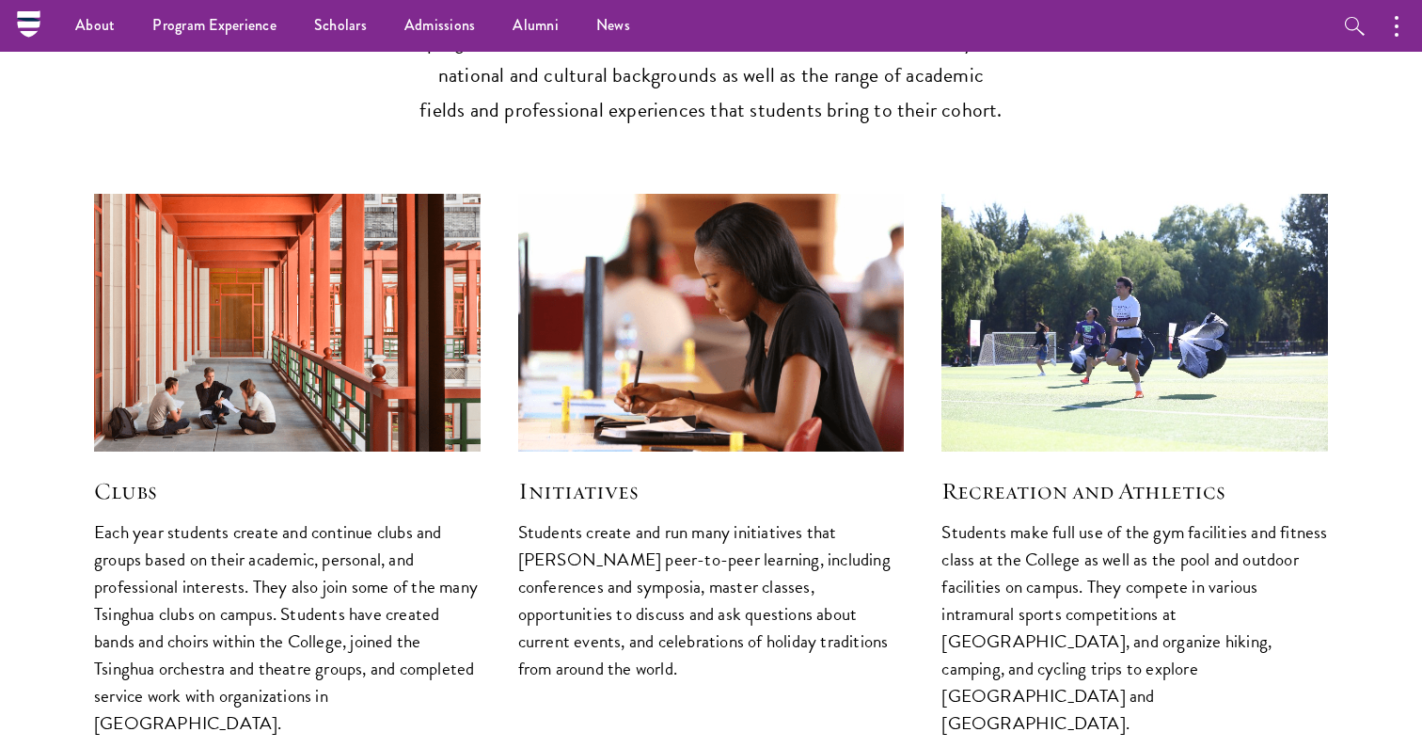
scroll to position [4782, 0]
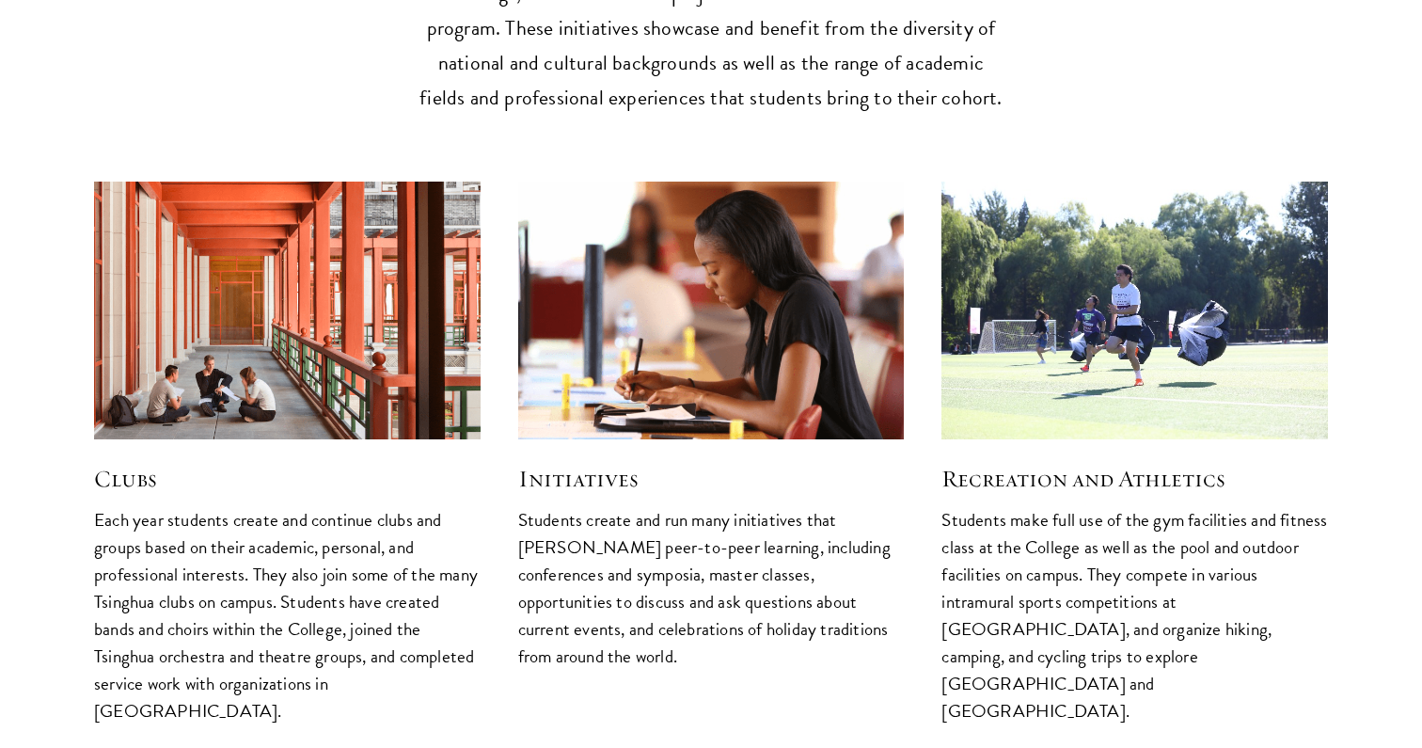
click at [1009, 463] on h5 "Recreation and Athletics" at bounding box center [1134, 479] width 386 height 32
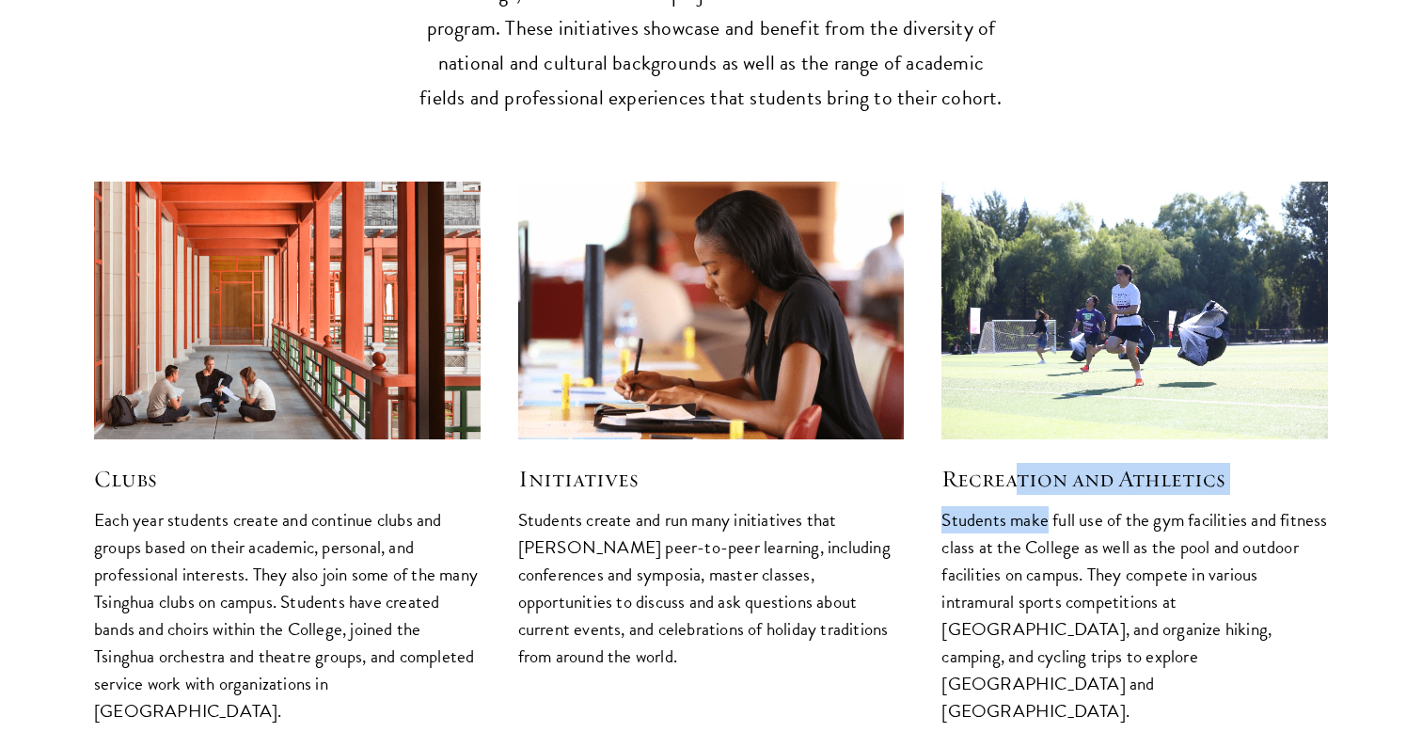
drag, startPoint x: 1011, startPoint y: 430, endPoint x: 1017, endPoint y: 468, distance: 39.0
click at [1017, 469] on div "Recreation and Athletics Students make full use of the gym facilities and fitne…" at bounding box center [1134, 582] width 386 height 286
click at [1017, 456] on div "Recreation and Athletics Students make full use of the gym facilities and fitne…" at bounding box center [1134, 582] width 386 height 286
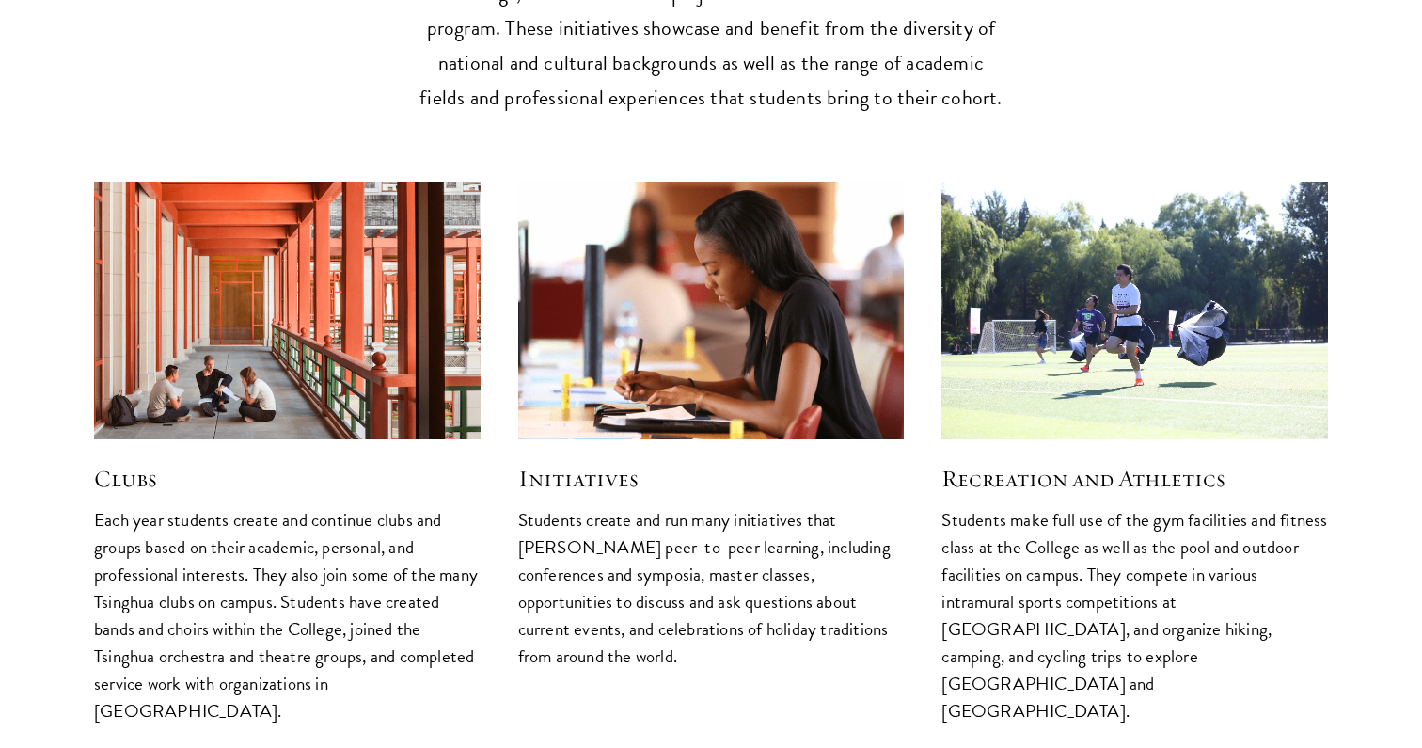
click at [1009, 463] on h5 "Recreation and Athletics" at bounding box center [1134, 479] width 386 height 32
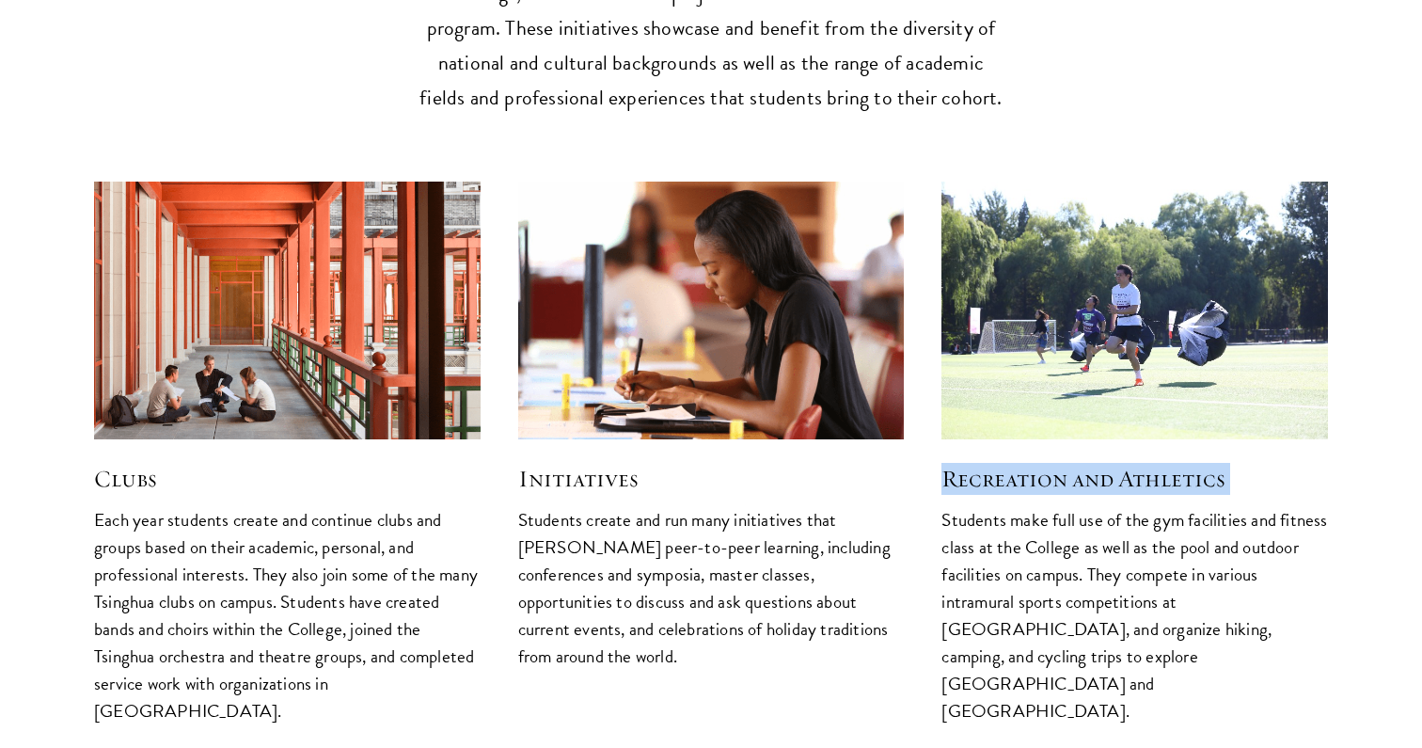
click at [1009, 463] on h5 "Recreation and Athletics" at bounding box center [1134, 479] width 386 height 32
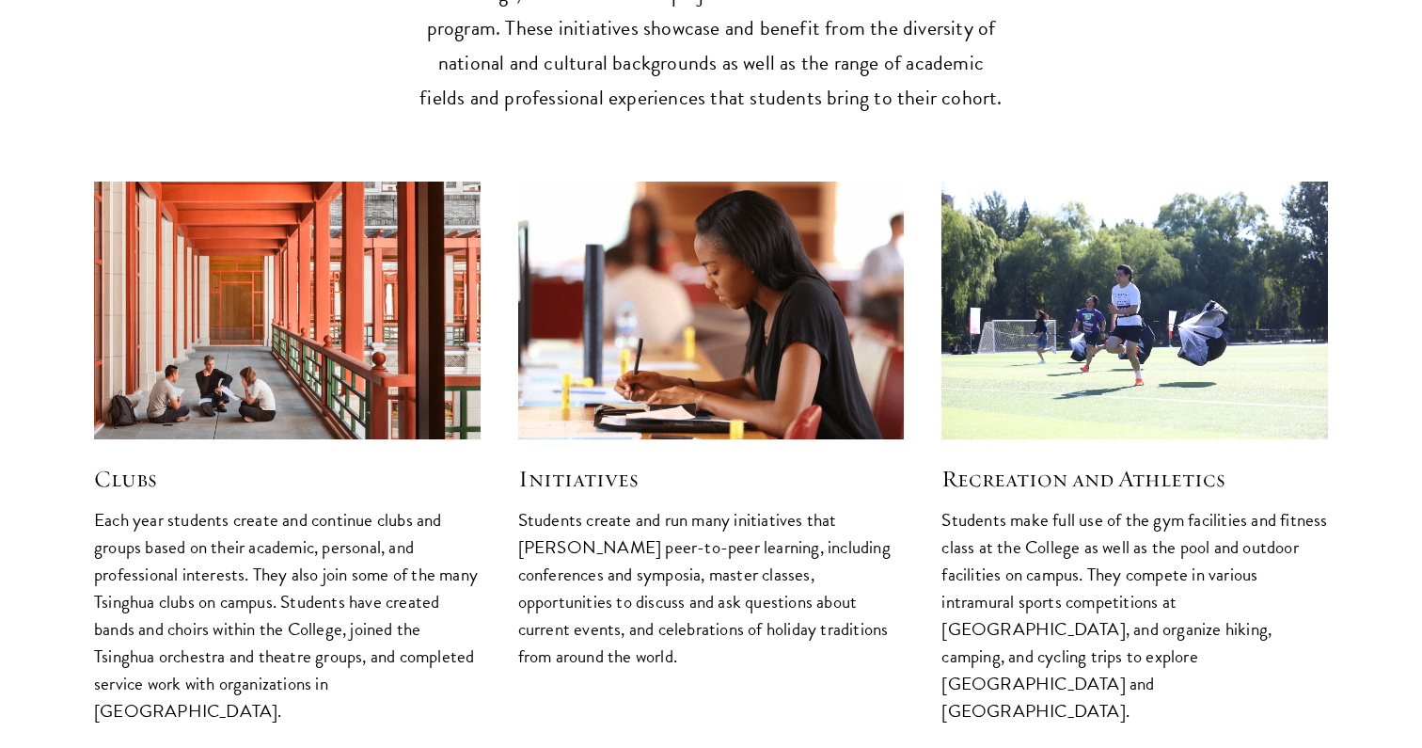
click at [1009, 509] on p "Students make full use of the gym facilities and fitness class at the College a…" at bounding box center [1134, 615] width 386 height 219
click at [184, 506] on p "Each year students create and continue clubs and groups based on their academic…" at bounding box center [287, 615] width 386 height 219
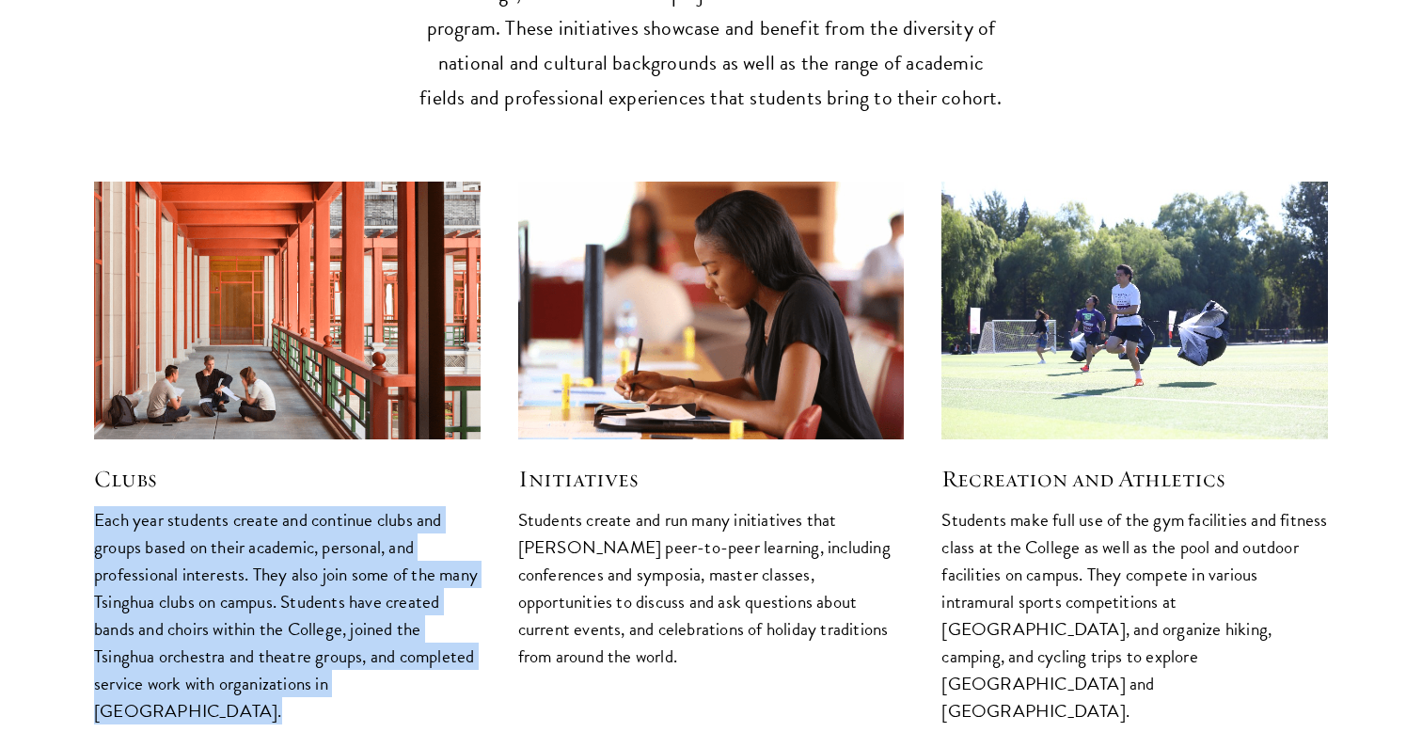
click at [184, 506] on p "Each year students create and continue clubs and groups based on their academic…" at bounding box center [287, 615] width 386 height 219
click at [216, 506] on p "Each year students create and continue clubs and groups based on their academic…" at bounding box center [287, 615] width 386 height 219
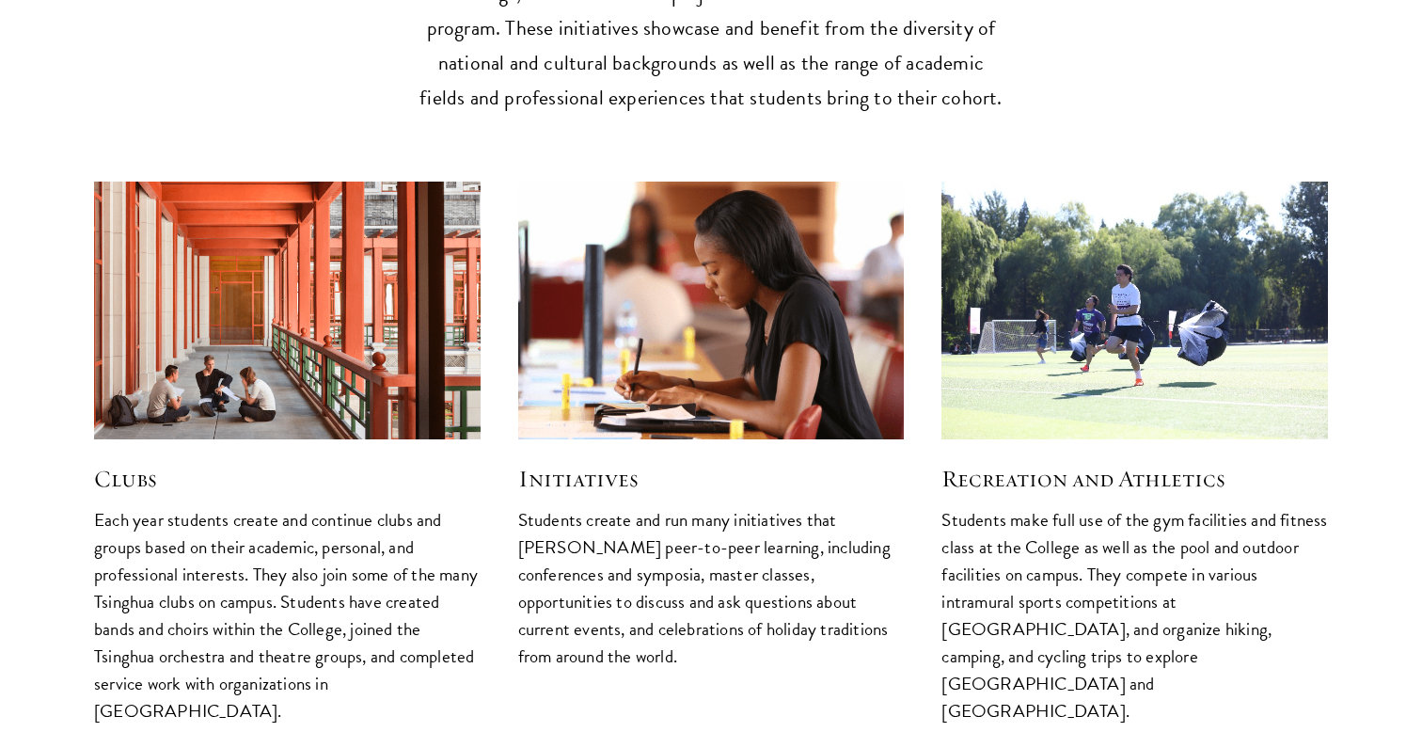
click at [202, 506] on p "Each year students create and continue clubs and groups based on their academic…" at bounding box center [287, 615] width 386 height 219
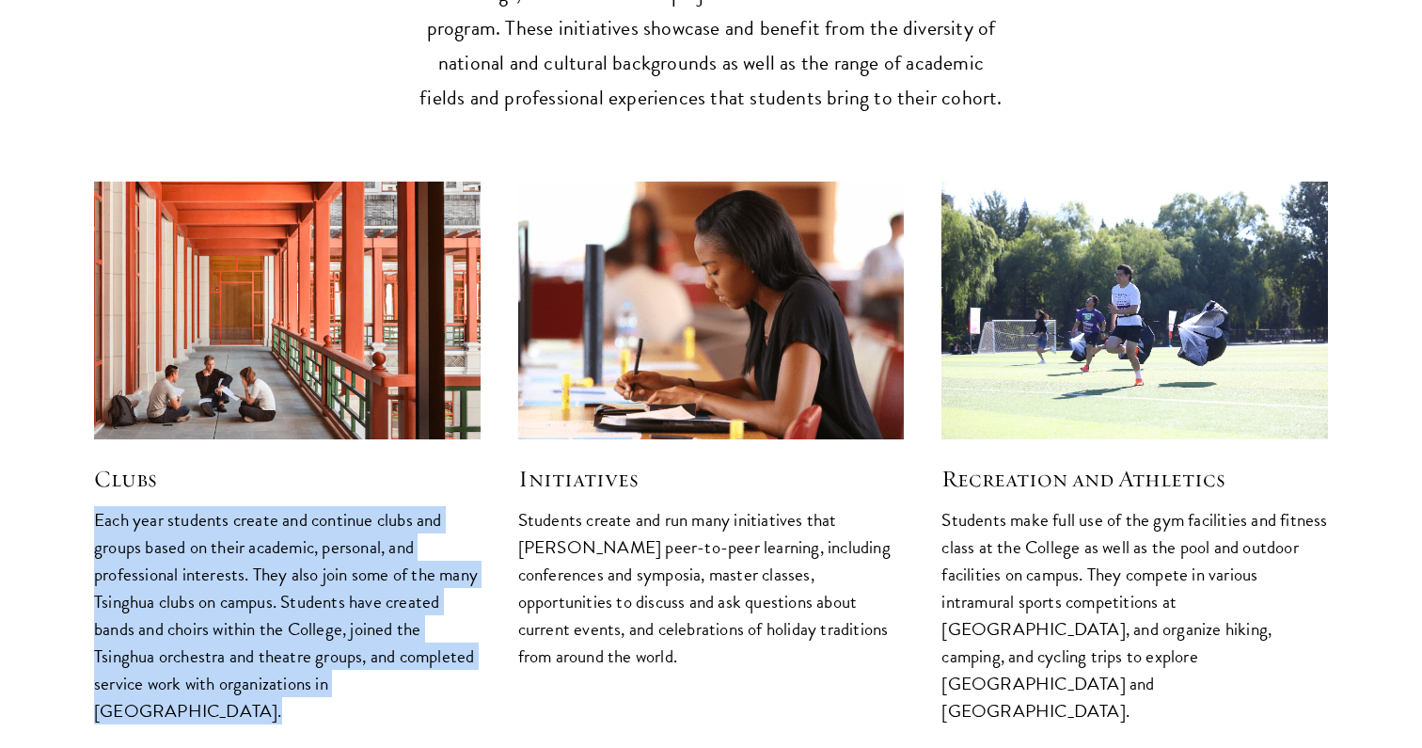
click at [202, 506] on p "Each year students create and continue clubs and groups based on their academic…" at bounding box center [287, 615] width 386 height 219
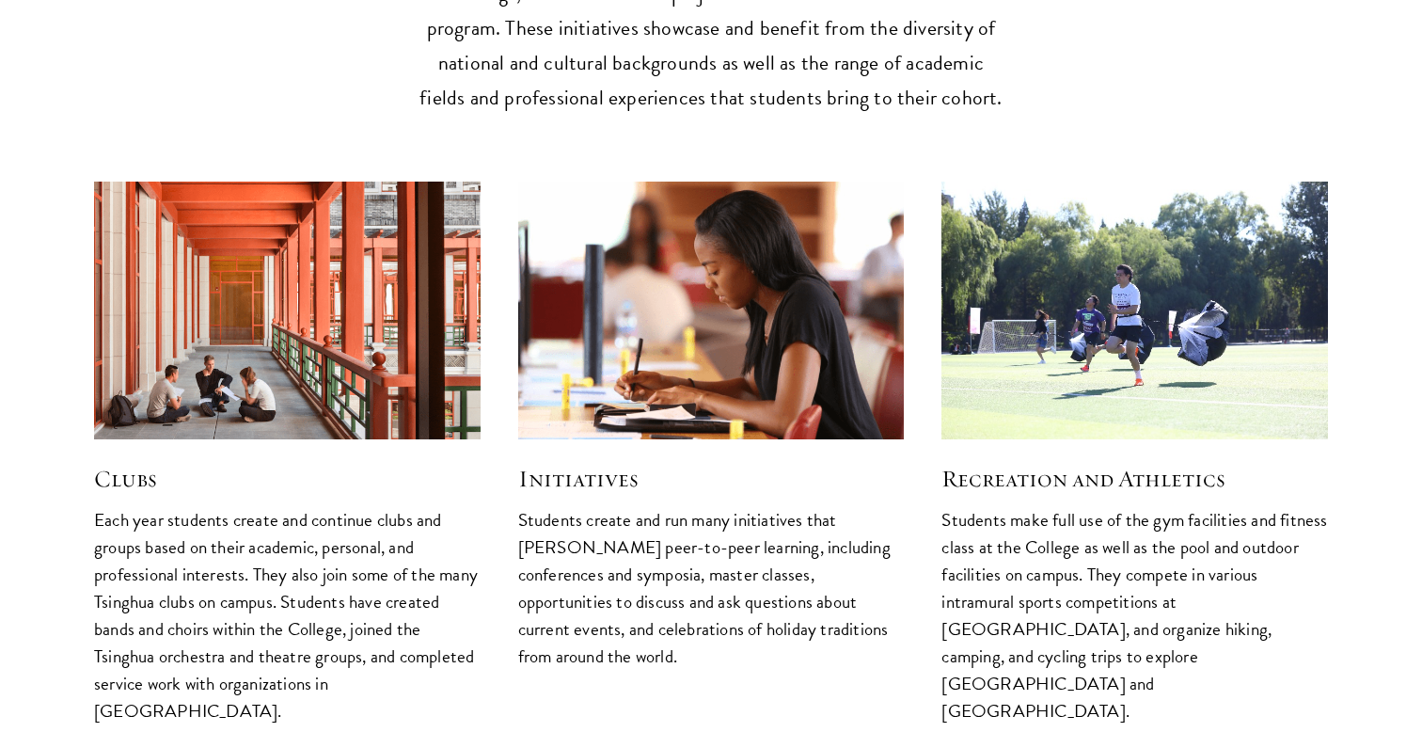
click at [244, 506] on p "Each year students create and continue clubs and groups based on their academic…" at bounding box center [287, 615] width 386 height 219
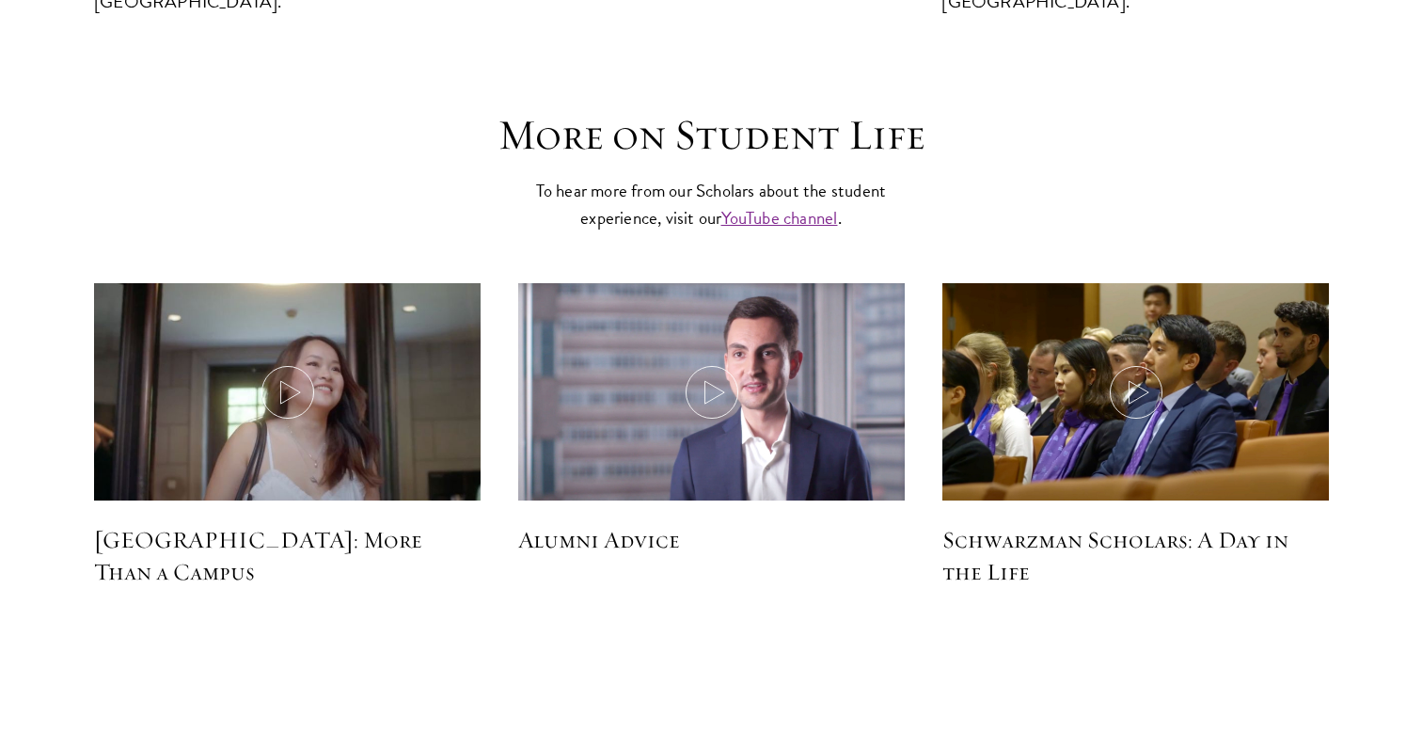
scroll to position [5509, 0]
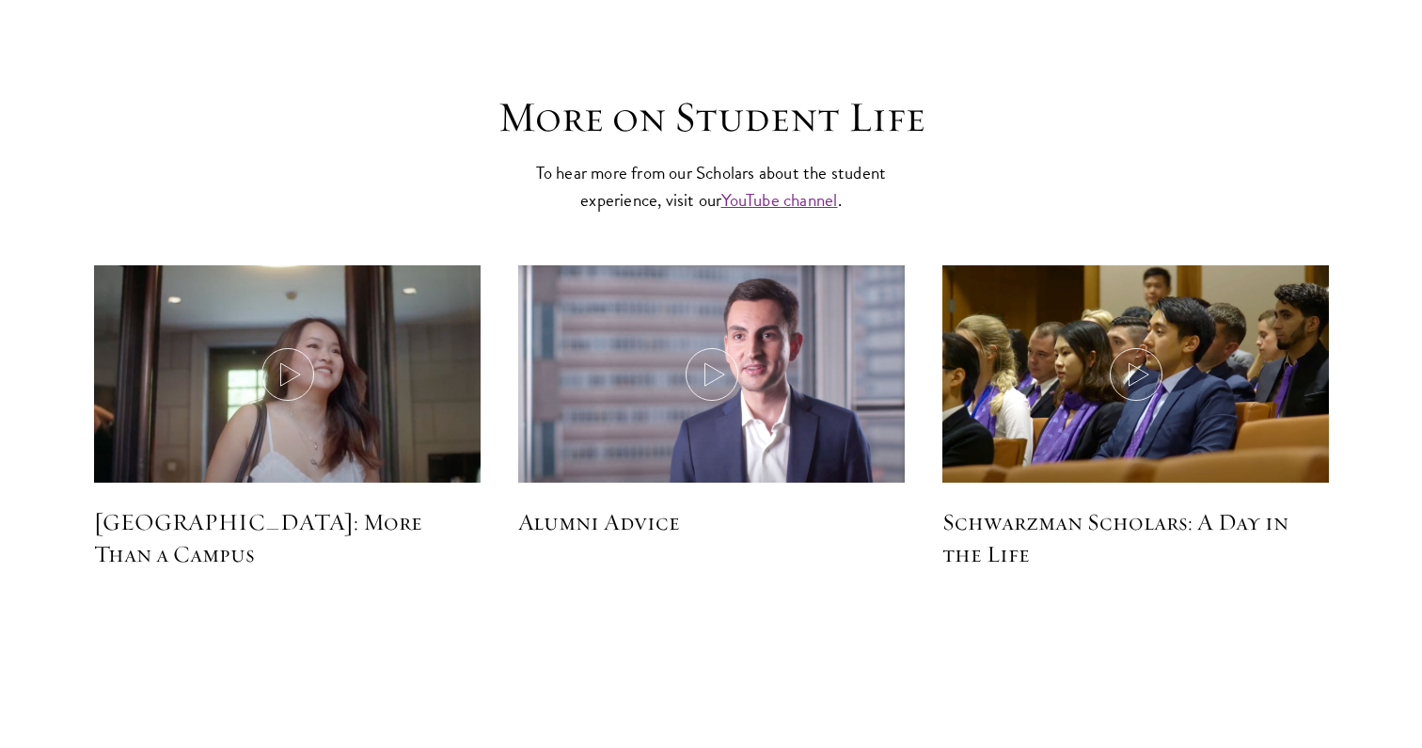
click at [731, 91] on h3 "More on Student Life" at bounding box center [710, 117] width 583 height 53
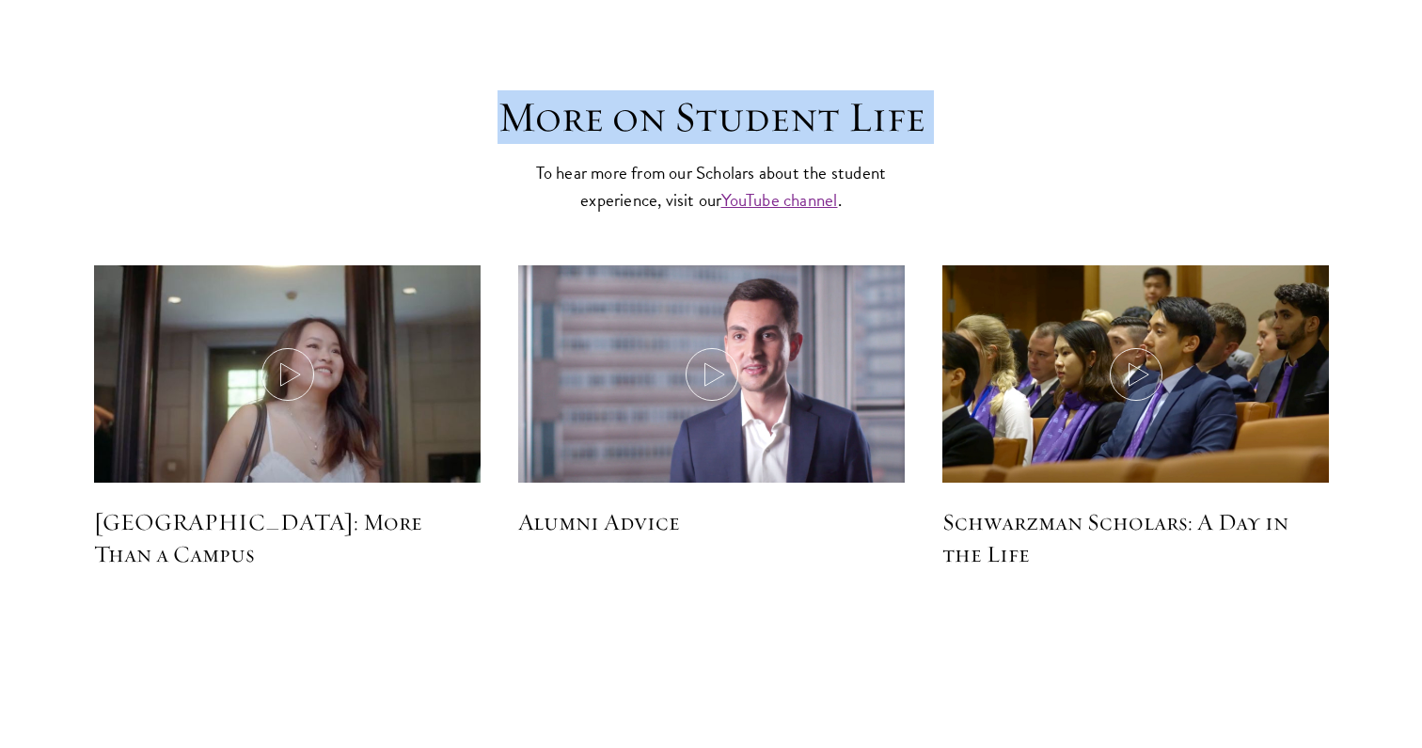
click at [731, 91] on h3 "More on Student Life" at bounding box center [710, 117] width 583 height 53
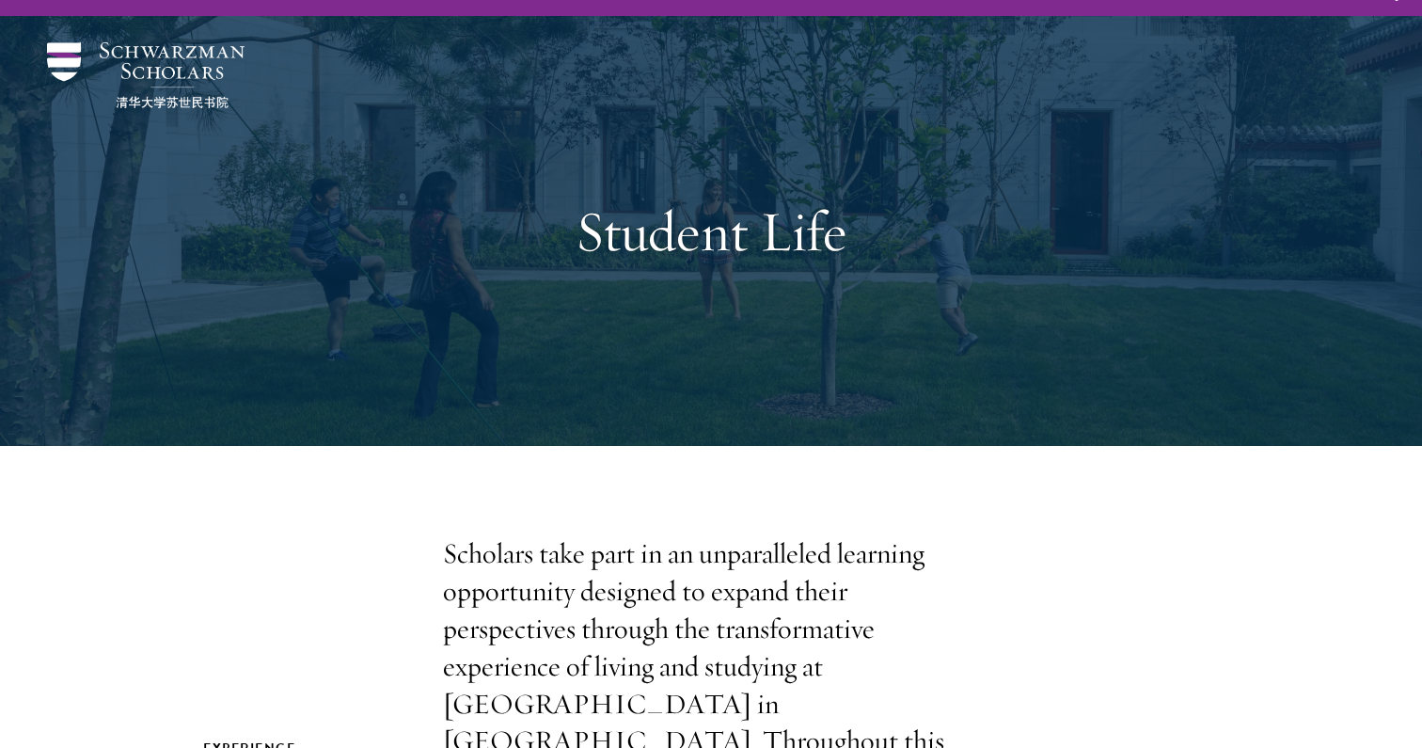
scroll to position [0, 0]
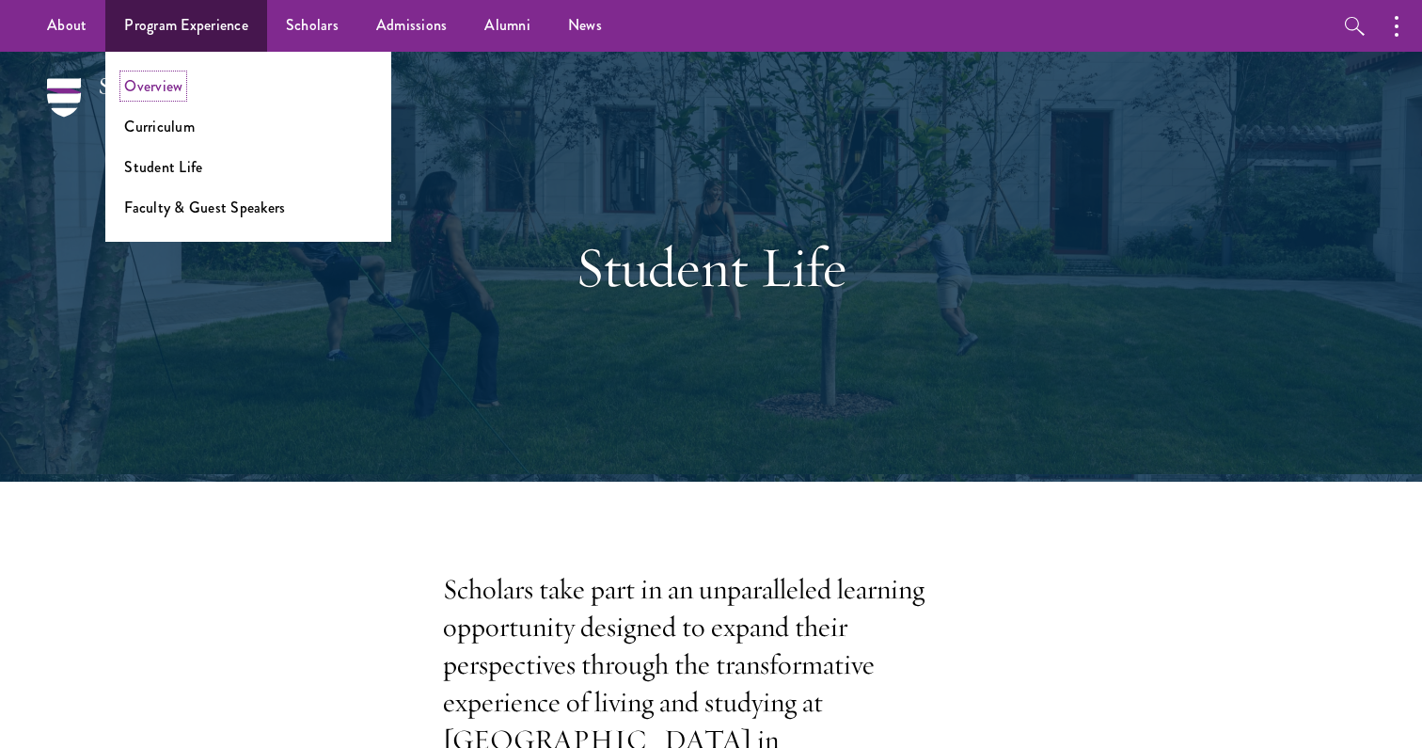
click at [135, 84] on link "Overview" at bounding box center [153, 86] width 58 height 22
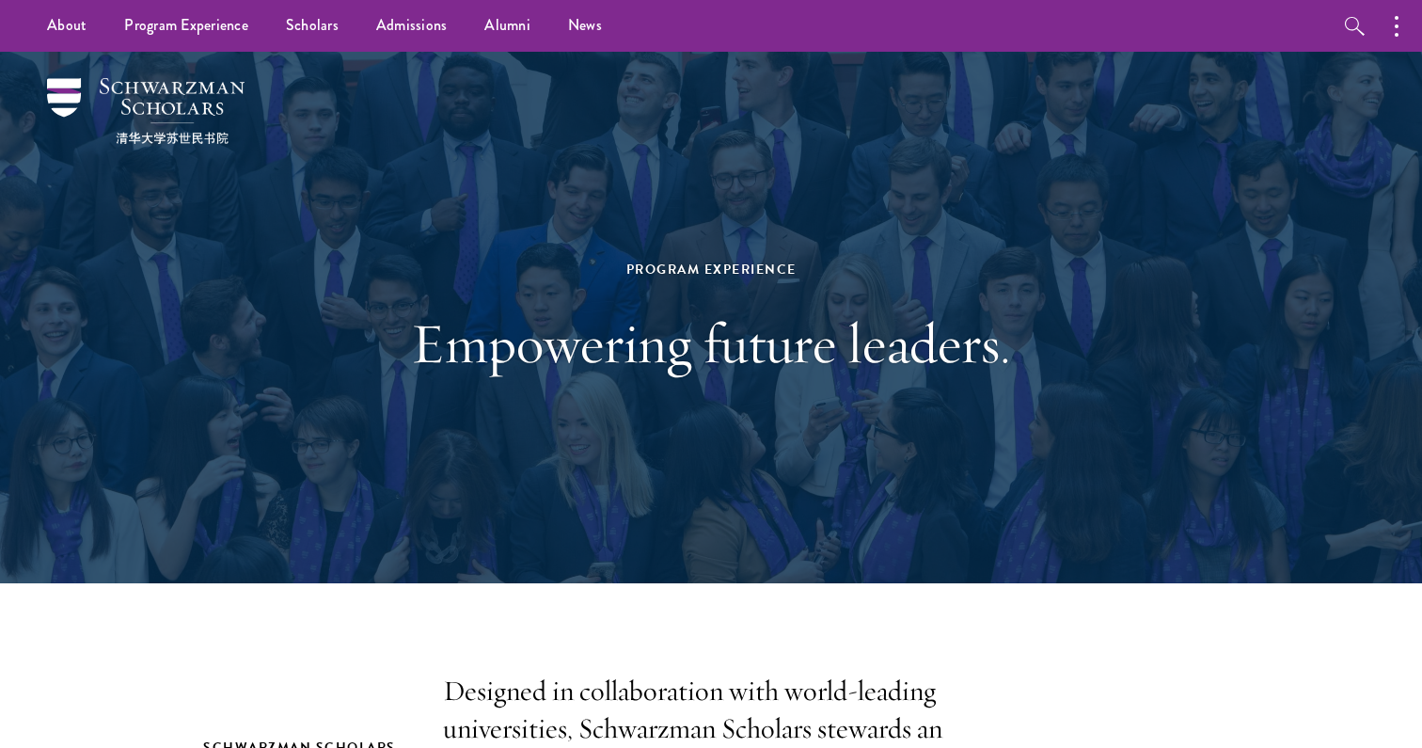
click at [594, 351] on h1 "Empowering future leaders." at bounding box center [710, 343] width 649 height 68
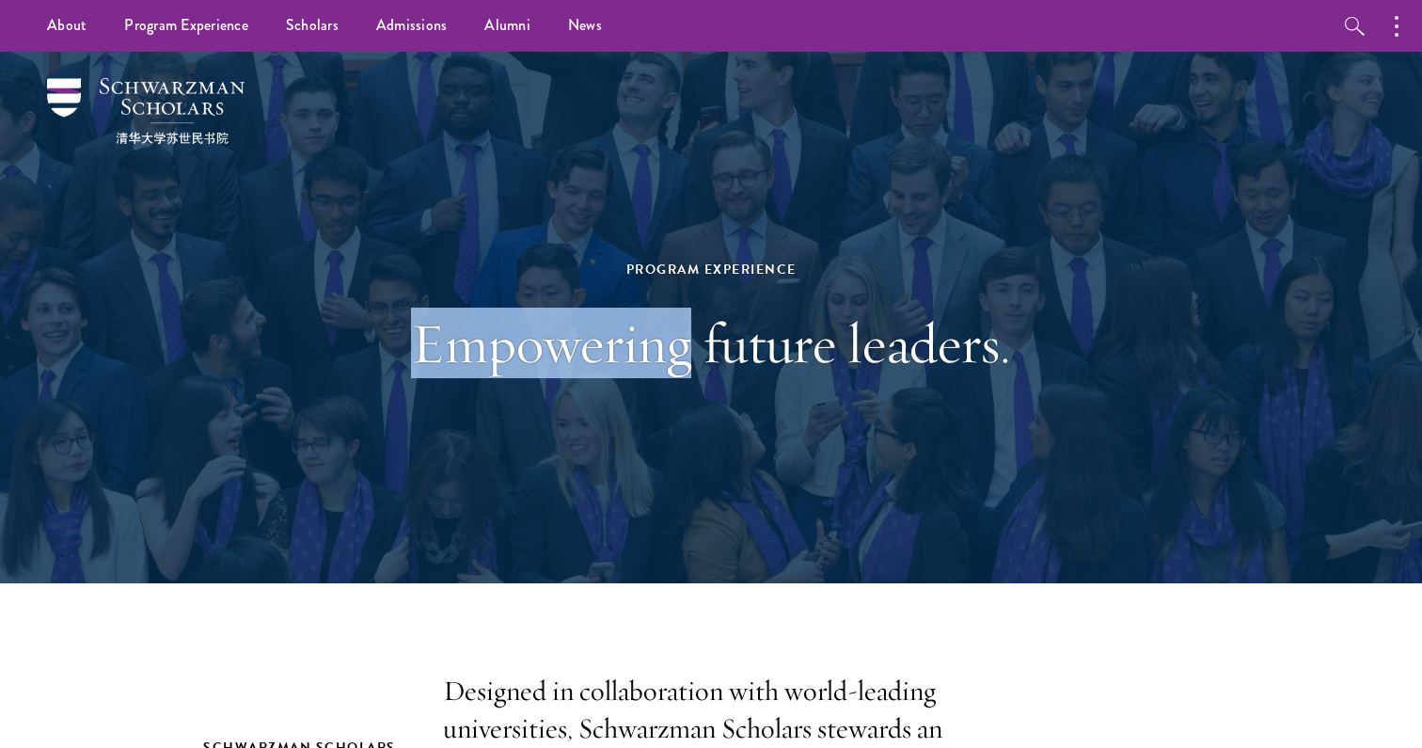
click at [594, 351] on h1 "Empowering future leaders." at bounding box center [710, 343] width 649 height 68
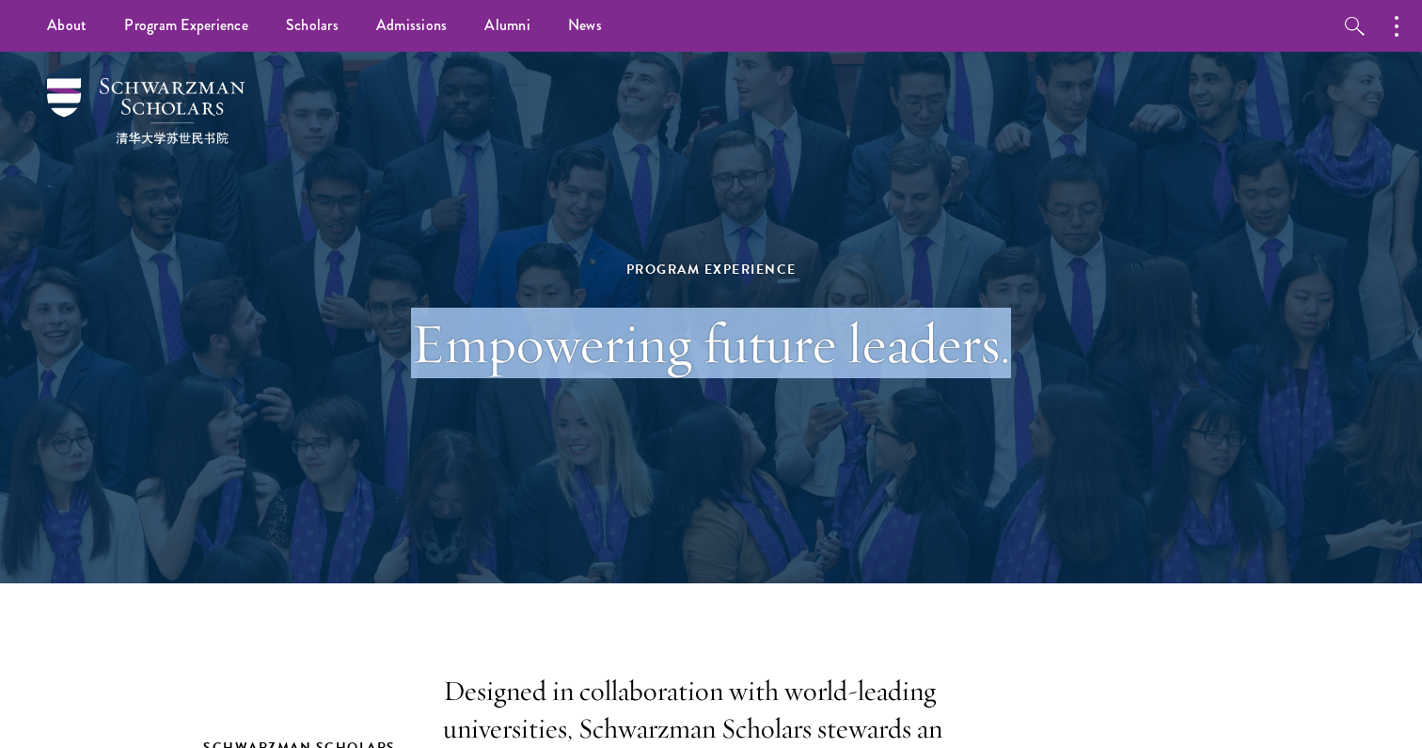
click at [594, 351] on h1 "Empowering future leaders." at bounding box center [710, 343] width 649 height 68
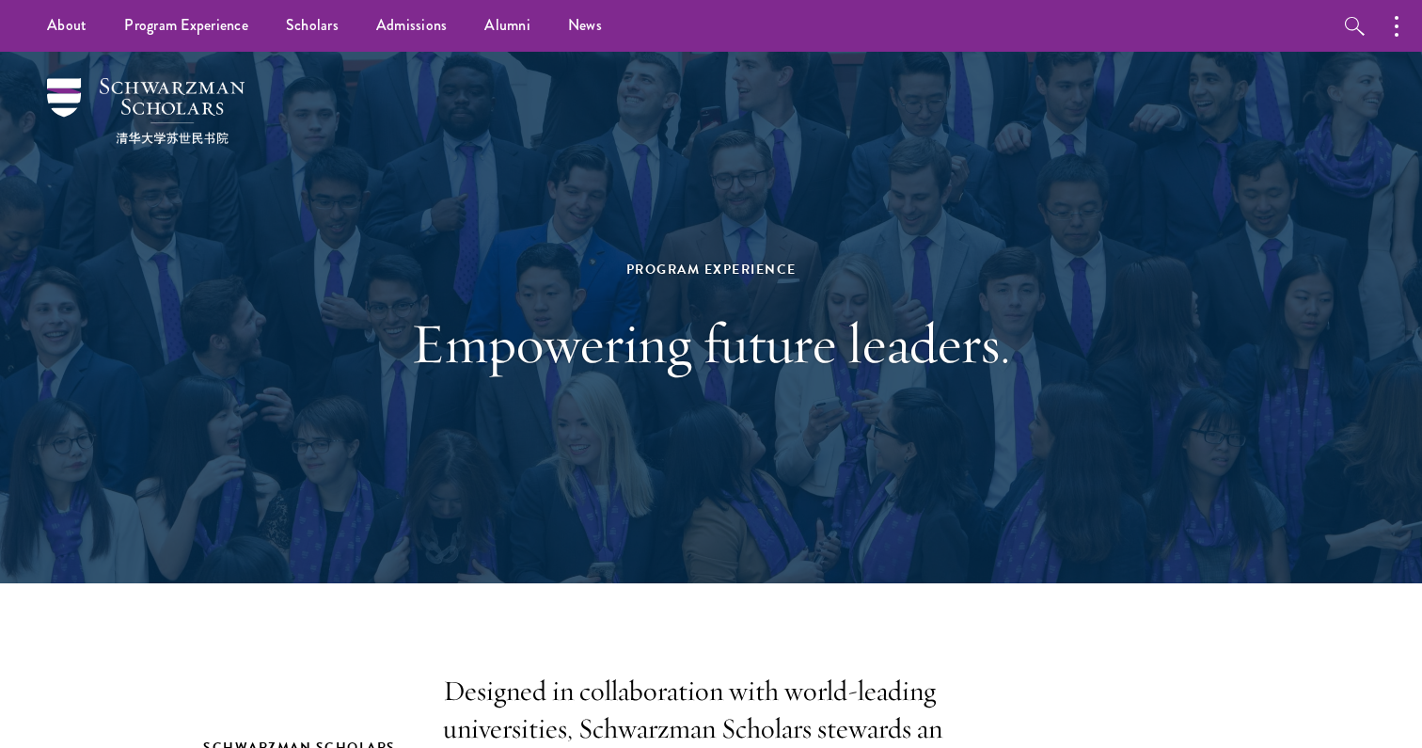
click at [749, 354] on h1 "Empowering future leaders." at bounding box center [710, 343] width 649 height 68
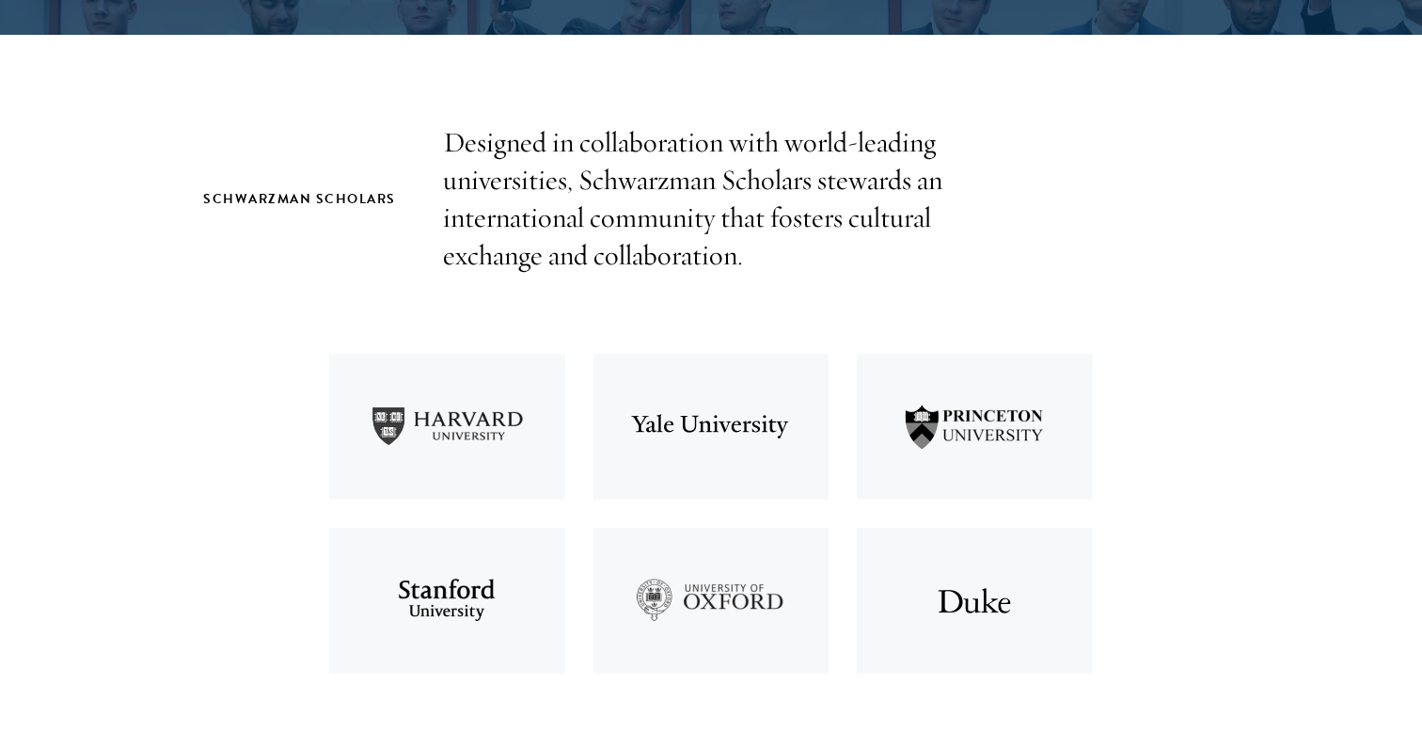
scroll to position [552, 0]
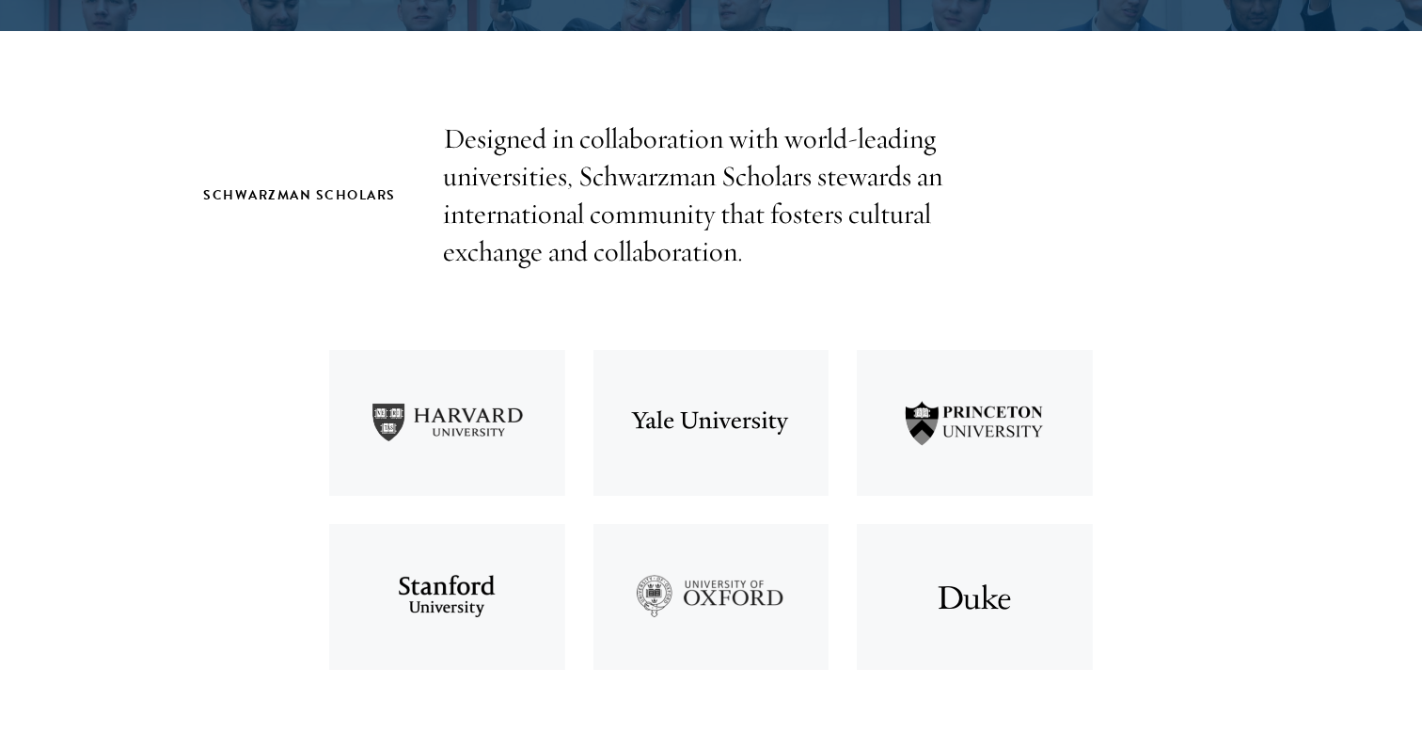
click at [582, 217] on p "Designed in collaboration with world-leading universities, Schwarzman Scholars …" at bounding box center [711, 195] width 536 height 150
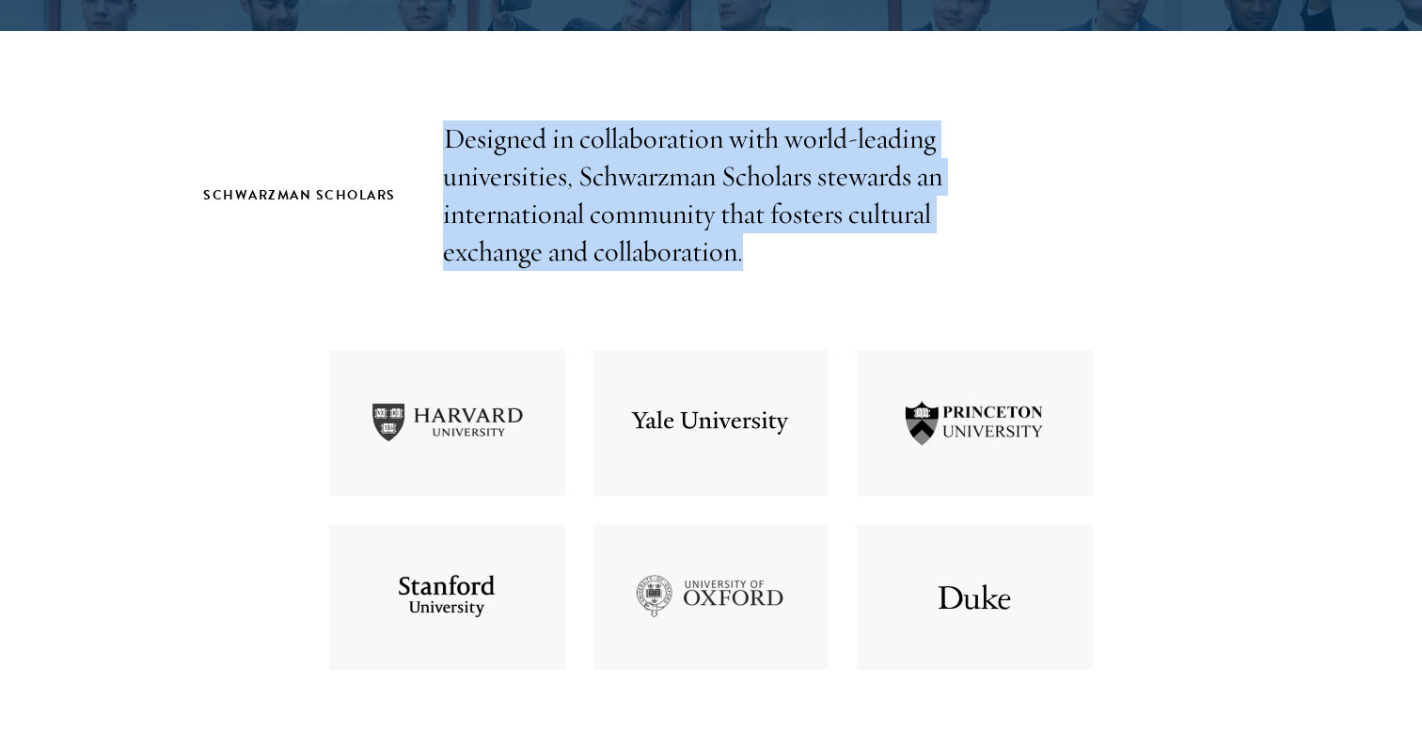
click at [582, 217] on p "Designed in collaboration with world-leading universities, Schwarzman Scholars …" at bounding box center [711, 195] width 536 height 150
click at [606, 221] on p "Designed in collaboration with world-leading universities, Schwarzman Scholars …" at bounding box center [711, 195] width 536 height 150
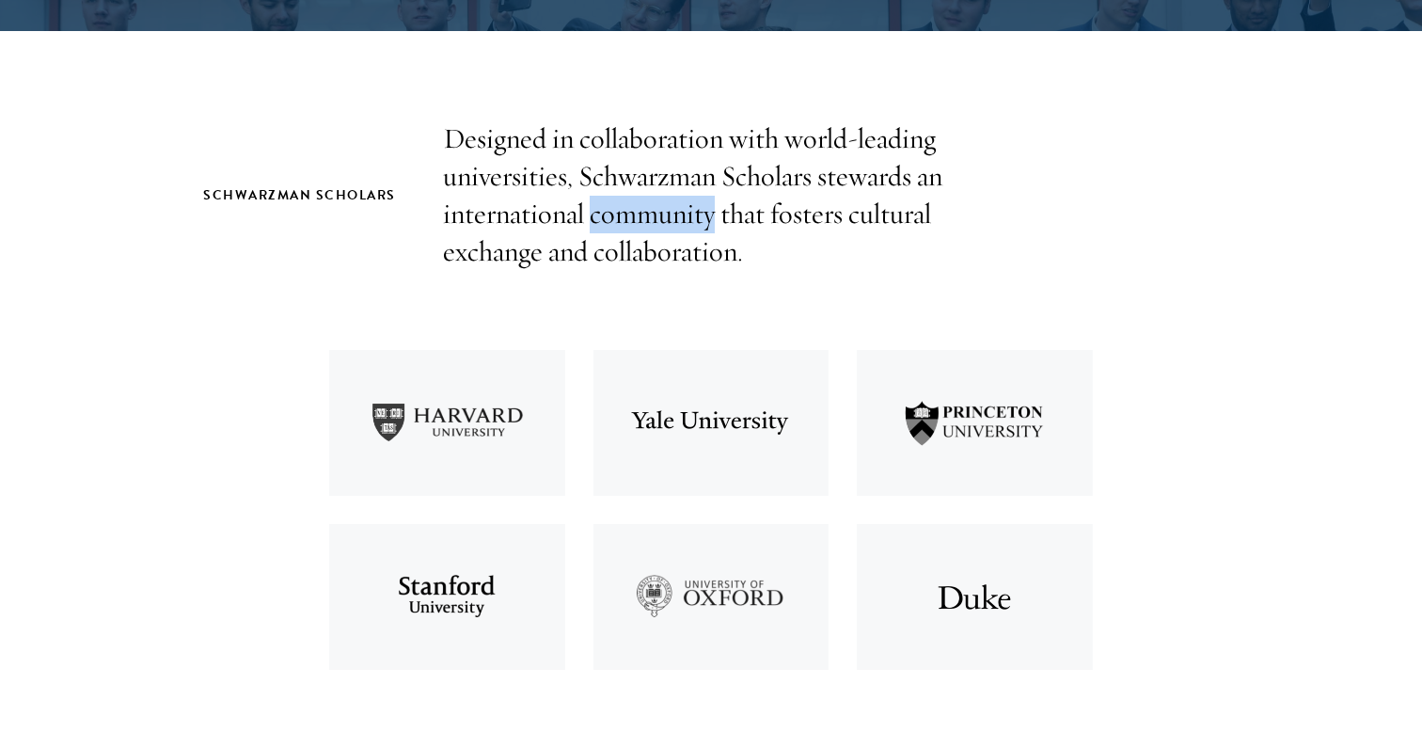
click at [606, 221] on p "Designed in collaboration with world-leading universities, Schwarzman Scholars …" at bounding box center [711, 195] width 536 height 150
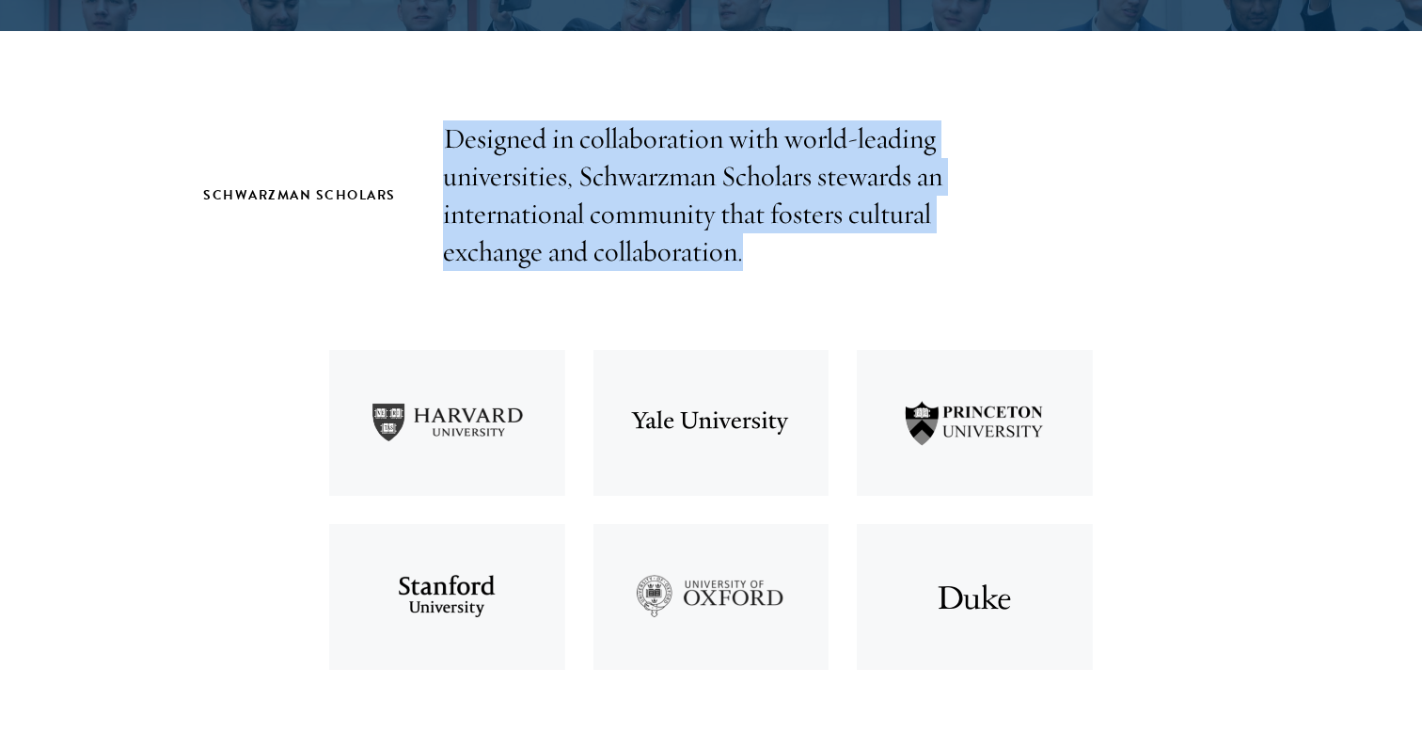
click at [606, 221] on p "Designed in collaboration with world-leading universities, Schwarzman Scholars …" at bounding box center [711, 195] width 536 height 150
click at [606, 256] on p "Designed in collaboration with world-leading universities, Schwarzman Scholars …" at bounding box center [711, 195] width 536 height 150
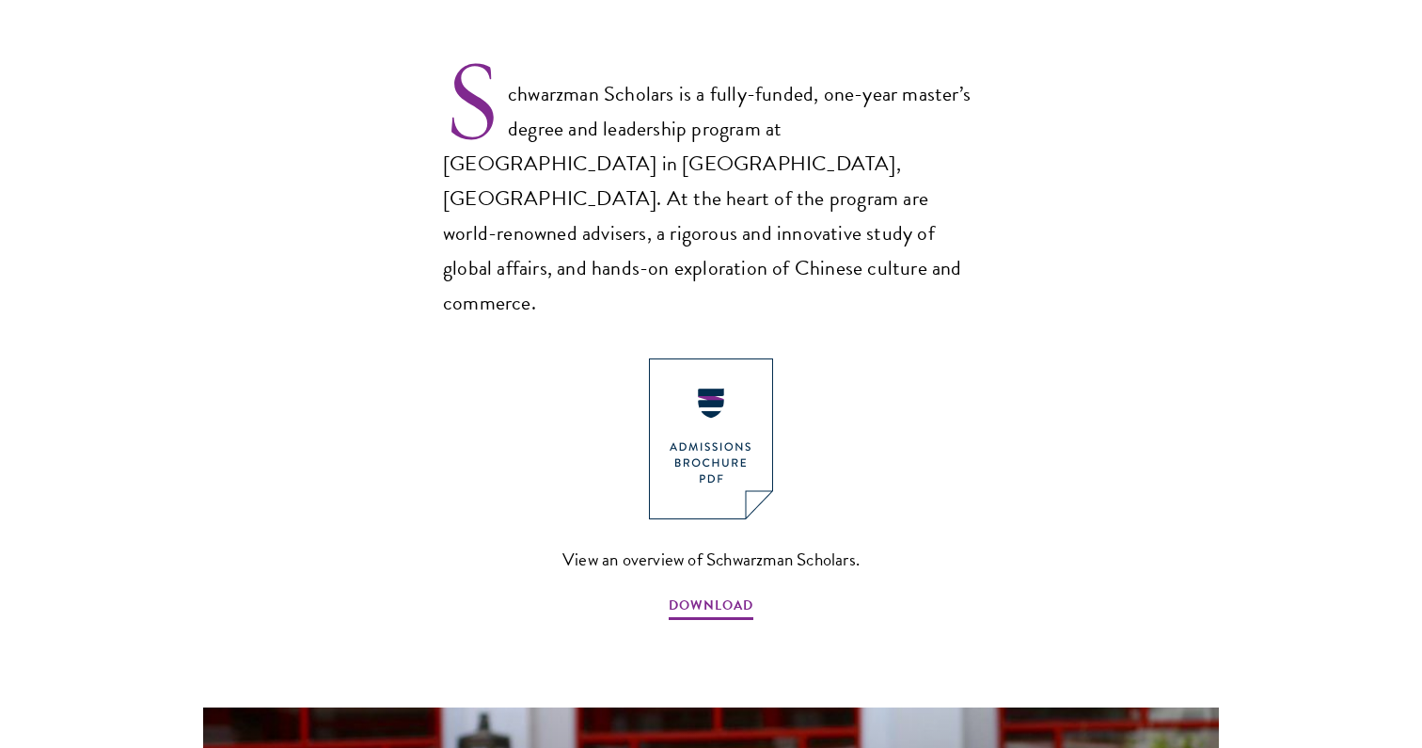
scroll to position [1251, 0]
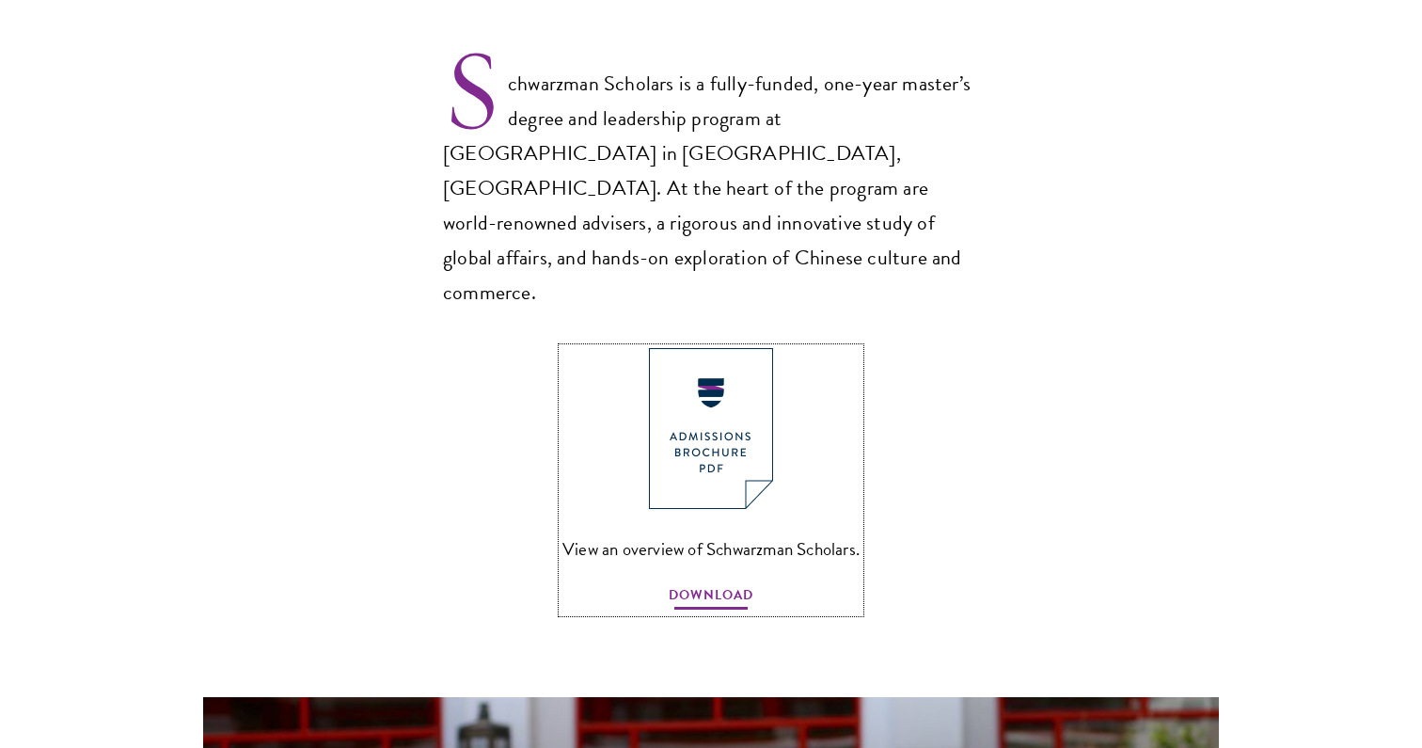
click at [719, 583] on span "DOWNLOAD" at bounding box center [711, 597] width 85 height 29
